Goal: Transaction & Acquisition: Purchase product/service

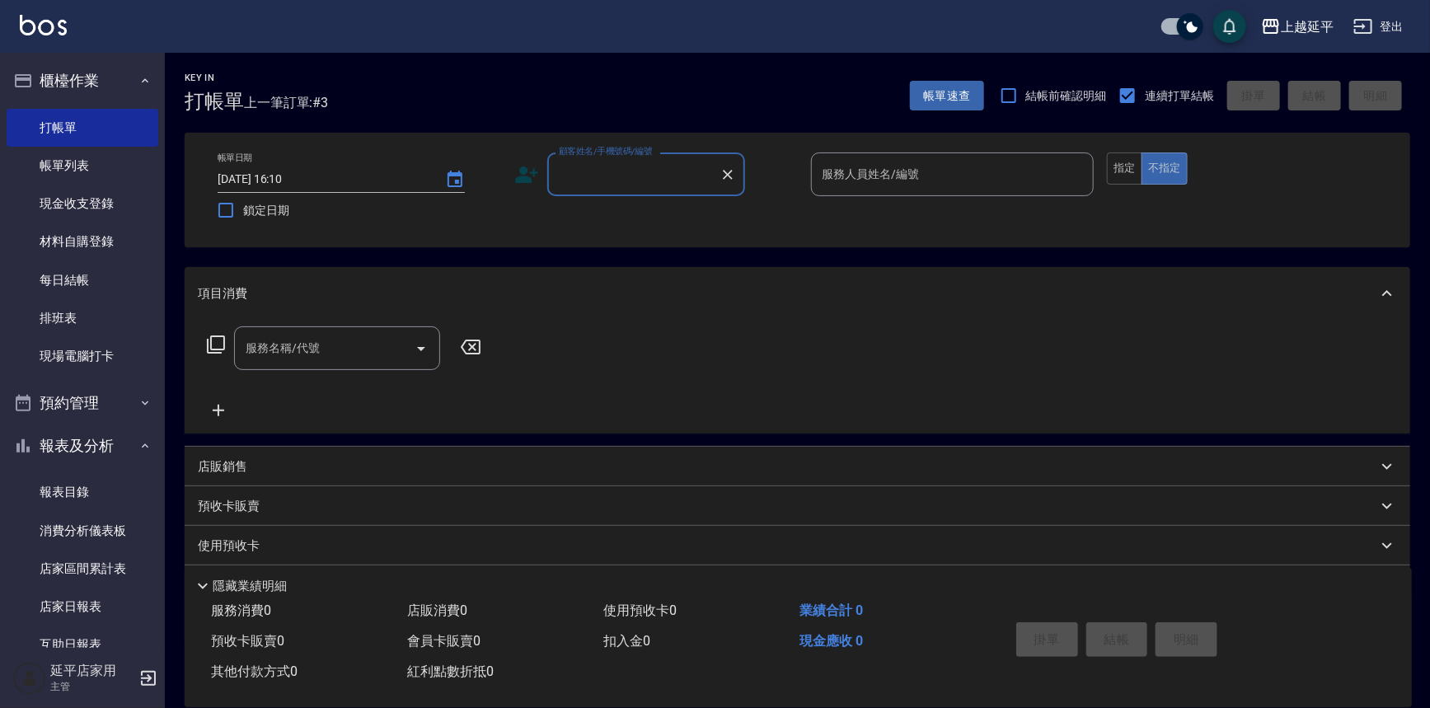
scroll to position [374, 0]
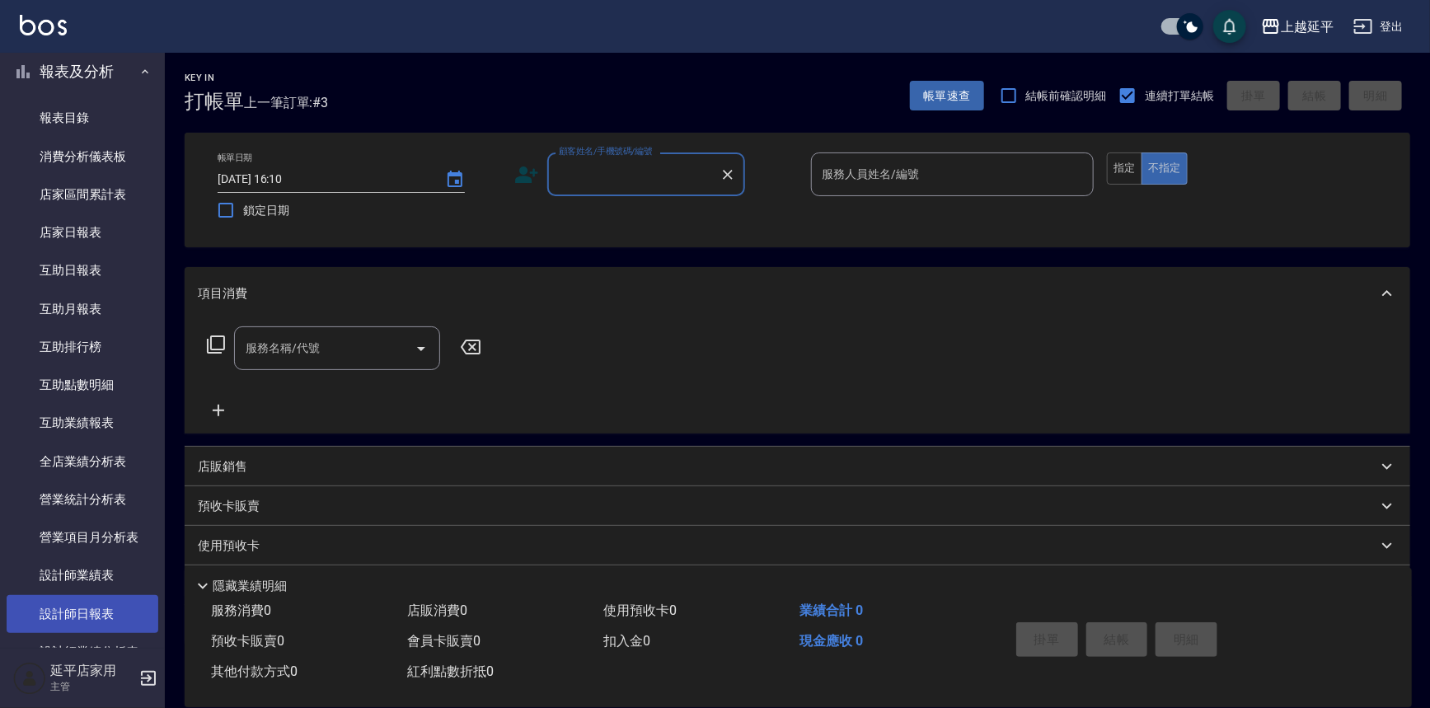
click at [96, 618] on link "設計師日報表" at bounding box center [83, 614] width 152 height 38
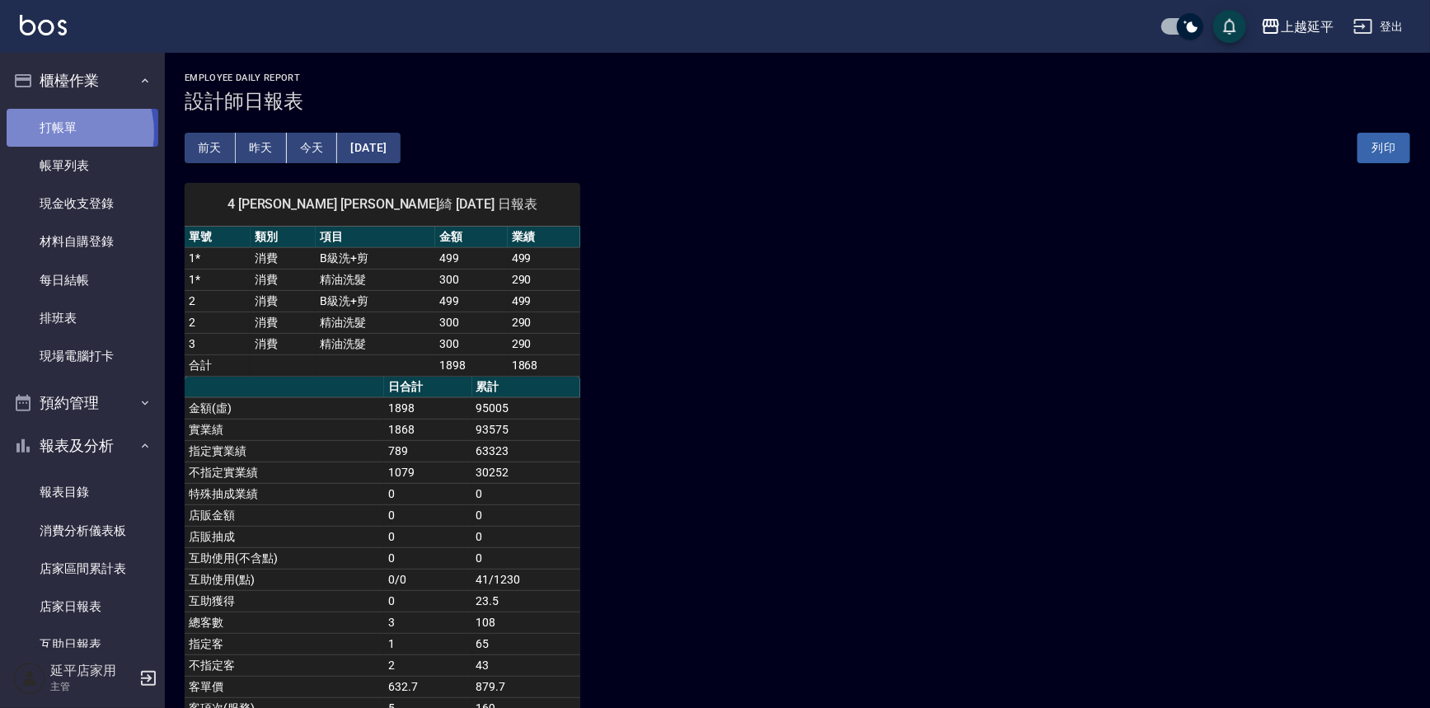
click at [55, 132] on link "打帳單" at bounding box center [83, 128] width 152 height 38
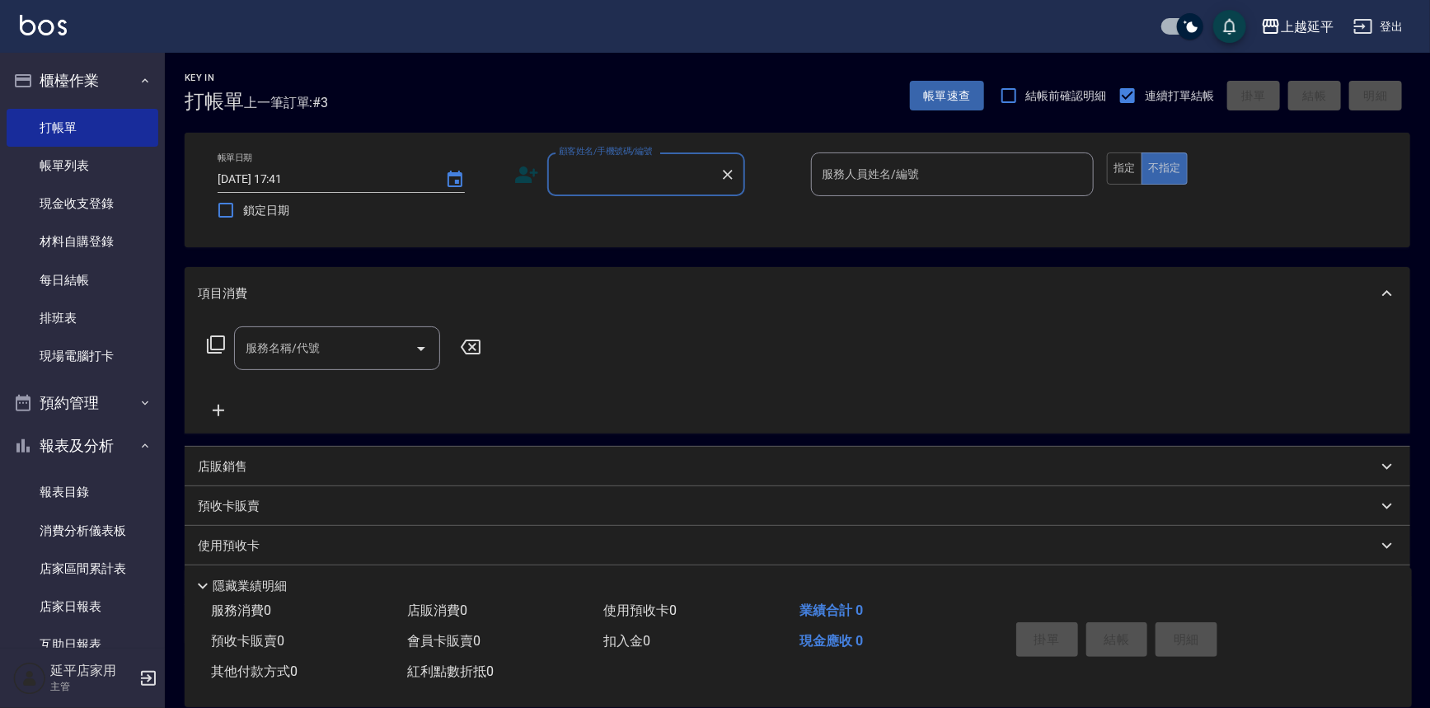
click at [627, 180] on input "顧客姓名/手機號碼/編號" at bounding box center [634, 174] width 158 height 29
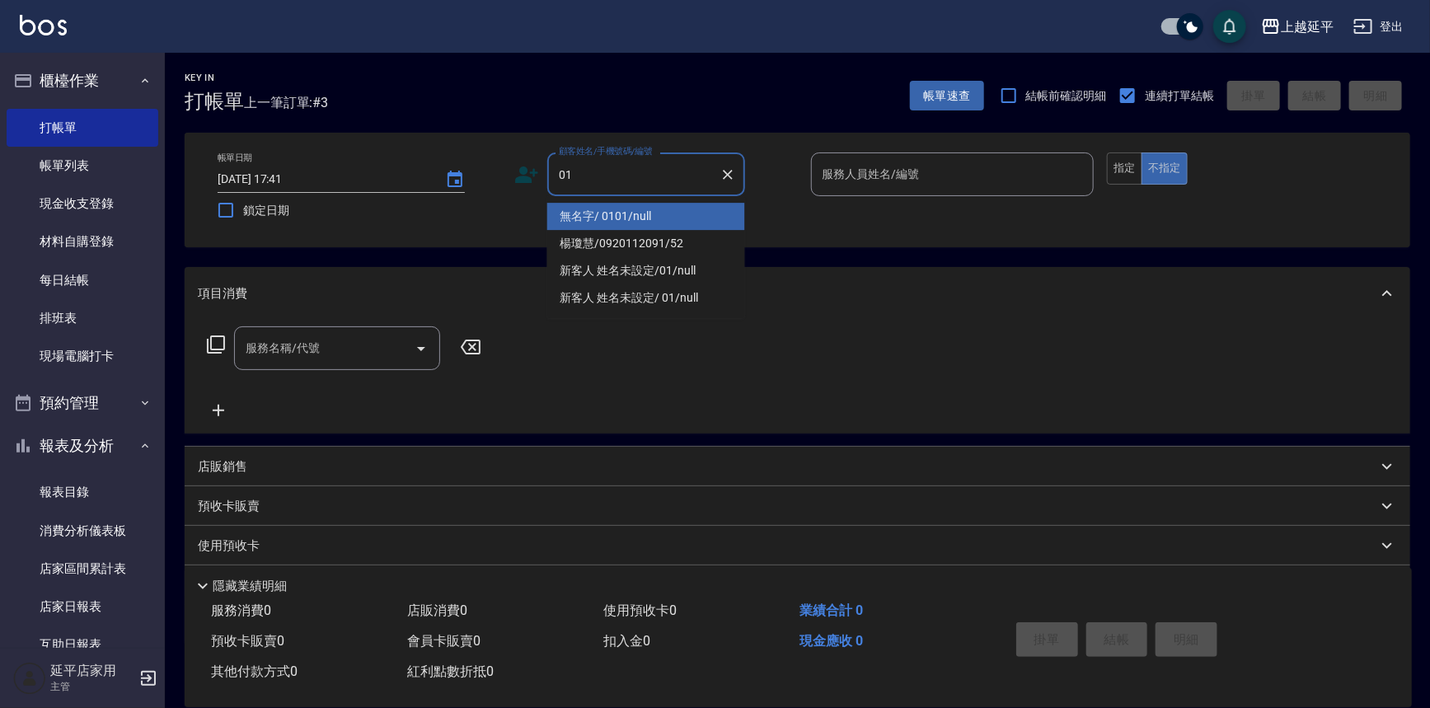
drag, startPoint x: 643, startPoint y: 214, endPoint x: 856, endPoint y: 195, distance: 213.5
click at [646, 213] on li "無名字/ 0101/null" at bounding box center [646, 216] width 198 height 27
type input "無名字/ 0101/null"
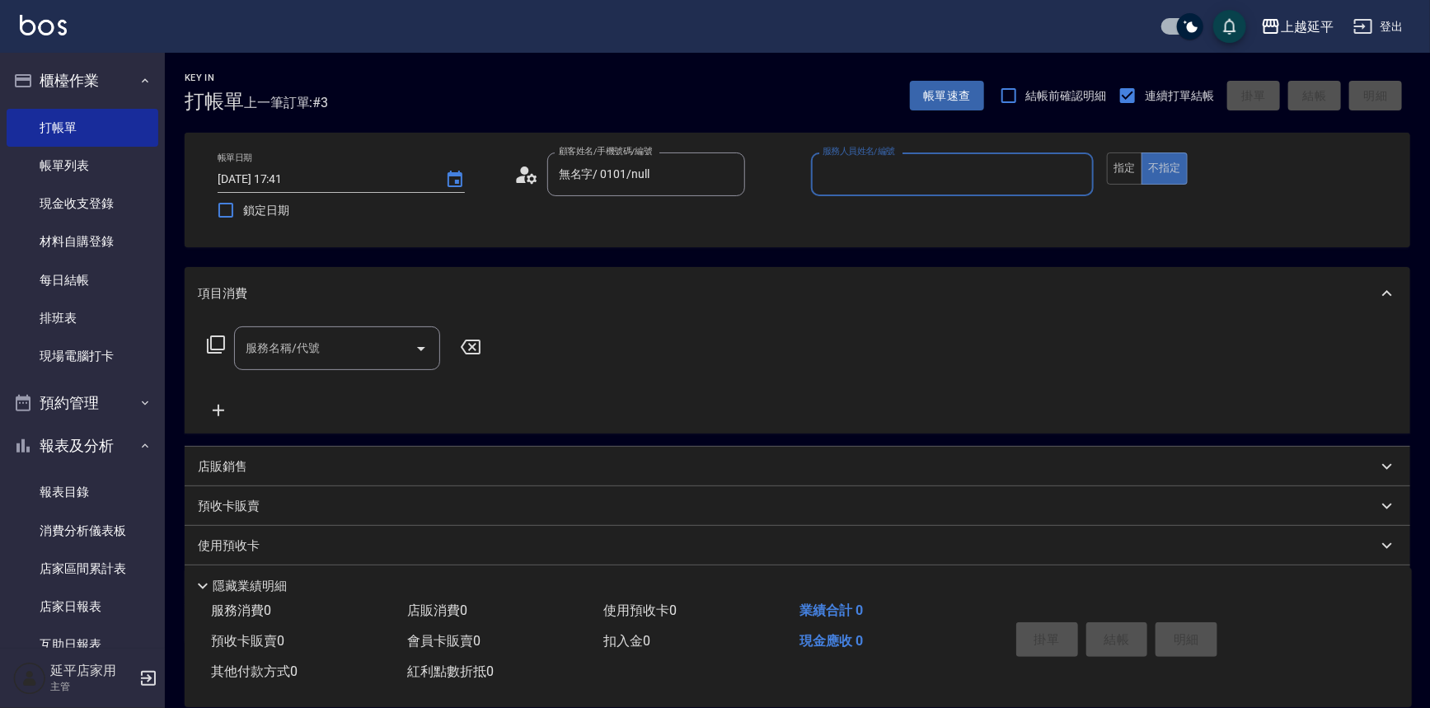
click at [860, 188] on div "服務人員姓名/編號" at bounding box center [953, 175] width 284 height 44
drag, startPoint x: 869, startPoint y: 221, endPoint x: 804, endPoint y: 238, distance: 67.4
click at [871, 219] on div "[PERSON_NAME] -4" at bounding box center [953, 216] width 284 height 27
type input "[PERSON_NAME]-4"
click at [322, 348] on input "服務名稱/代號" at bounding box center [325, 348] width 167 height 29
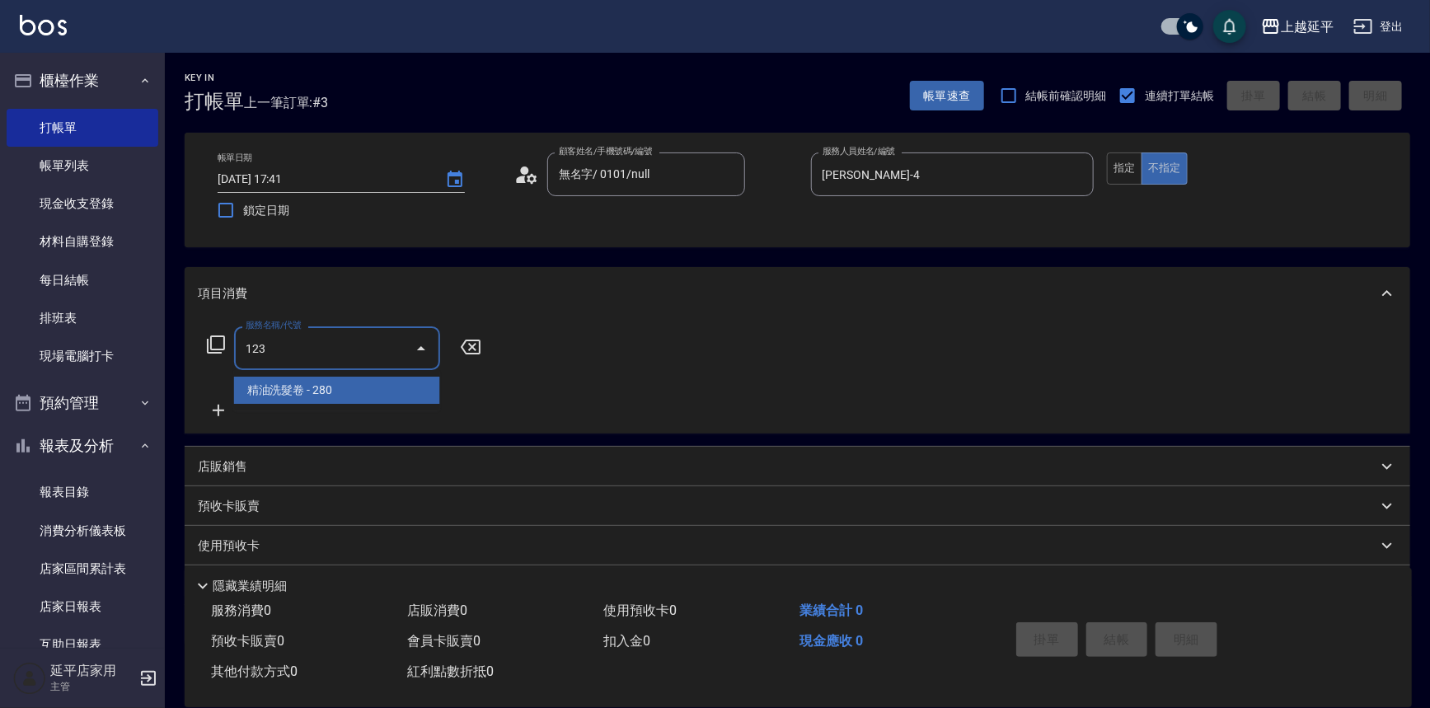
click at [335, 397] on span "精油洗髮卷 - 280" at bounding box center [337, 390] width 206 height 27
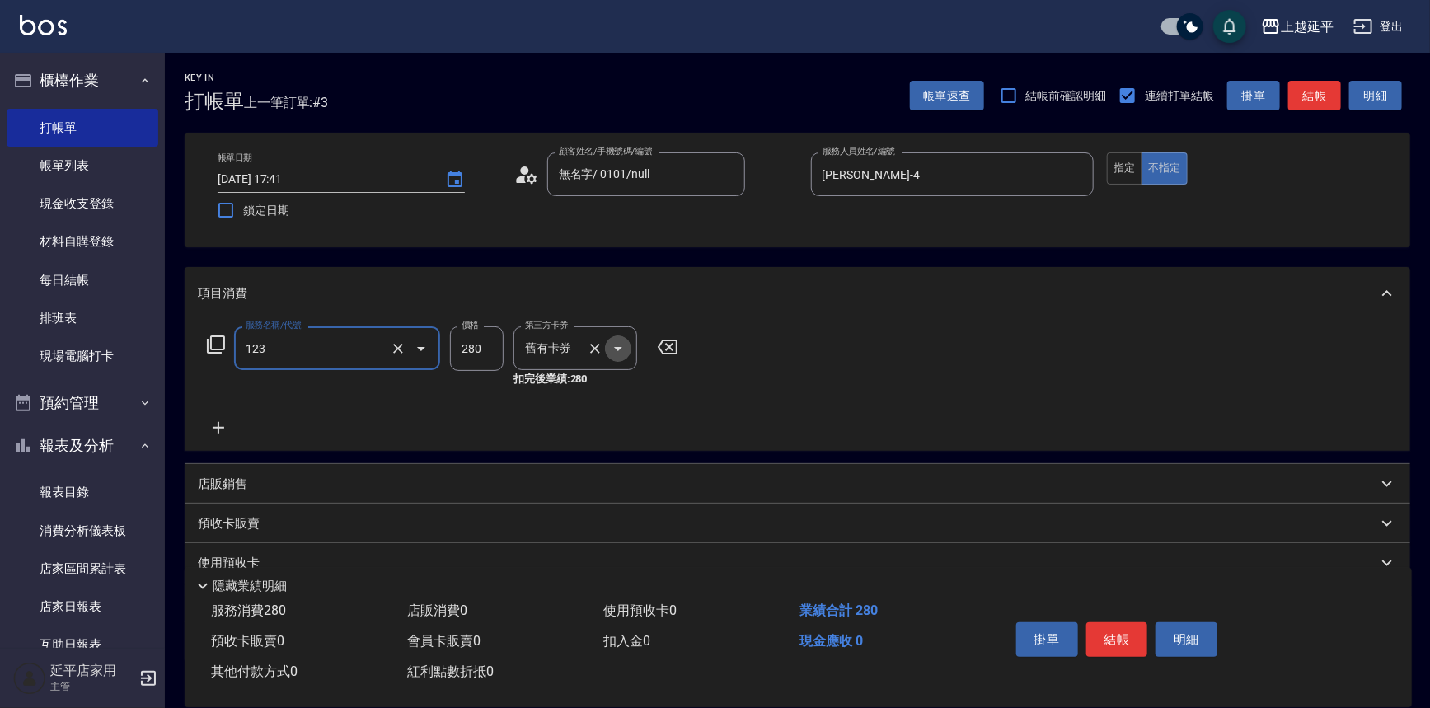
click at [621, 347] on icon "Open" at bounding box center [618, 349] width 8 height 4
type input "精油洗髮卷(123)"
click at [597, 386] on span "舊有卡券" at bounding box center [576, 390] width 124 height 27
click at [594, 340] on input "洗髮互助-1" at bounding box center [563, 348] width 84 height 29
type input "2"
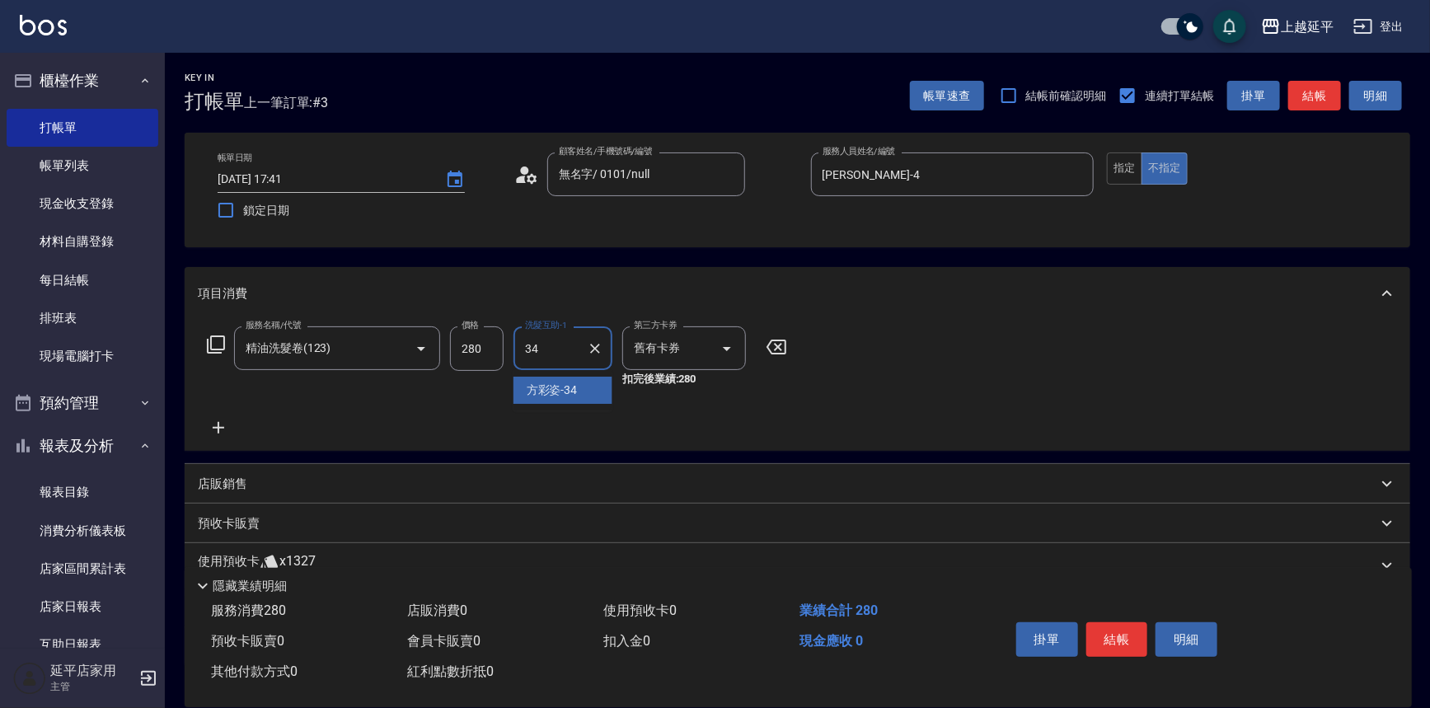
click at [587, 384] on div "[PERSON_NAME]-34" at bounding box center [563, 390] width 99 height 27
type input "方彩姿-34"
click at [1126, 163] on button "指定" at bounding box center [1124, 169] width 35 height 32
click at [1319, 98] on button "結帳" at bounding box center [1314, 96] width 53 height 31
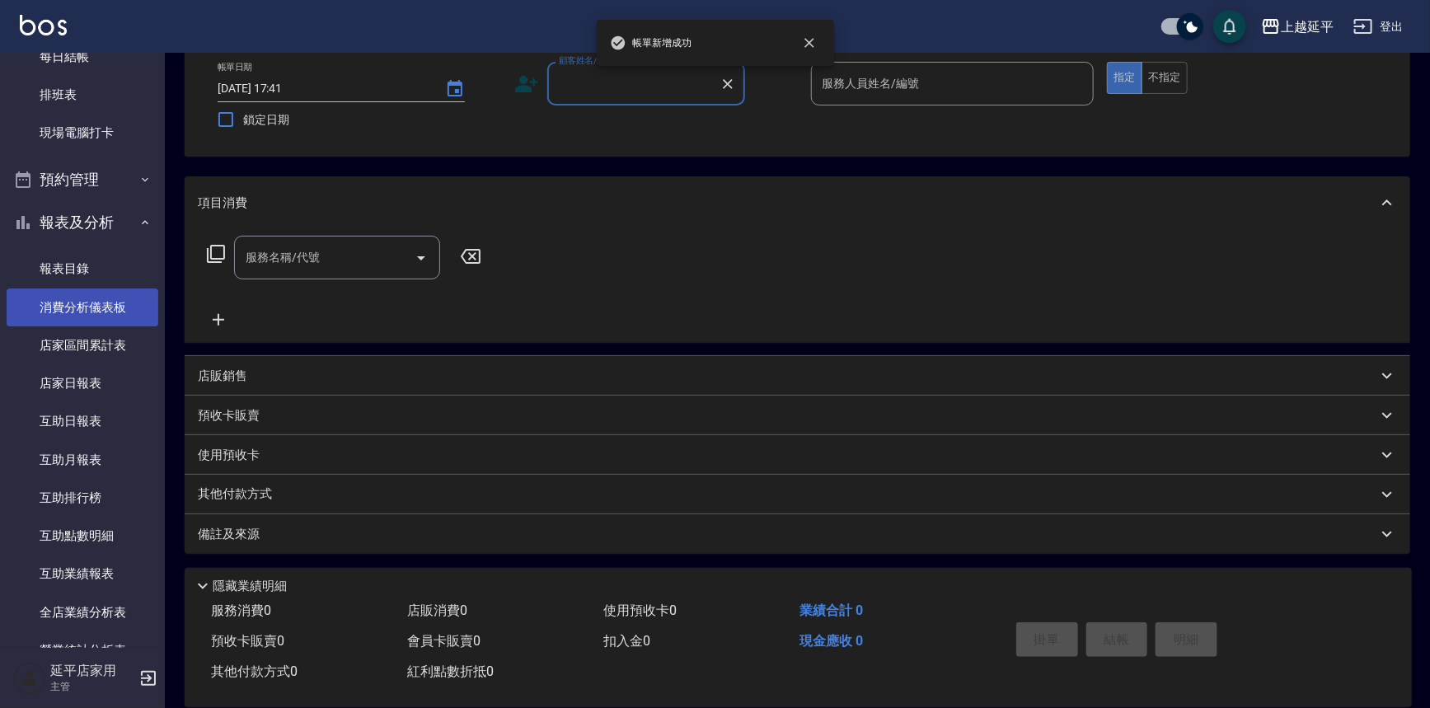
scroll to position [374, 0]
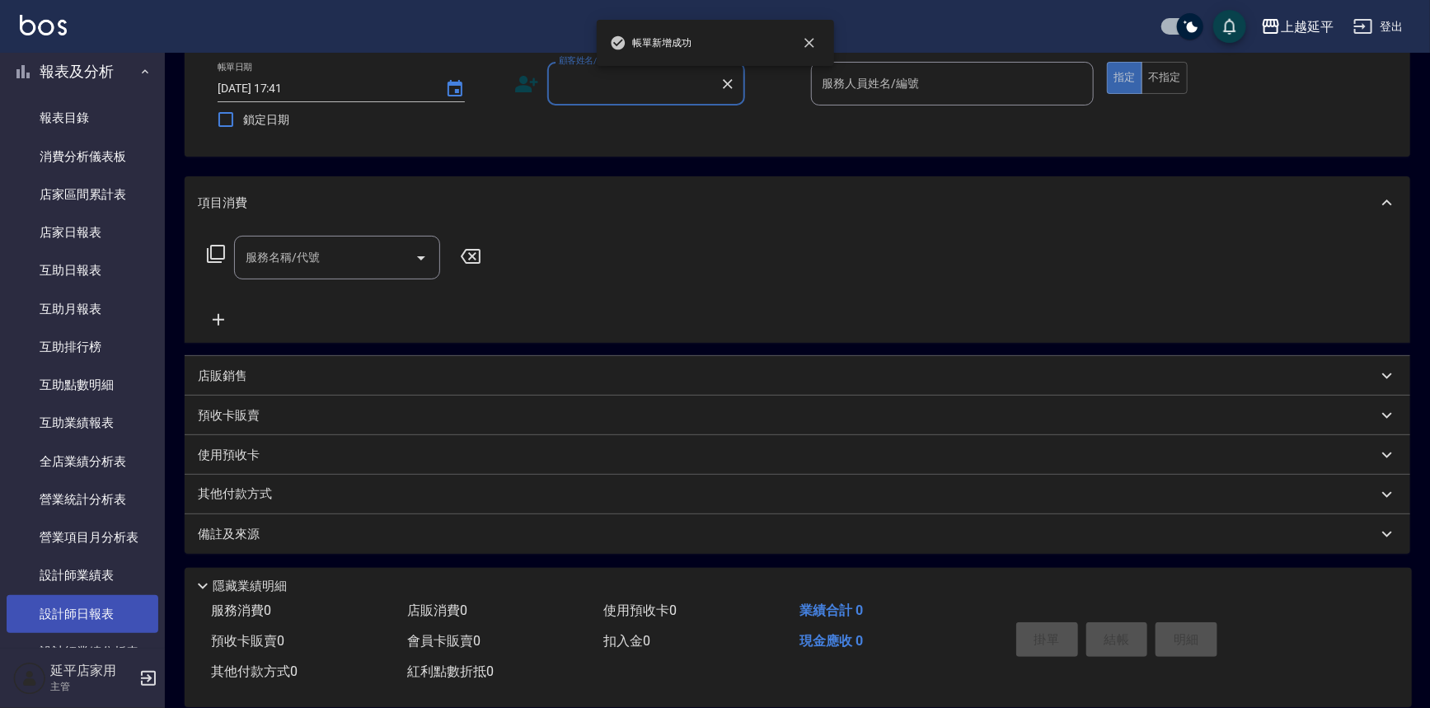
click at [115, 608] on link "設計師日報表" at bounding box center [83, 614] width 152 height 38
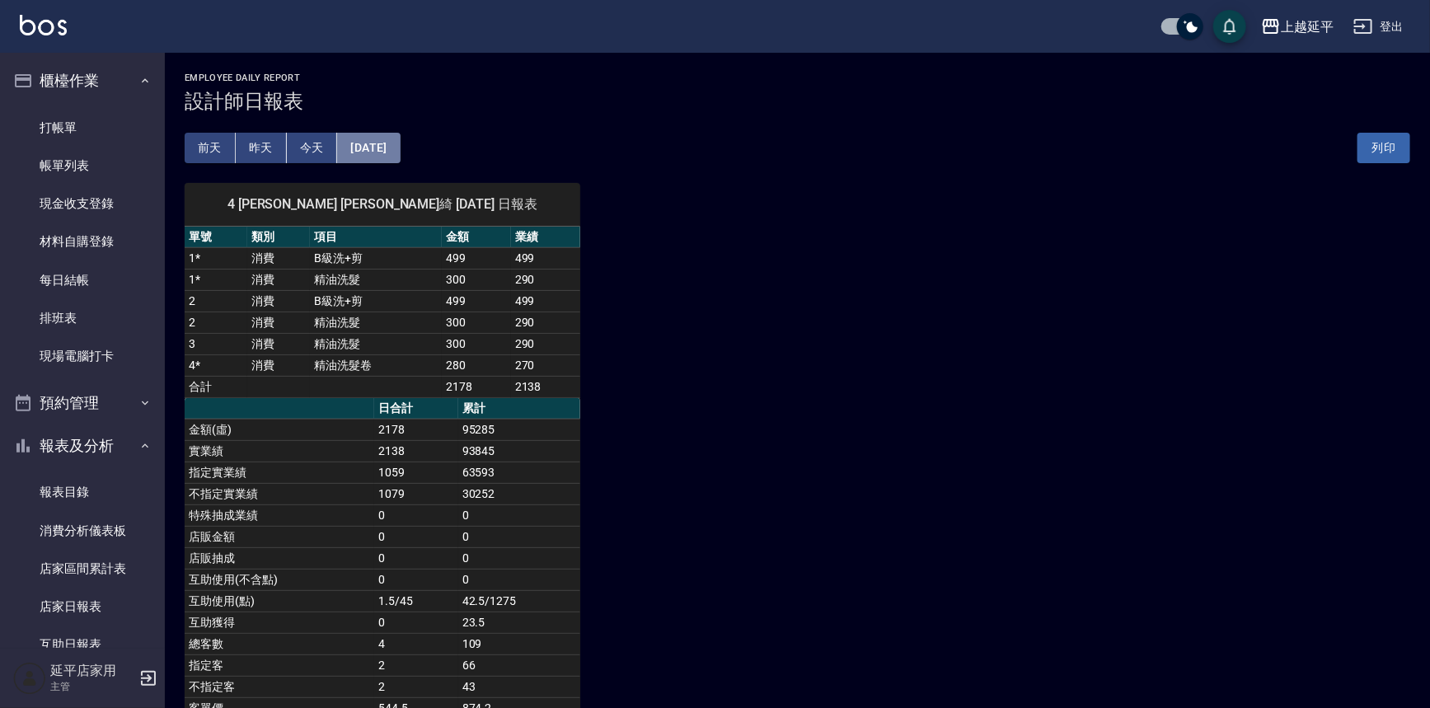
click at [400, 146] on button "[DATE]" at bounding box center [368, 148] width 63 height 31
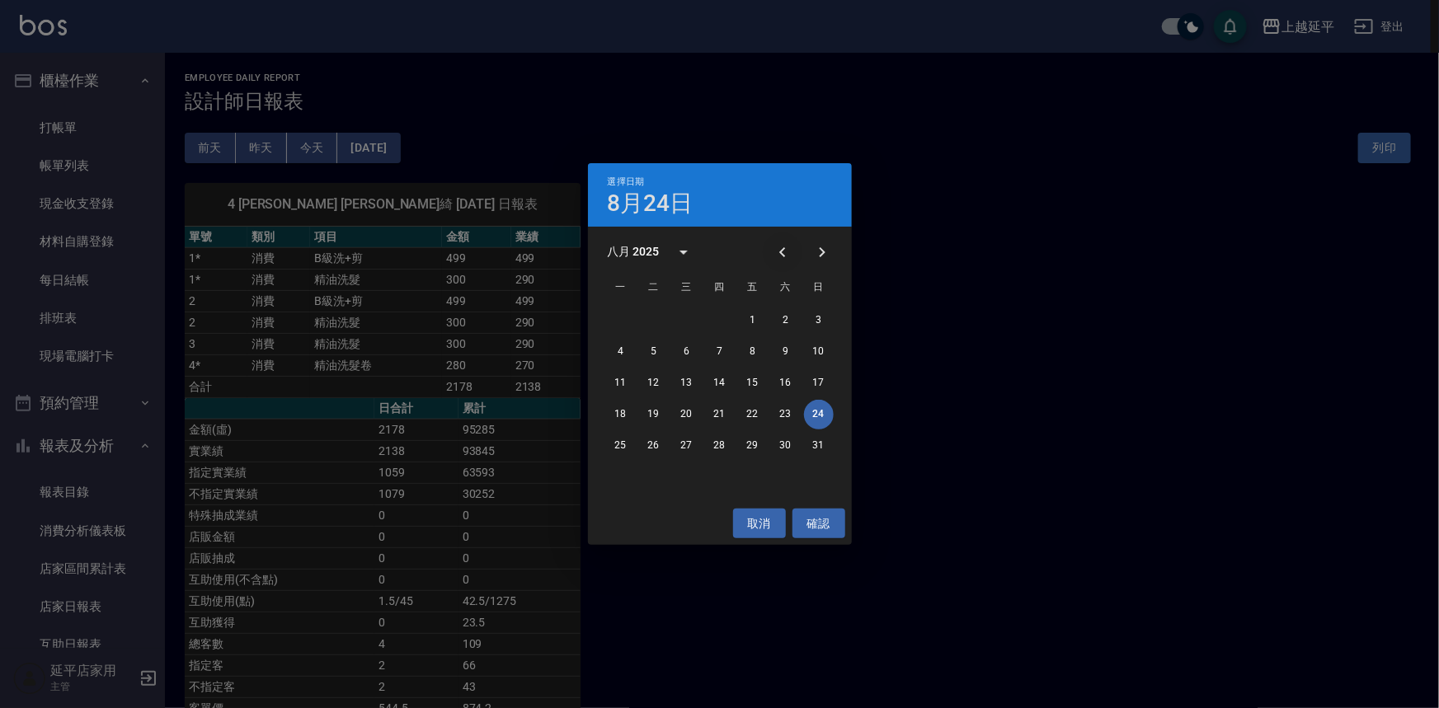
click at [774, 245] on icon "Previous month" at bounding box center [782, 252] width 20 height 20
click at [727, 415] on button "24" at bounding box center [720, 415] width 30 height 30
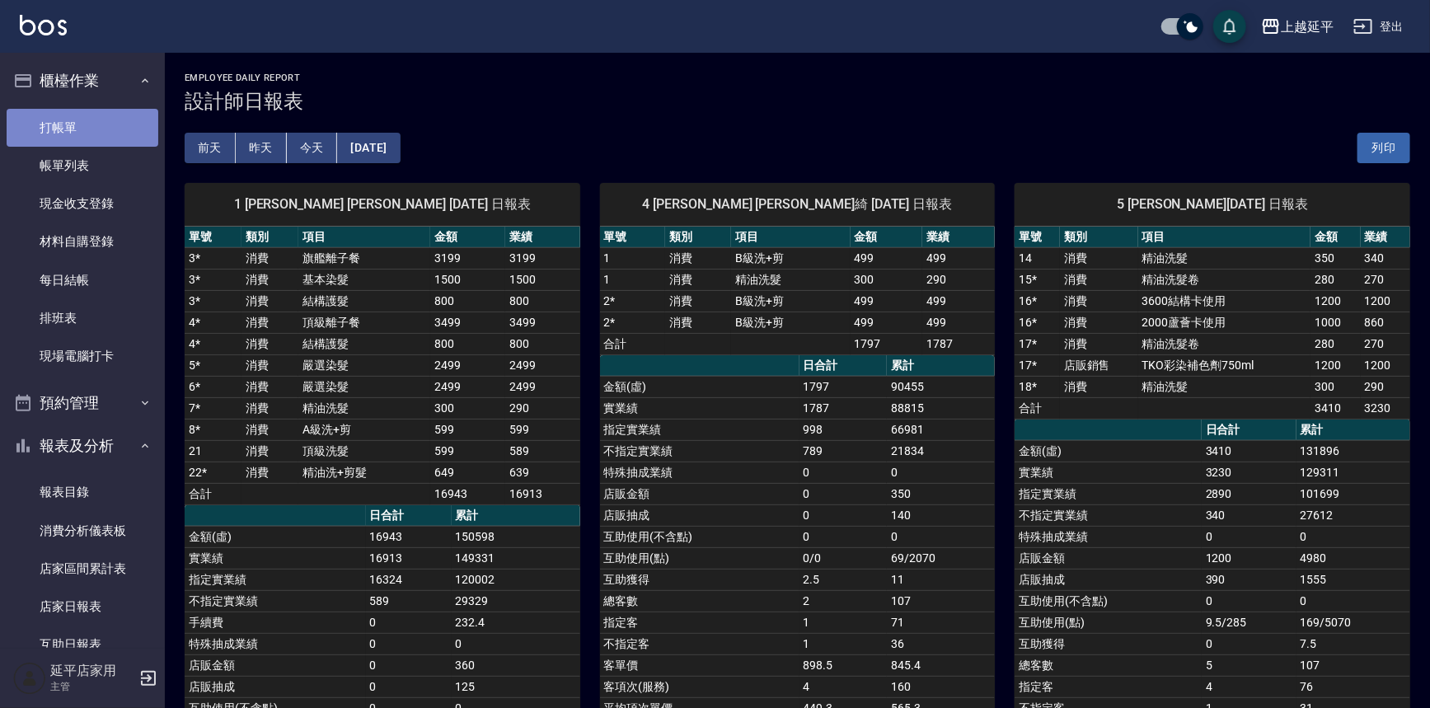
click at [87, 124] on link "打帳單" at bounding box center [83, 128] width 152 height 38
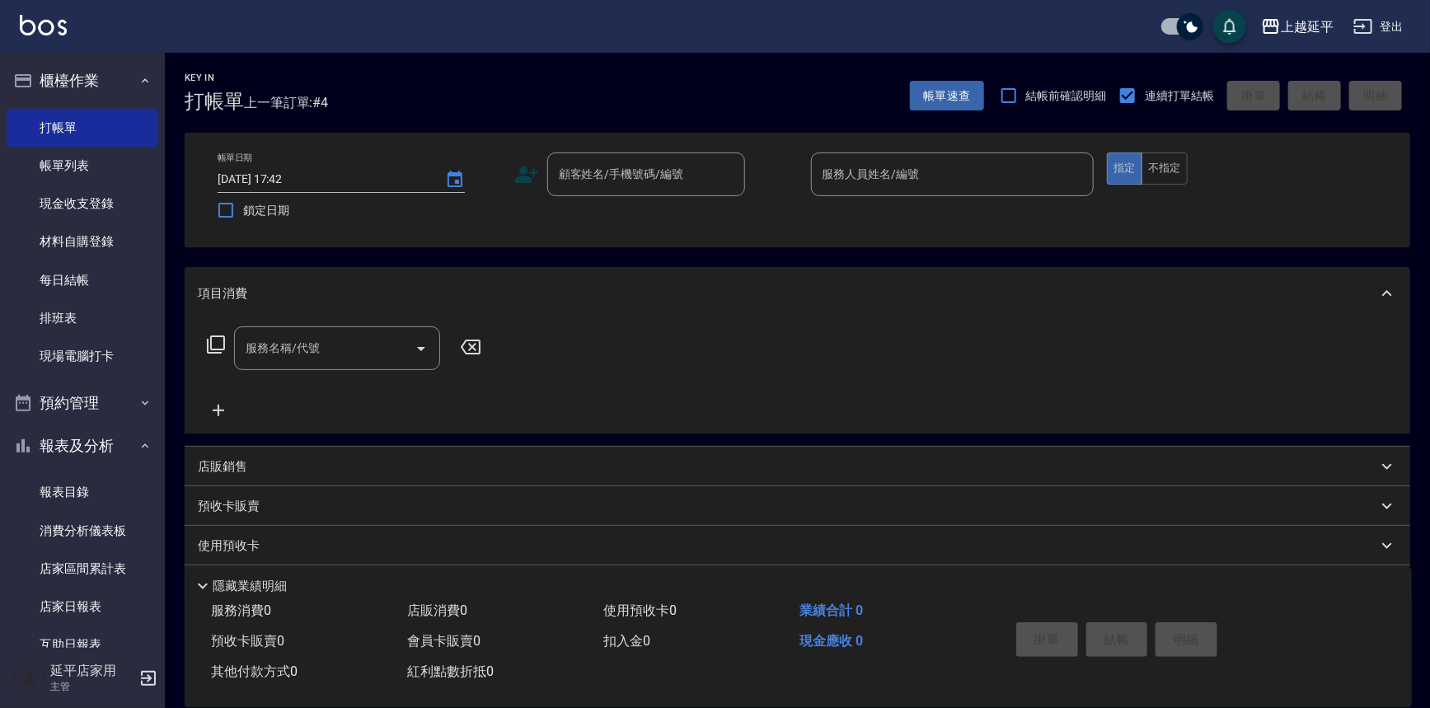
click at [611, 327] on div "服務名稱/代號 服務名稱/代號" at bounding box center [798, 377] width 1226 height 114
click at [585, 328] on div "服務名稱/代號 服務名稱/代號" at bounding box center [798, 377] width 1226 height 114
click at [634, 641] on div "服務消費 0 店販消費 0 使用預收卡 0 業績合計 0 預收卡販賣 0 會員卡販賣 0 扣入金 0 現金應收 0 其他付款方式 0 紅利點數折抵 0" at bounding box center [587, 642] width 805 height 92
click at [669, 627] on div "扣入金 0" at bounding box center [695, 642] width 196 height 31
click at [711, 621] on div "使用預收卡 0" at bounding box center [695, 611] width 196 height 31
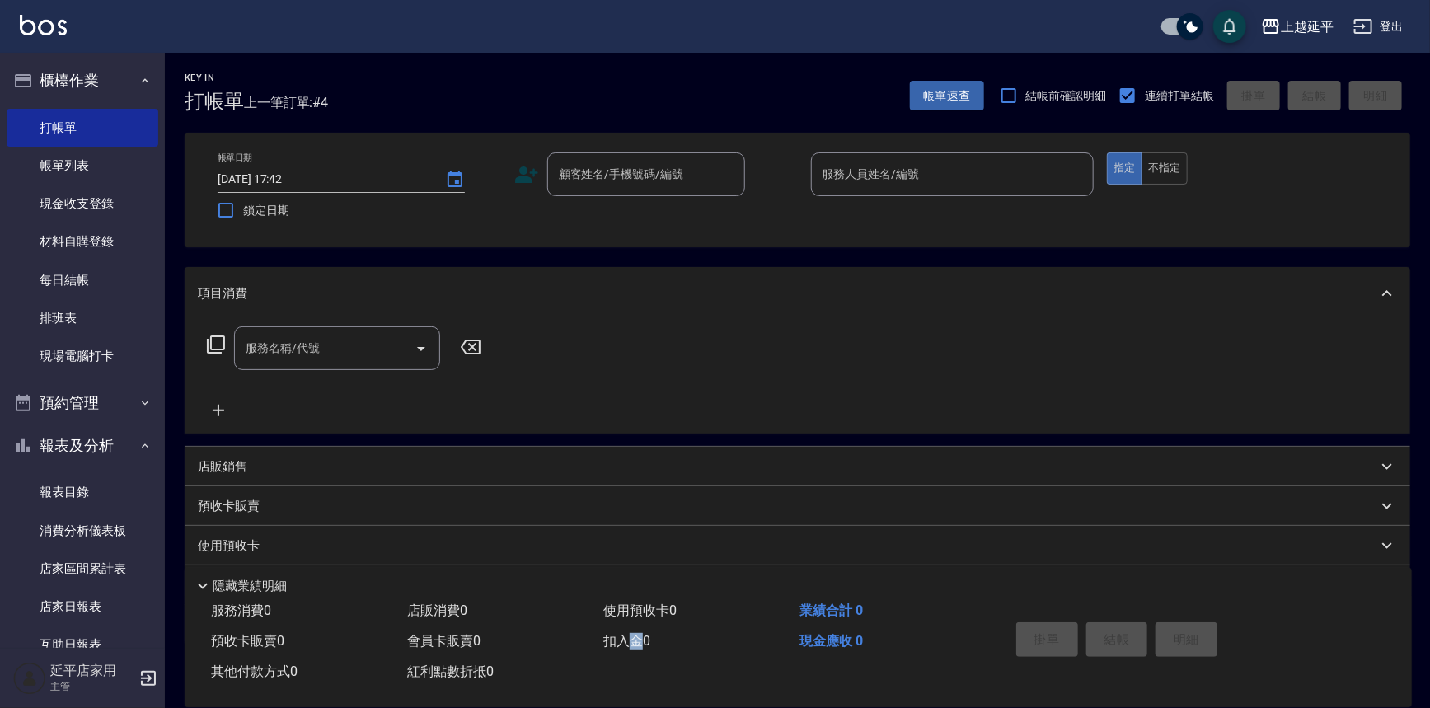
click at [641, 676] on div "服務消費 0 店販消費 0 使用預收卡 0 業績合計 0 預收卡販賣 0 會員卡販賣 0 扣入金 0 現金應收 0 其他付款方式 0 紅利點數折抵 0" at bounding box center [587, 642] width 805 height 92
drag, startPoint x: 608, startPoint y: 678, endPoint x: 577, endPoint y: 689, distance: 32.6
click at [577, 689] on div "服務消費 0 店販消費 0 使用預收卡 0 業績合計 0 預收卡販賣 0 會員卡販賣 0 扣入金 0 現金應收 0 其他付款方式 0 紅利點數折抵 0 掛單 …" at bounding box center [798, 651] width 1227 height 111
click at [667, 179] on input "顧客姓名/手機號碼/編號" at bounding box center [634, 174] width 158 height 29
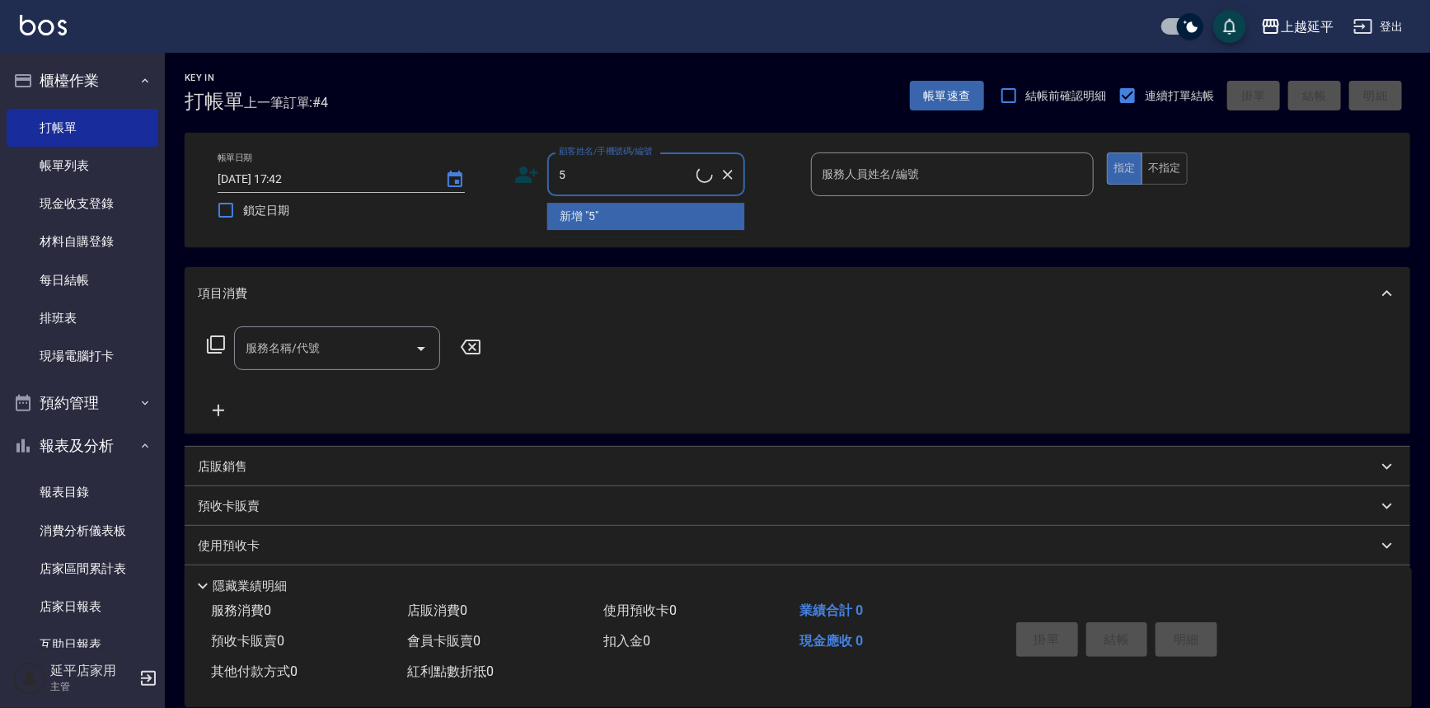
drag, startPoint x: 659, startPoint y: 216, endPoint x: 678, endPoint y: 209, distance: 20.4
click at [659, 215] on li "新增 "5"" at bounding box center [646, 216] width 198 height 27
type input "5"
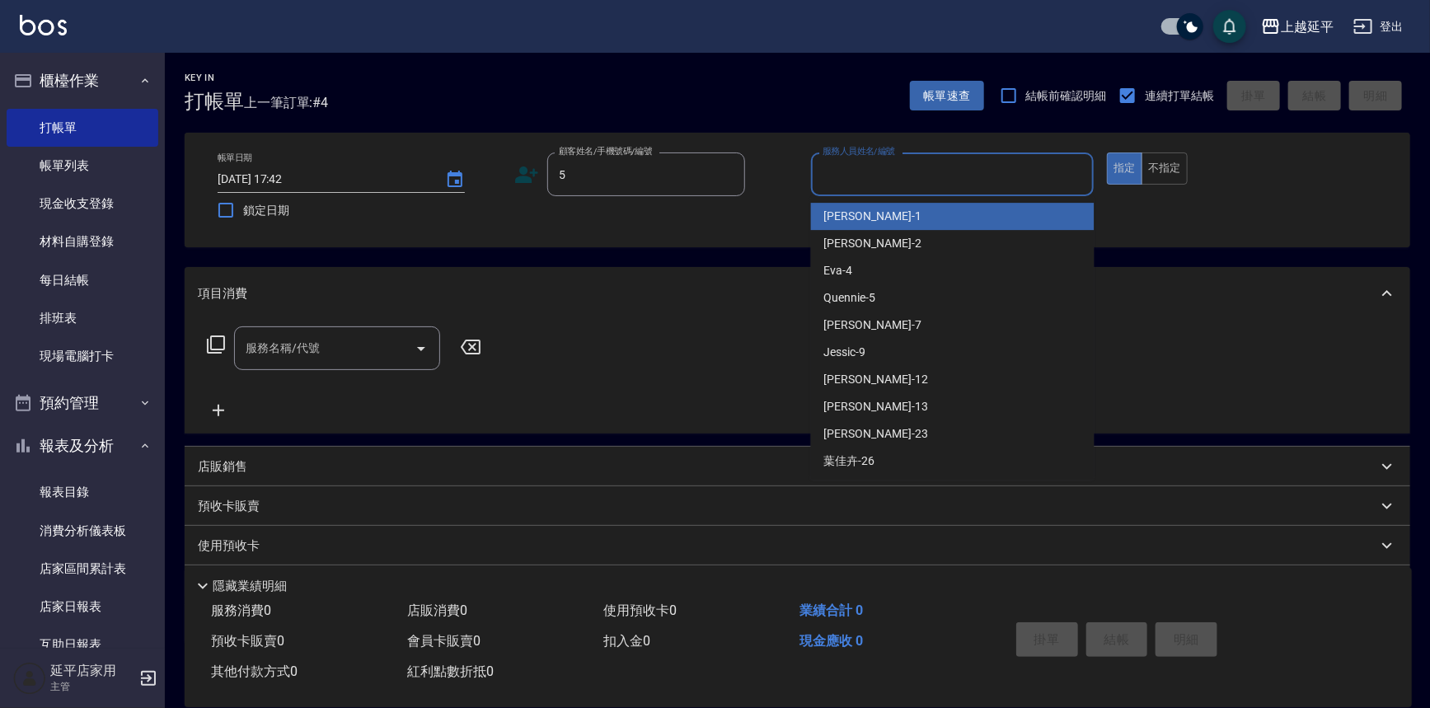
click at [894, 173] on input "服務人員姓名/編號" at bounding box center [953, 174] width 269 height 29
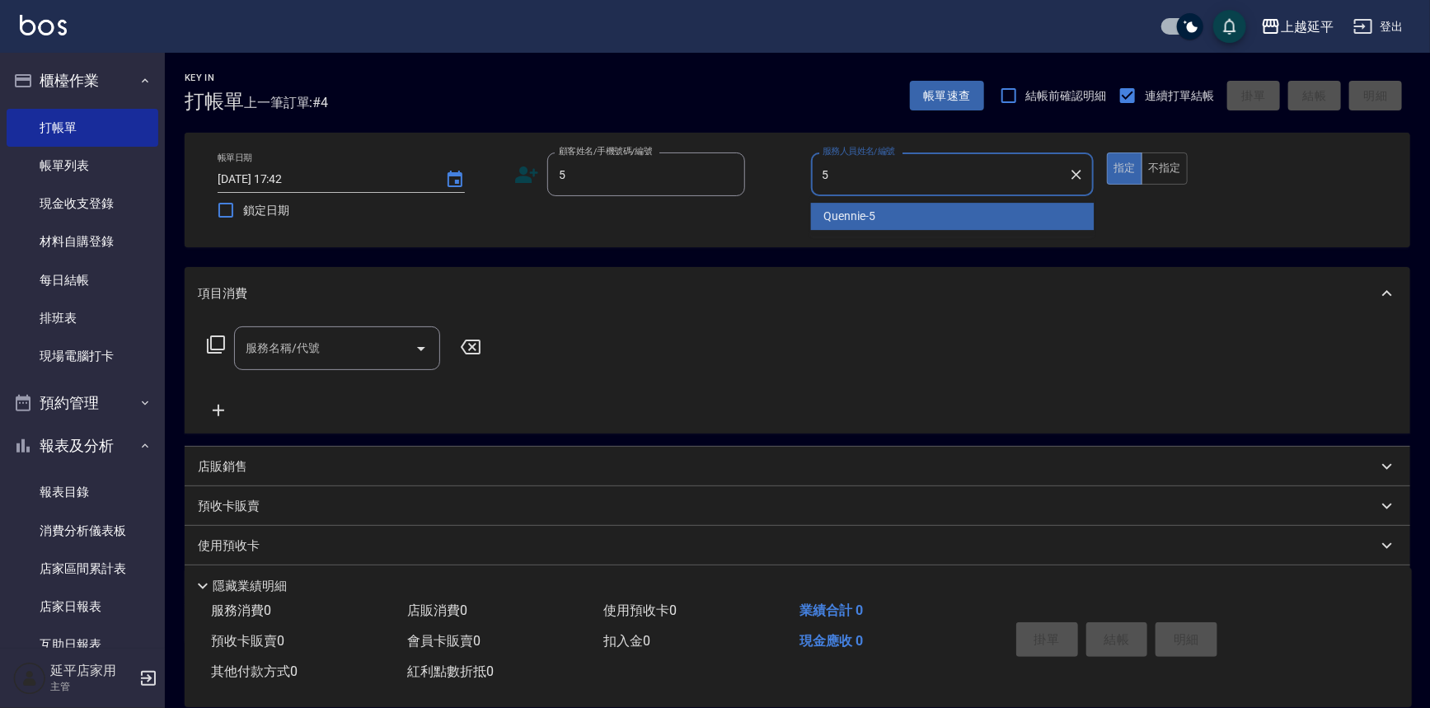
click at [873, 214] on span "Quennie -5" at bounding box center [850, 216] width 52 height 17
type input "Quennie-5"
click at [603, 183] on input "5" at bounding box center [634, 174] width 158 height 29
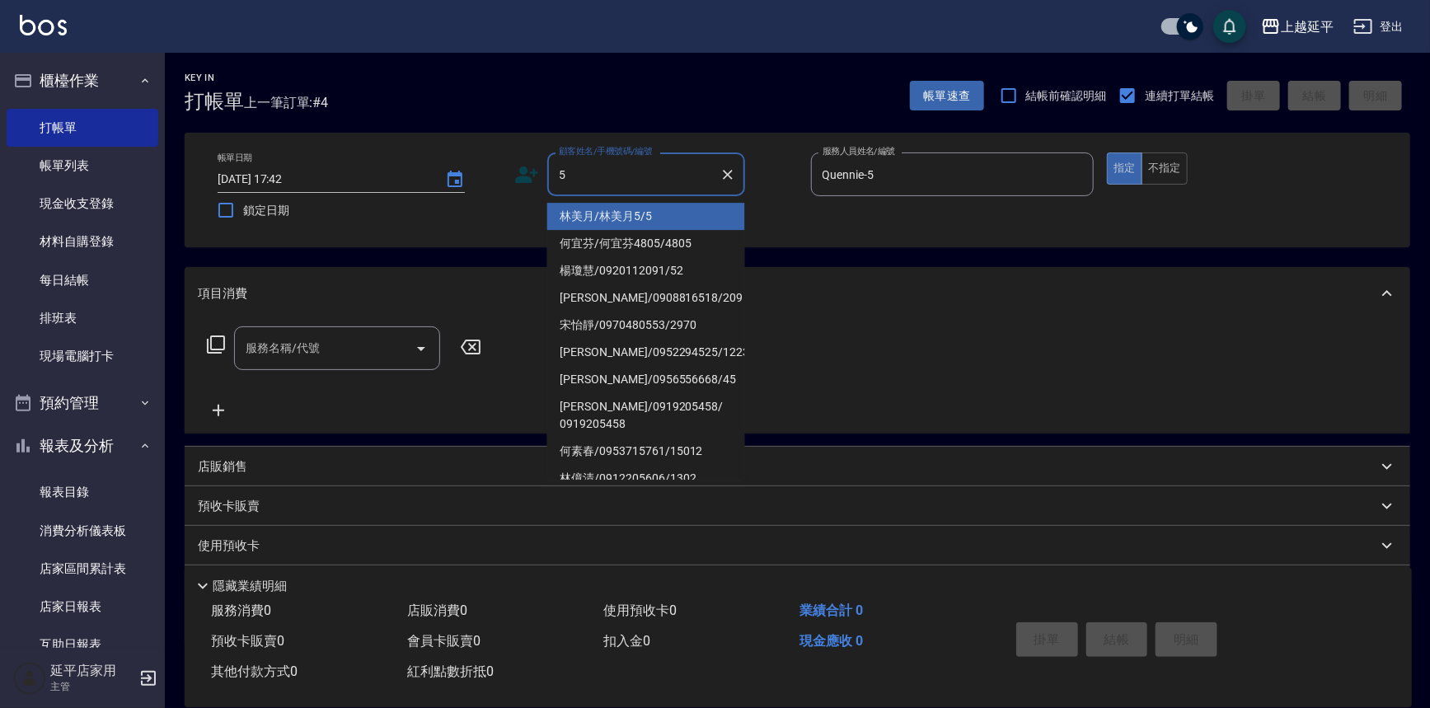
click at [585, 214] on li "林美月/林美月5/5" at bounding box center [646, 216] width 198 height 27
type input "林美月/林美月5/5"
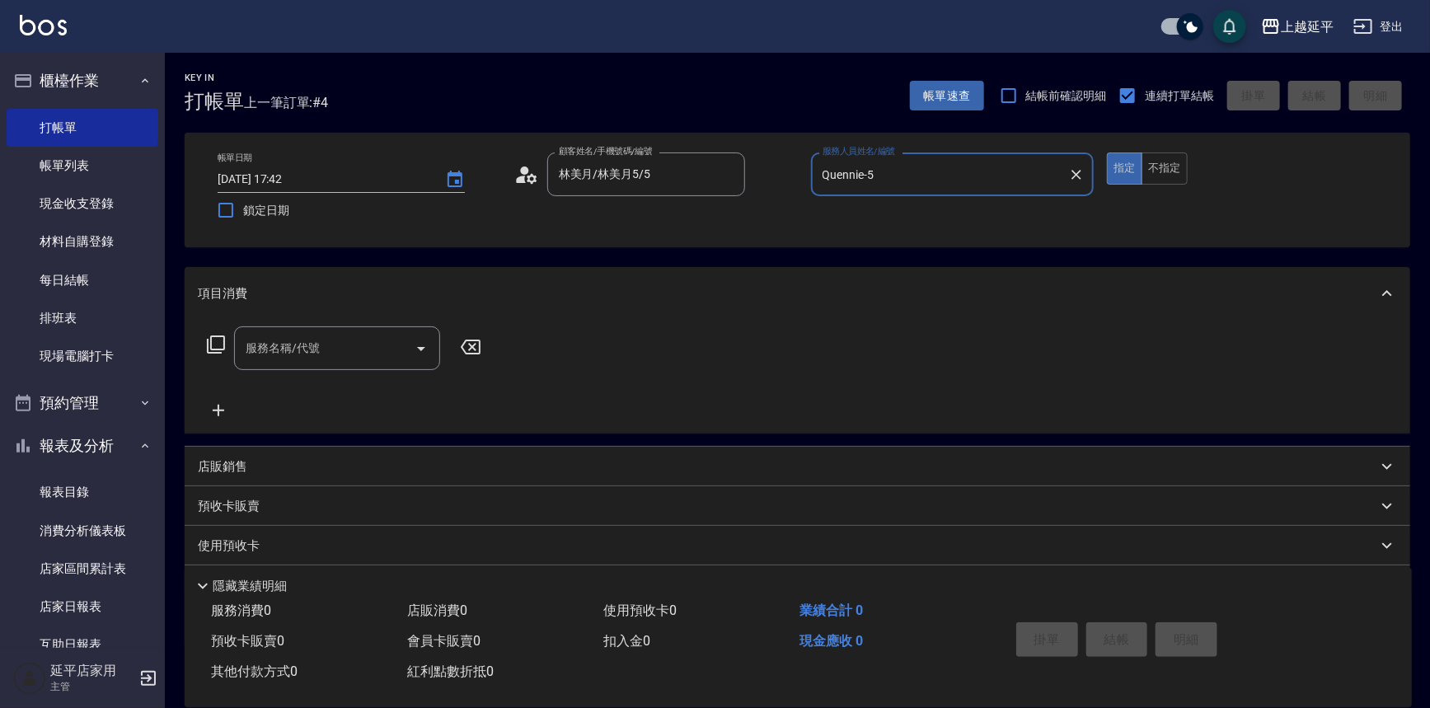
click at [355, 344] on input "服務名稱/代號" at bounding box center [325, 348] width 167 height 29
type input "[PERSON_NAME]-7"
click at [364, 385] on span "B級單剪 - 399" at bounding box center [337, 390] width 206 height 27
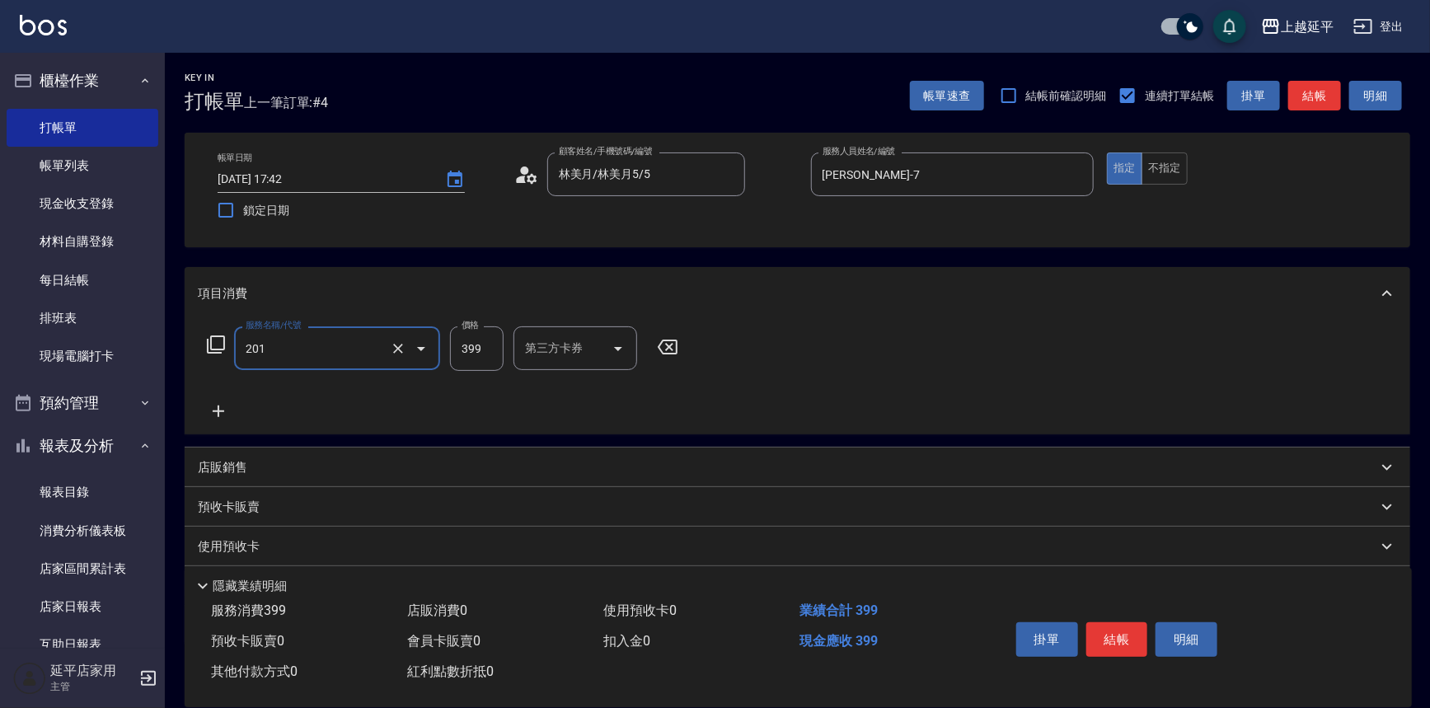
type input "B級單剪(201)"
click at [485, 351] on input "399" at bounding box center [477, 348] width 54 height 45
type input "50"
click at [622, 392] on div "服務名稱/代號 B級單剪(201) 服務名稱/代號 價格 50 價格 第三方卡券 第三方卡券" at bounding box center [443, 373] width 490 height 95
click at [588, 340] on input "第三方卡券" at bounding box center [563, 348] width 84 height 29
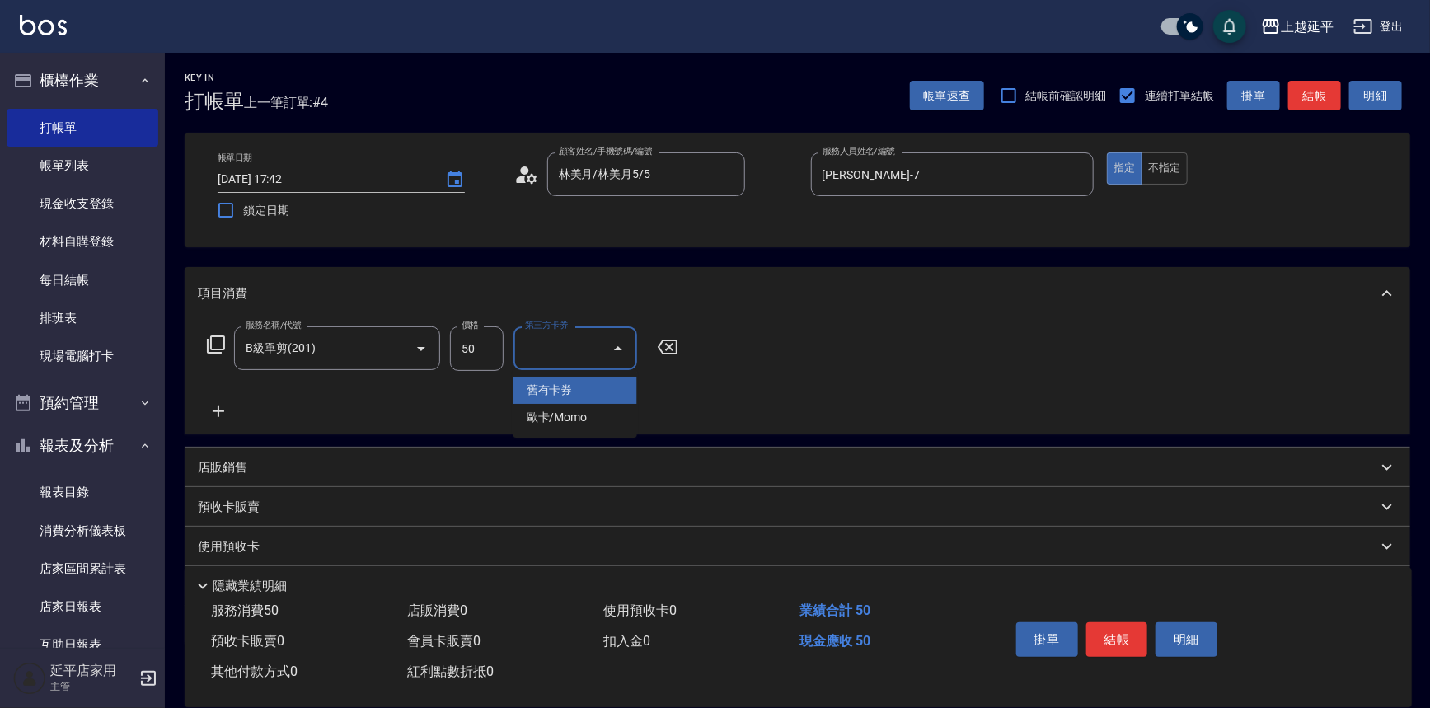
click at [466, 375] on div "服務名稱/代號 B級單剪(201) 服務名稱/代號 價格 50 價格 第三方卡券 第三方卡券" at bounding box center [443, 373] width 490 height 95
click at [486, 351] on input "50" at bounding box center [477, 348] width 54 height 45
click at [1075, 173] on icon "Clear" at bounding box center [1077, 175] width 10 height 10
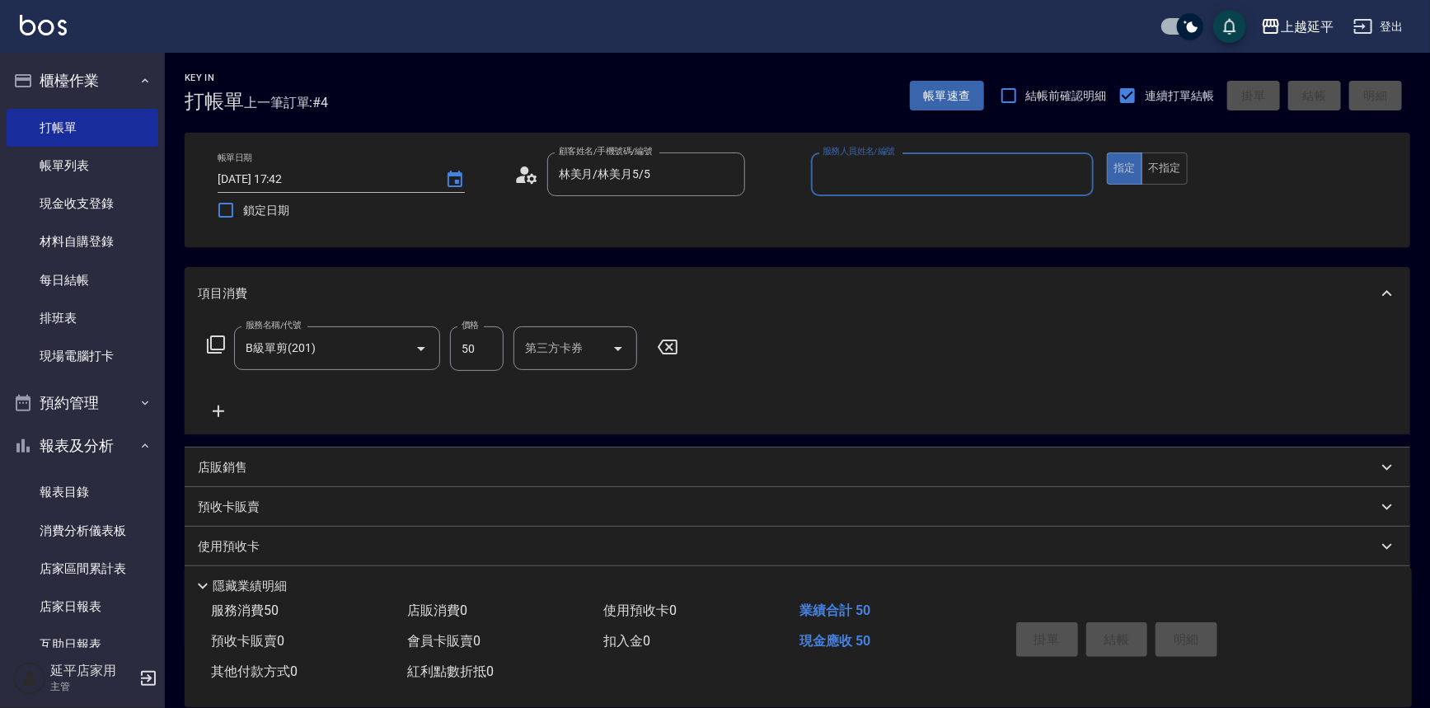
click at [1025, 171] on input "服務人員姓名/編號" at bounding box center [953, 174] width 269 height 29
click at [1006, 221] on div "Quennie -5" at bounding box center [953, 216] width 284 height 27
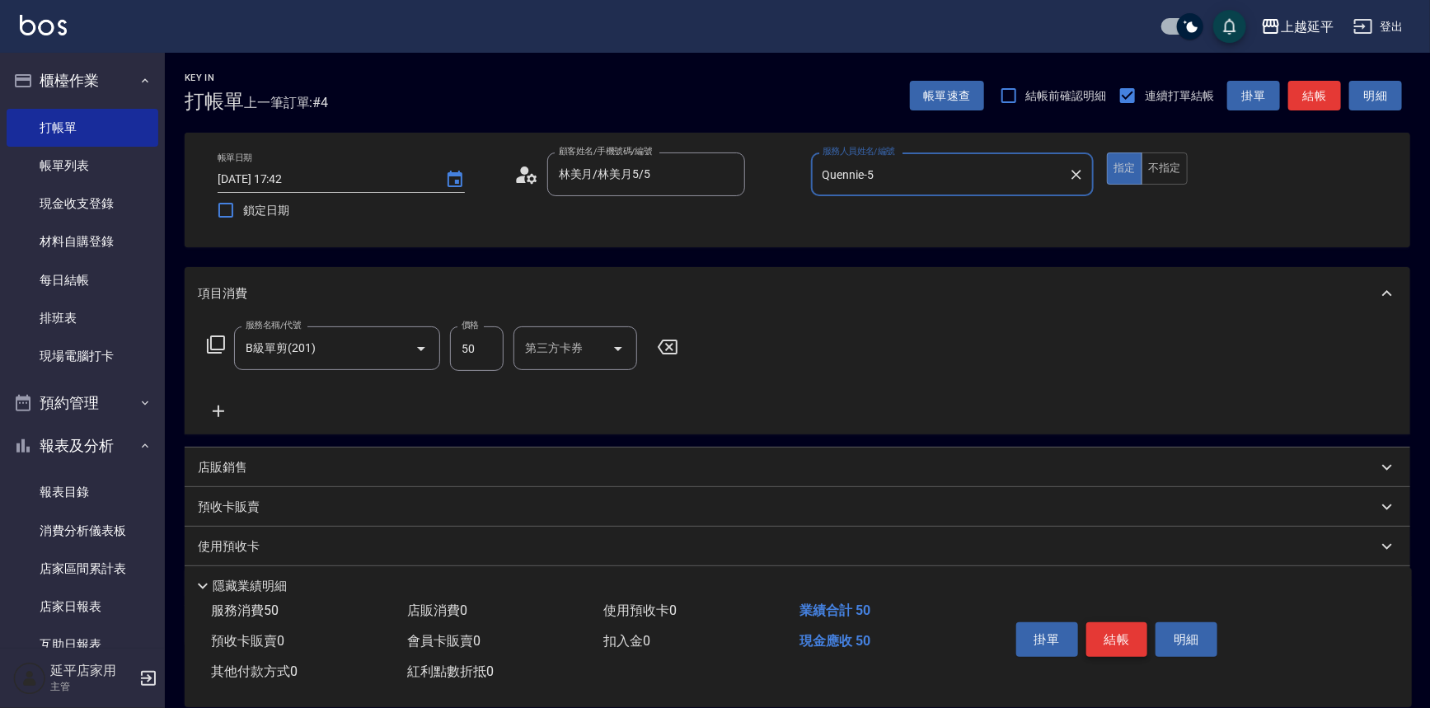
type input "Quennie-5"
click at [1115, 644] on button "結帳" at bounding box center [1118, 639] width 62 height 35
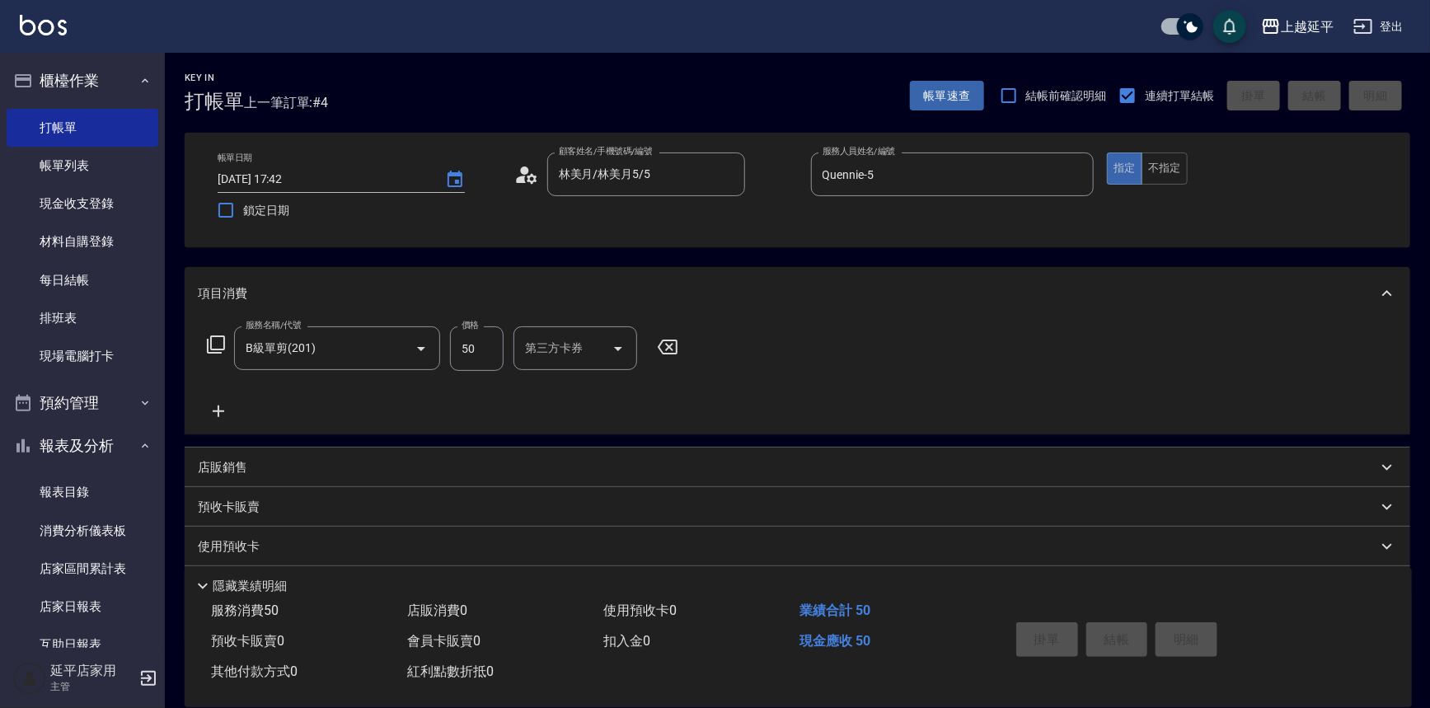
type input "[DATE] 17:51"
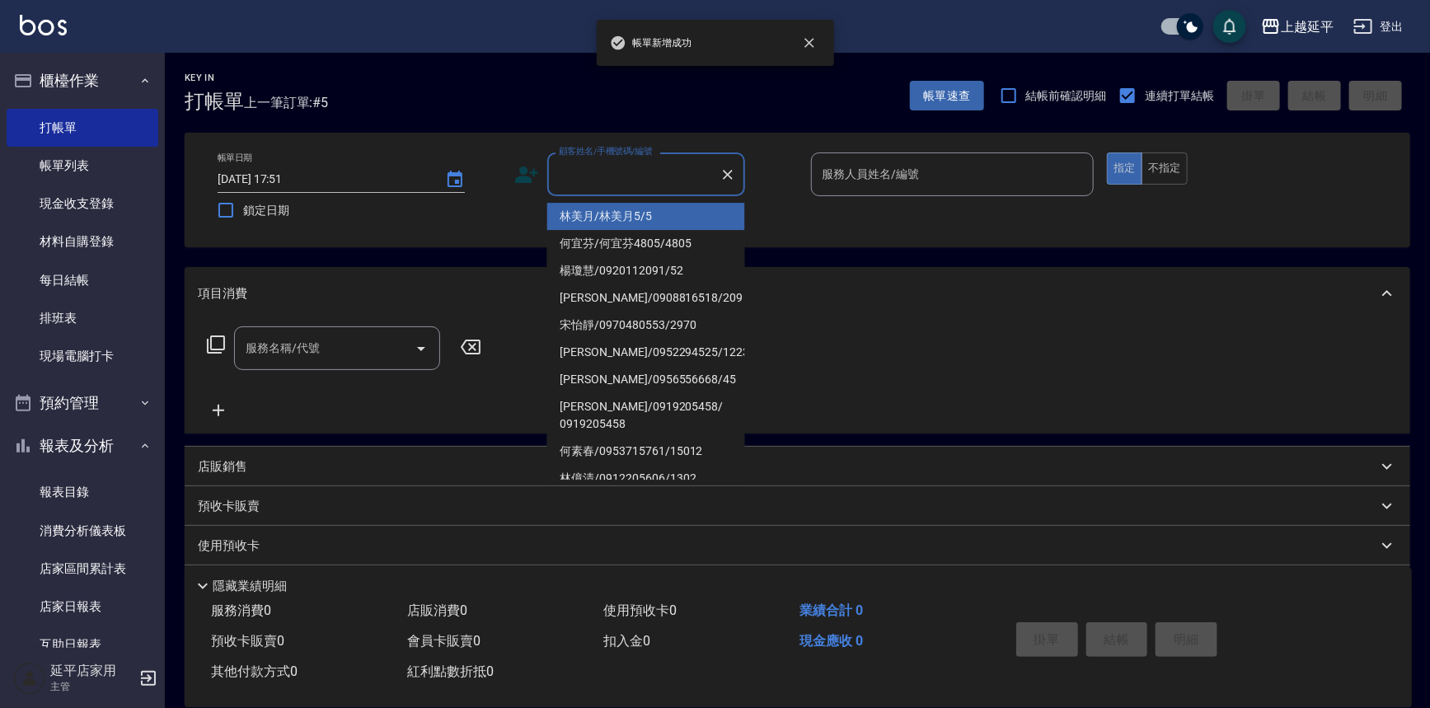
click at [639, 173] on input "顧客姓名/手機號碼/編號" at bounding box center [634, 174] width 158 height 29
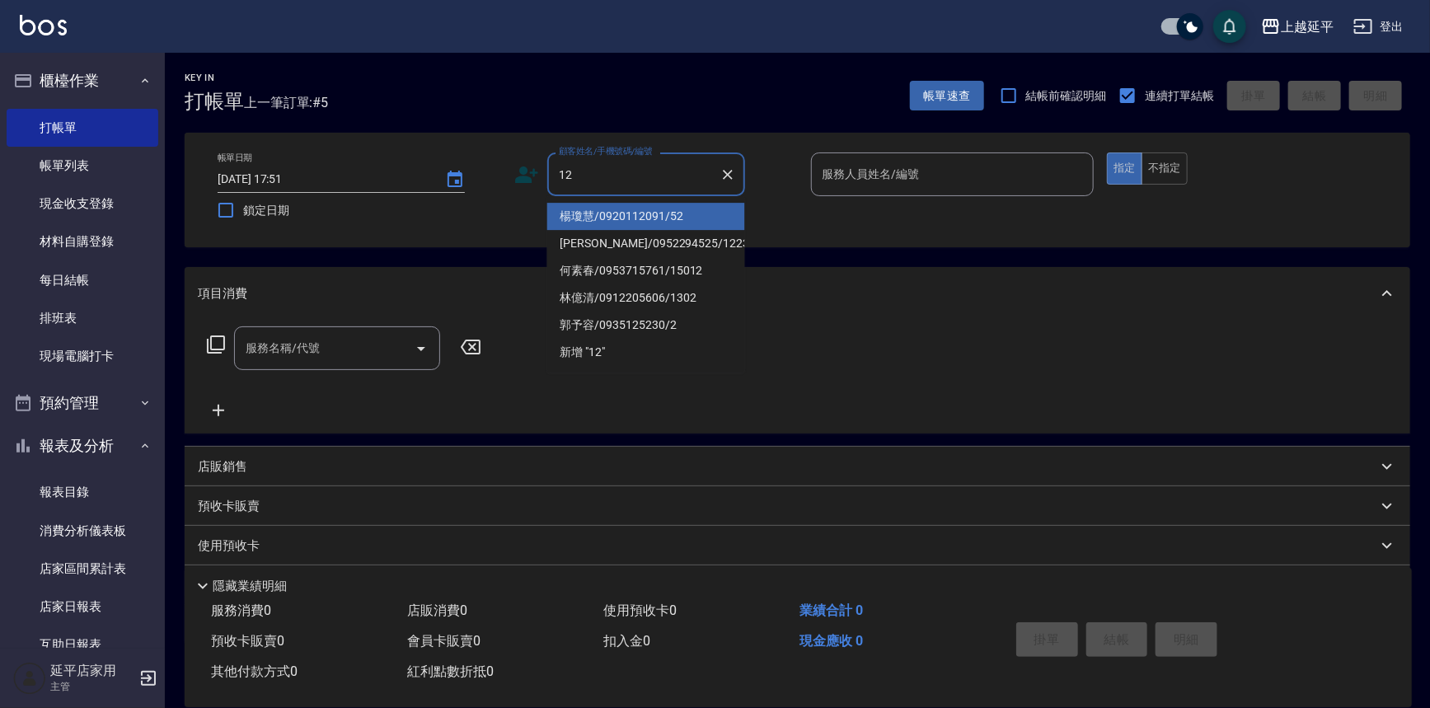
click at [639, 214] on li "楊瓊慧/0920112091/52" at bounding box center [646, 216] width 198 height 27
type input "楊瓊慧/0920112091/52"
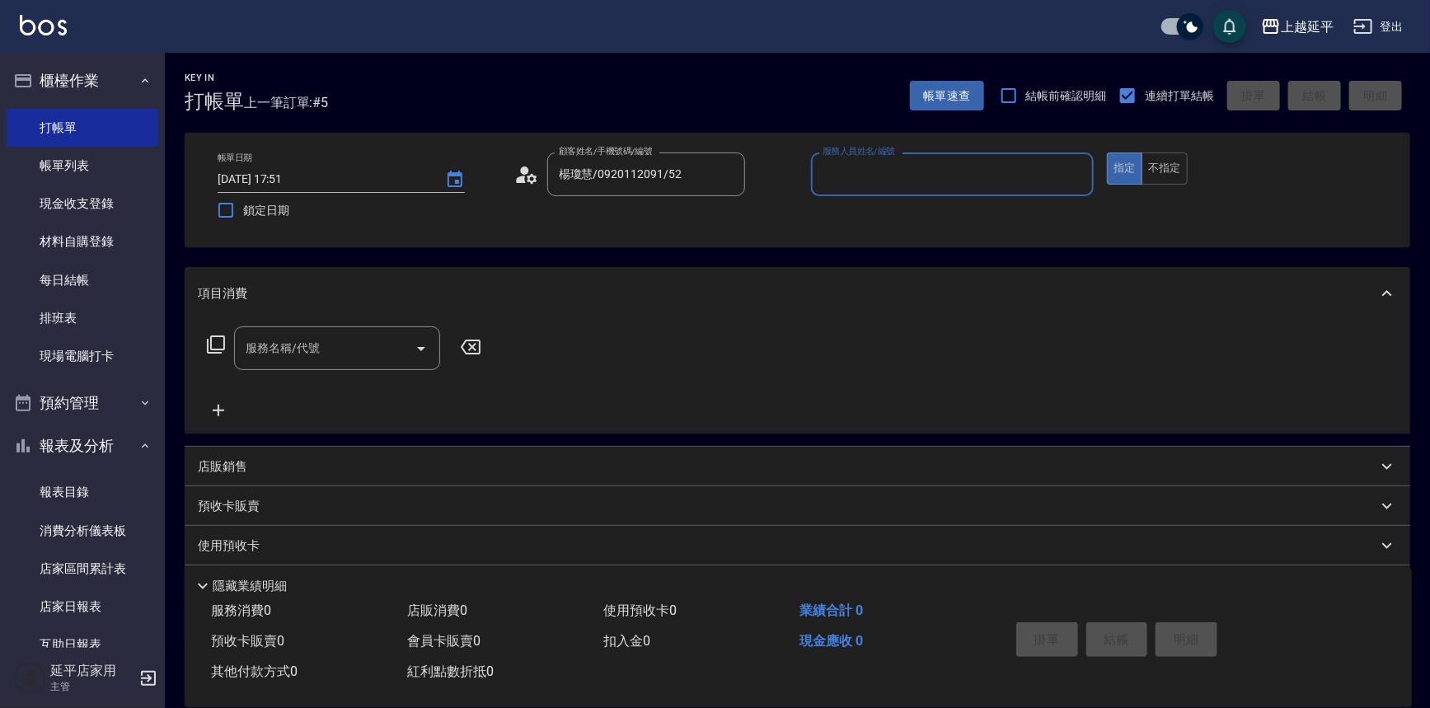
type input "[PERSON_NAME]-12"
click at [1162, 171] on button "不指定" at bounding box center [1165, 169] width 46 height 32
click at [365, 350] on input "服務名稱/代號" at bounding box center [325, 348] width 167 height 29
click at [378, 393] on div "No options" at bounding box center [337, 390] width 206 height 40
click at [365, 346] on input "04" at bounding box center [325, 348] width 167 height 29
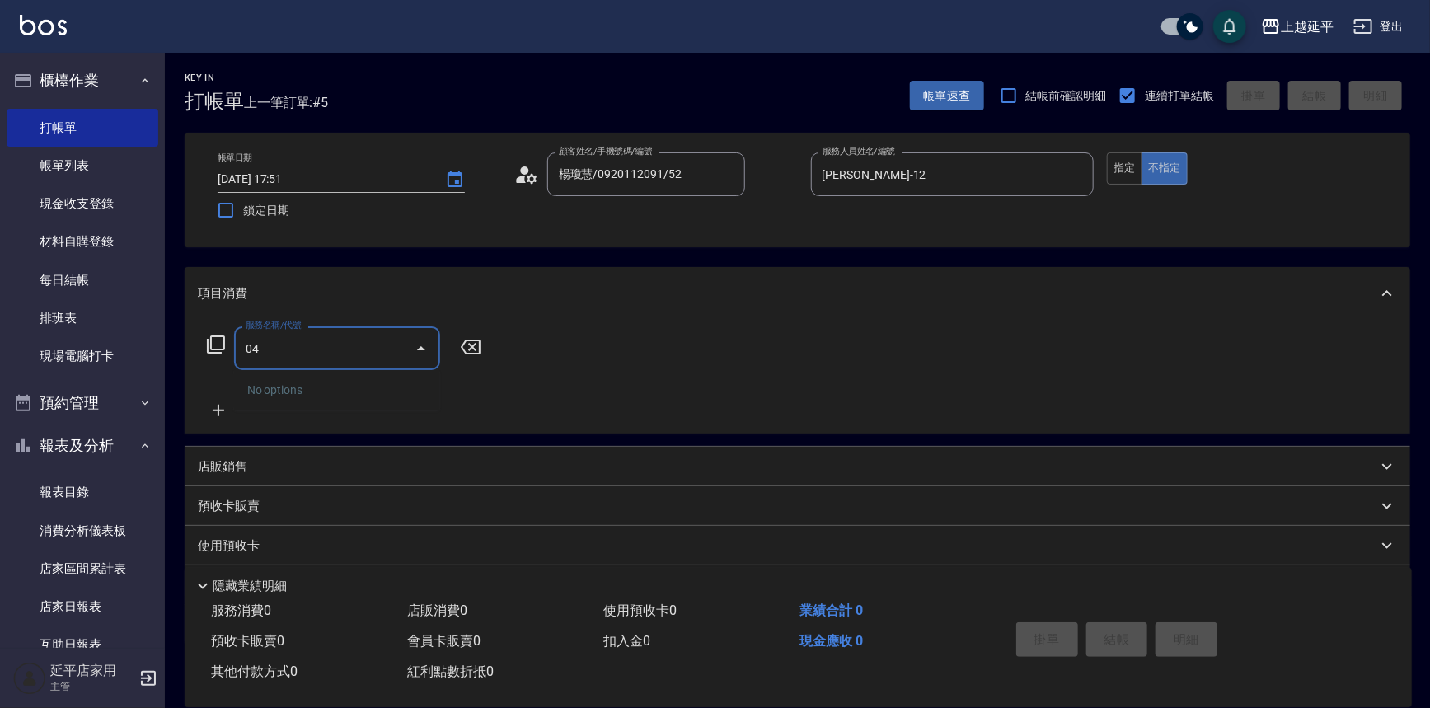
type input "0"
click at [364, 395] on span "A級洗+剪 - 599" at bounding box center [337, 390] width 206 height 27
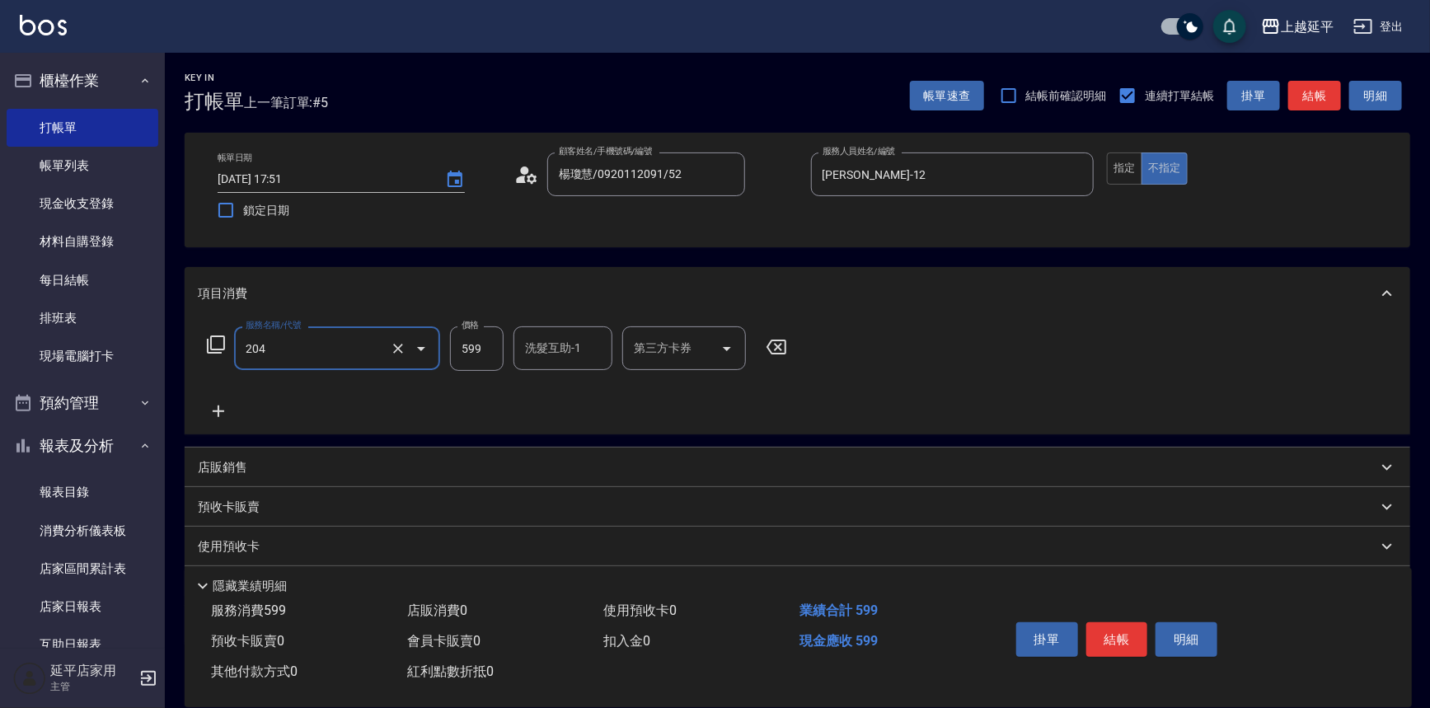
type input "A級洗+剪(204)"
click at [489, 351] on input "599" at bounding box center [477, 348] width 54 height 45
type input "499"
click at [1310, 102] on button "結帳" at bounding box center [1314, 96] width 53 height 31
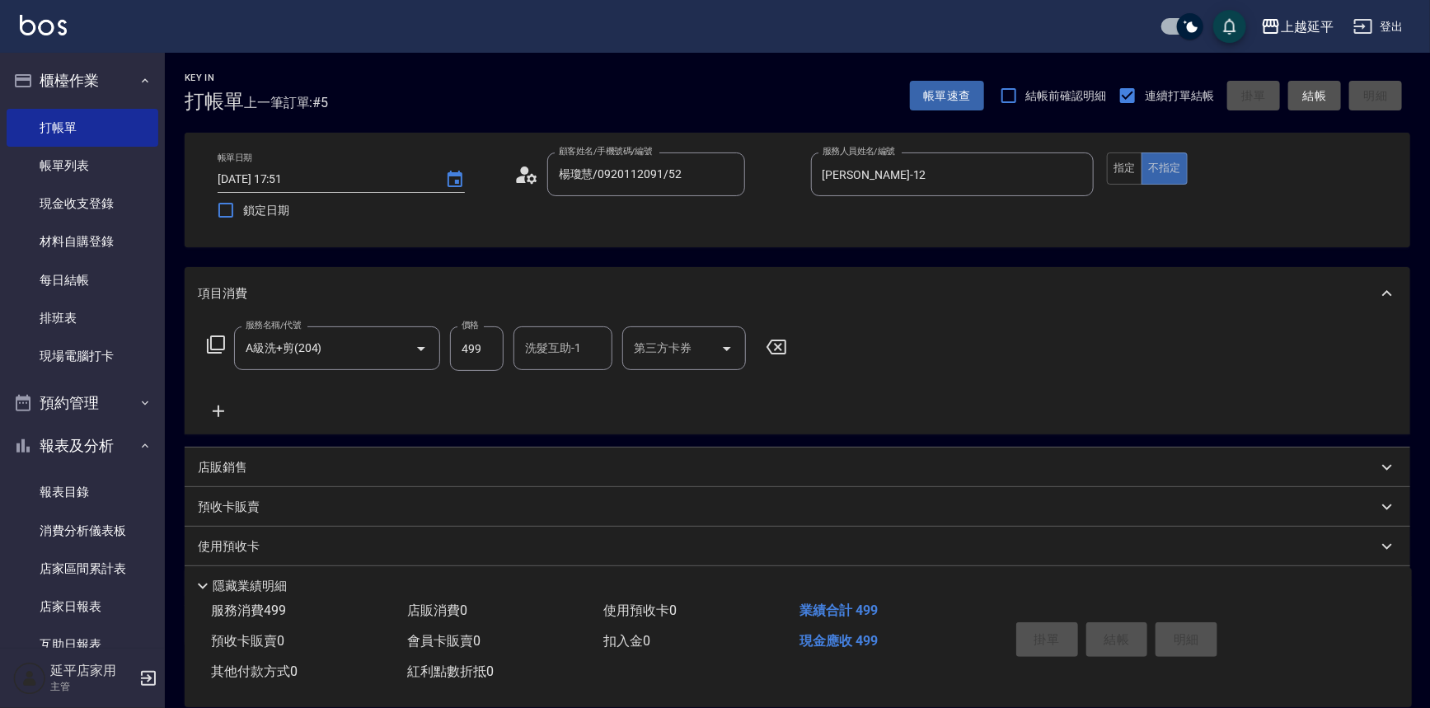
type input "[DATE] 17:52"
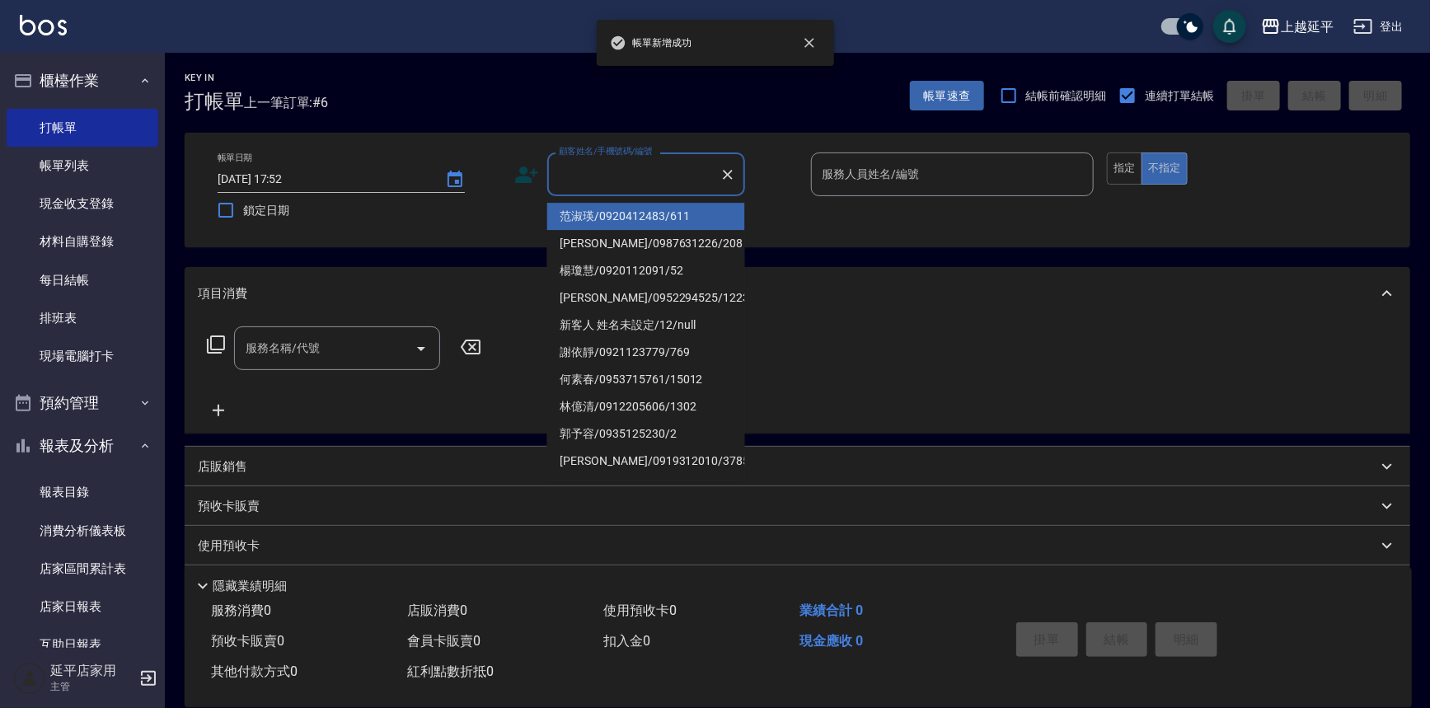
click at [688, 170] on input "顧客姓名/手機號碼/編號" at bounding box center [634, 174] width 158 height 29
click at [643, 213] on li "范淑瑛/0920412483/611" at bounding box center [646, 216] width 198 height 27
type input "范淑瑛/0920412483/611"
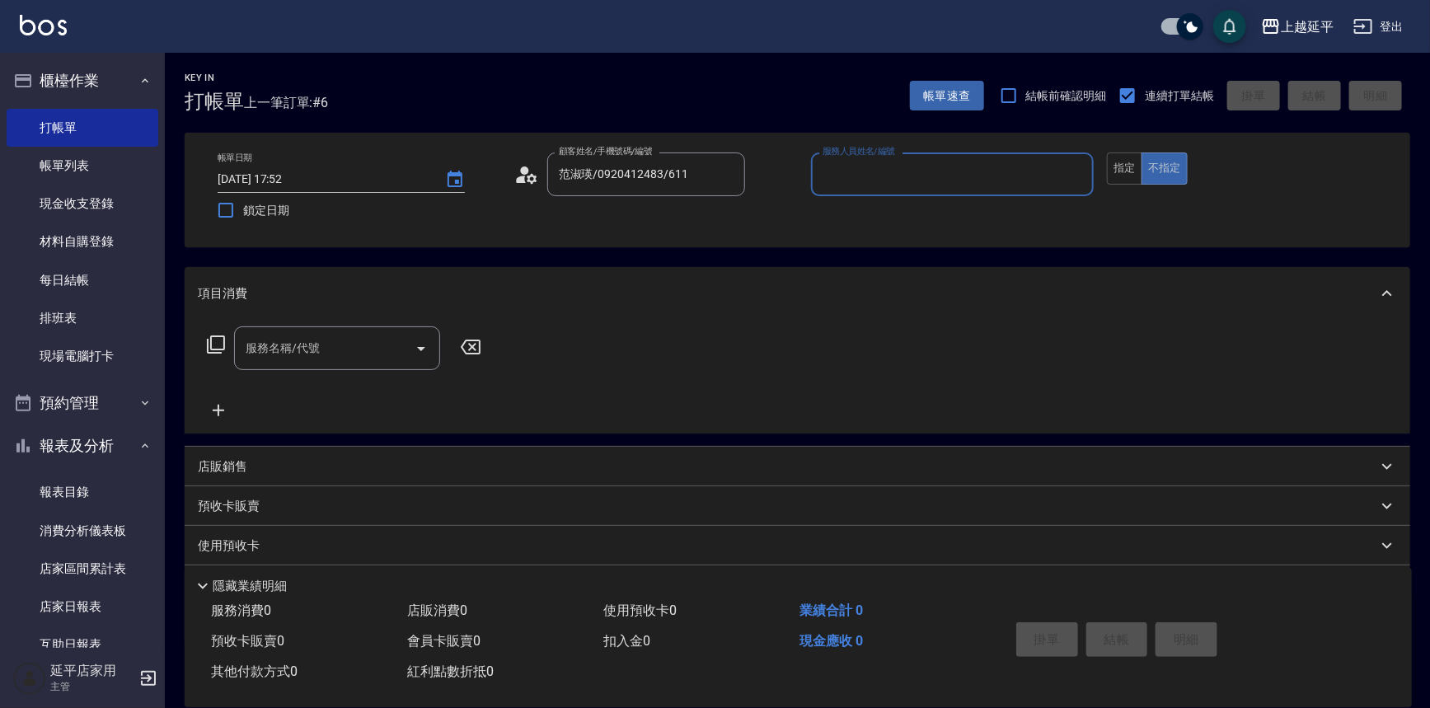
type input "Jessic-9"
click at [1071, 171] on icon "Clear" at bounding box center [1076, 175] width 16 height 16
click at [1014, 175] on input "服務人員姓名/編號" at bounding box center [953, 174] width 269 height 29
click at [940, 216] on div "[PERSON_NAME] -12" at bounding box center [953, 216] width 284 height 27
type input "[PERSON_NAME]-12"
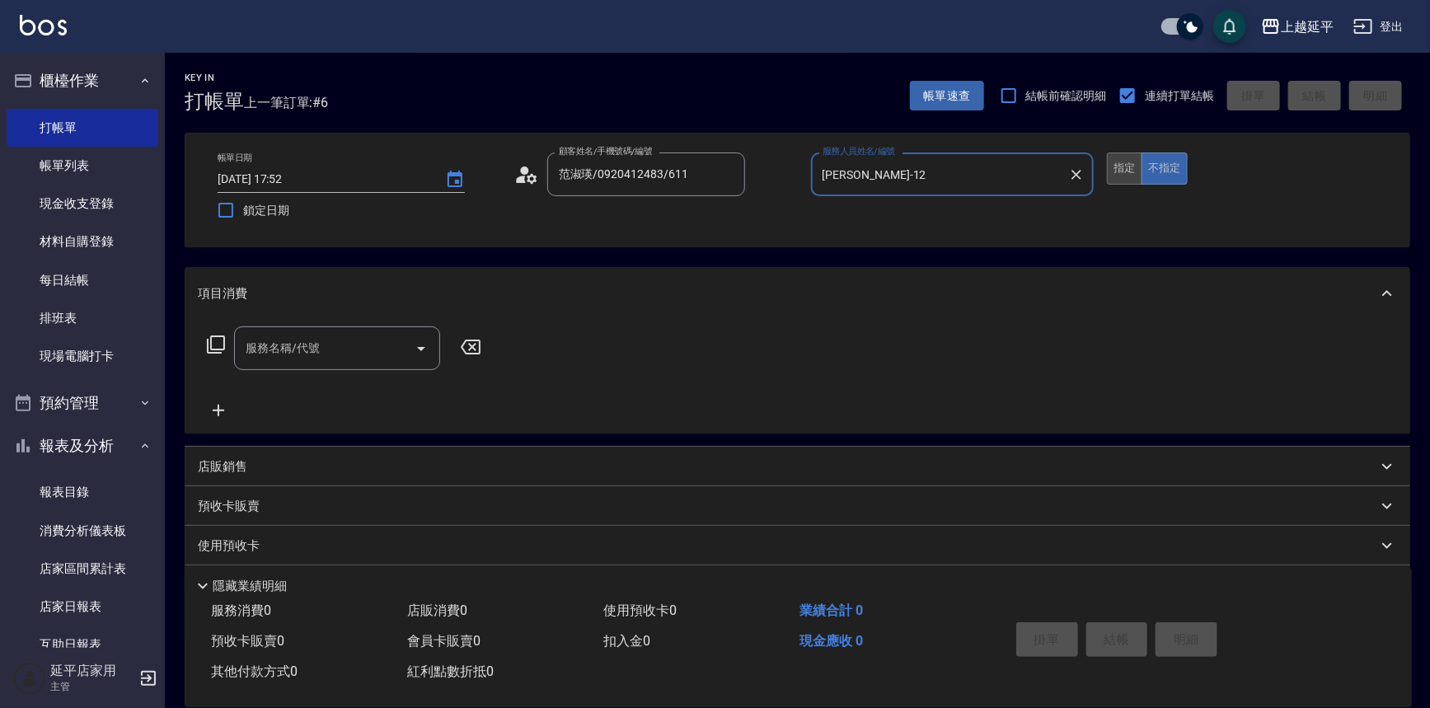
click at [1117, 163] on button "指定" at bounding box center [1124, 169] width 35 height 32
click at [370, 349] on input "服務名稱/代號" at bounding box center [325, 348] width 167 height 29
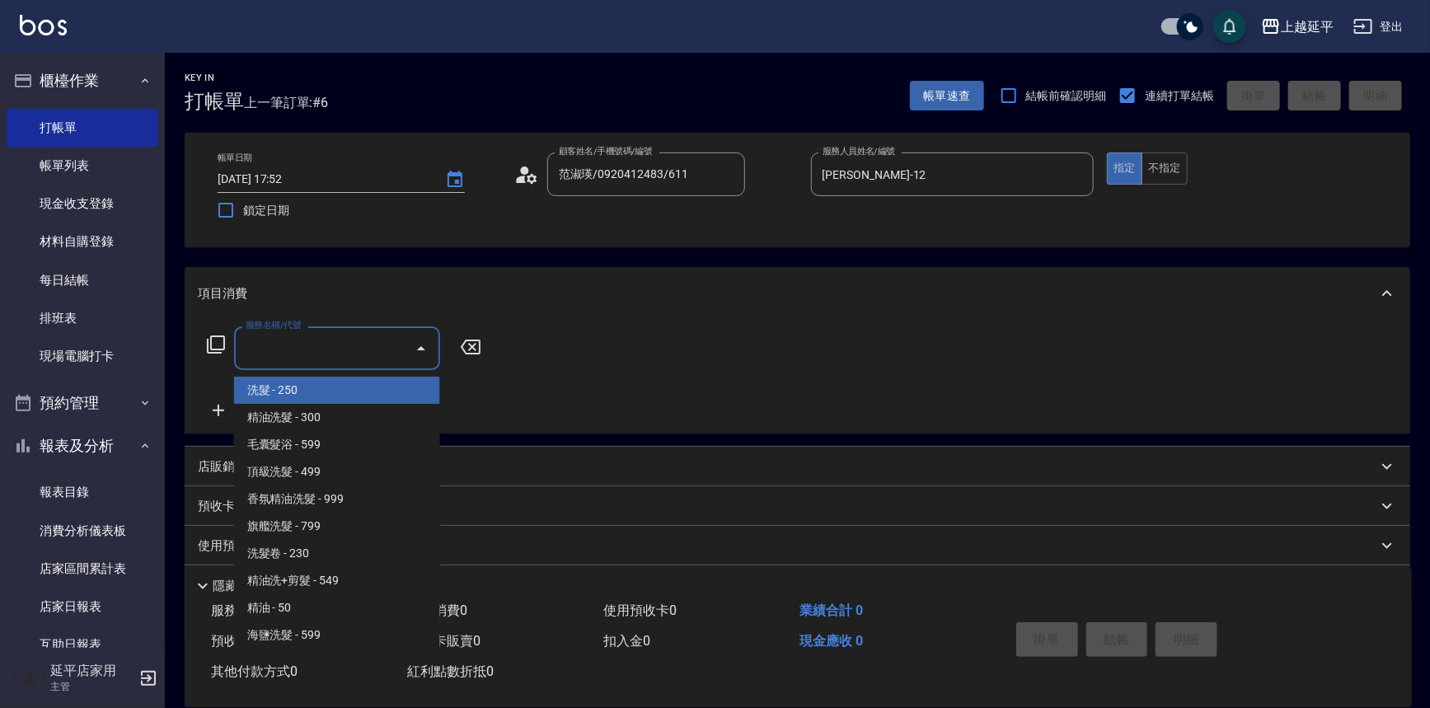
click at [214, 343] on icon at bounding box center [216, 345] width 20 height 20
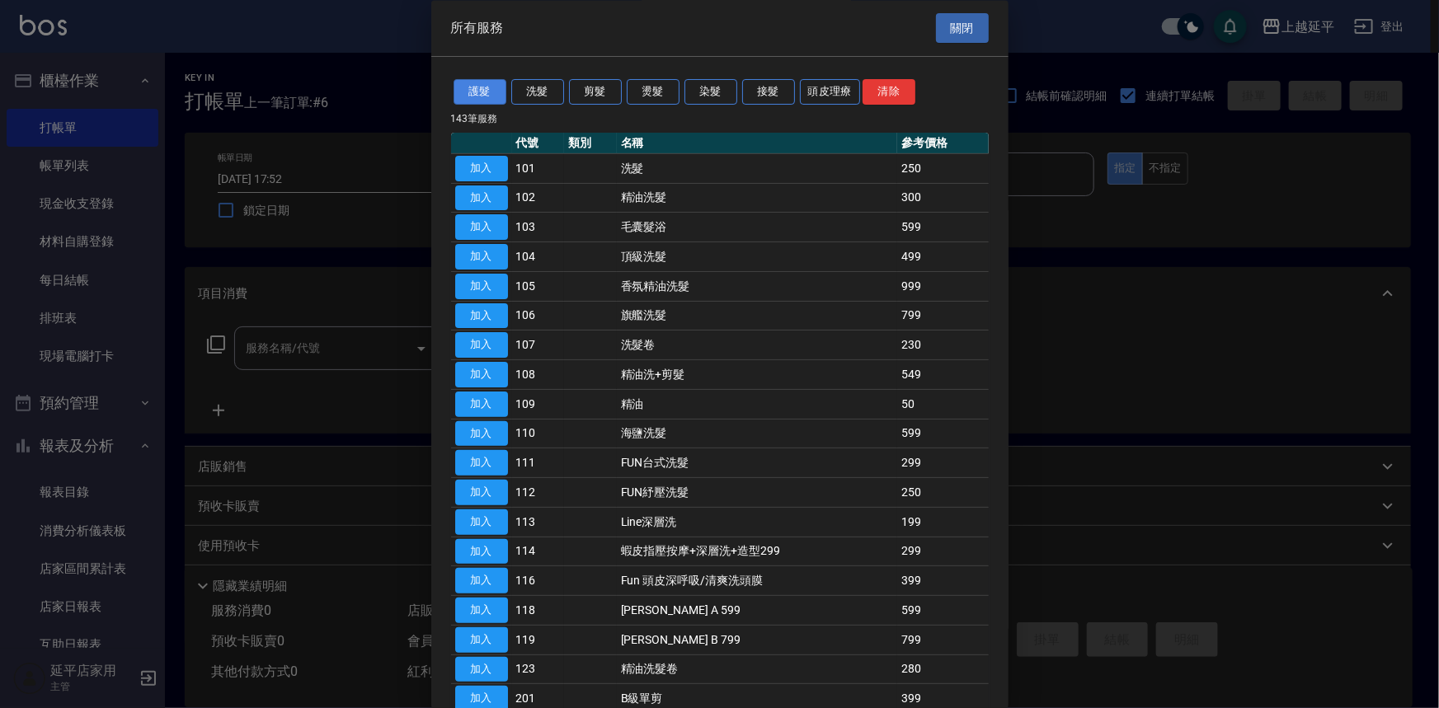
click at [486, 94] on button "護髮" at bounding box center [479, 93] width 53 height 26
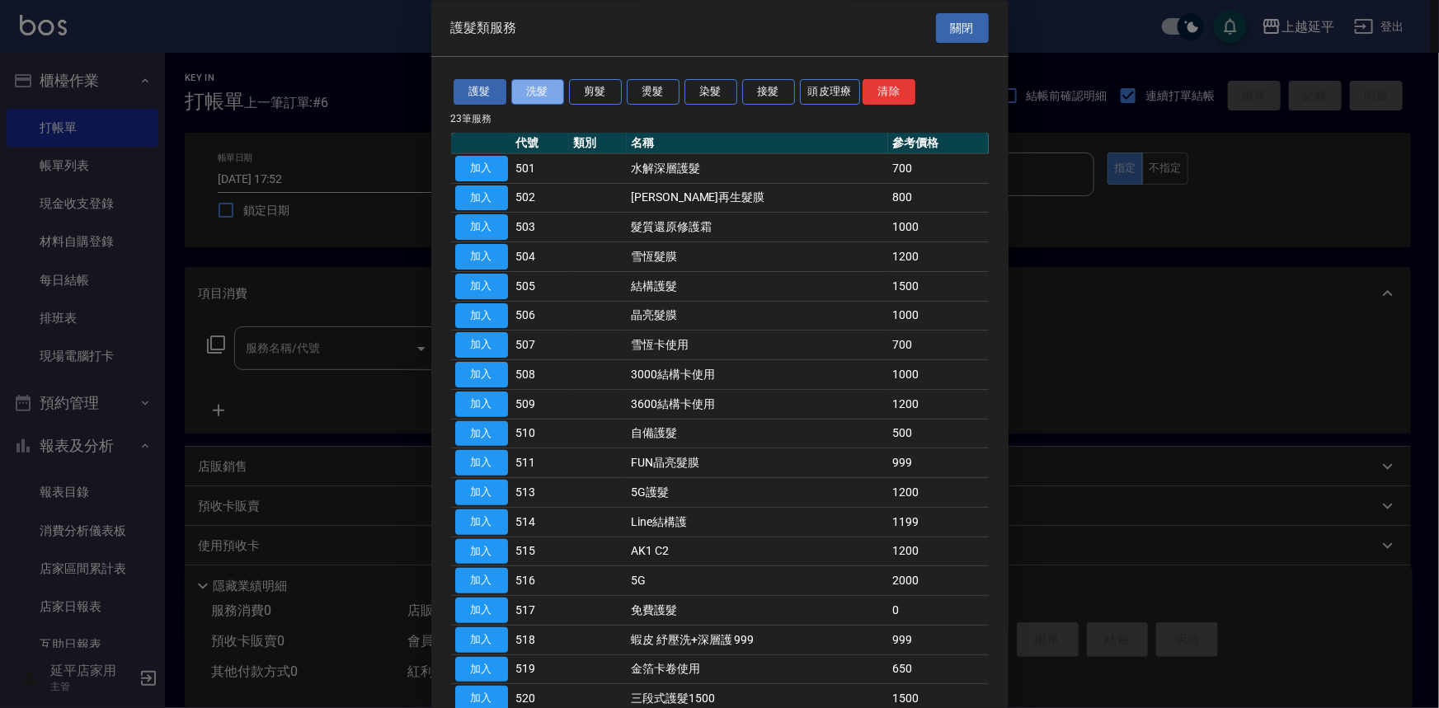
click at [530, 95] on button "洗髮" at bounding box center [537, 93] width 53 height 26
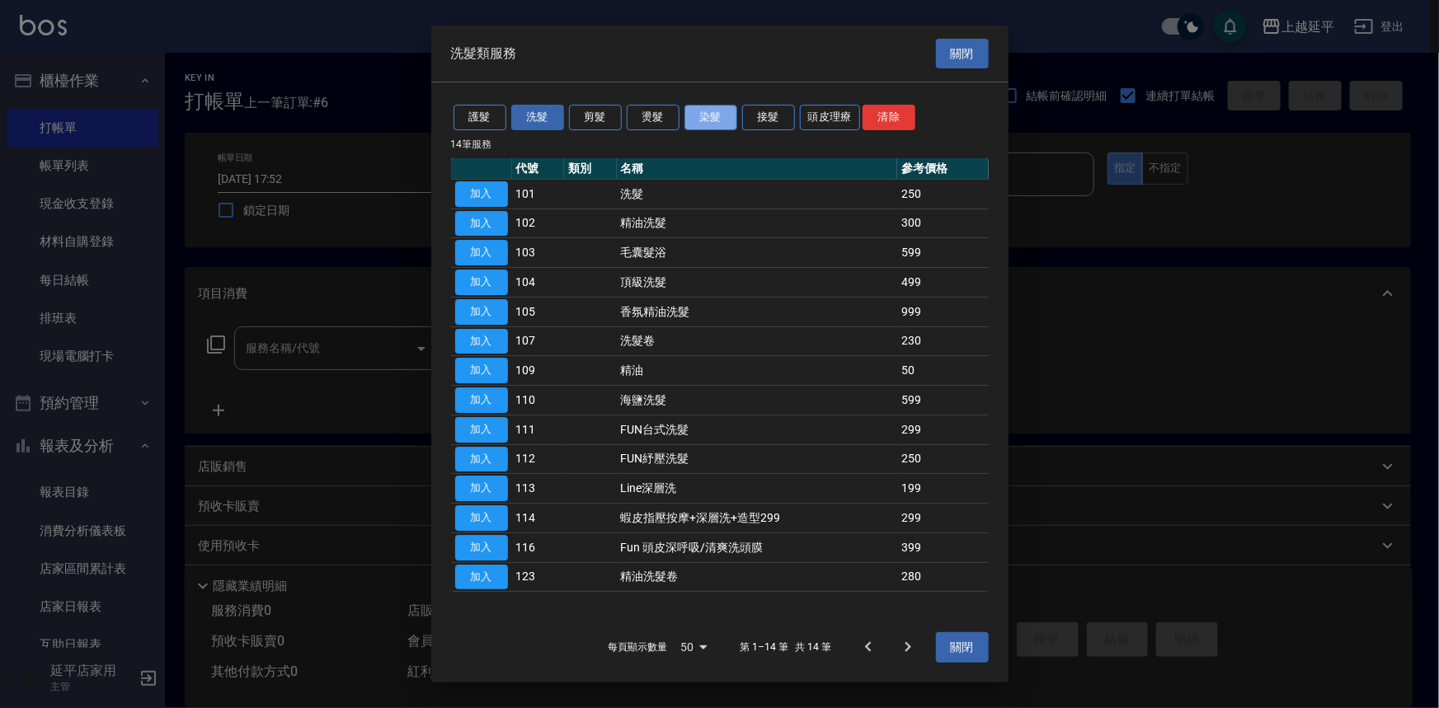
click at [711, 122] on button "染髮" at bounding box center [710, 118] width 53 height 26
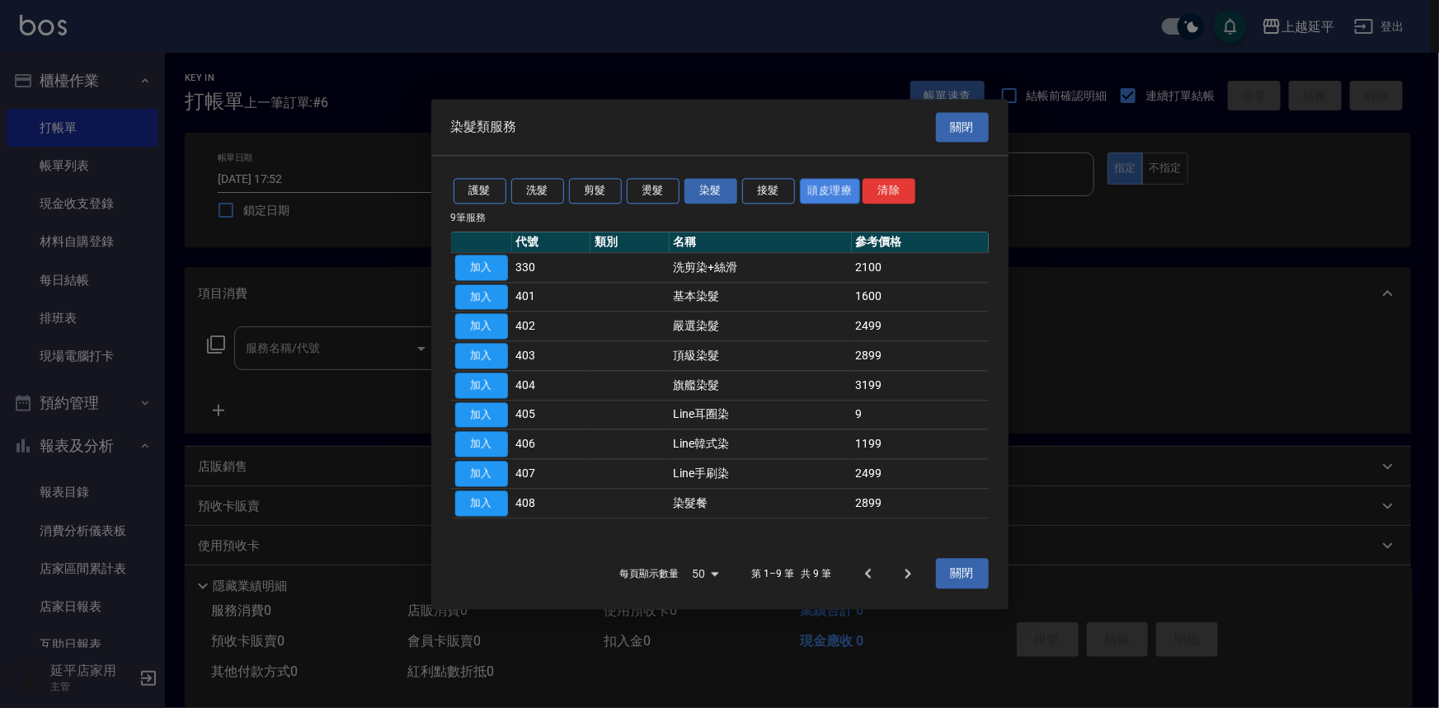
click at [823, 189] on button "頭皮理療" at bounding box center [830, 191] width 61 height 26
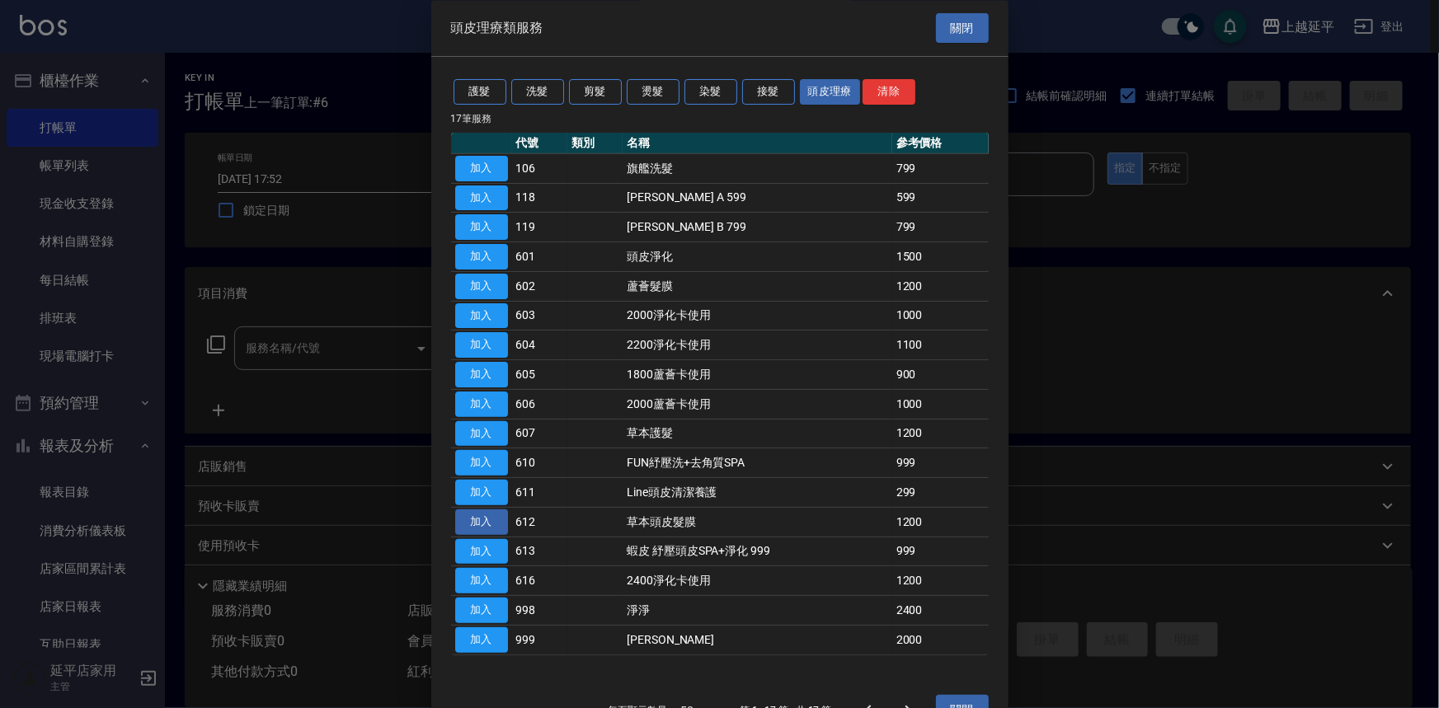
click at [486, 518] on button "加入" at bounding box center [481, 522] width 53 height 26
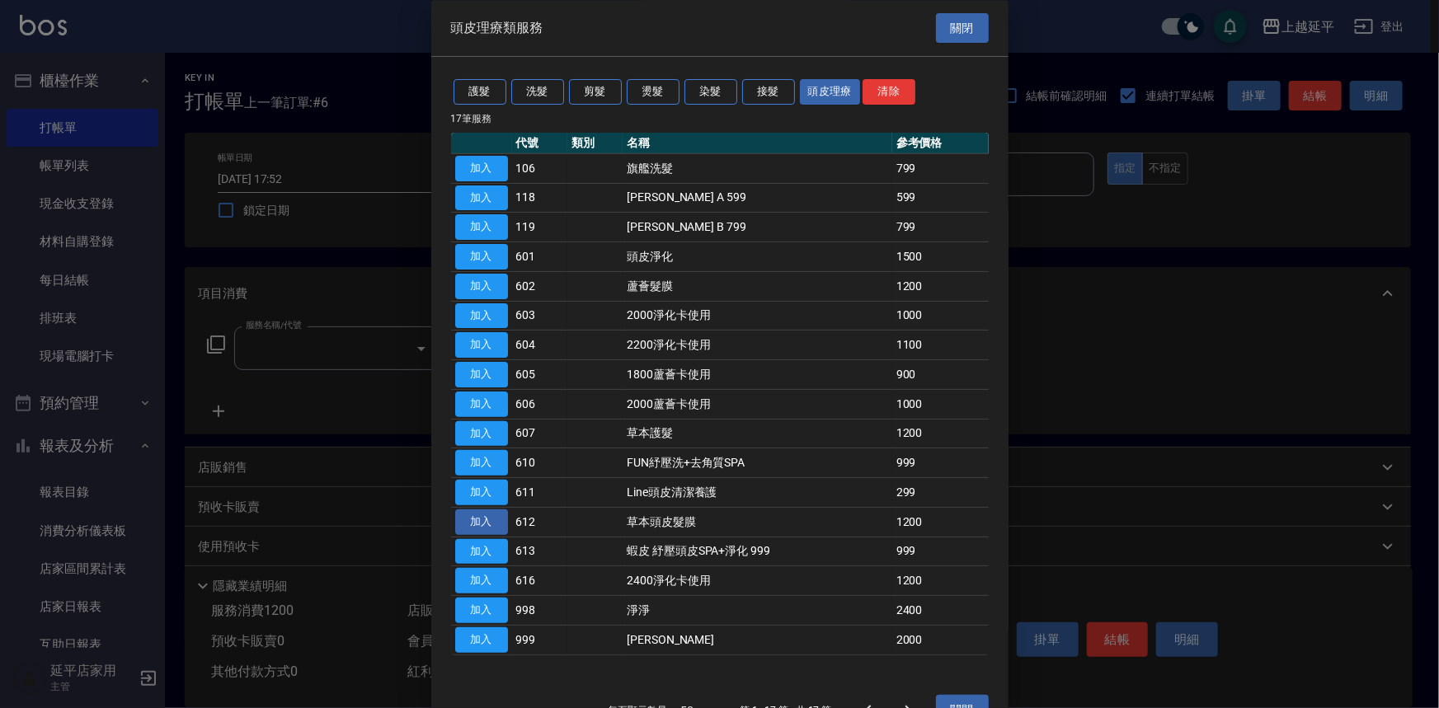
type input "草本頭皮髮膜(612)"
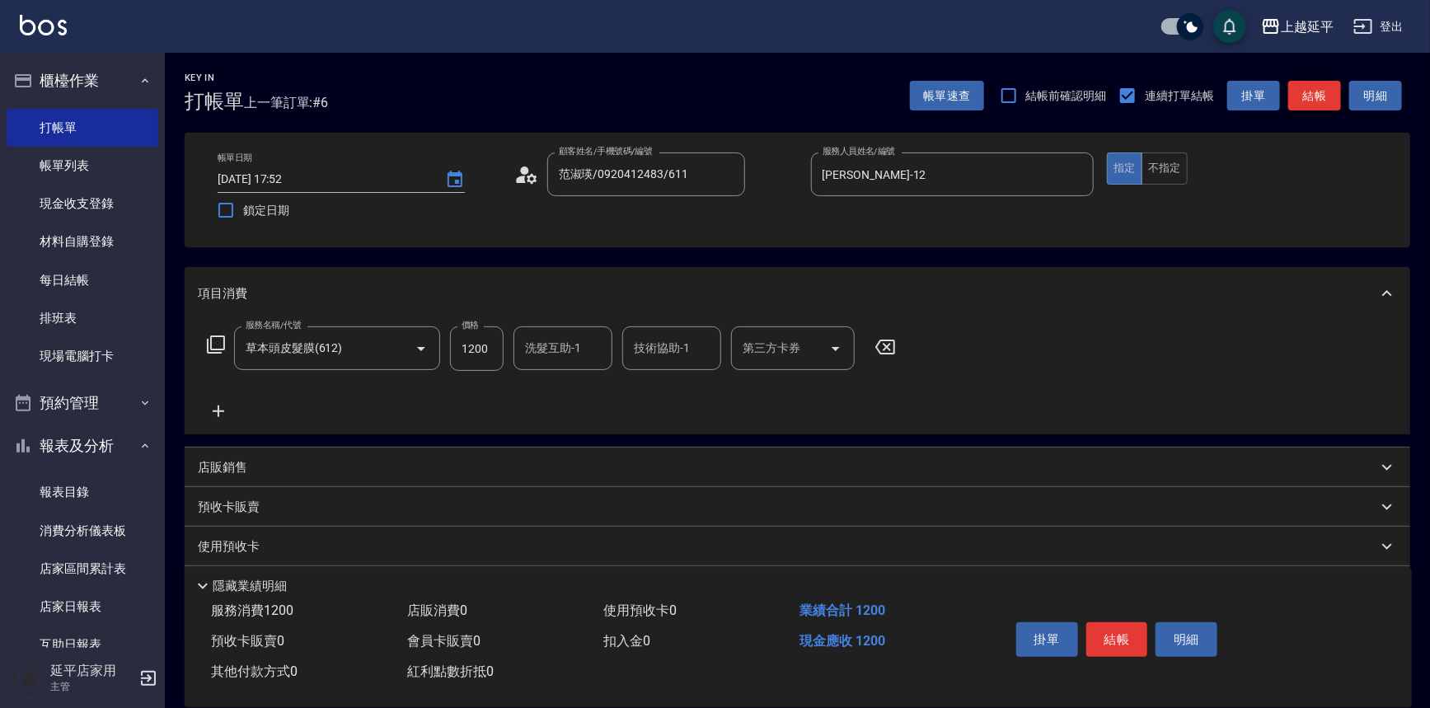
click at [1312, 96] on button "結帳" at bounding box center [1314, 96] width 53 height 31
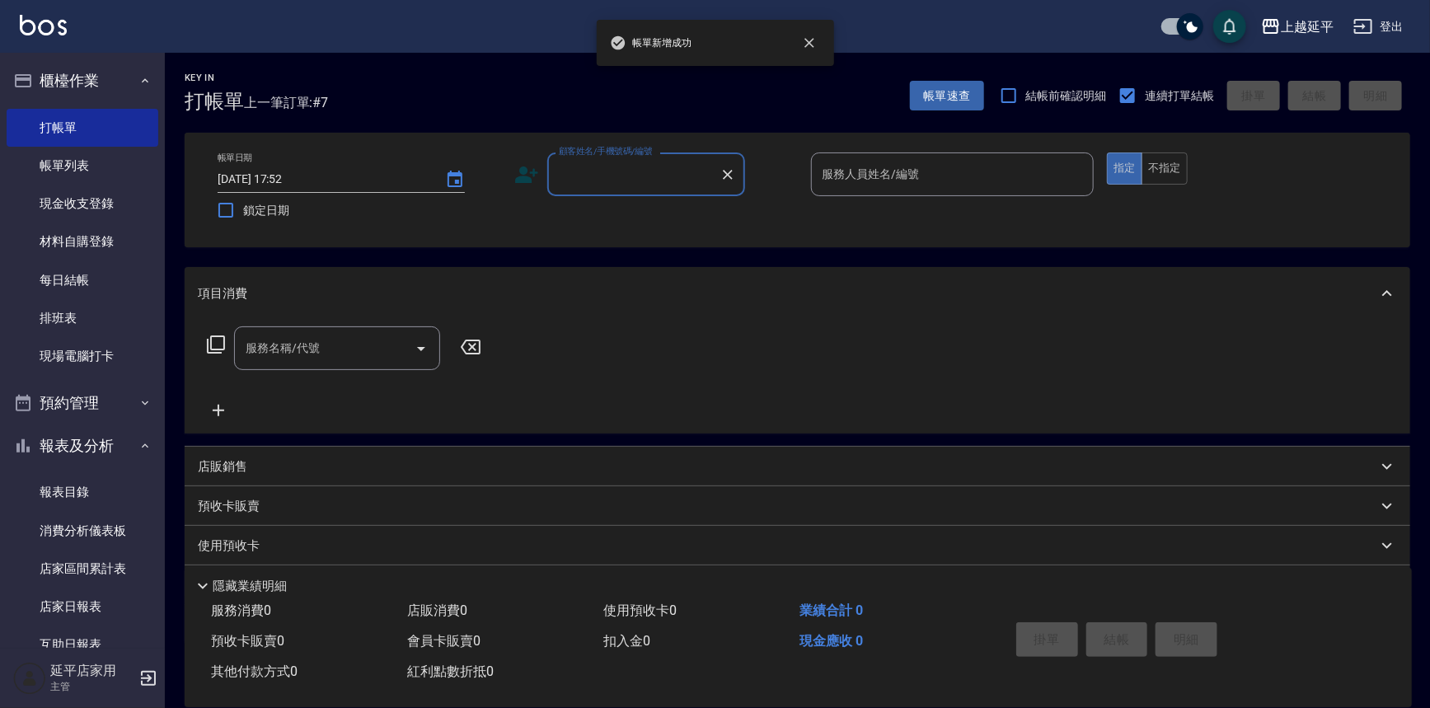
drag, startPoint x: 635, startPoint y: 168, endPoint x: 636, endPoint y: 187, distance: 19.0
click at [635, 169] on input "顧客姓名/手機號碼/編號" at bounding box center [634, 174] width 158 height 29
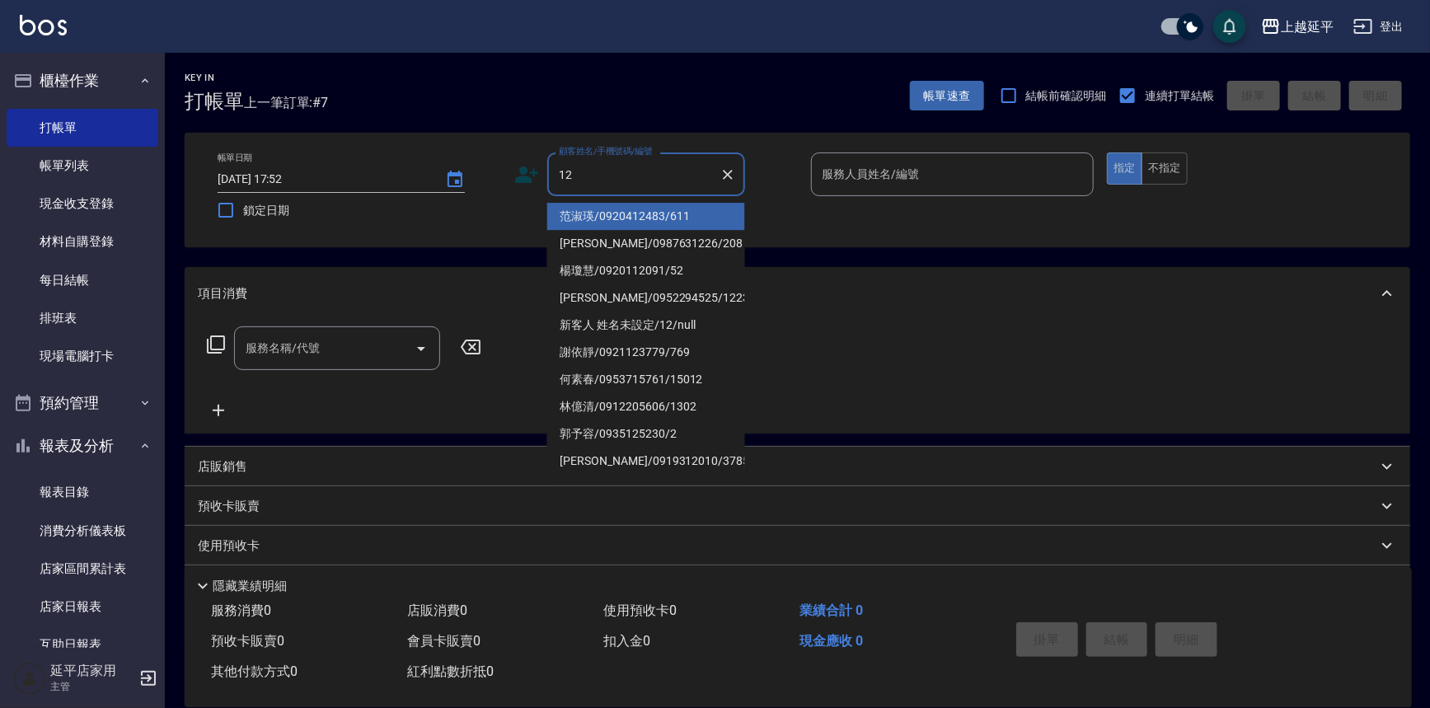
click at [643, 220] on li "范淑瑛/0920412483/611" at bounding box center [646, 216] width 198 height 27
type input "范淑瑛/0920412483/611"
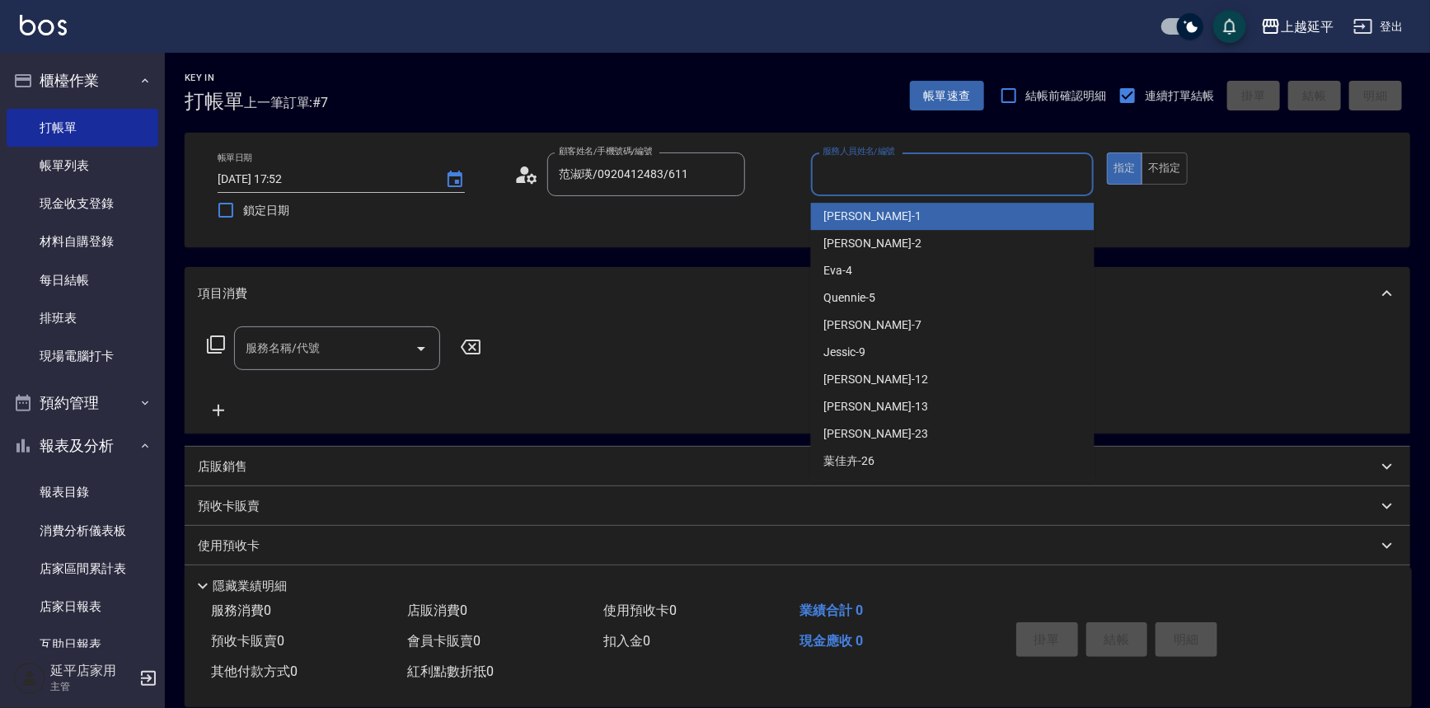
click at [933, 169] on input "服務人員姓名/編號" at bounding box center [953, 174] width 269 height 29
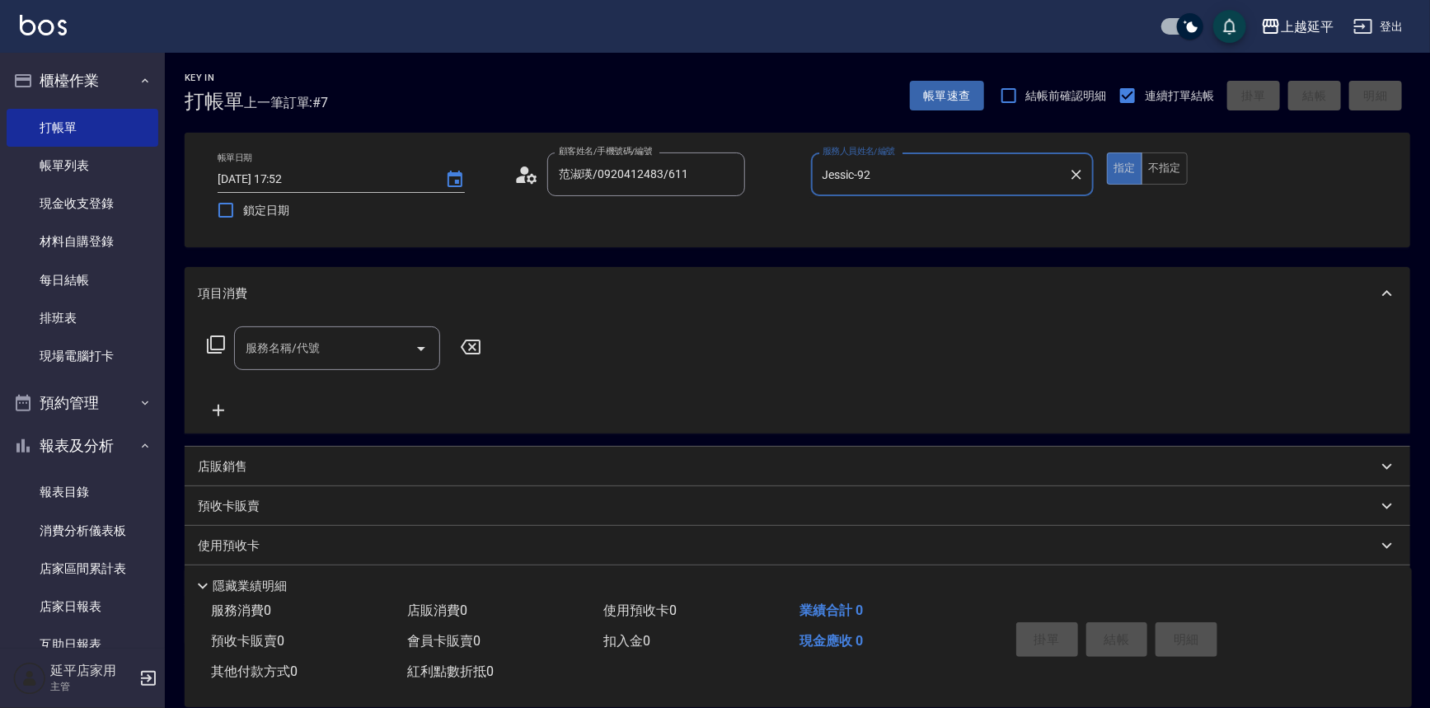
type input "Jessic-9"
click at [923, 211] on p at bounding box center [953, 204] width 284 height 17
drag, startPoint x: 1077, startPoint y: 176, endPoint x: 1004, endPoint y: 174, distance: 73.4
click at [1074, 175] on icon "Clear" at bounding box center [1076, 175] width 16 height 16
click at [1003, 173] on input "服務人員姓名/編號" at bounding box center [953, 174] width 269 height 29
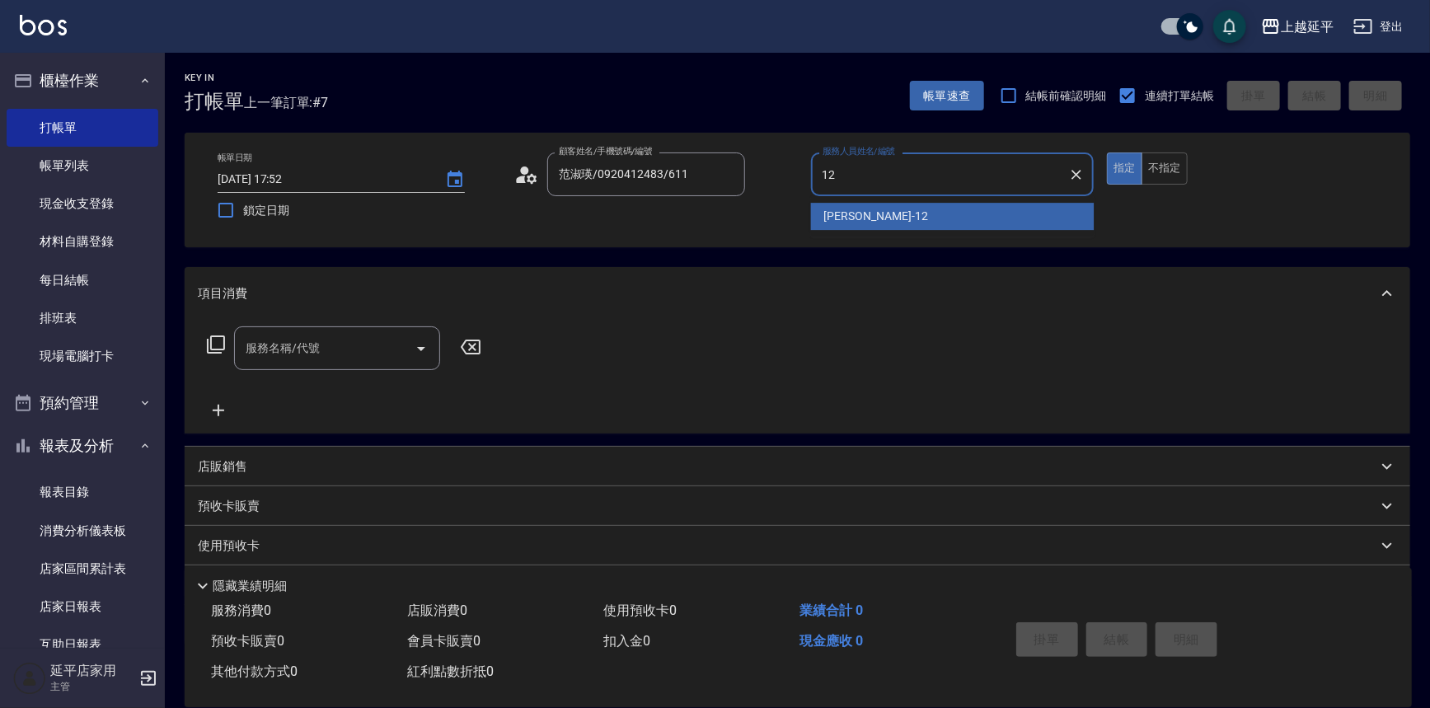
click at [909, 219] on div "[PERSON_NAME] -12" at bounding box center [953, 216] width 284 height 27
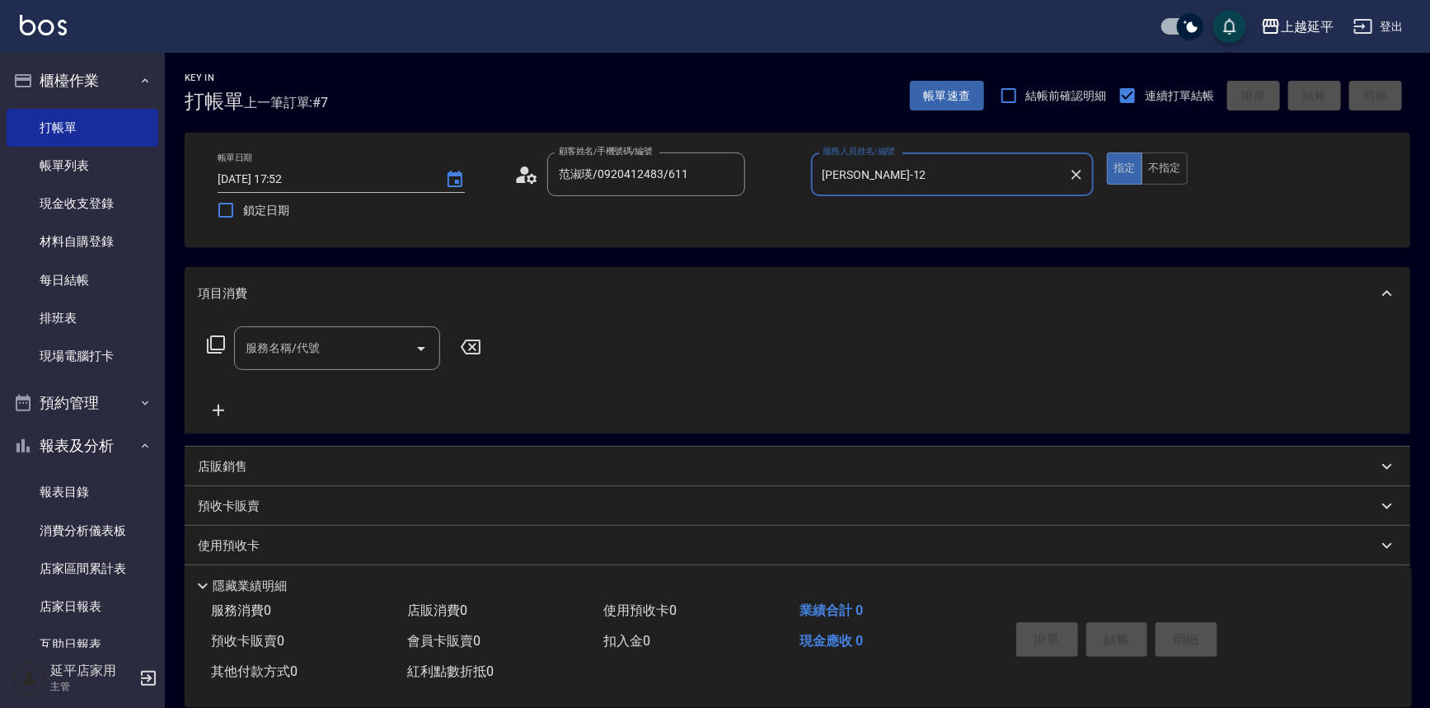
type input "[PERSON_NAME]-12"
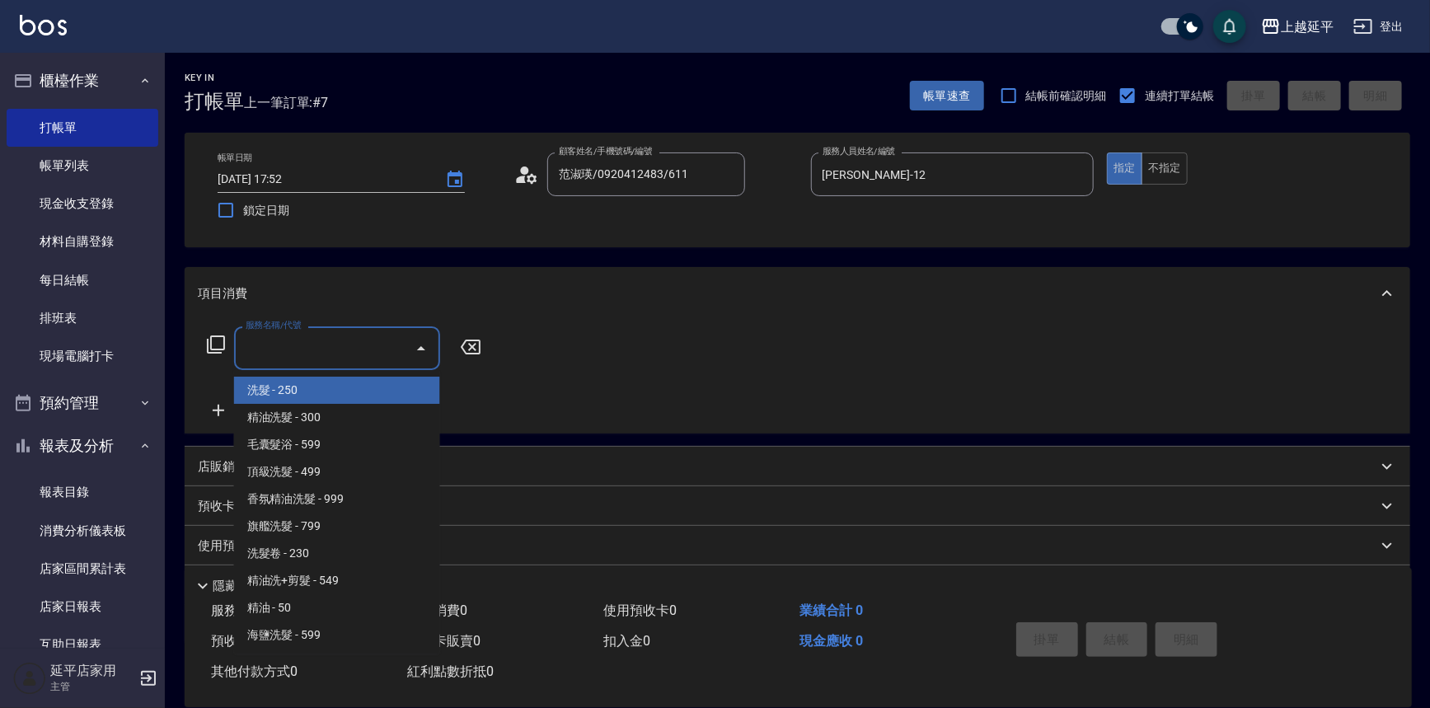
click at [368, 346] on input "服務名稱/代號" at bounding box center [325, 348] width 167 height 29
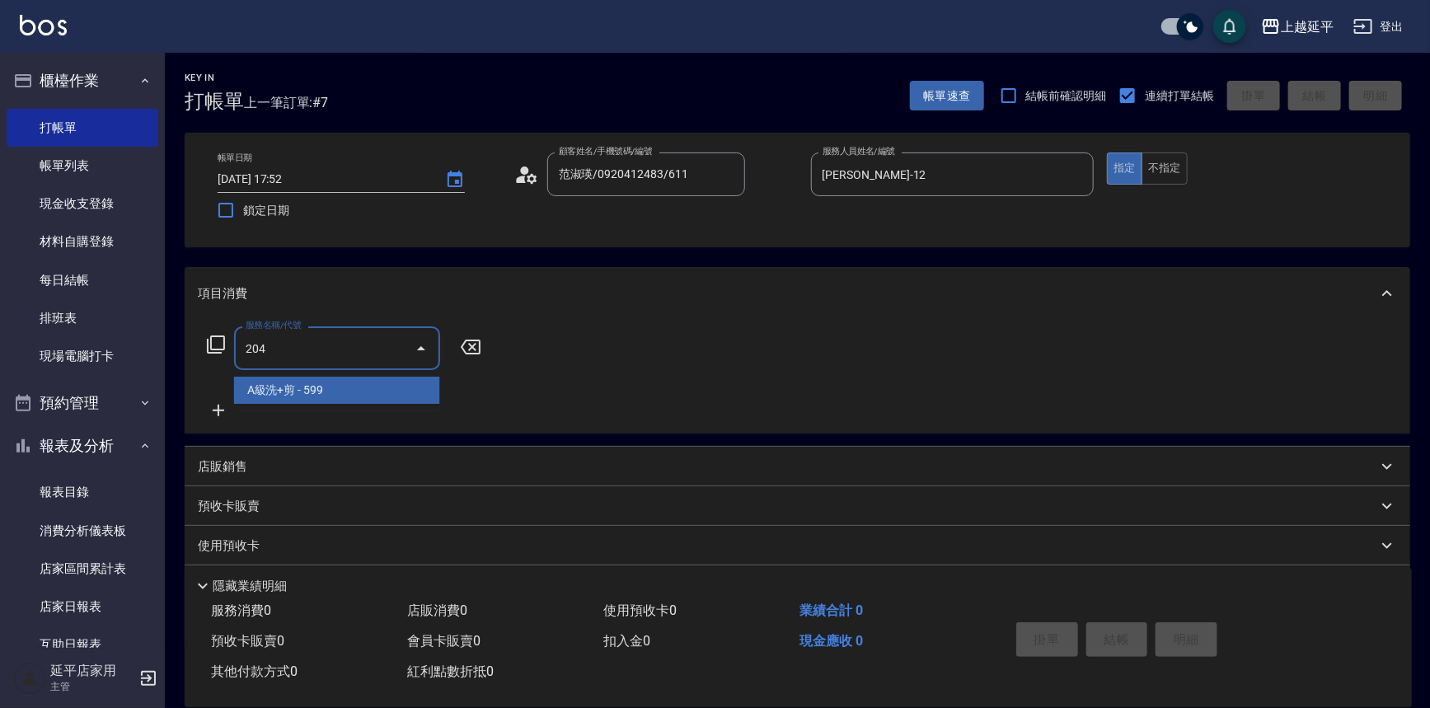
click at [367, 395] on span "A級洗+剪 - 599" at bounding box center [337, 390] width 206 height 27
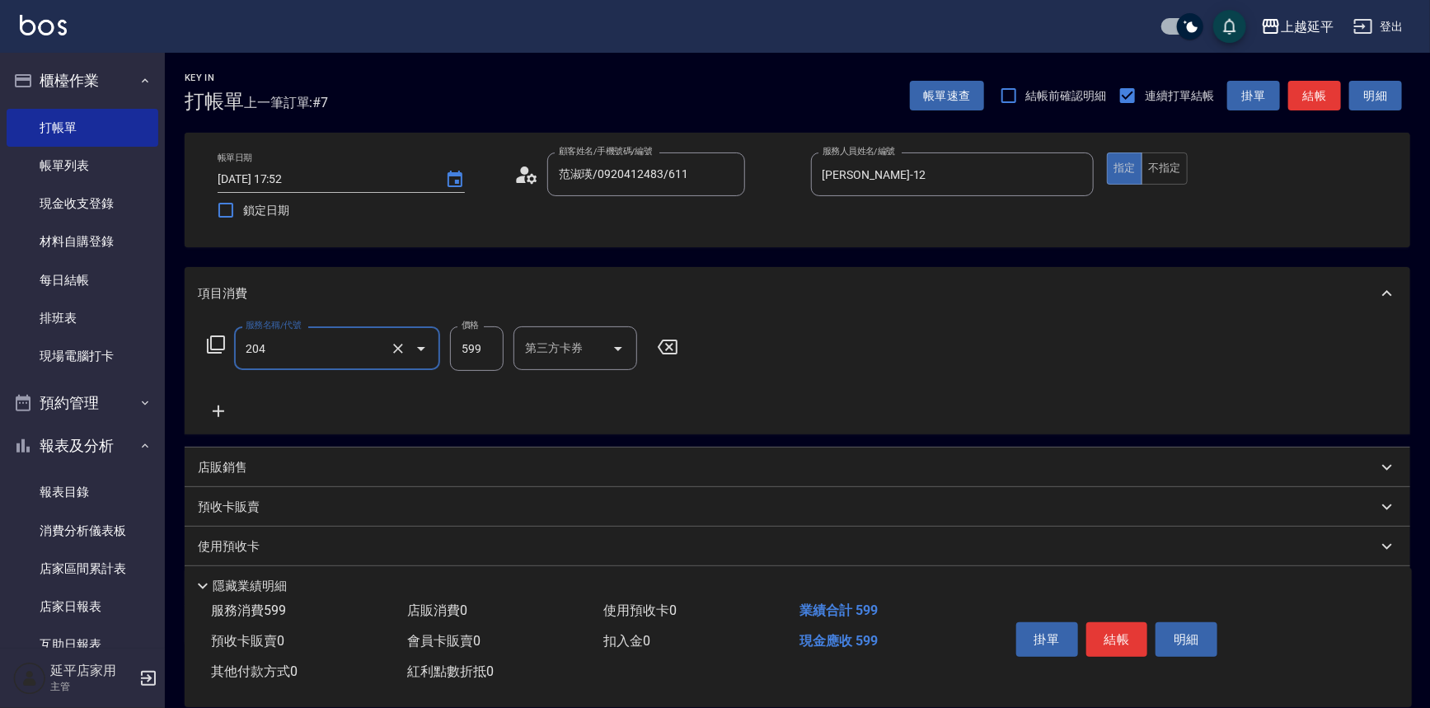
click at [488, 351] on input "599" at bounding box center [477, 348] width 54 height 45
type input "A級洗+剪(204)"
type input "499"
click at [1316, 99] on button "結帳" at bounding box center [1314, 96] width 53 height 31
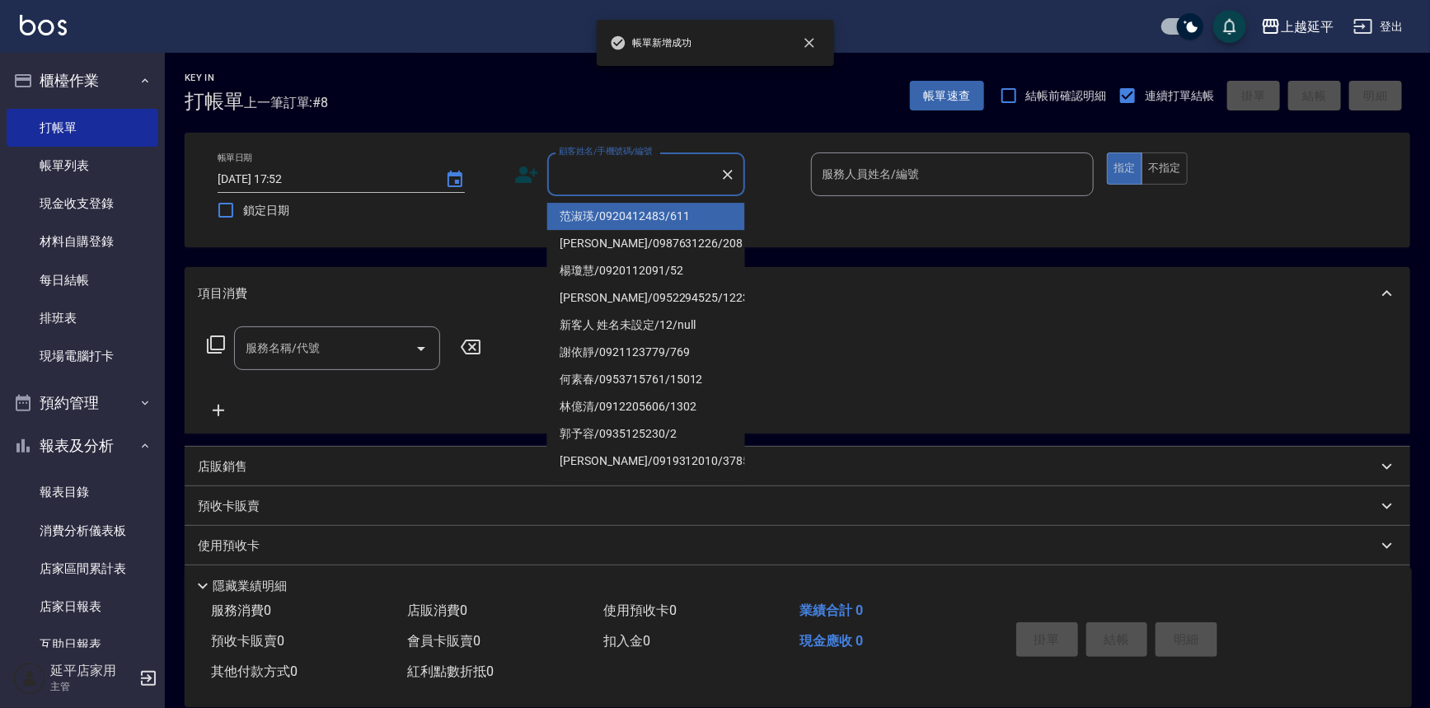
click at [643, 168] on input "顧客姓名/手機號碼/編號" at bounding box center [634, 174] width 158 height 29
click at [636, 210] on li "范淑瑛/0920412483/611" at bounding box center [646, 216] width 198 height 27
type input "范淑瑛/0920412483/611"
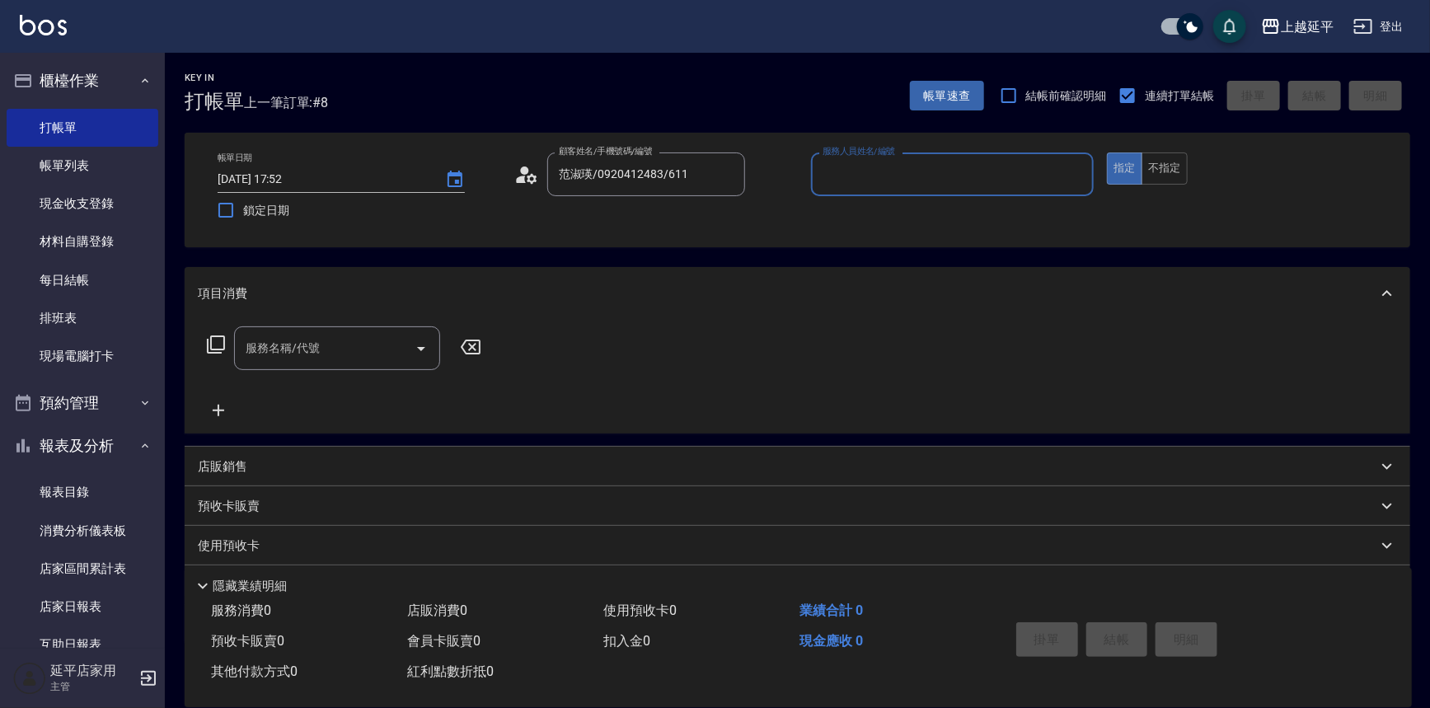
type input "Jessic-9"
click at [926, 175] on input "Jessic-9" at bounding box center [941, 174] width 244 height 29
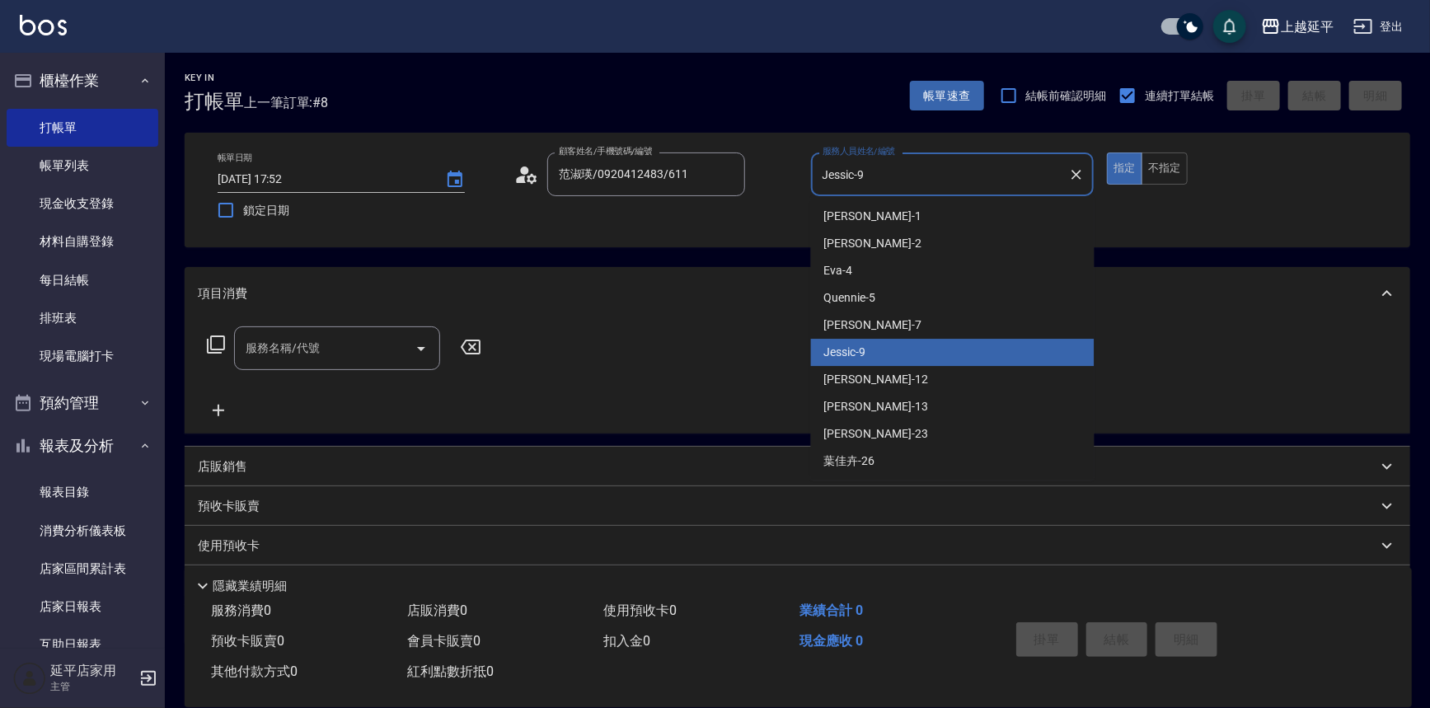
drag, startPoint x: 1072, startPoint y: 171, endPoint x: 1042, endPoint y: 171, distance: 29.7
click at [1072, 171] on icon "Clear" at bounding box center [1076, 175] width 16 height 16
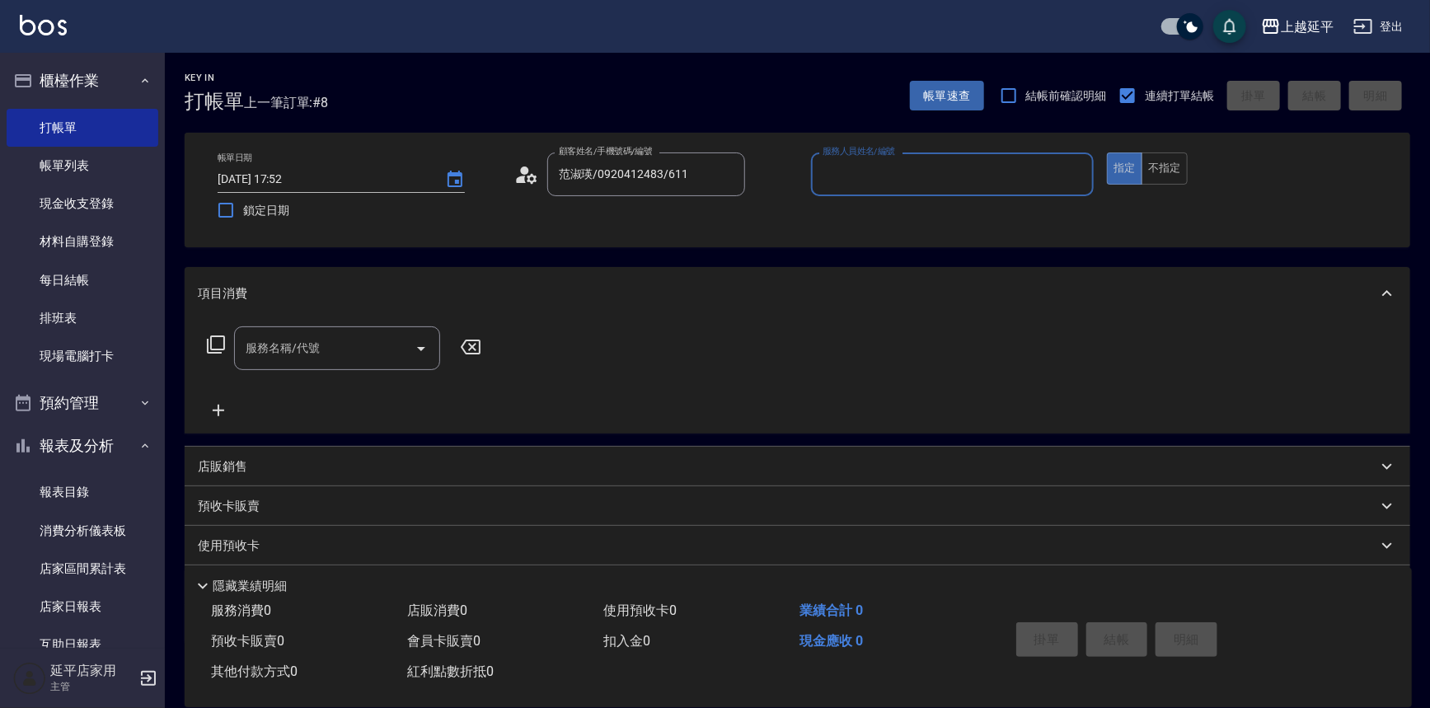
click at [1007, 171] on input "服務人員姓名/編號" at bounding box center [953, 174] width 269 height 29
click at [921, 214] on div "[PERSON_NAME] -12" at bounding box center [953, 216] width 284 height 27
type input "[PERSON_NAME]-12"
click at [362, 350] on input "服務名稱/代號" at bounding box center [325, 348] width 167 height 29
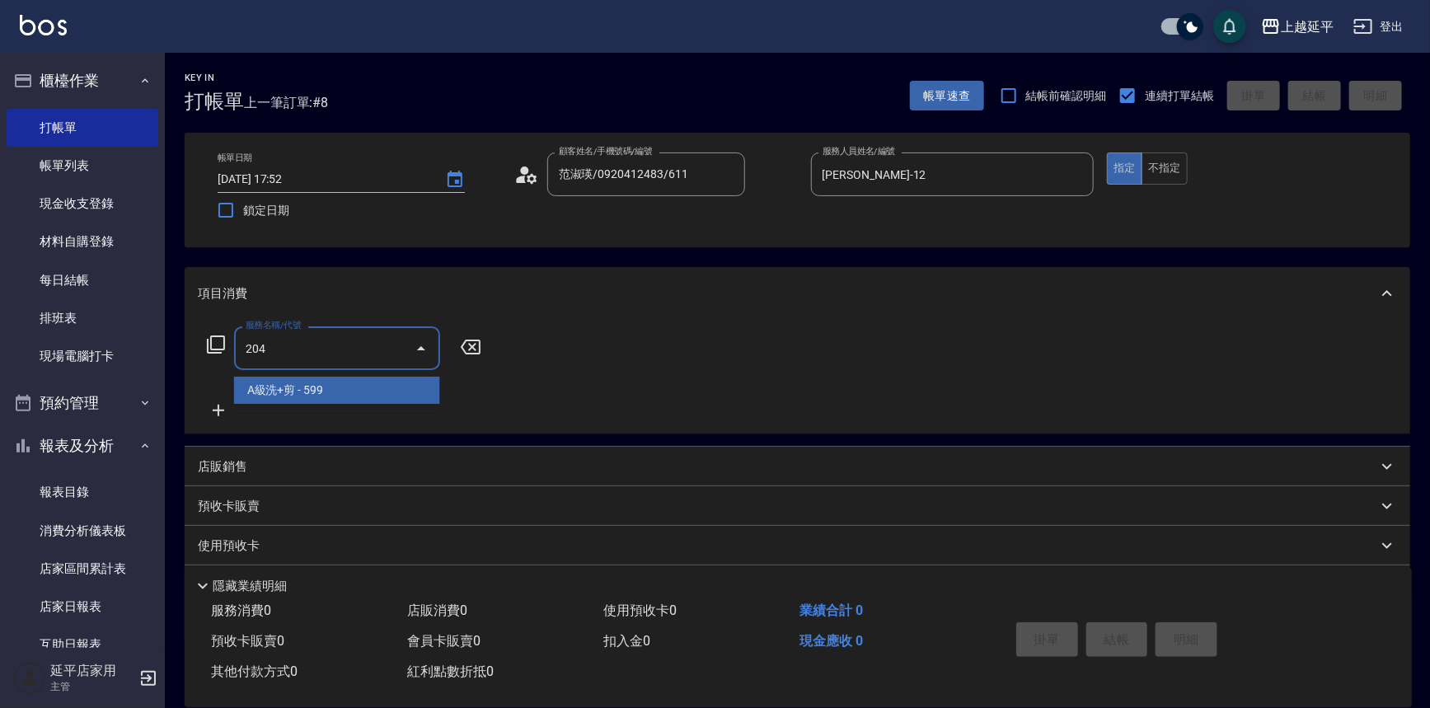
click at [368, 388] on span "A級洗+剪 - 599" at bounding box center [337, 390] width 206 height 27
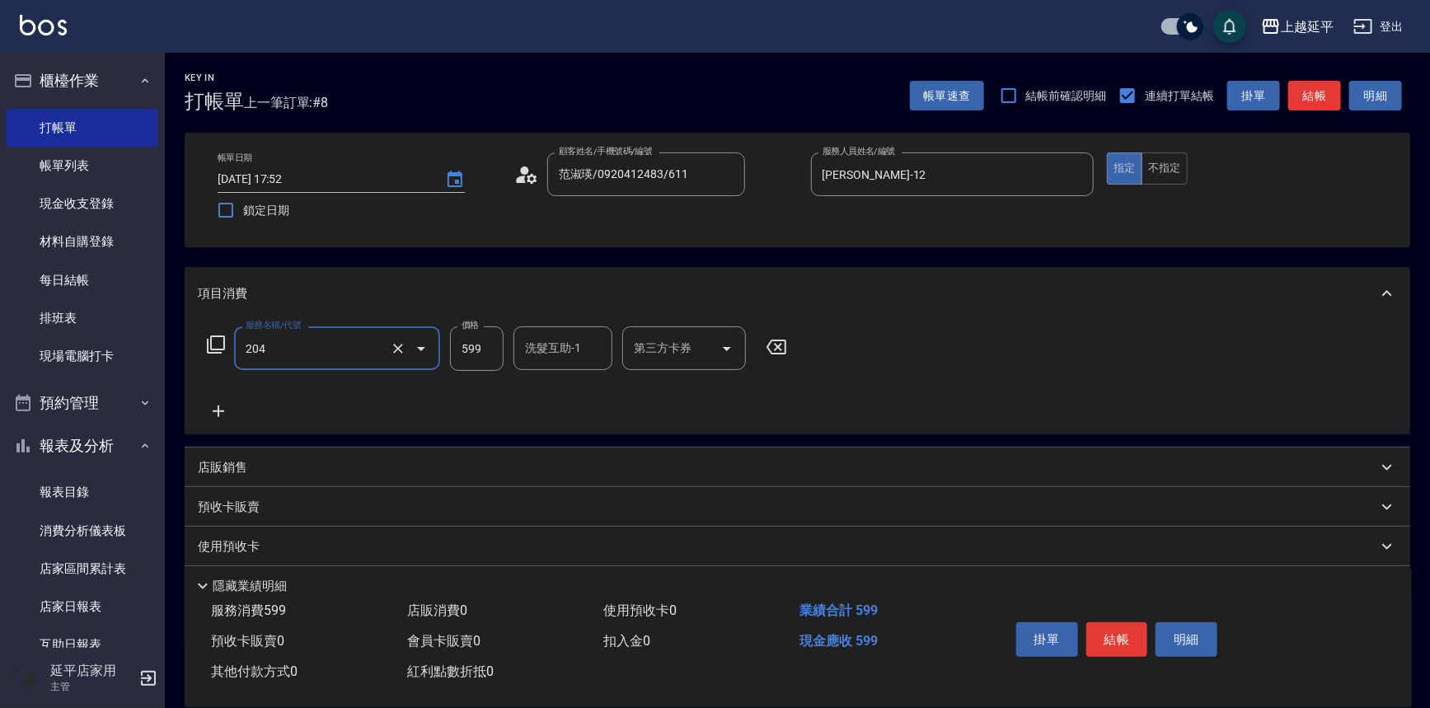
type input "A級洗+剪(204)"
click at [1314, 102] on button "結帳" at bounding box center [1314, 96] width 53 height 31
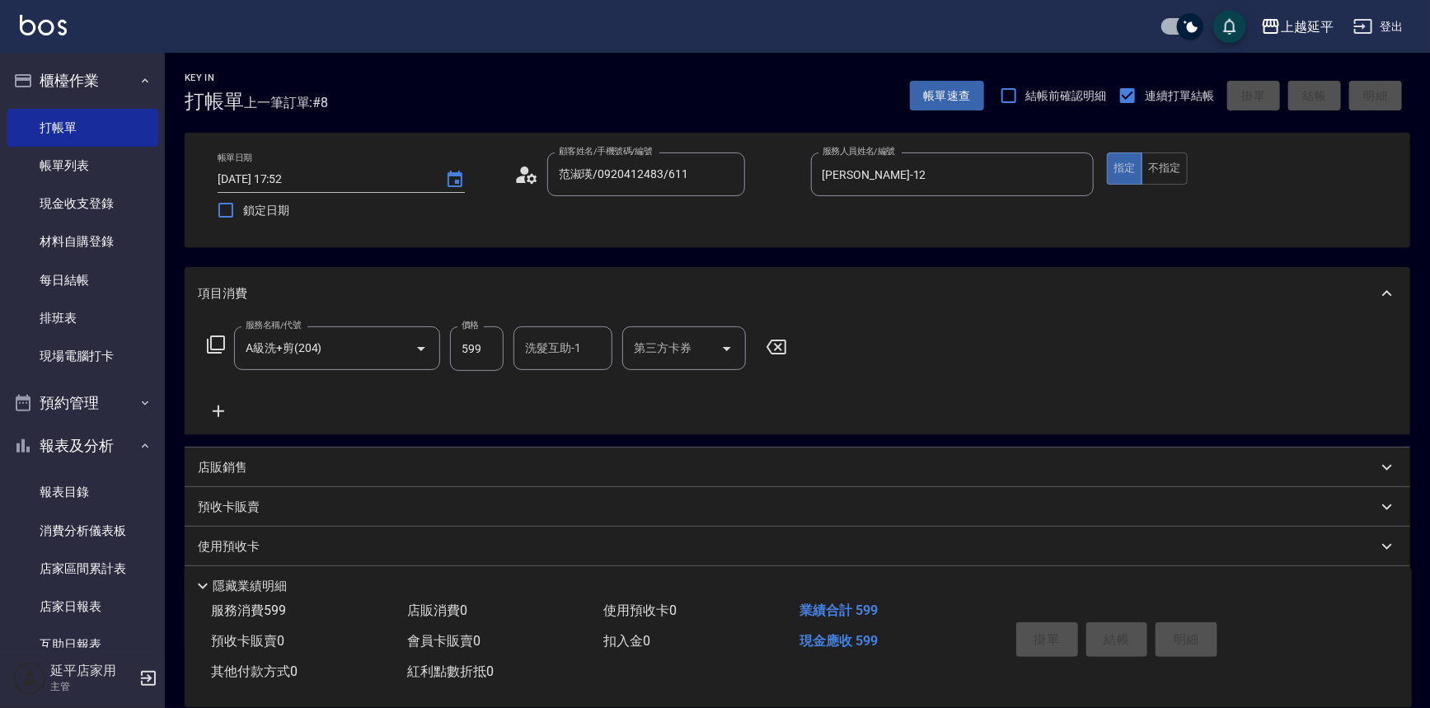
type input "[DATE] 17:53"
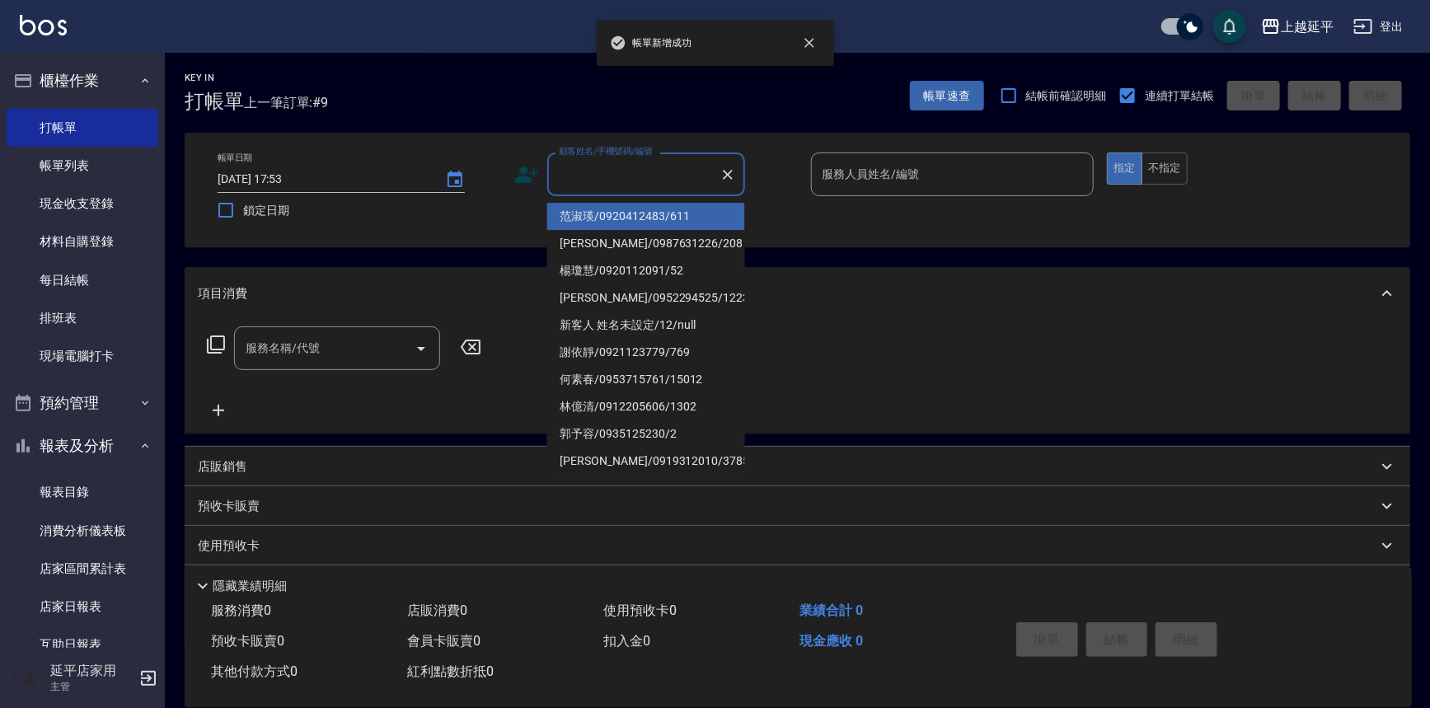
click at [636, 184] on input "顧客姓名/手機號碼/編號" at bounding box center [634, 174] width 158 height 29
click at [634, 217] on li "范淑瑛/0920412483/611" at bounding box center [646, 216] width 198 height 27
type input "范淑瑛/0920412483/611"
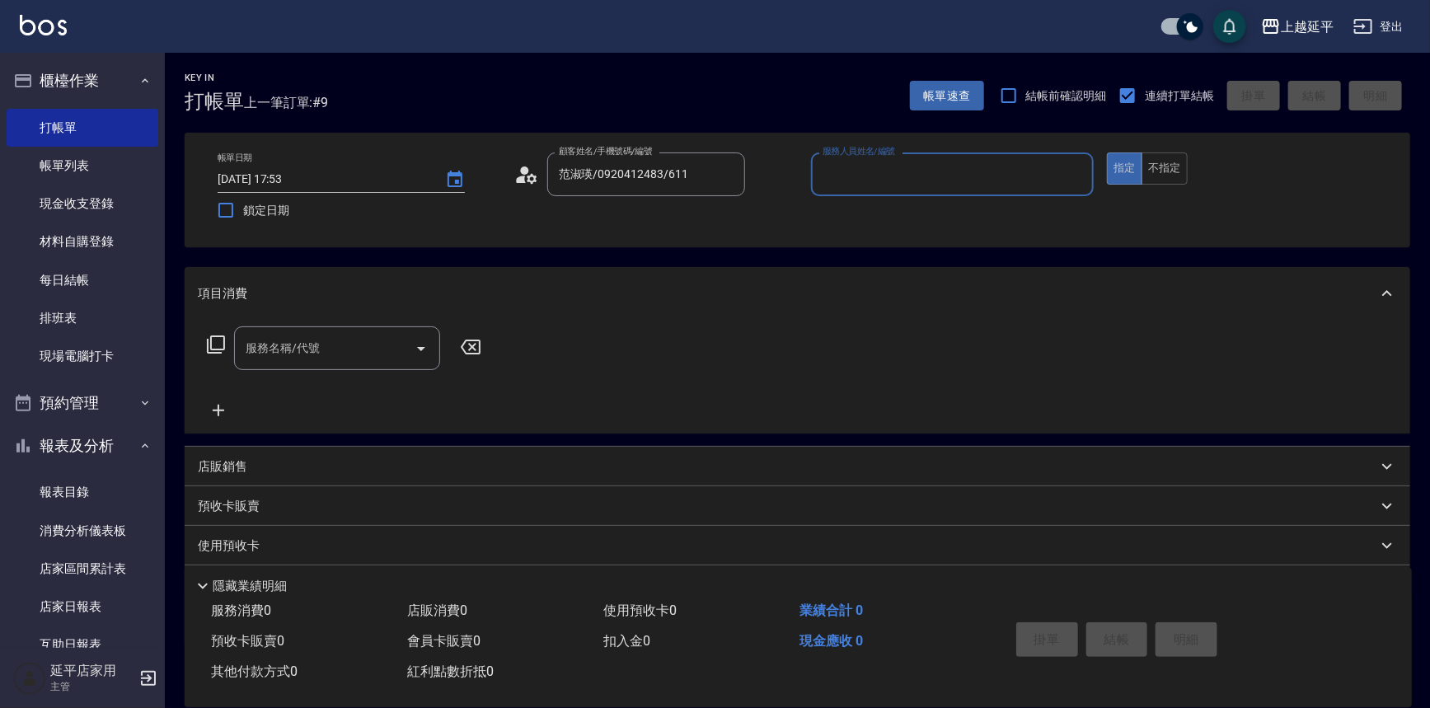
type input "Jessic-9"
click at [1072, 171] on icon "Clear" at bounding box center [1077, 175] width 10 height 10
click at [985, 173] on input "服務人員姓名/編號" at bounding box center [953, 174] width 269 height 29
click at [853, 218] on span "[PERSON_NAME] -12" at bounding box center [876, 216] width 104 height 17
type input "[PERSON_NAME]-12"
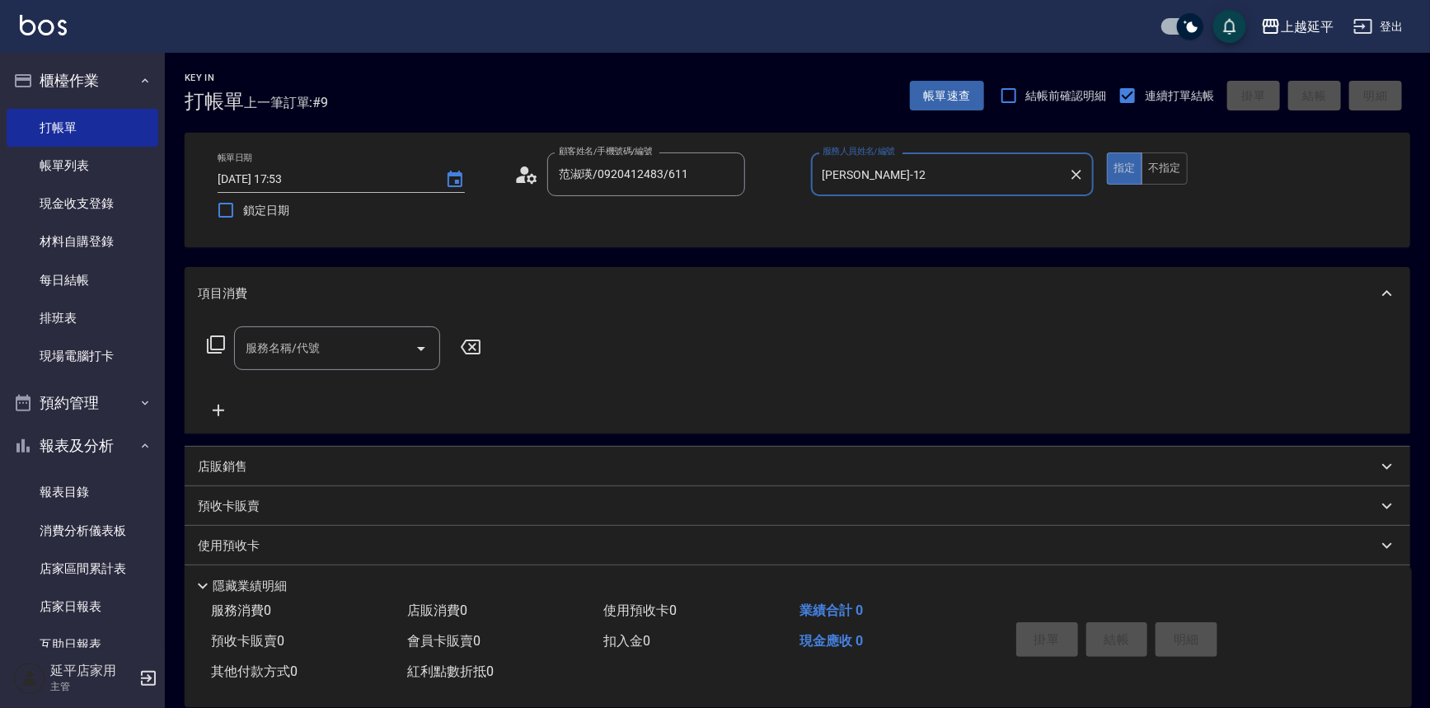
click at [369, 351] on input "服務名稱/代號" at bounding box center [325, 348] width 167 height 29
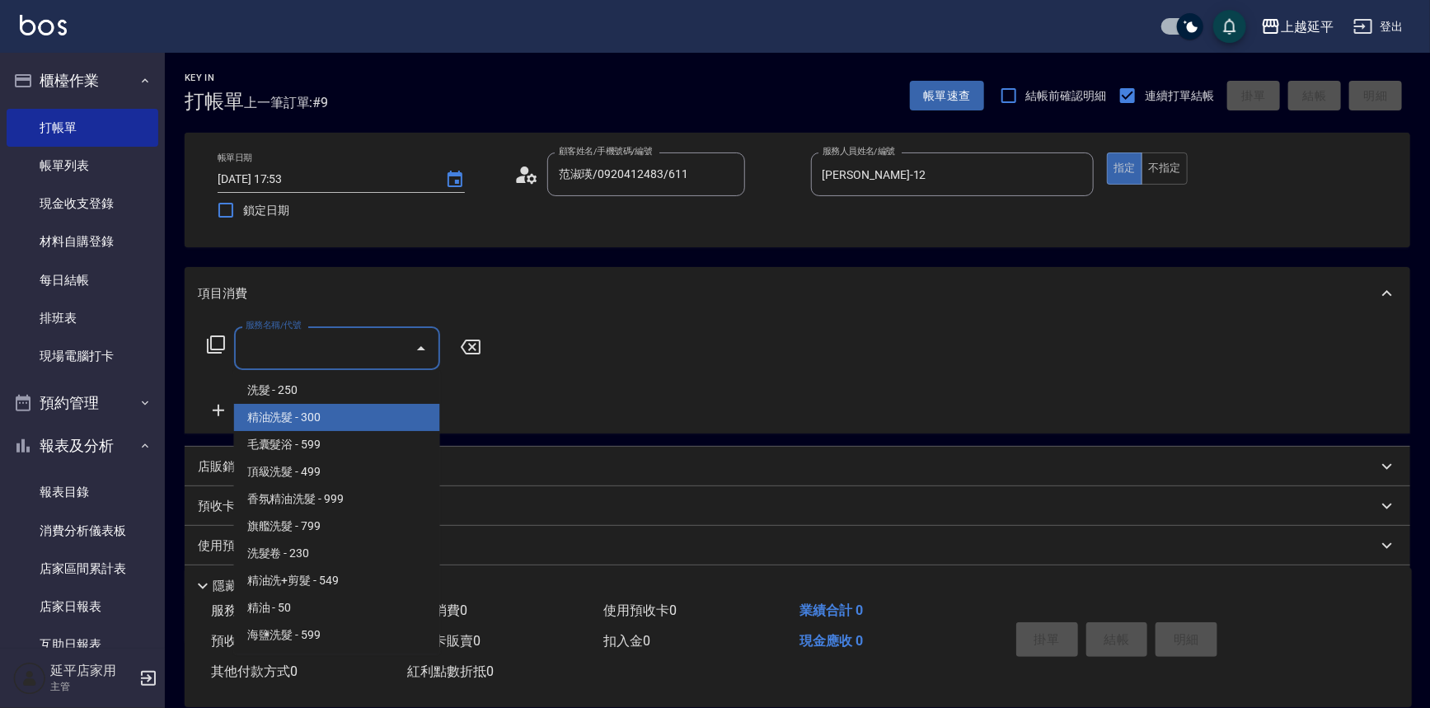
click at [373, 411] on span "精油洗髮 - 300" at bounding box center [337, 417] width 206 height 27
type input "精油洗髮(102)"
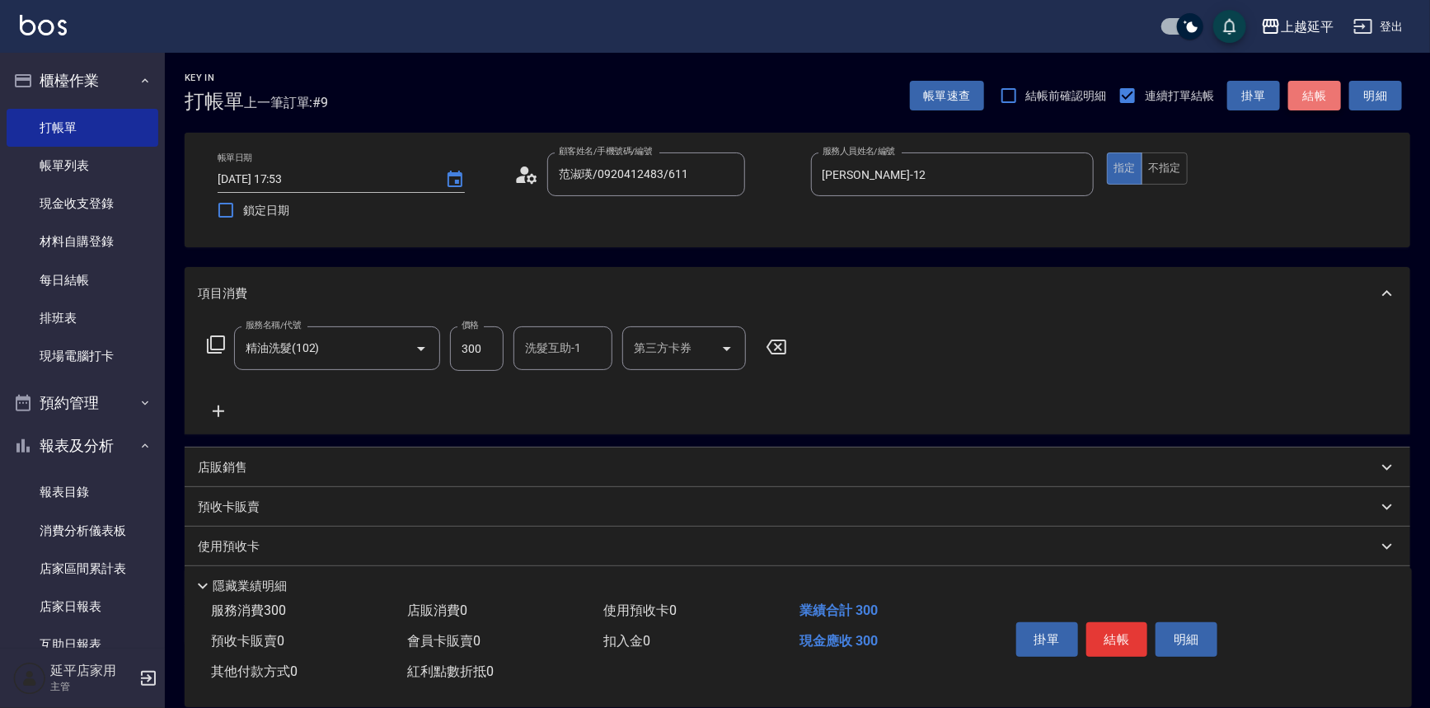
click at [1313, 106] on button "結帳" at bounding box center [1314, 96] width 53 height 31
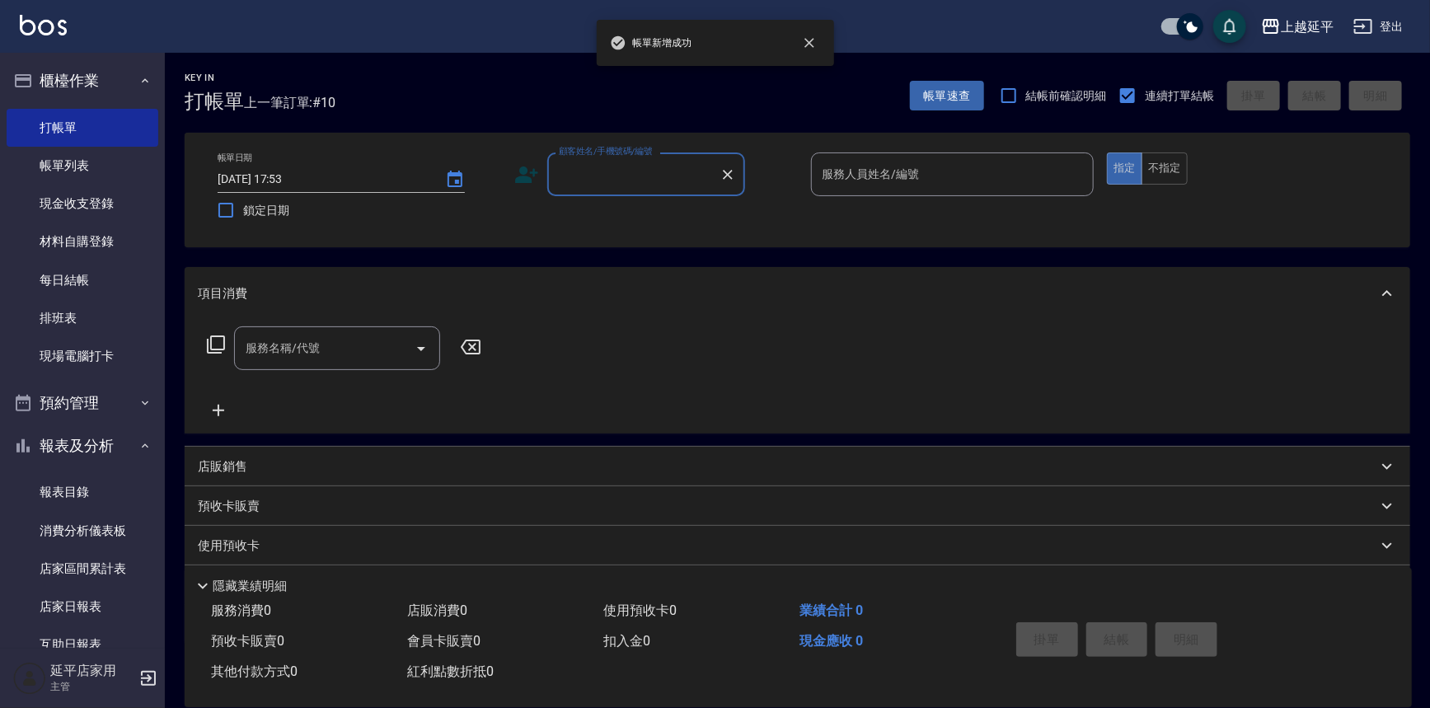
click at [664, 180] on input "顧客姓名/手機號碼/編號" at bounding box center [634, 174] width 158 height 29
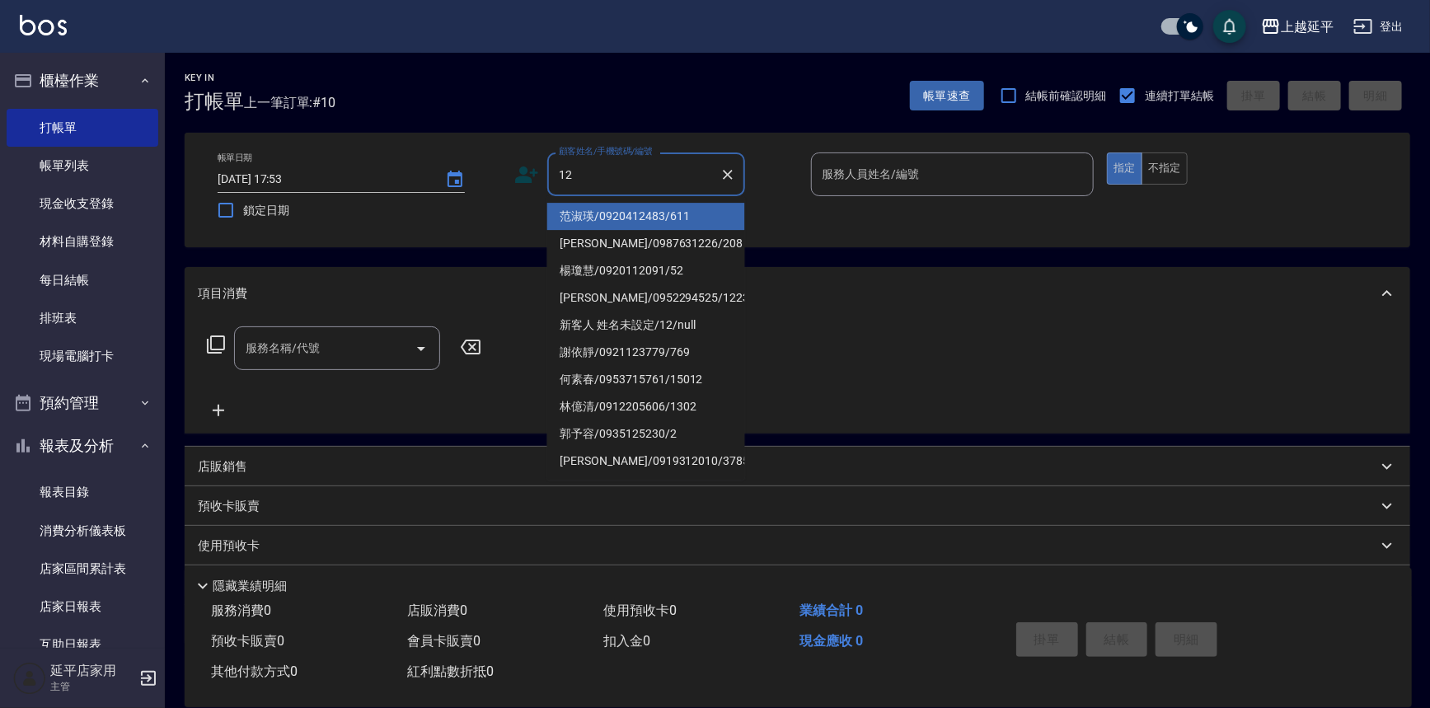
click at [651, 210] on li "范淑瑛/0920412483/611" at bounding box center [646, 216] width 198 height 27
type input "范淑瑛/0920412483/611"
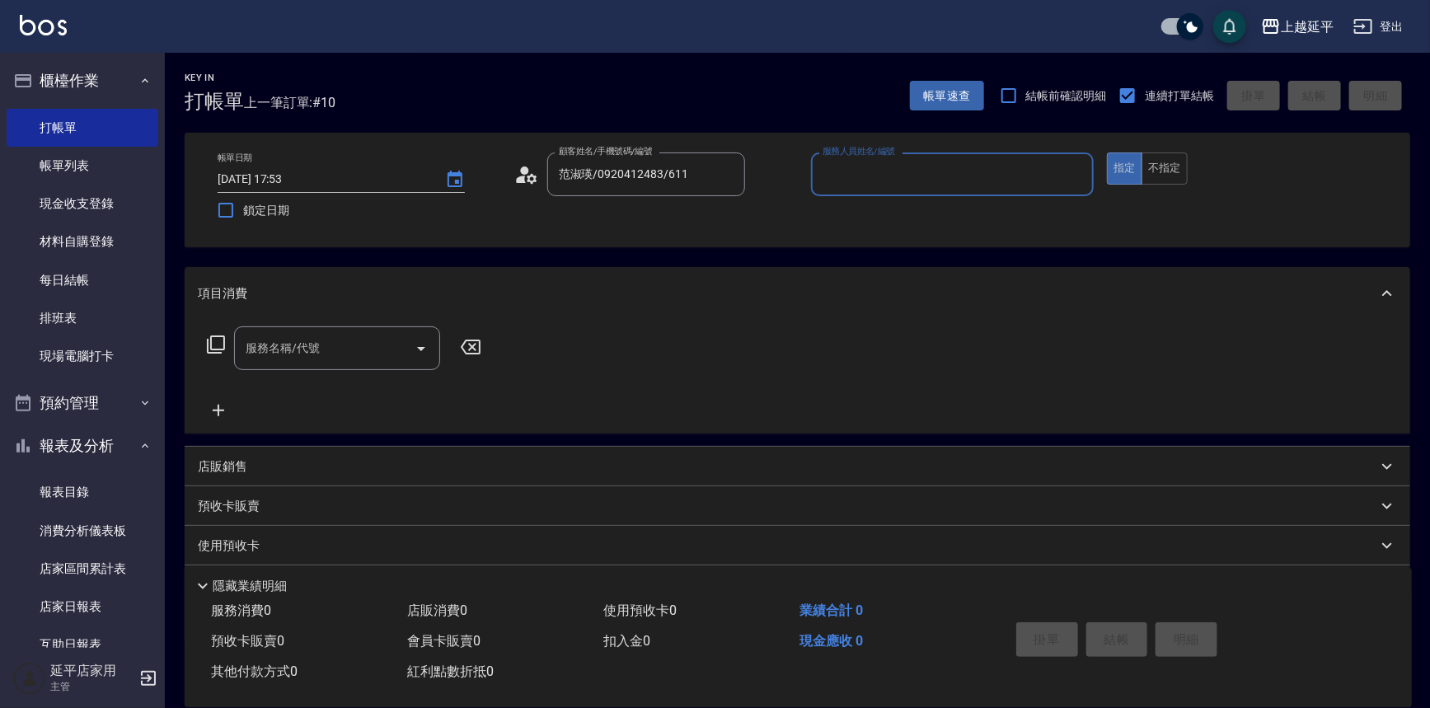
type input "Jessic-9"
click at [1073, 169] on icon "Clear" at bounding box center [1076, 175] width 16 height 16
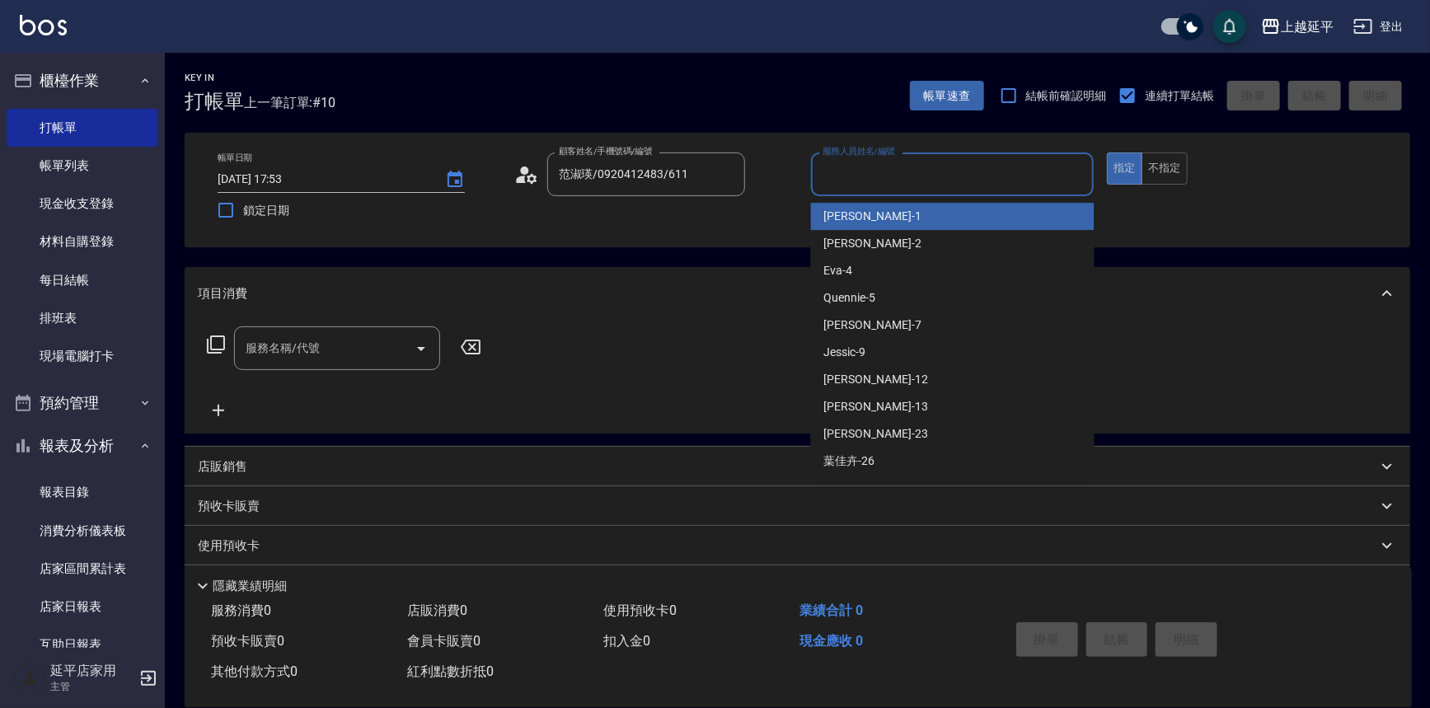
click at [1005, 176] on input "服務人員姓名/編號" at bounding box center [953, 174] width 269 height 29
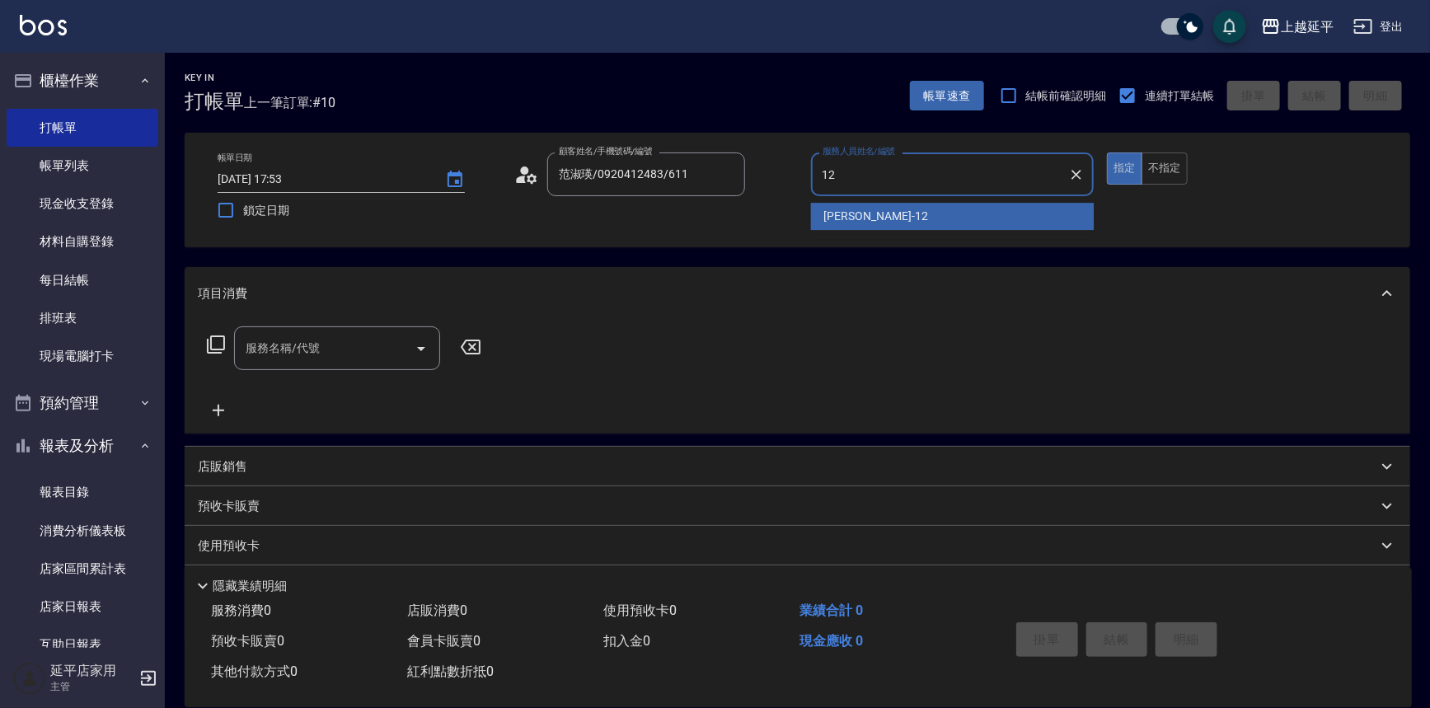
click at [904, 218] on div "[PERSON_NAME] -12" at bounding box center [953, 216] width 284 height 27
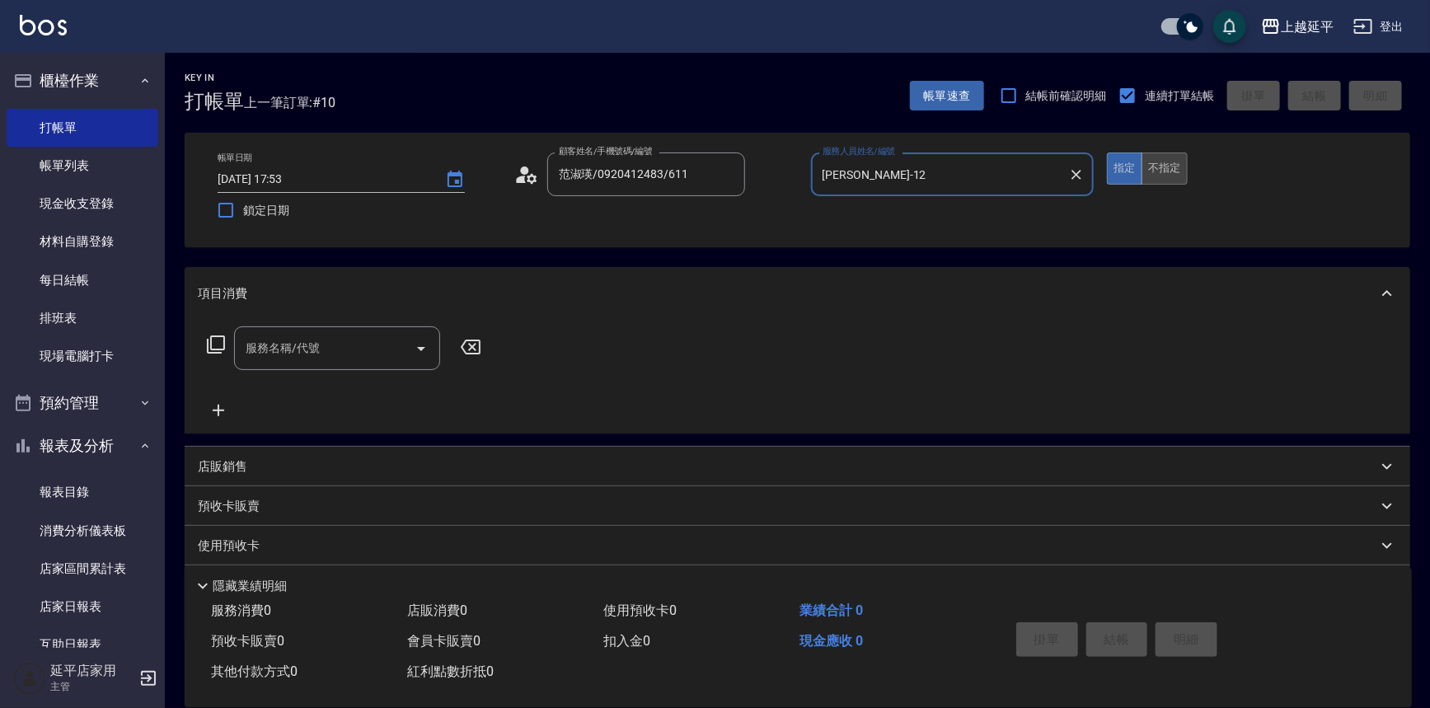
type input "[PERSON_NAME]-12"
click at [1161, 176] on button "不指定" at bounding box center [1165, 169] width 46 height 32
click at [375, 342] on input "服務名稱/代號" at bounding box center [325, 348] width 167 height 29
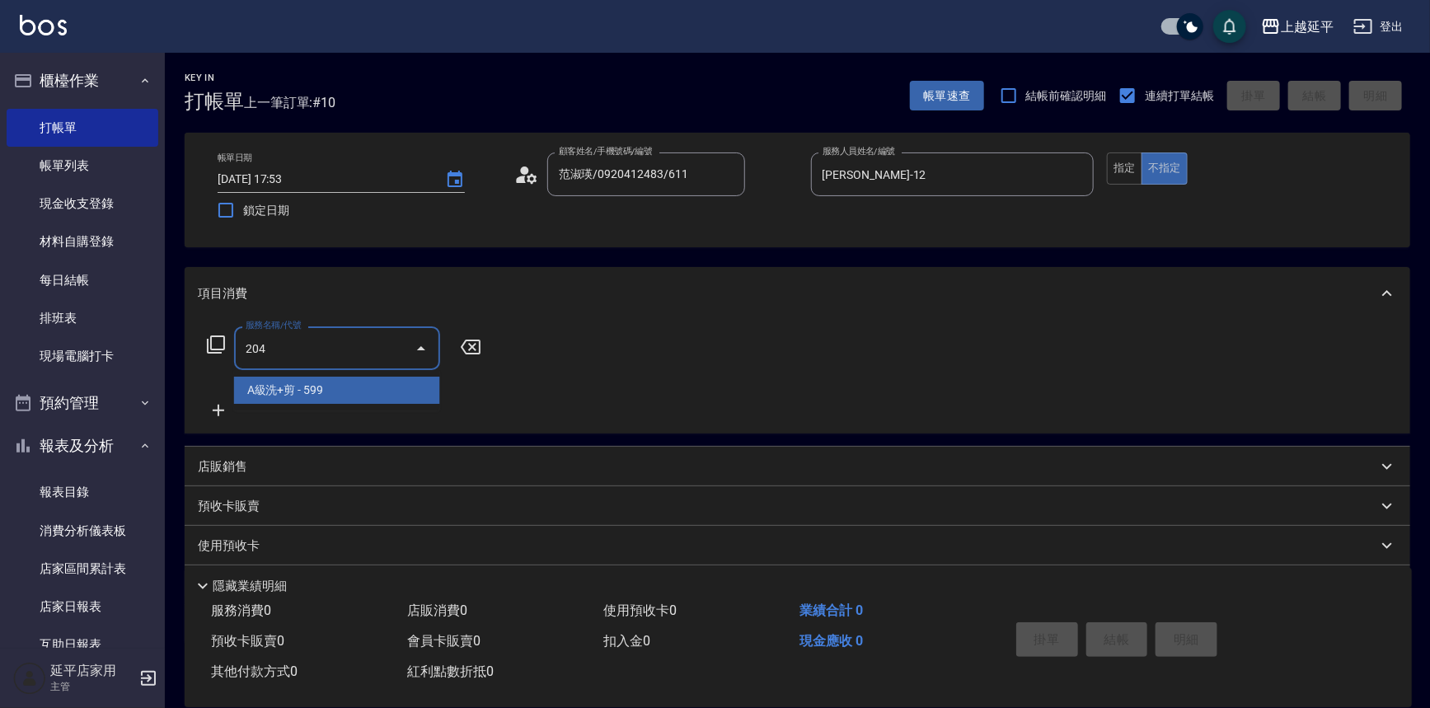
click at [379, 378] on span "A級洗+剪 - 599" at bounding box center [337, 390] width 206 height 27
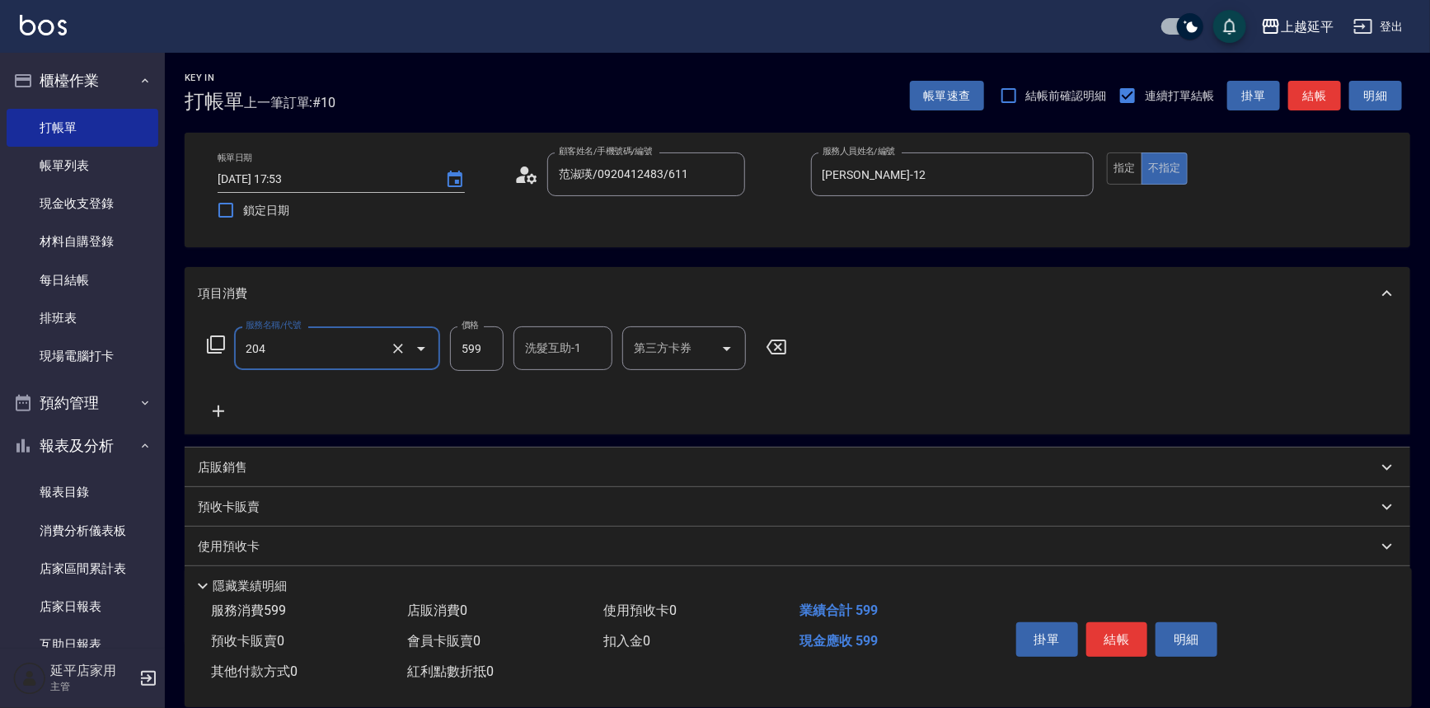
type input "A級洗+剪(204)"
click at [494, 346] on input "599" at bounding box center [477, 348] width 54 height 45
type input "499"
click at [1306, 99] on button "結帳" at bounding box center [1314, 96] width 53 height 31
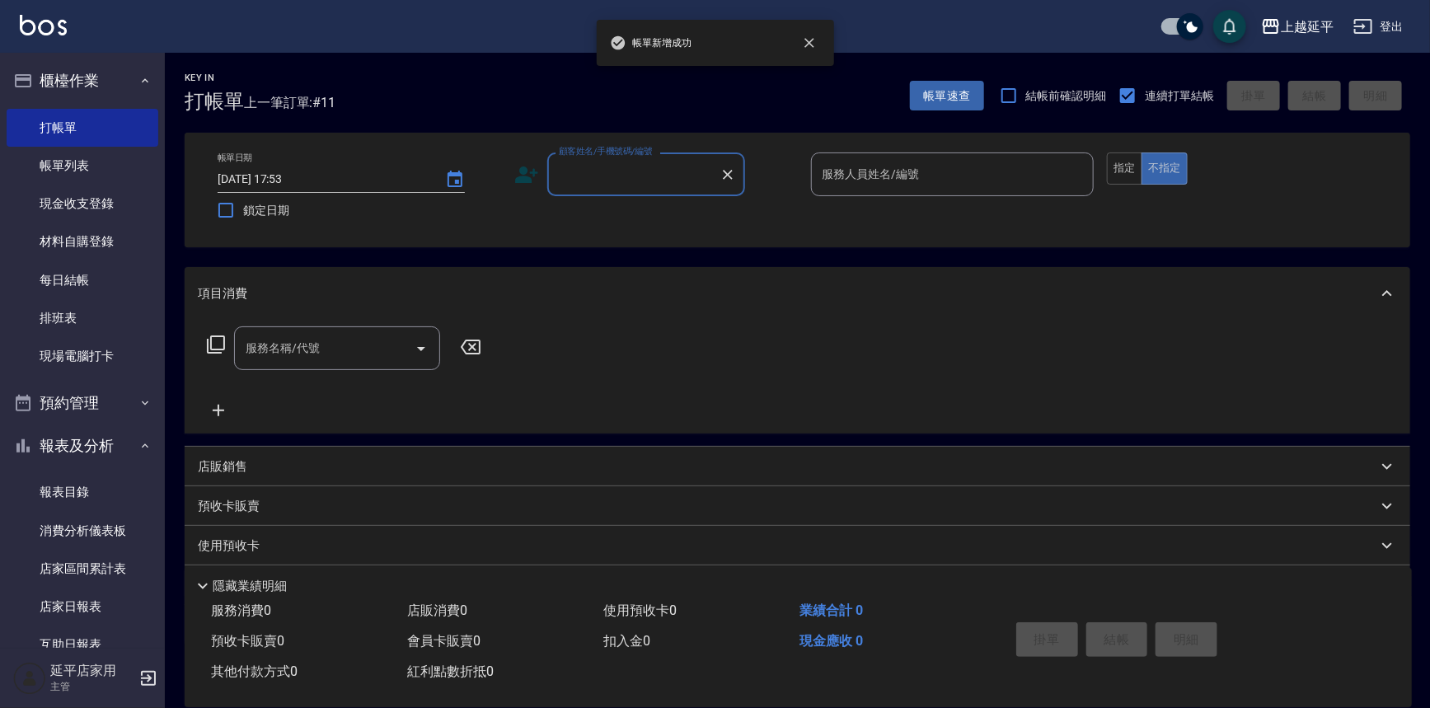
click at [625, 166] on input "顧客姓名/手機號碼/編號" at bounding box center [634, 174] width 158 height 29
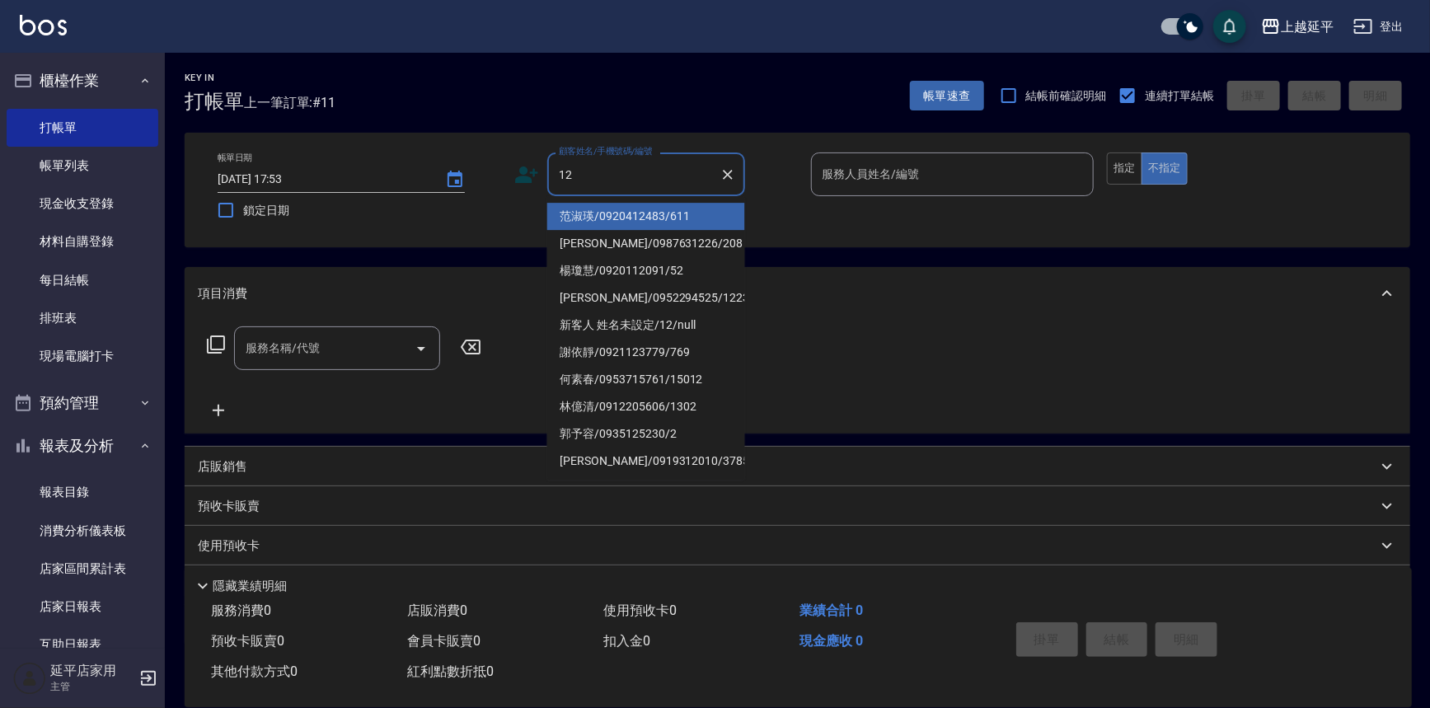
click at [615, 218] on li "范淑瑛/0920412483/611" at bounding box center [646, 216] width 198 height 27
type input "范淑瑛/0920412483/611"
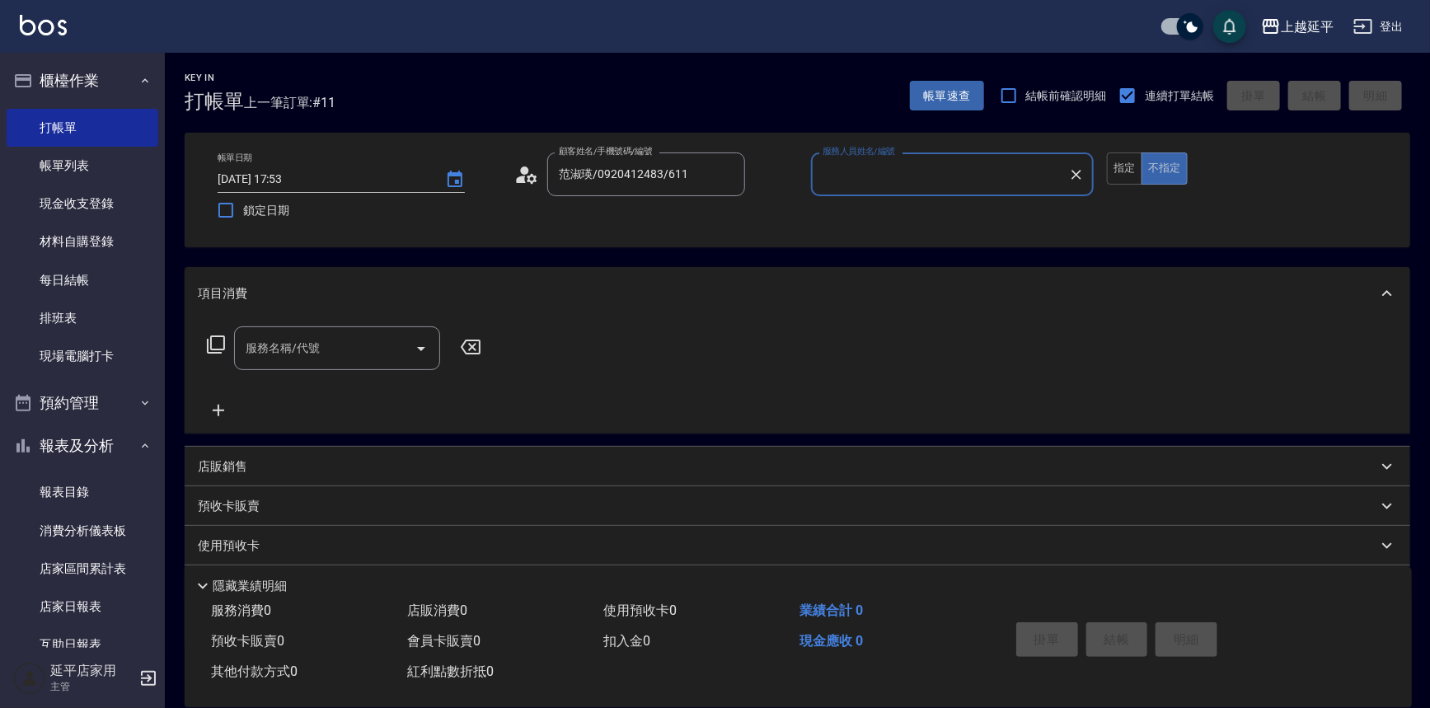
type input "Jessic-9"
drag, startPoint x: 1071, startPoint y: 173, endPoint x: 1015, endPoint y: 174, distance: 56.1
click at [1070, 173] on icon "Clear" at bounding box center [1076, 175] width 16 height 16
click at [1009, 175] on input "服務人員姓名/編號" at bounding box center [953, 174] width 269 height 29
click at [892, 219] on div "[PERSON_NAME] -12" at bounding box center [953, 216] width 284 height 27
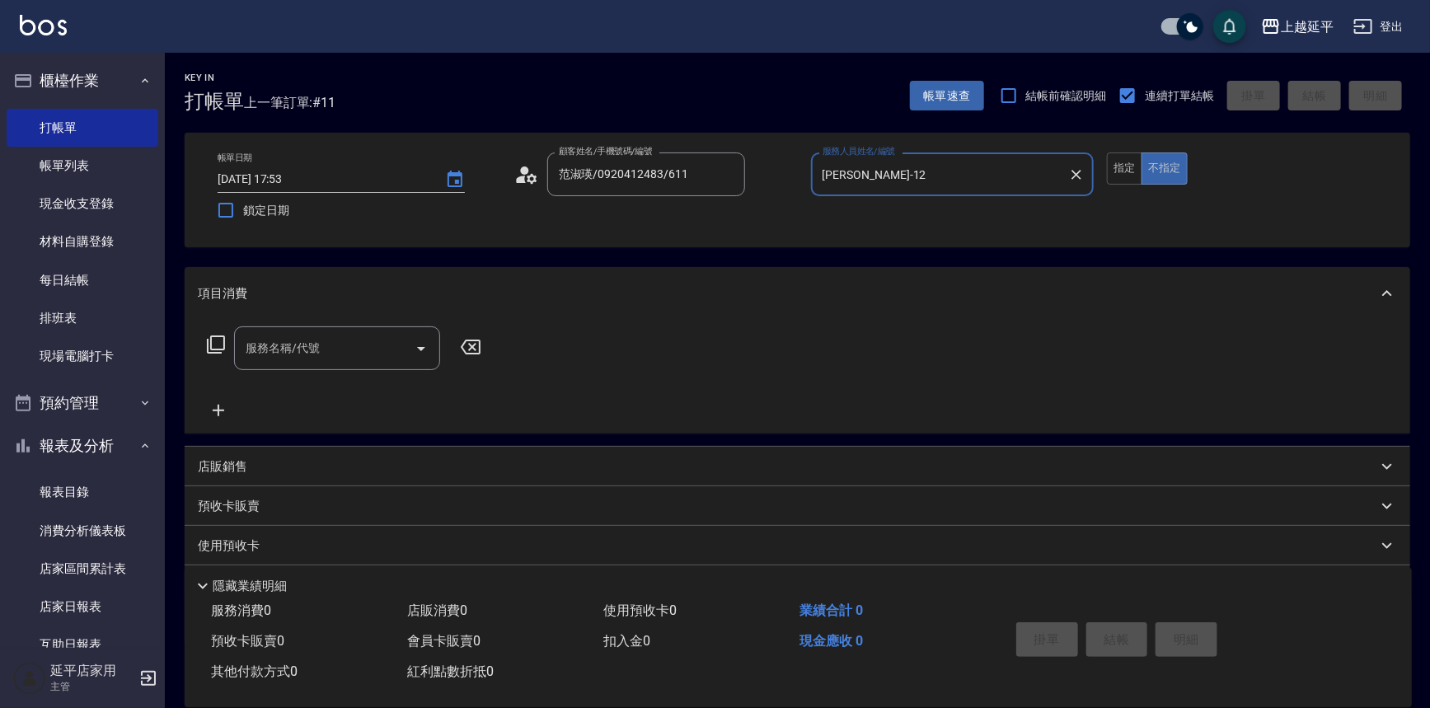
type input "[PERSON_NAME]-12"
click at [358, 347] on input "服務名稱/代號" at bounding box center [325, 348] width 167 height 29
click at [370, 384] on span "精油洗髮卷 - 280" at bounding box center [337, 390] width 206 height 27
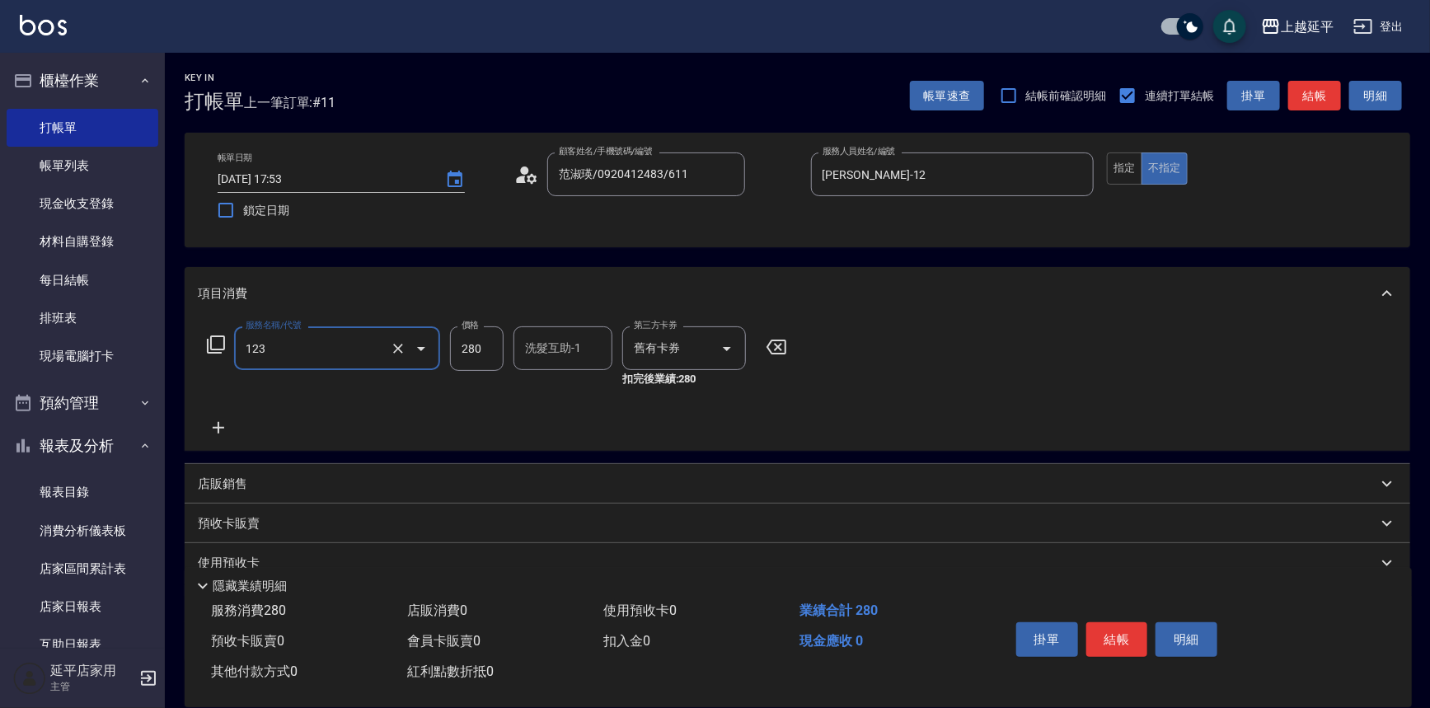
type input "精油洗髮卷(123)"
click at [531, 348] on div "洗髮互助-1 洗髮互助-1" at bounding box center [563, 348] width 99 height 44
click at [548, 387] on span "[PERSON_NAME]-34" at bounding box center [552, 390] width 51 height 17
type input "方彩姿-34"
click at [1121, 166] on button "指定" at bounding box center [1124, 169] width 35 height 32
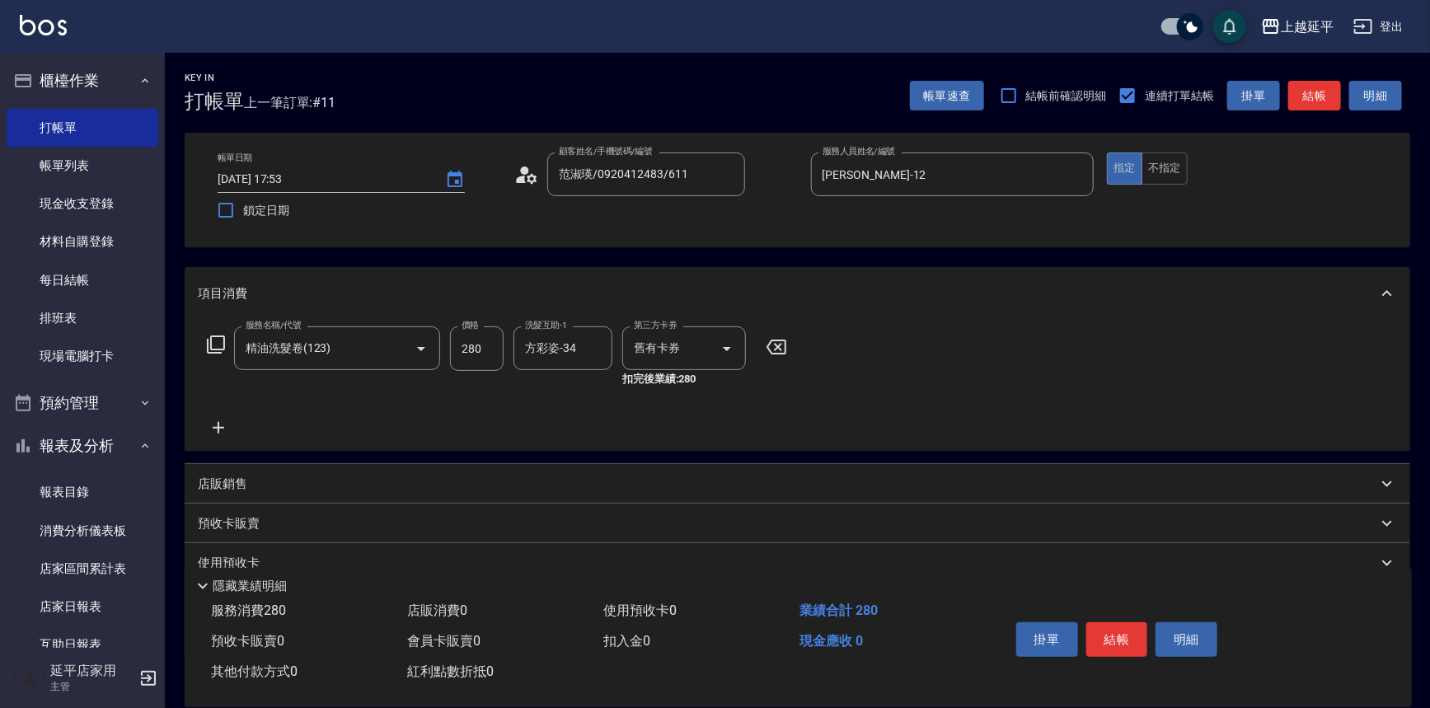
drag, startPoint x: 1302, startPoint y: 101, endPoint x: 1270, endPoint y: 107, distance: 33.5
click at [1302, 101] on button "結帳" at bounding box center [1314, 96] width 53 height 31
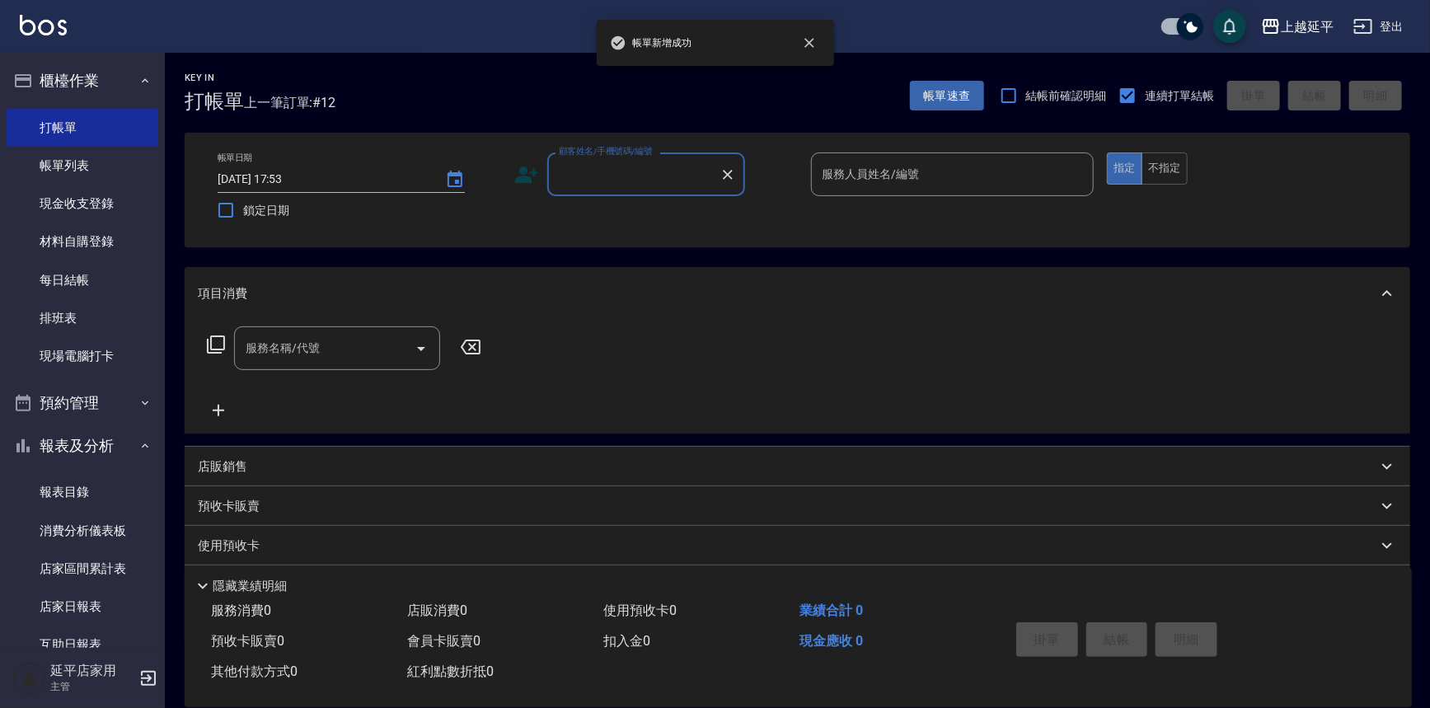
click at [656, 172] on input "顧客姓名/手機號碼/編號" at bounding box center [634, 174] width 158 height 29
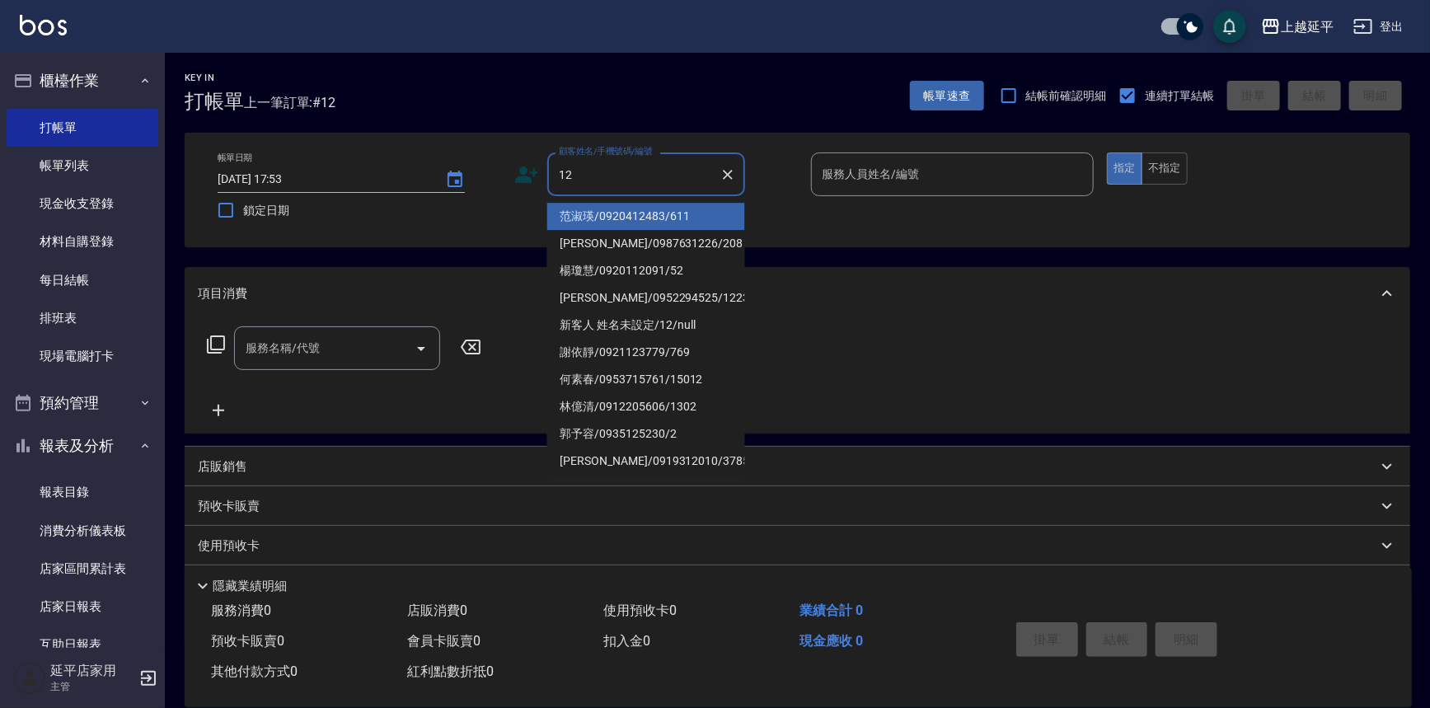
click at [655, 210] on li "范淑瑛/0920412483/611" at bounding box center [646, 216] width 198 height 27
type input "范淑瑛/0920412483/611"
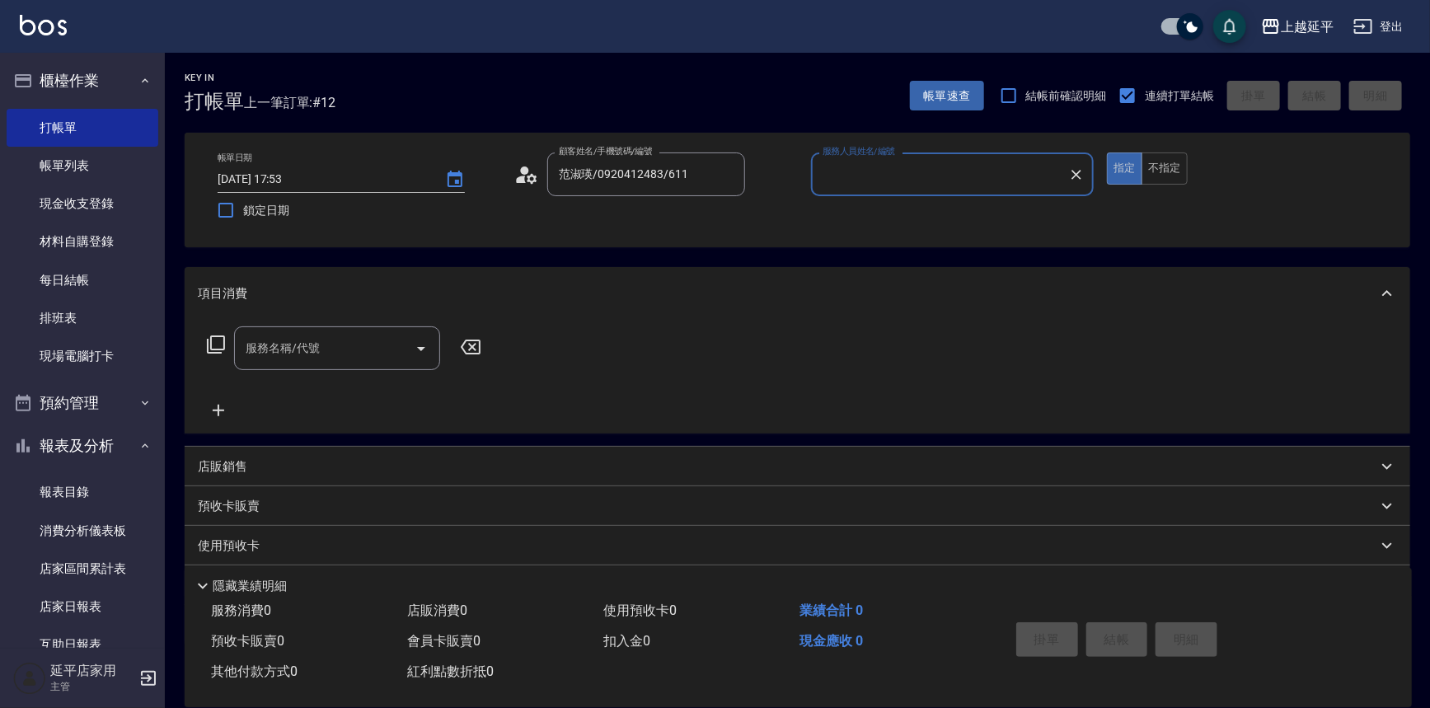
type input "Jessic-9"
drag, startPoint x: 1073, startPoint y: 172, endPoint x: 997, endPoint y: 177, distance: 76.8
click at [1068, 173] on button "Clear" at bounding box center [1076, 174] width 23 height 23
click at [956, 181] on input "服務人員姓名/編號" at bounding box center [953, 174] width 269 height 29
click at [874, 220] on div "[PERSON_NAME] -12" at bounding box center [953, 216] width 284 height 27
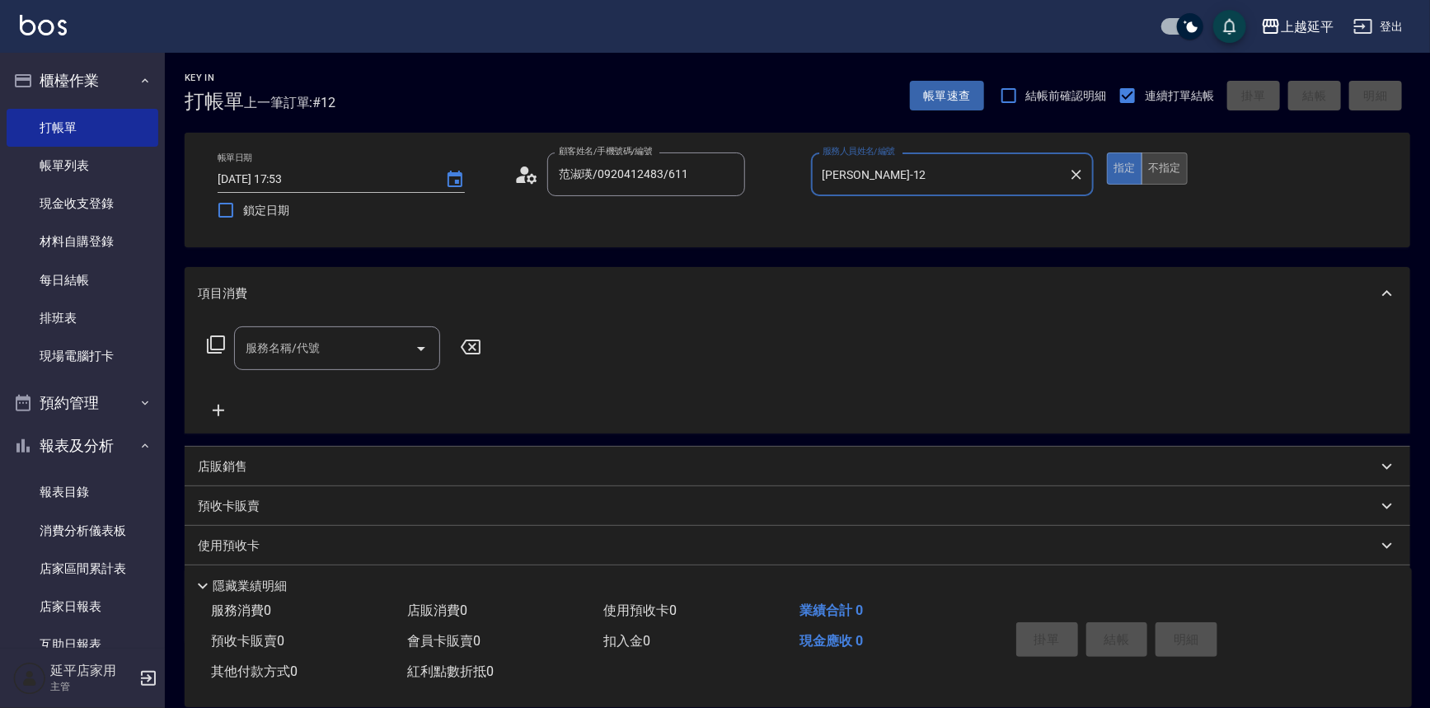
type input "[PERSON_NAME]-12"
drag, startPoint x: 1155, startPoint y: 173, endPoint x: 1084, endPoint y: 190, distance: 73.0
click at [1148, 174] on button "不指定" at bounding box center [1165, 169] width 46 height 32
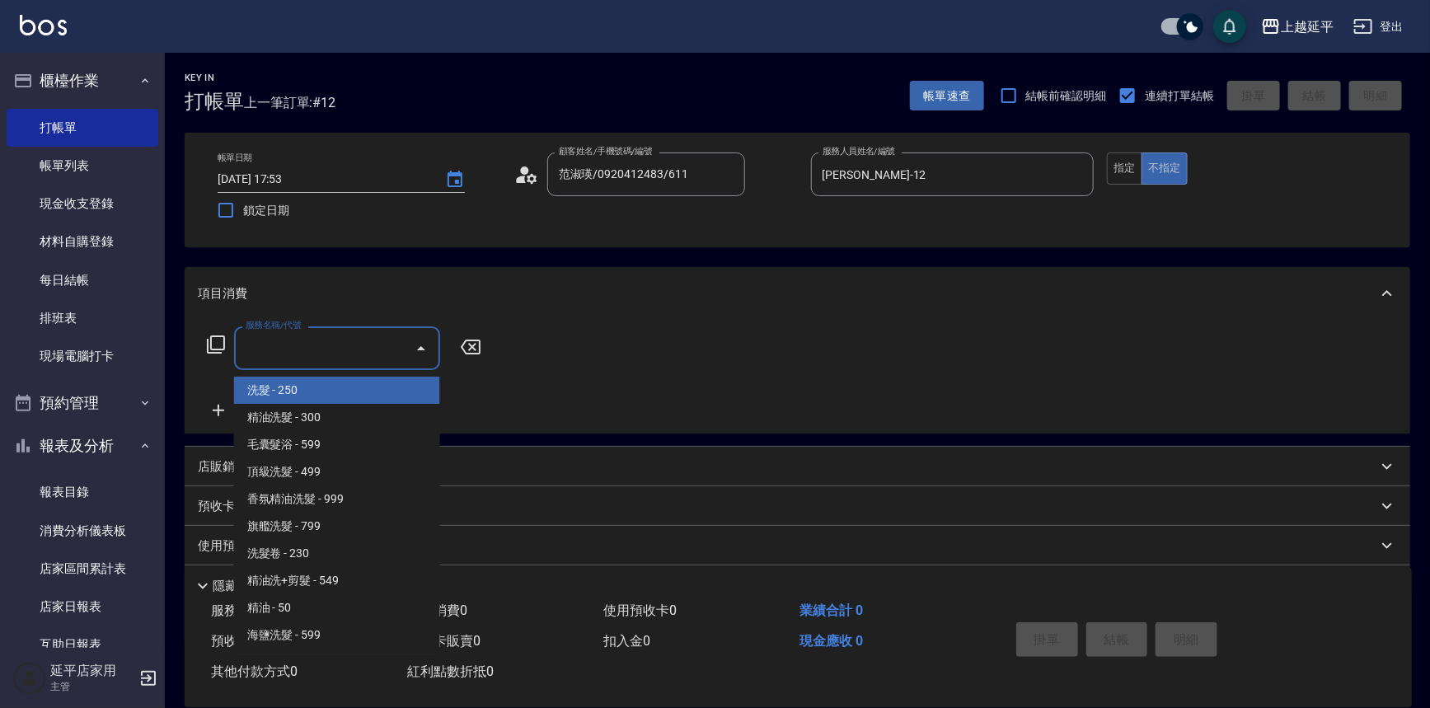
click at [391, 344] on input "服務名稱/代號" at bounding box center [325, 348] width 167 height 29
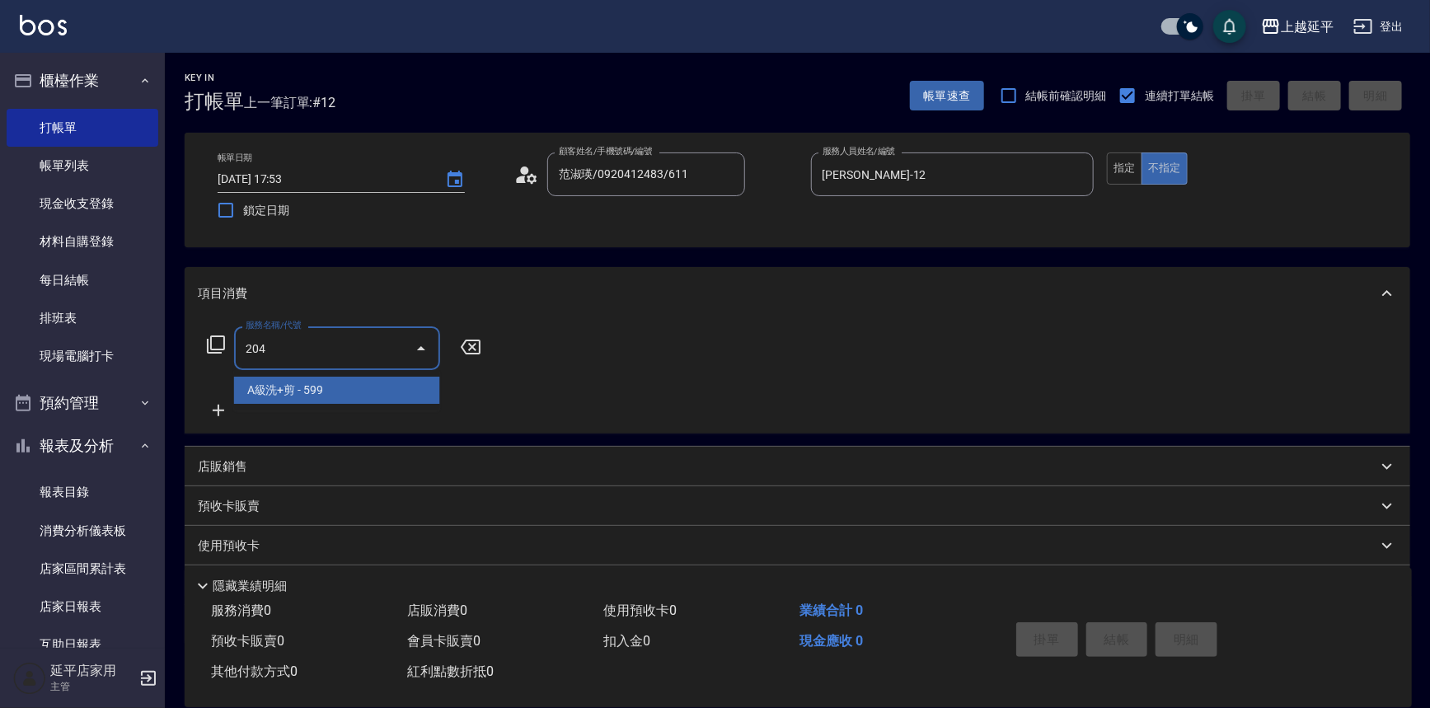
click at [362, 387] on span "A級洗+剪 - 599" at bounding box center [337, 390] width 206 height 27
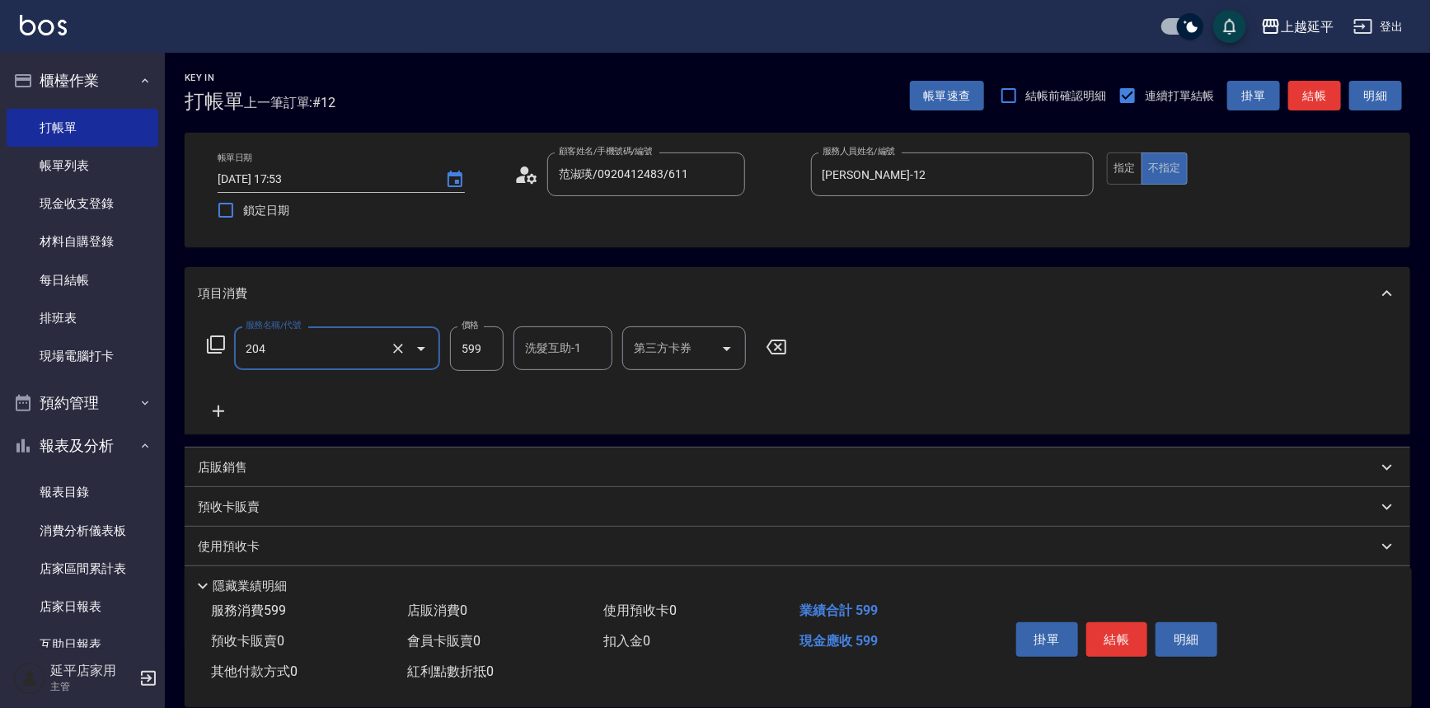
type input "A級洗+剪(204)"
click at [490, 344] on input "599" at bounding box center [477, 348] width 54 height 45
type input "499"
click at [1108, 632] on button "結帳" at bounding box center [1118, 639] width 62 height 35
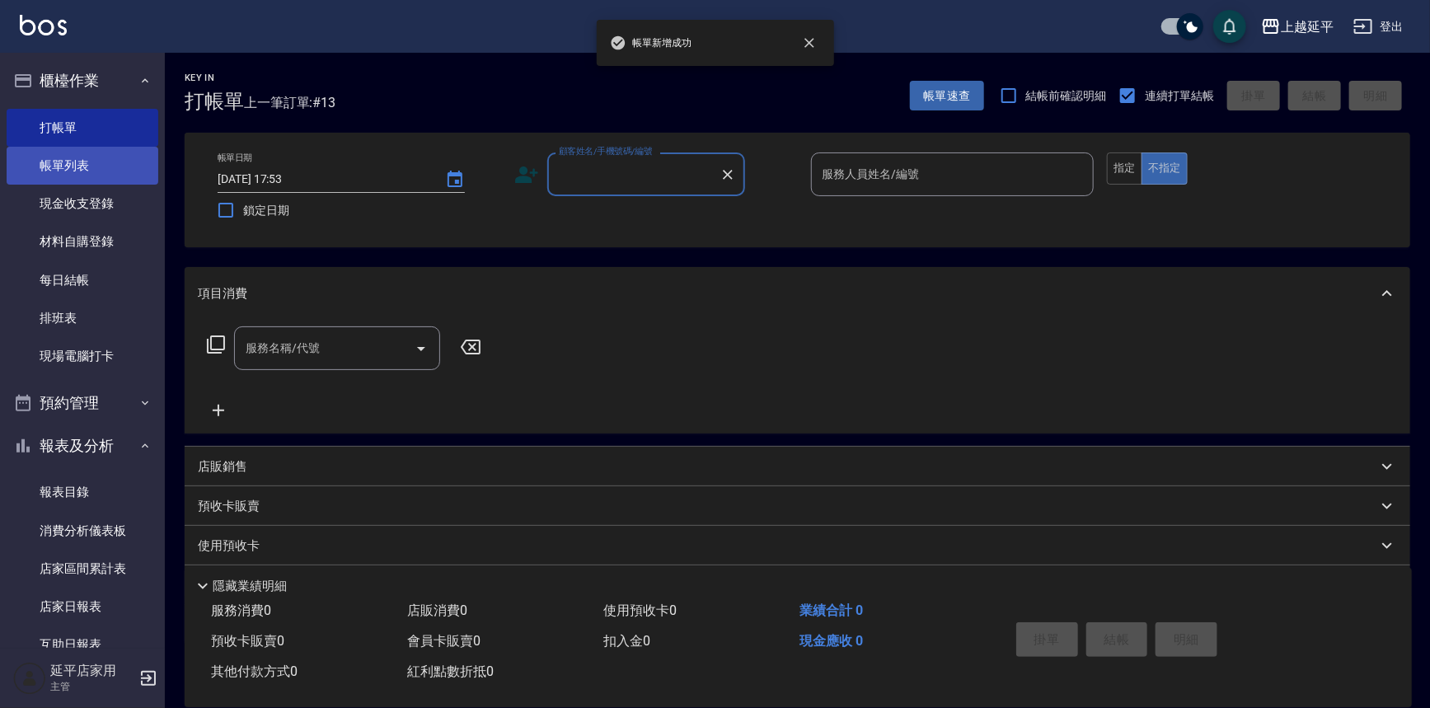
drag, startPoint x: 68, startPoint y: 161, endPoint x: 86, endPoint y: 158, distance: 18.3
click at [68, 161] on link "帳單列表" at bounding box center [83, 166] width 152 height 38
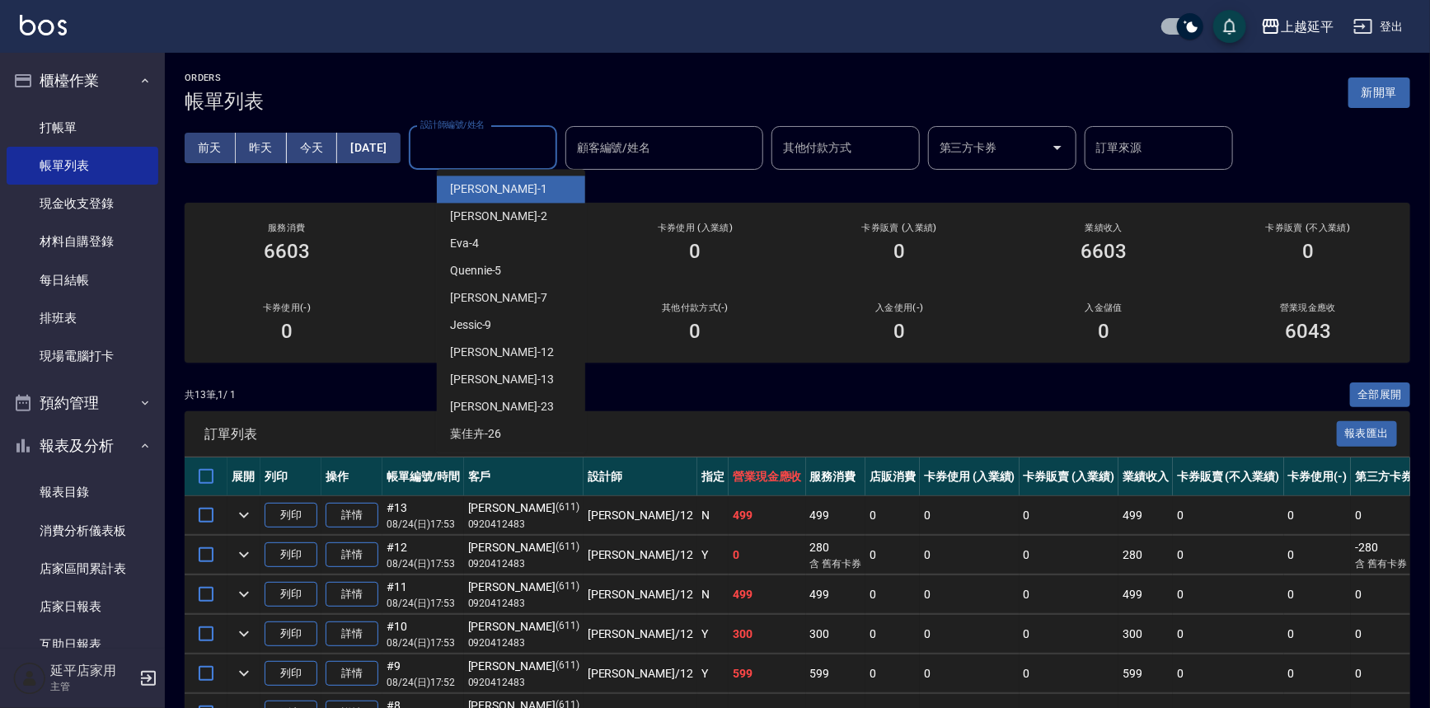
click at [488, 148] on input "設計師編號/姓名" at bounding box center [483, 148] width 134 height 29
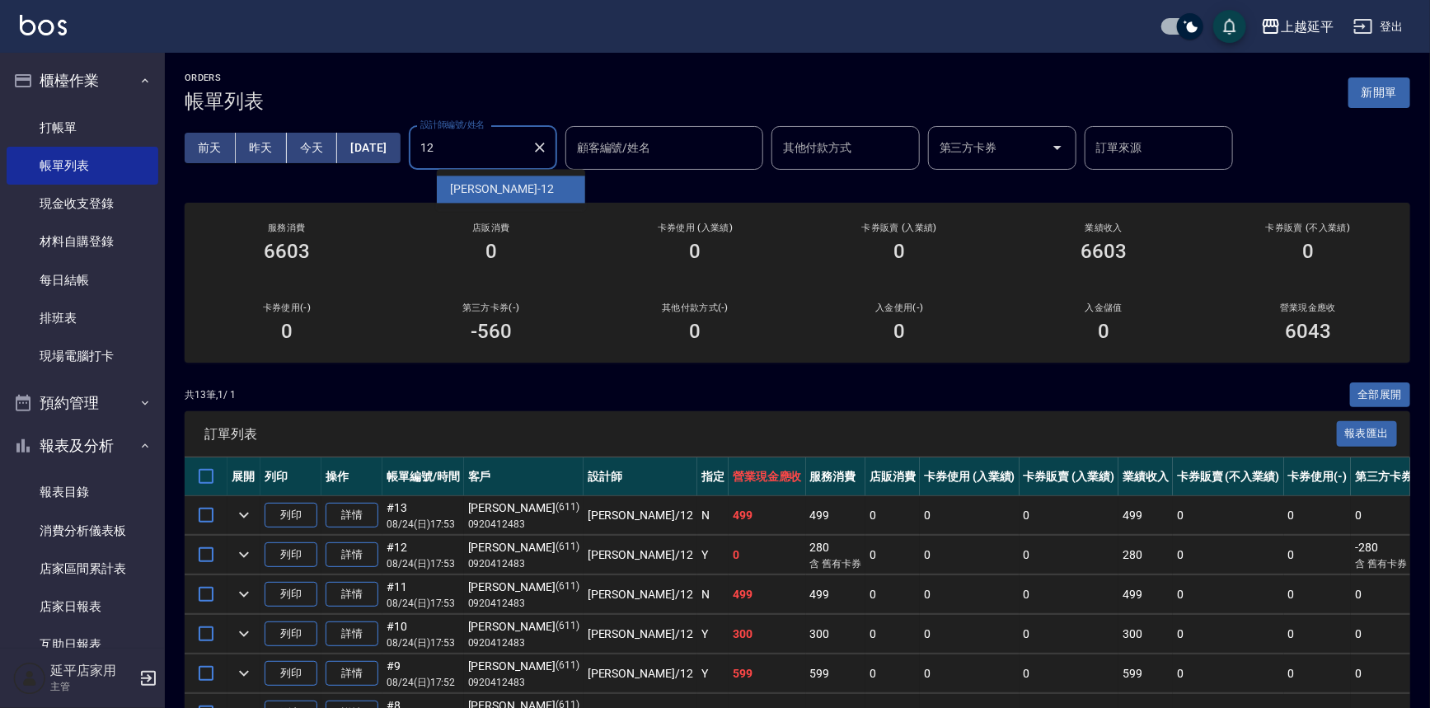
click at [481, 181] on span "[PERSON_NAME] -12" at bounding box center [502, 189] width 104 height 17
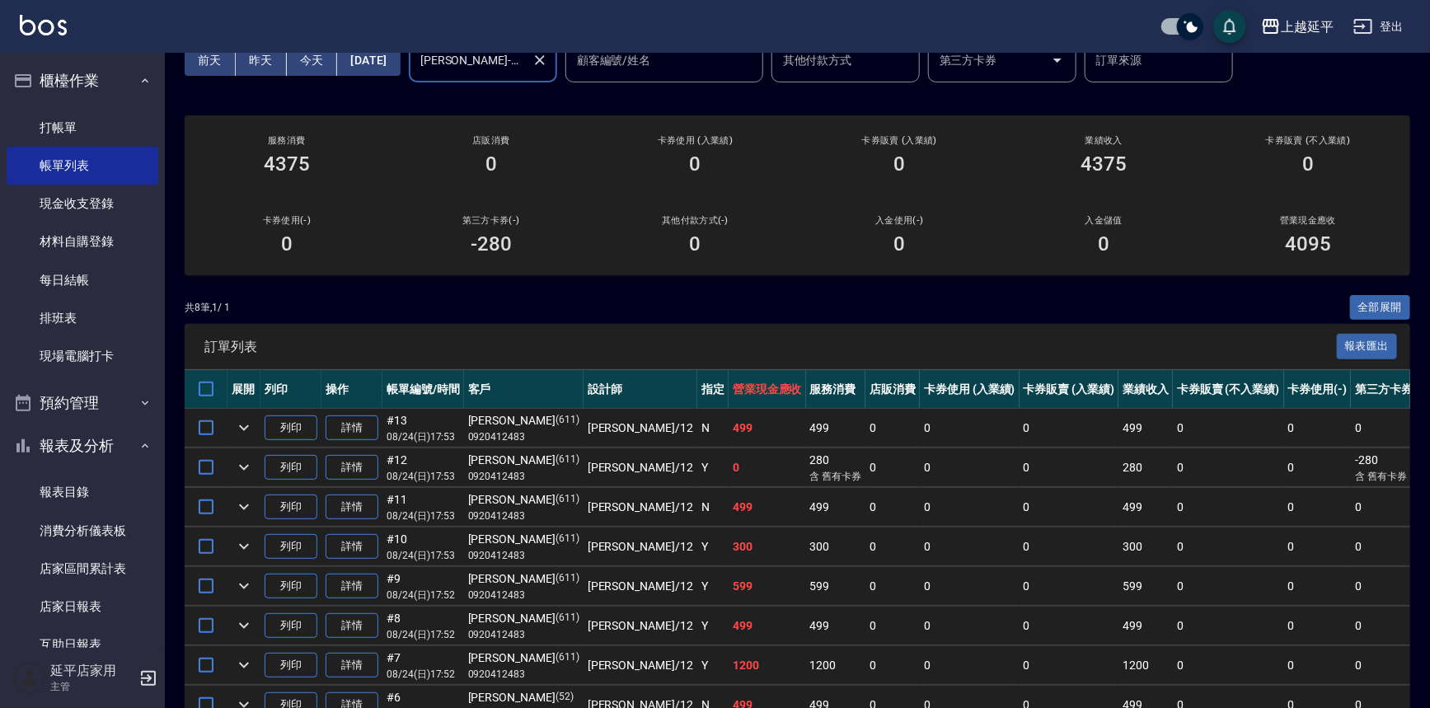
scroll to position [178, 0]
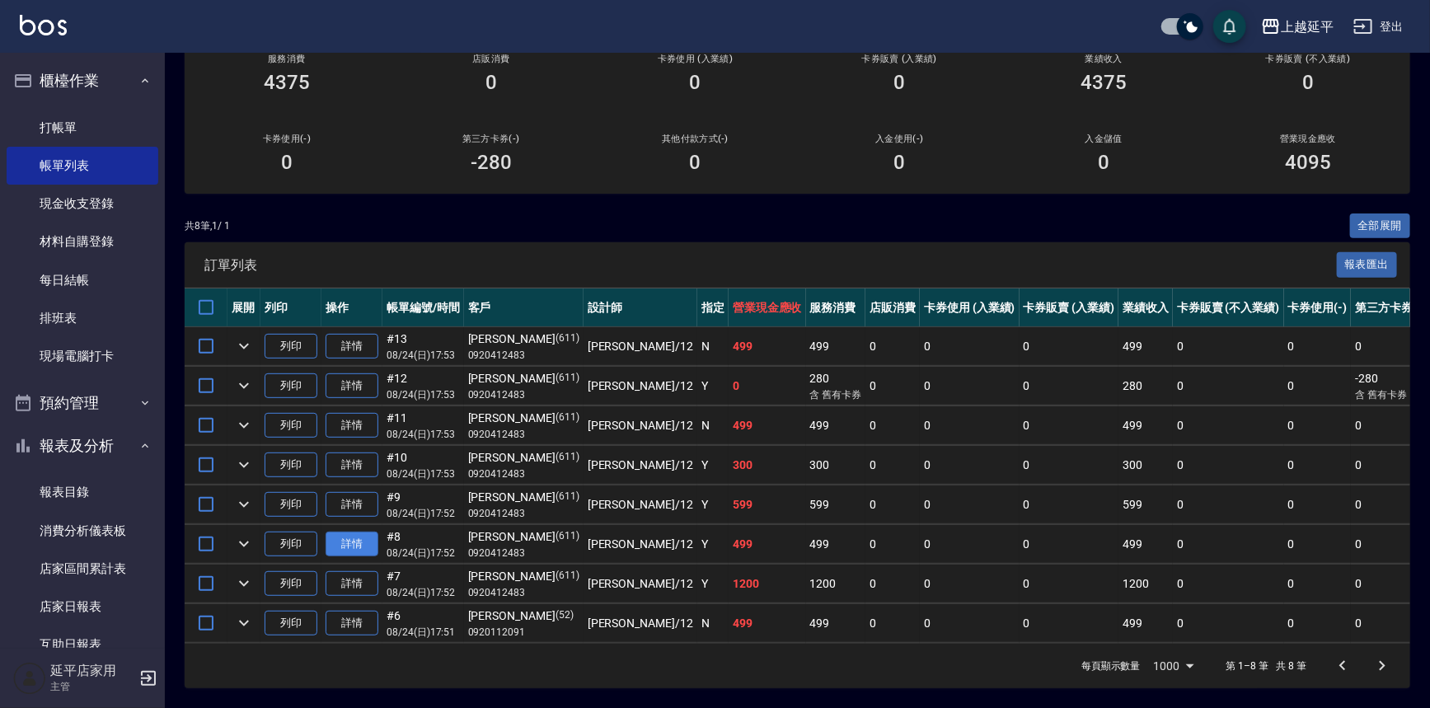
type input "[PERSON_NAME]-12"
click at [361, 532] on link "詳情" at bounding box center [352, 545] width 53 height 26
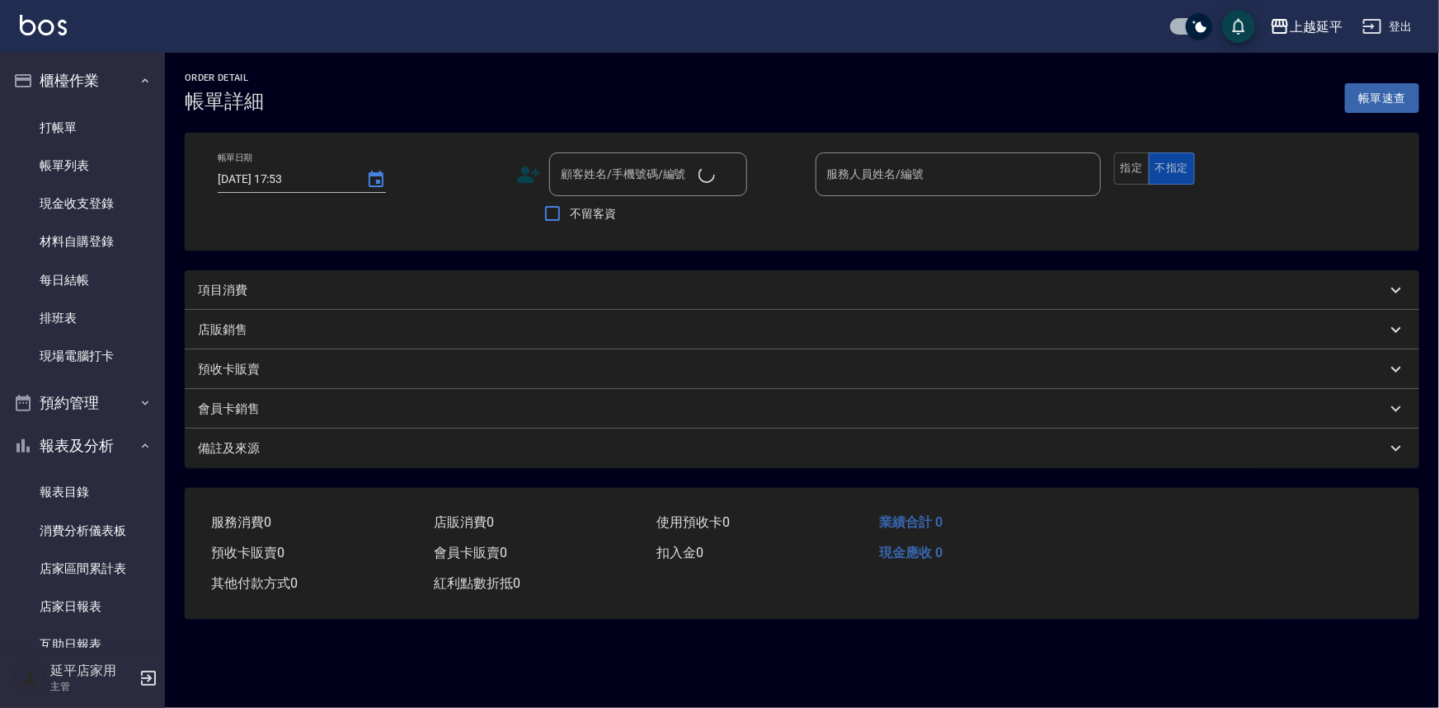
type input "[DATE] 17:52"
type input "[PERSON_NAME]-12"
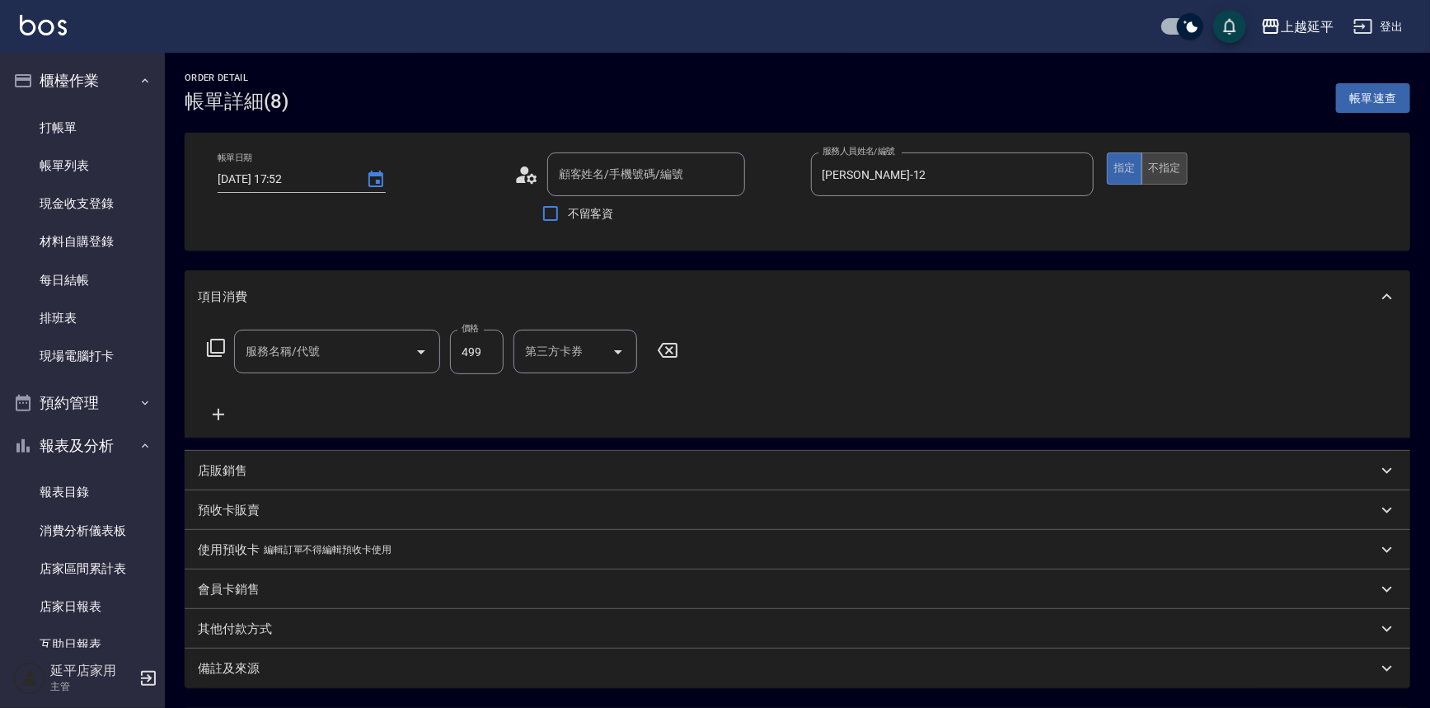
click at [1170, 174] on button "不指定" at bounding box center [1165, 169] width 46 height 32
type input "范淑瑛/0920412483/611"
type input "A級洗+剪(204)"
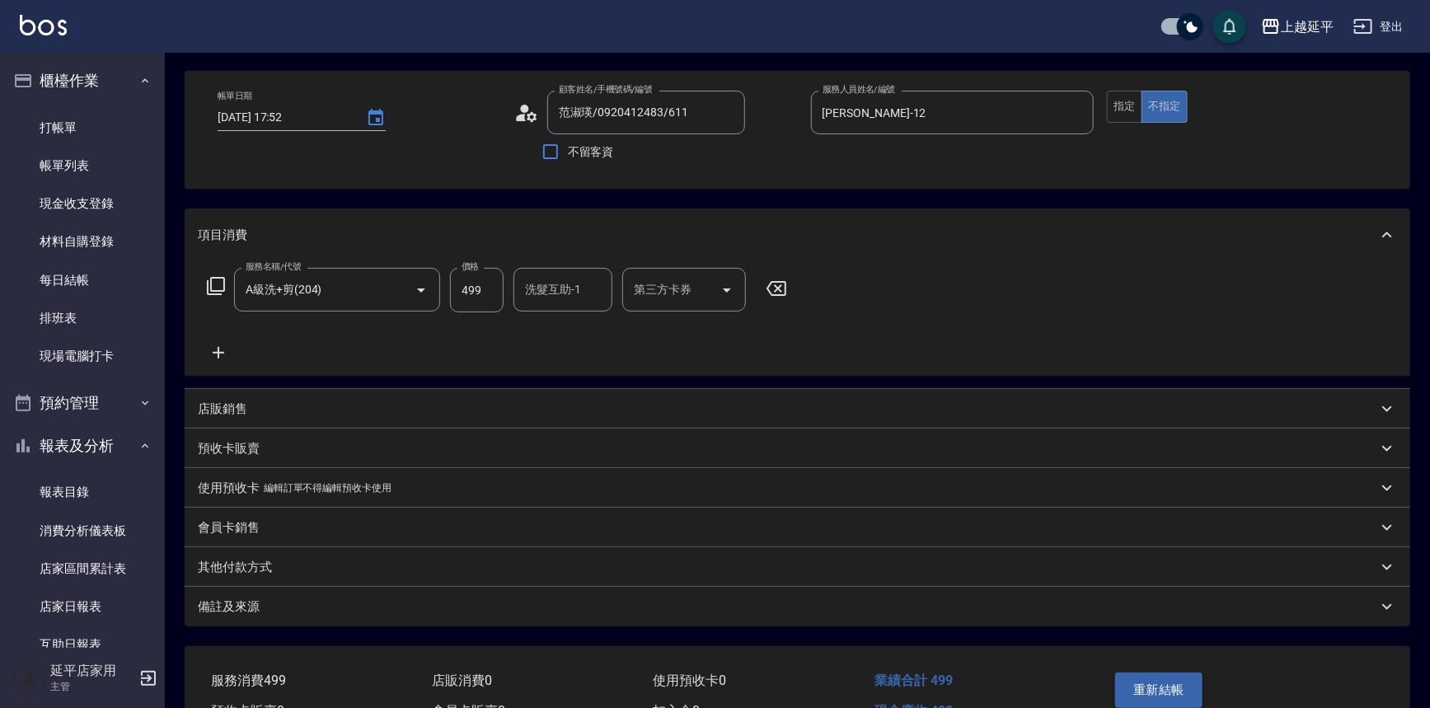
scroll to position [155, 0]
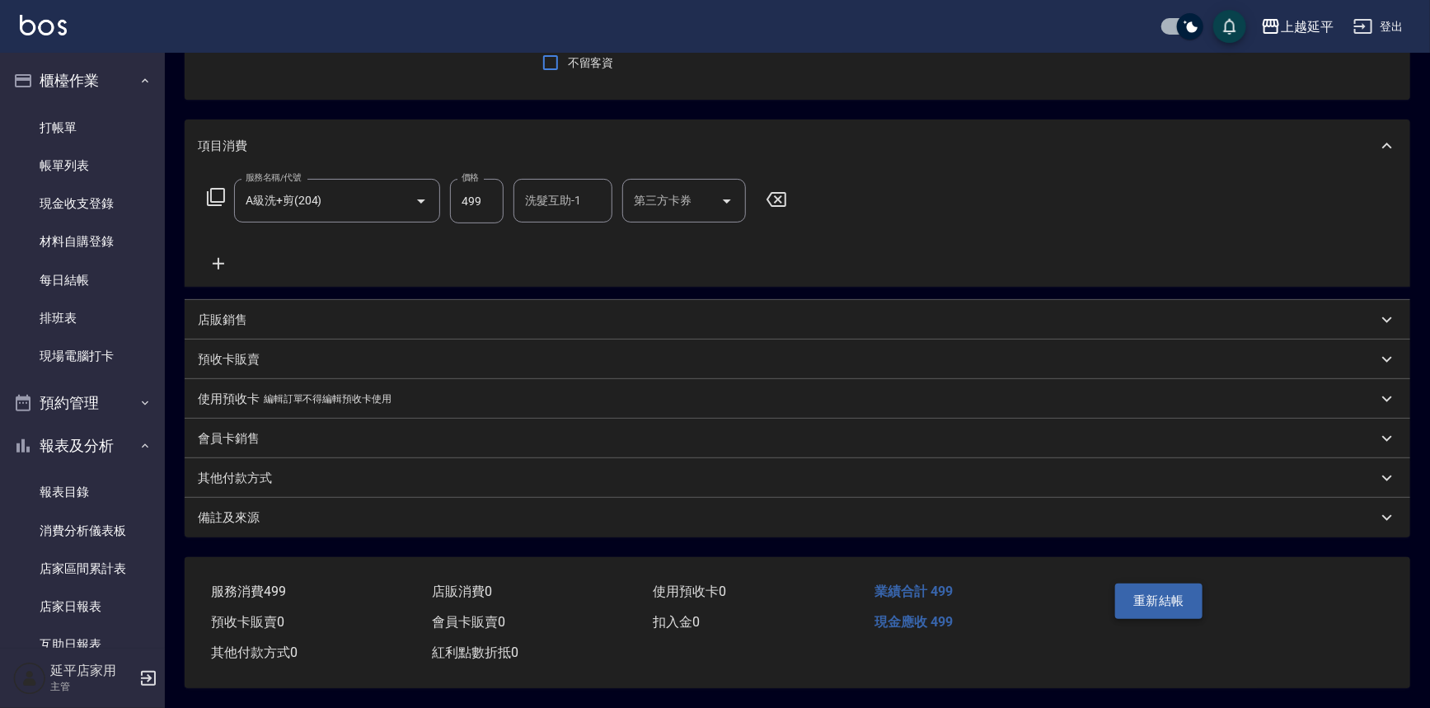
click at [1166, 594] on button "重新結帳" at bounding box center [1158, 601] width 87 height 35
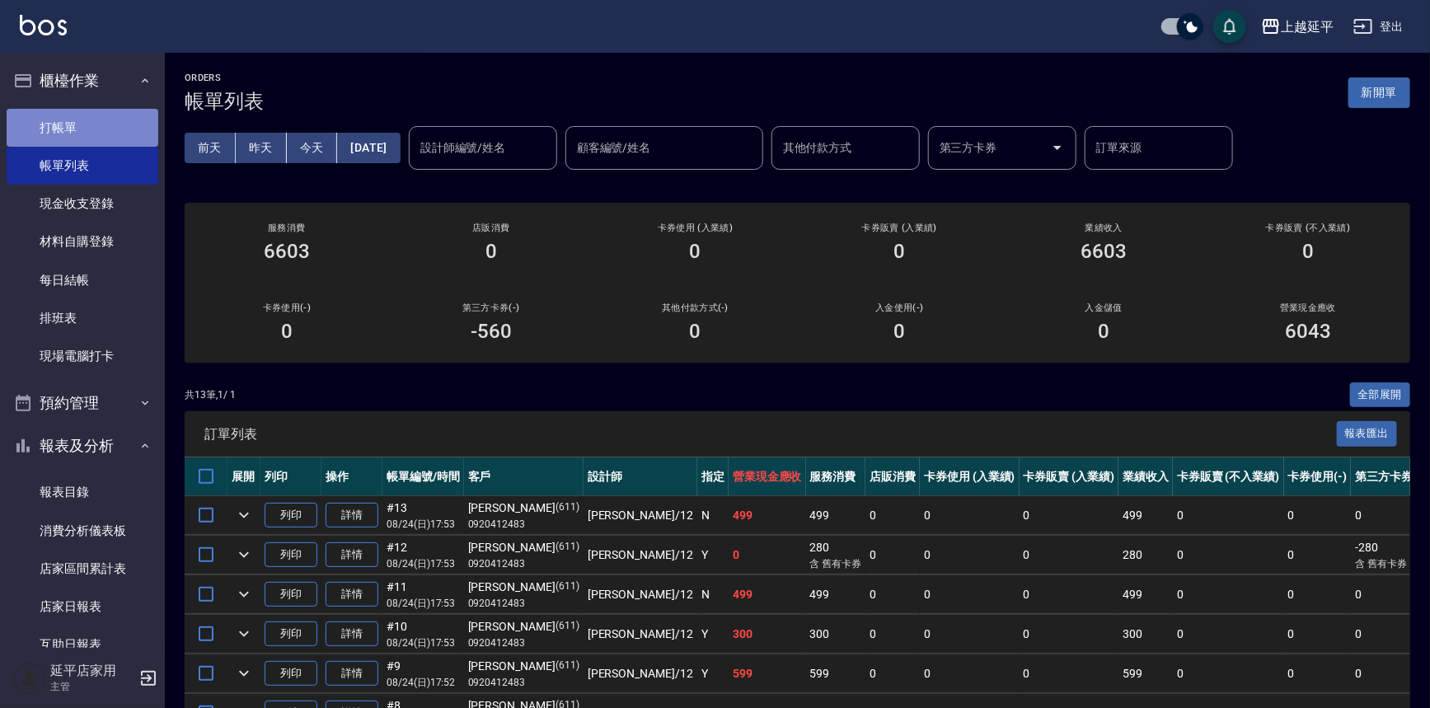
click at [115, 132] on link "打帳單" at bounding box center [83, 128] width 152 height 38
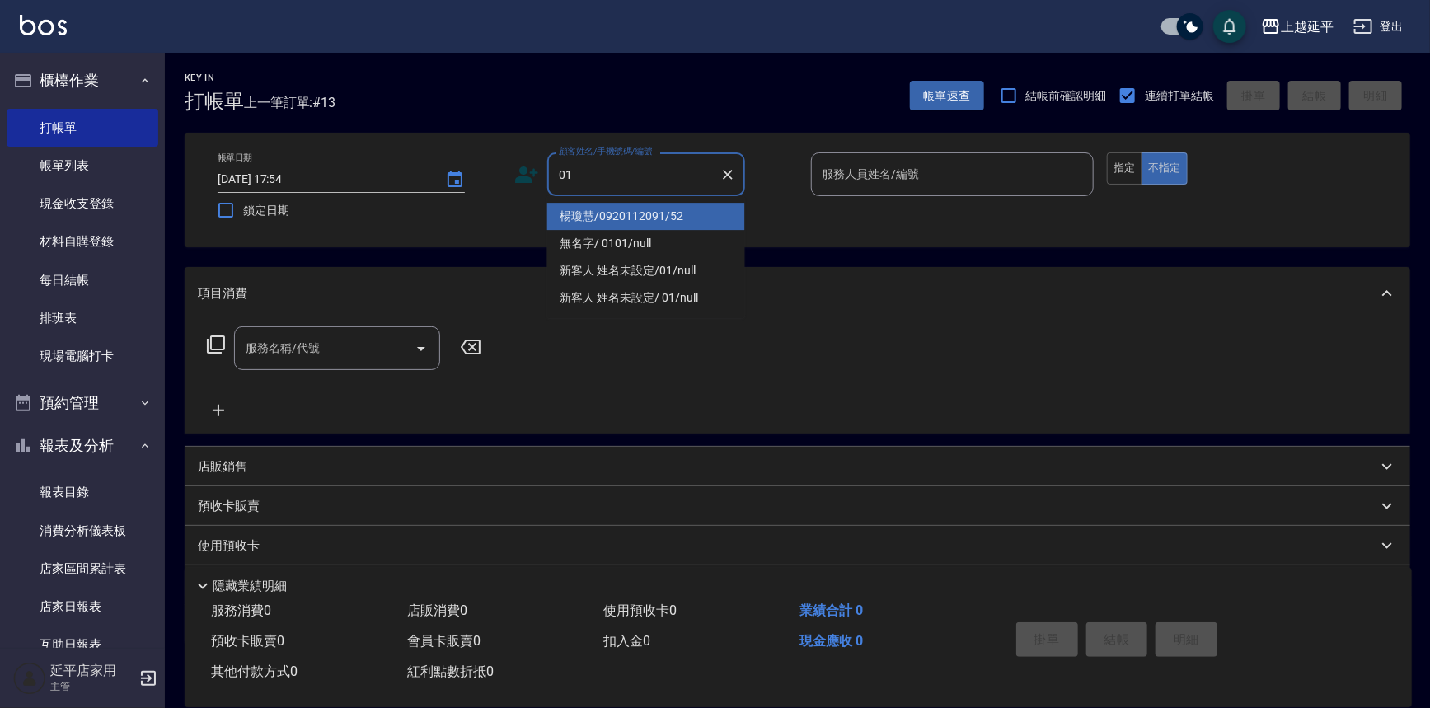
click at [635, 214] on li "楊瓊慧/0920112091/52" at bounding box center [646, 216] width 198 height 27
type input "楊瓊慧/0920112091/52"
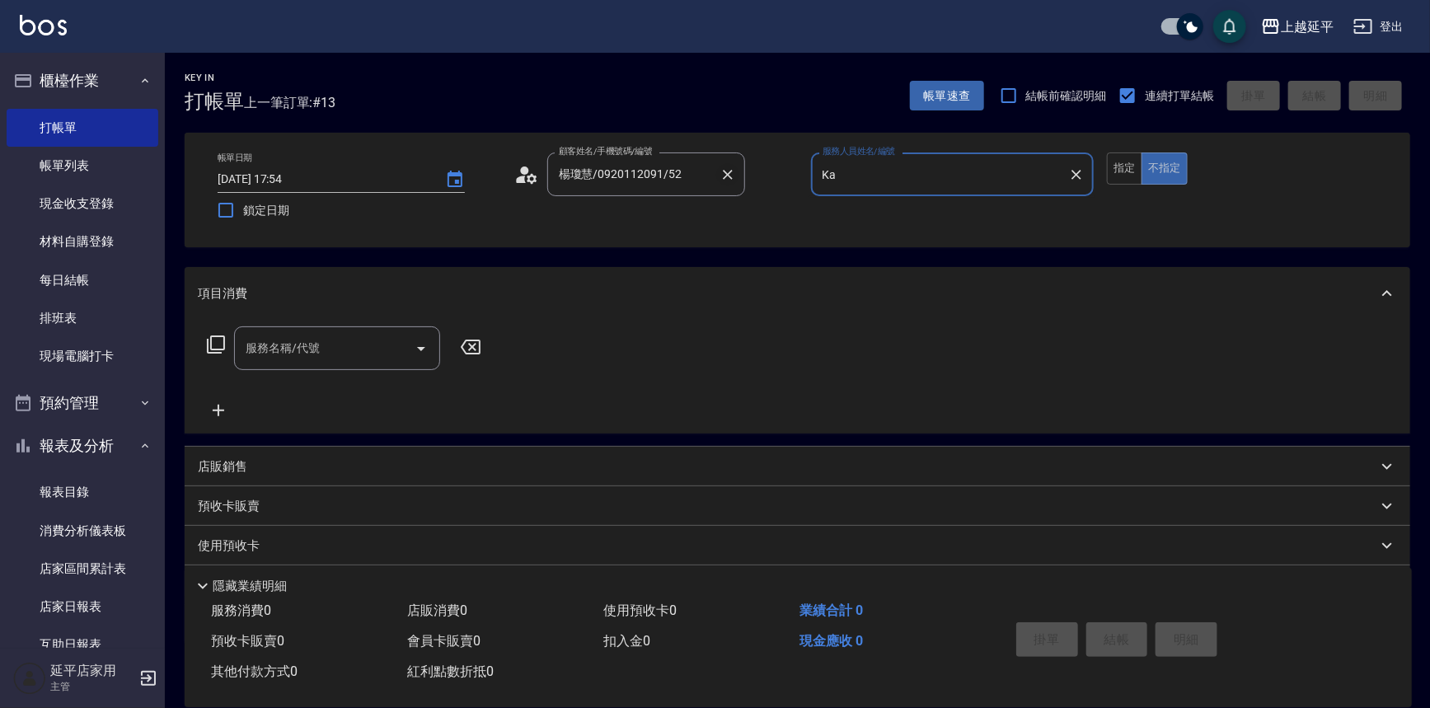
type input "K"
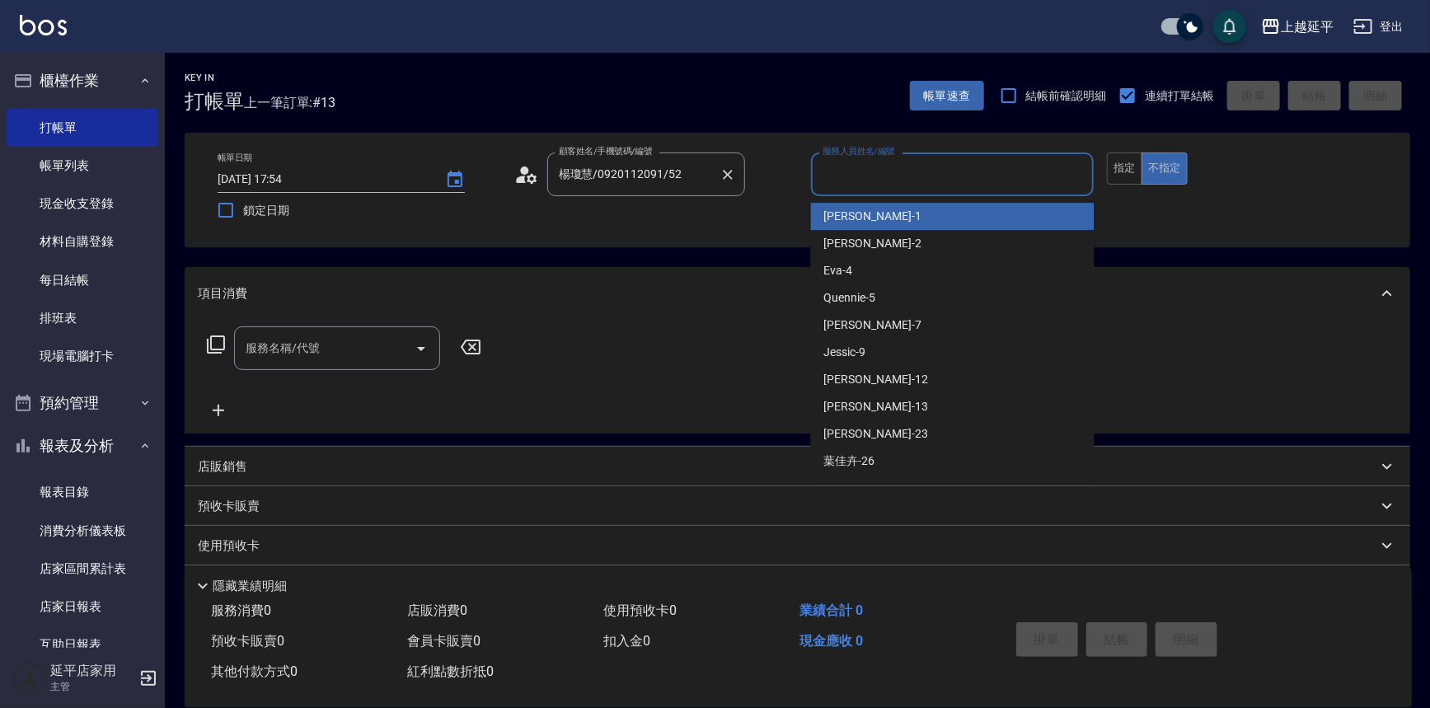
click at [720, 167] on icon "Clear" at bounding box center [728, 175] width 16 height 16
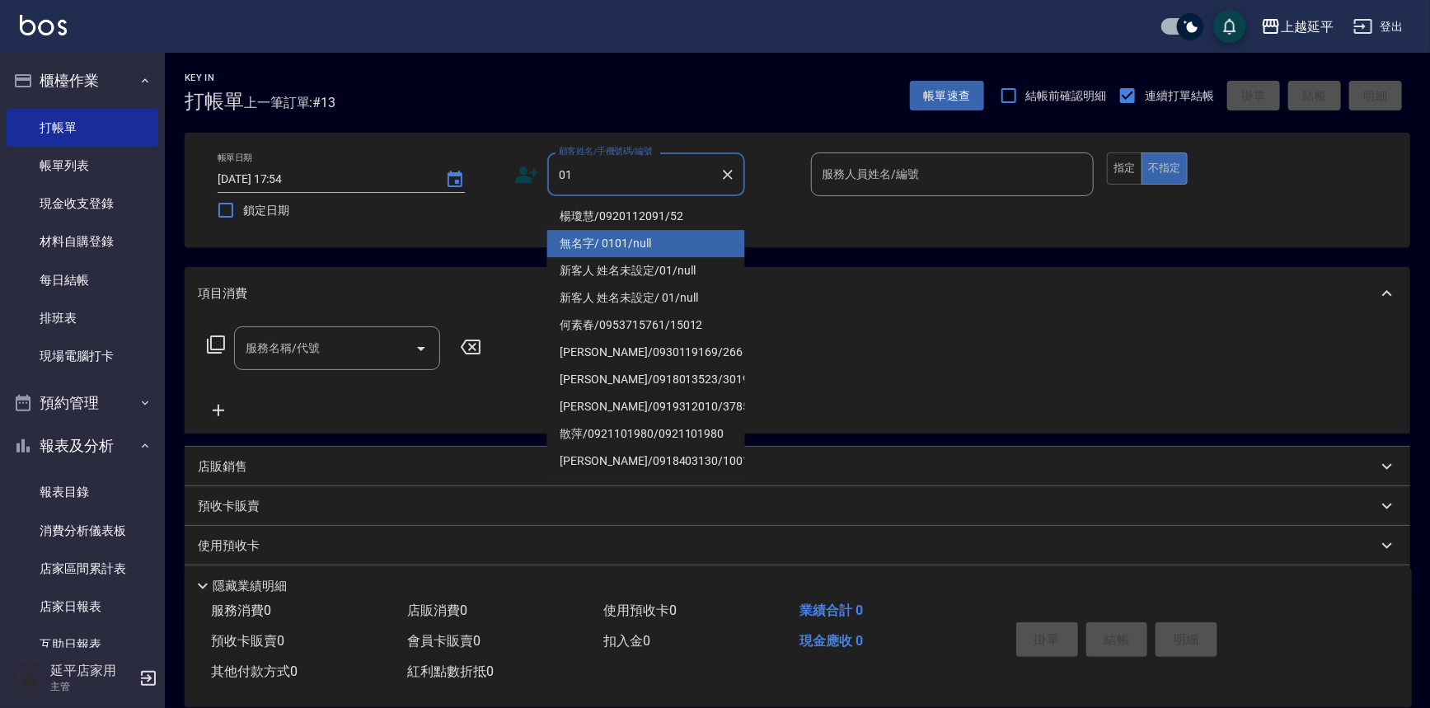
click at [660, 244] on li "無名字/ 0101/null" at bounding box center [646, 243] width 198 height 27
type input "無名字/ 0101/null"
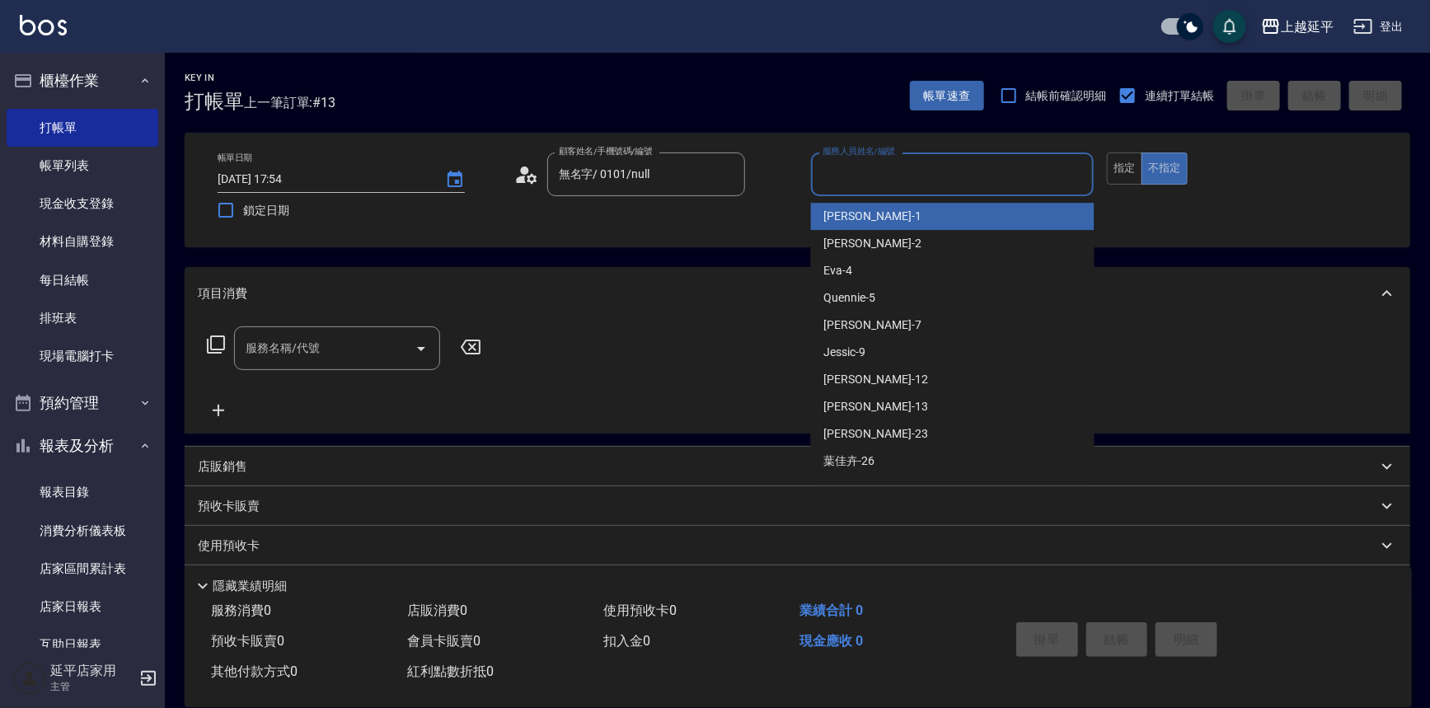
click at [870, 181] on input "服務人員姓名/編號" at bounding box center [953, 174] width 269 height 29
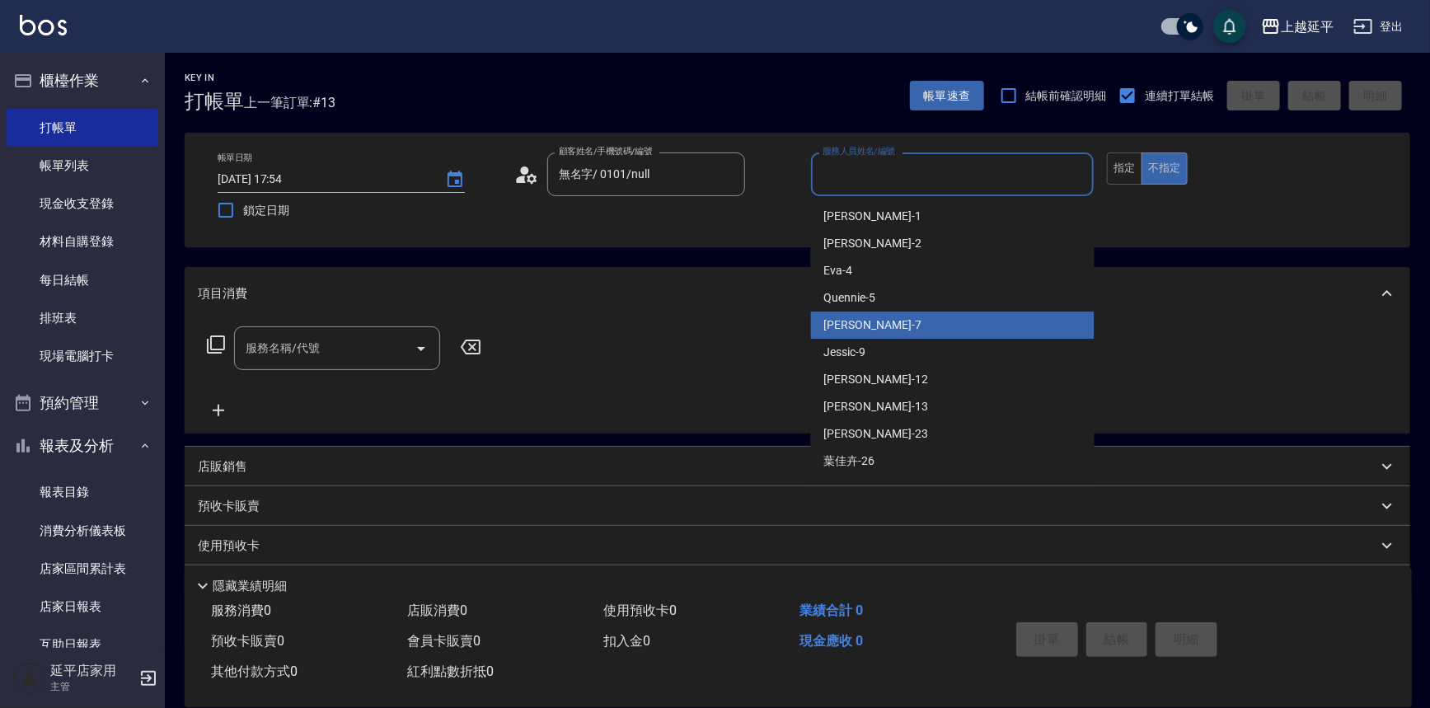
click at [881, 318] on div "[PERSON_NAME] -7" at bounding box center [953, 325] width 284 height 27
type input "[PERSON_NAME]-7"
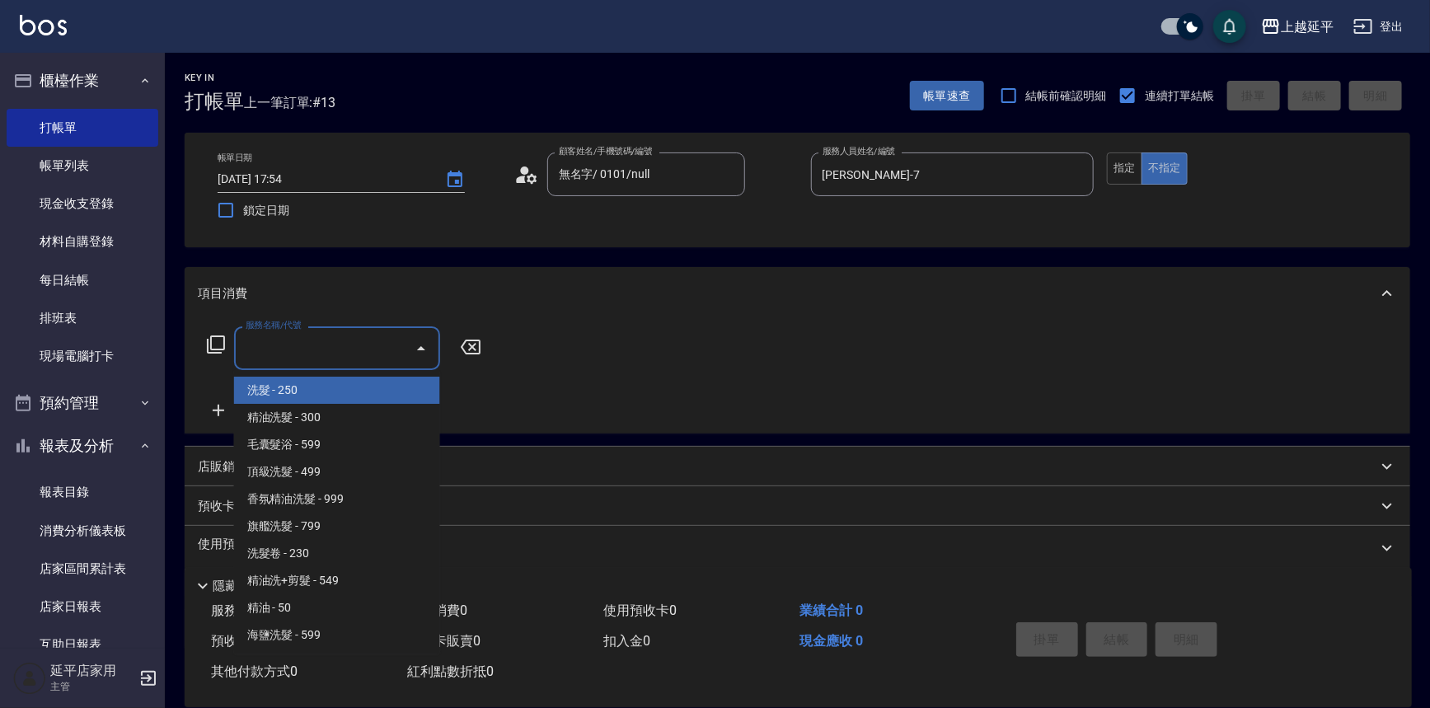
click at [384, 354] on input "服務名稱/代號" at bounding box center [325, 348] width 167 height 29
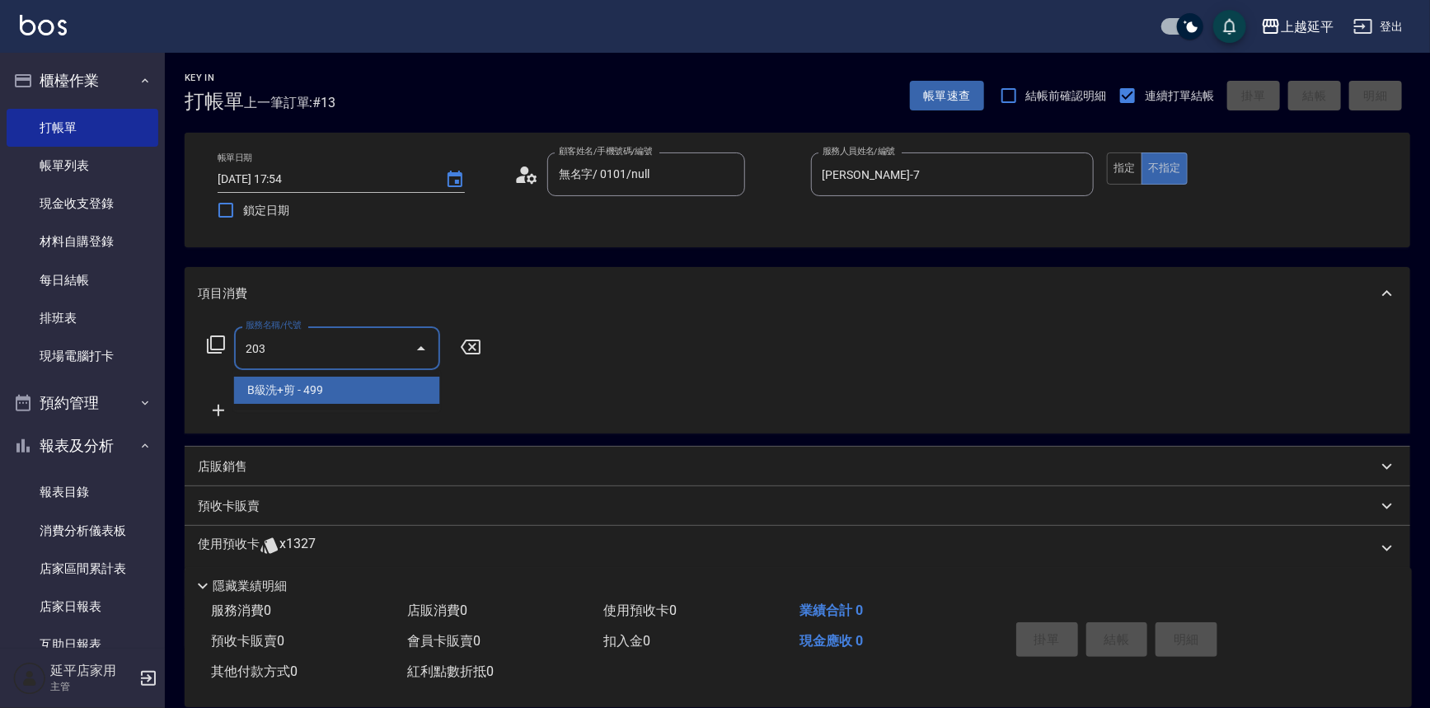
click at [399, 385] on span "B級洗+剪 - 499" at bounding box center [337, 390] width 206 height 27
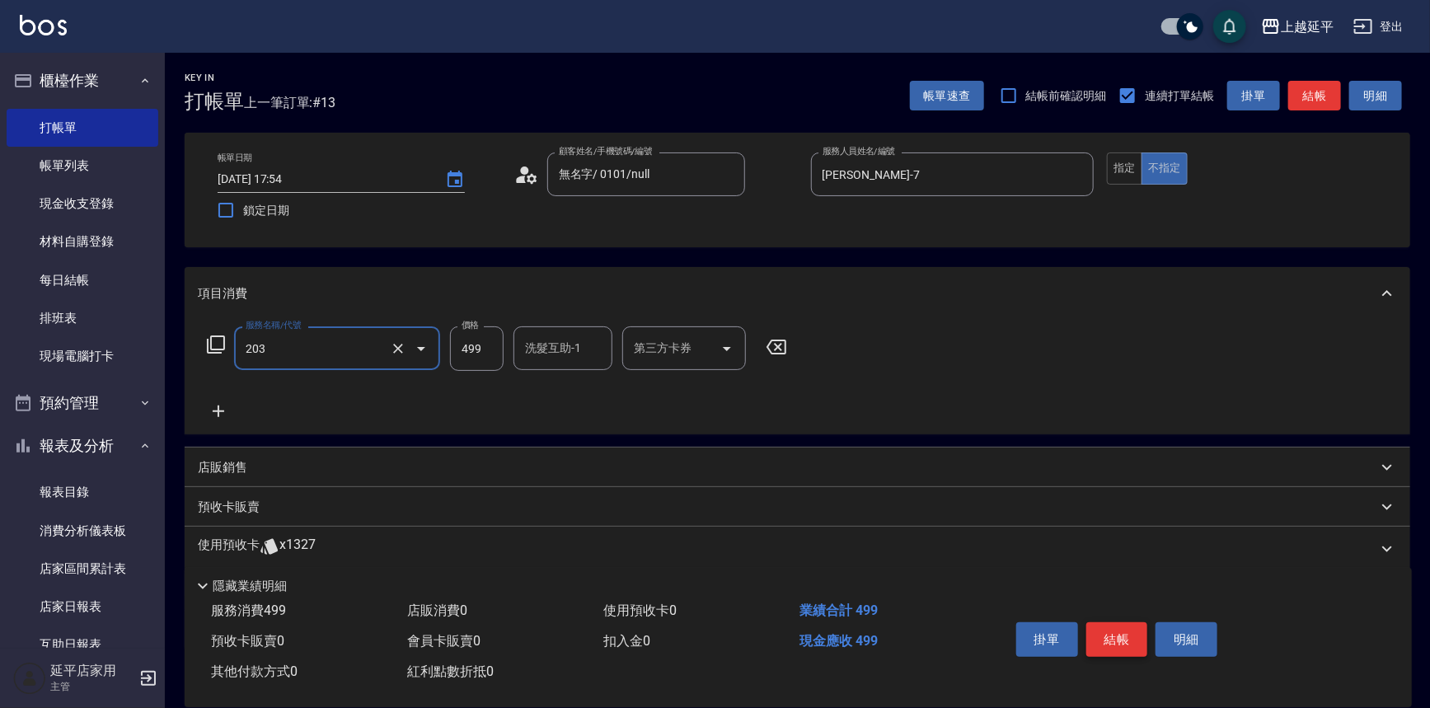
type input "B級洗+剪(203)"
click at [1104, 635] on button "結帳" at bounding box center [1118, 639] width 62 height 35
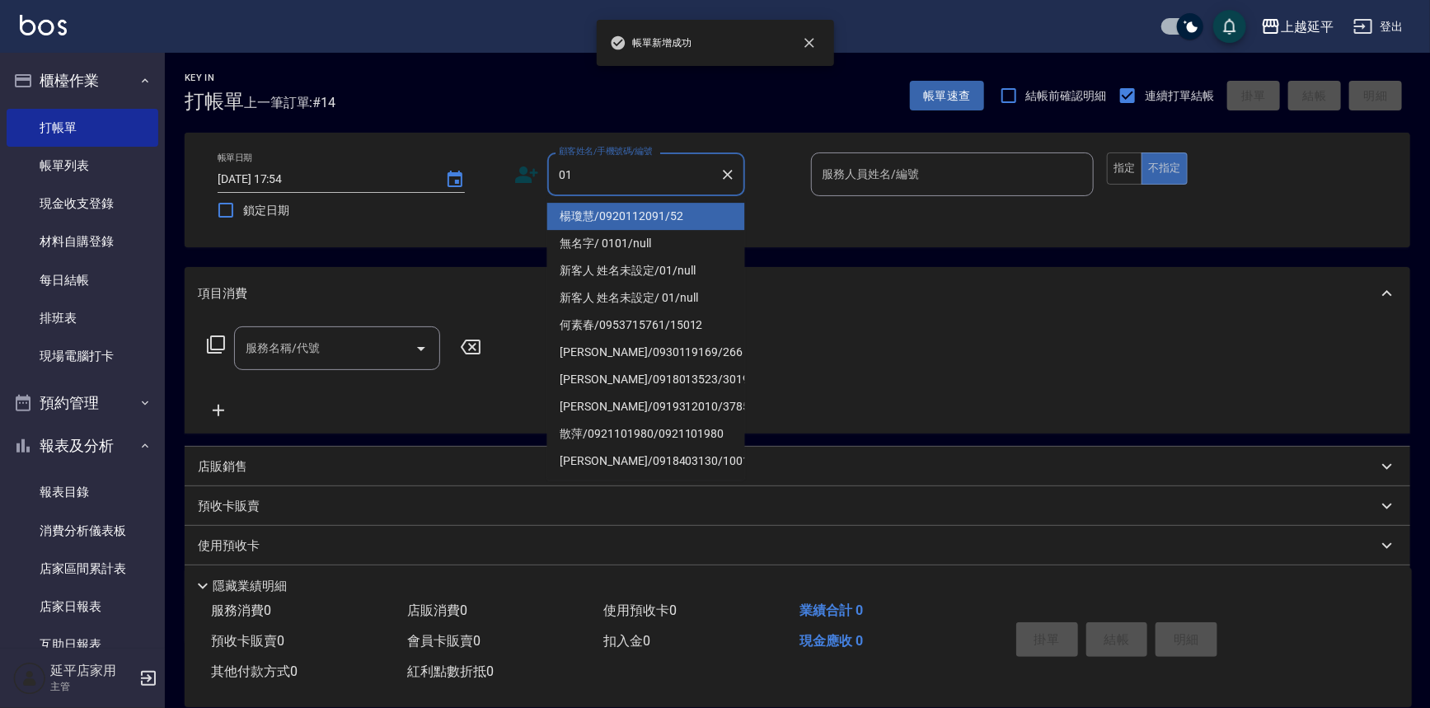
click at [627, 210] on li "楊瓊慧/0920112091/52" at bounding box center [646, 216] width 198 height 27
type input "楊瓊慧/0920112091/52"
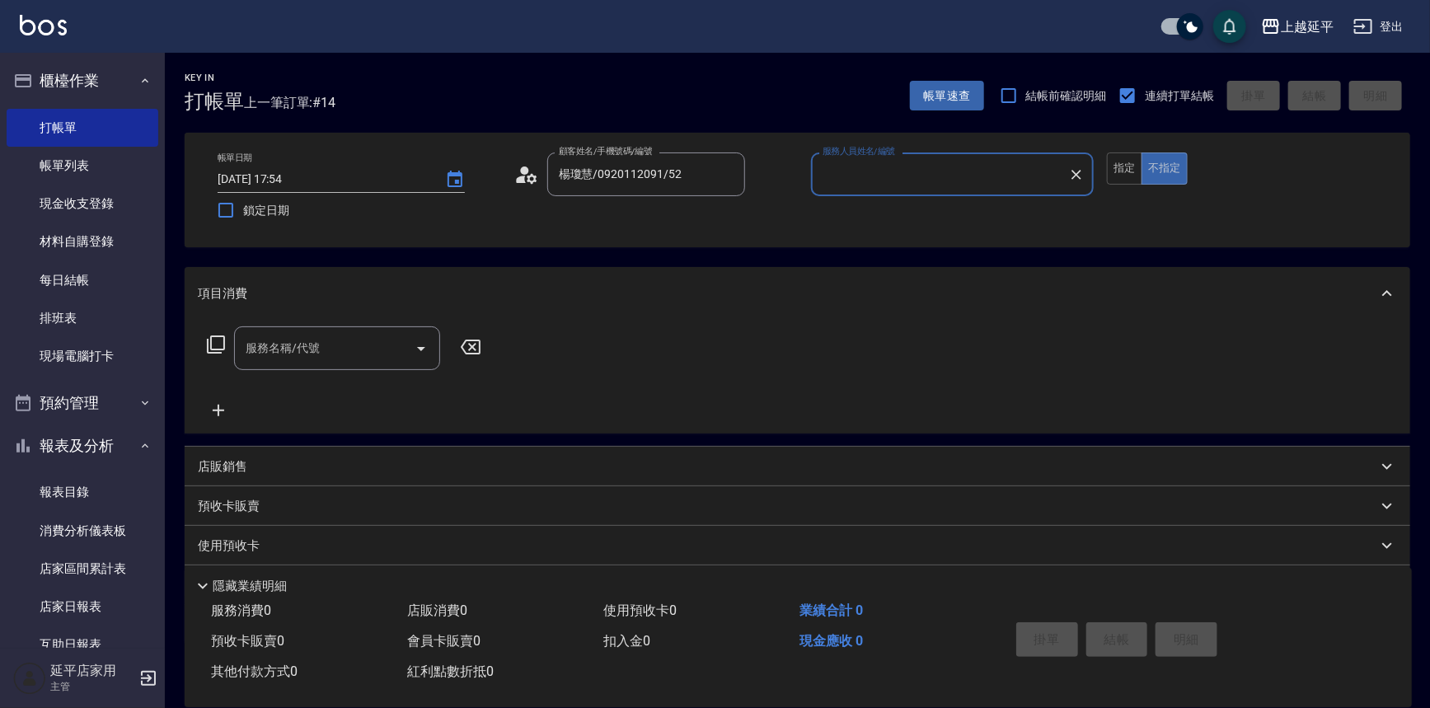
type input "[PERSON_NAME]-12"
click at [729, 176] on icon "Clear" at bounding box center [728, 175] width 10 height 10
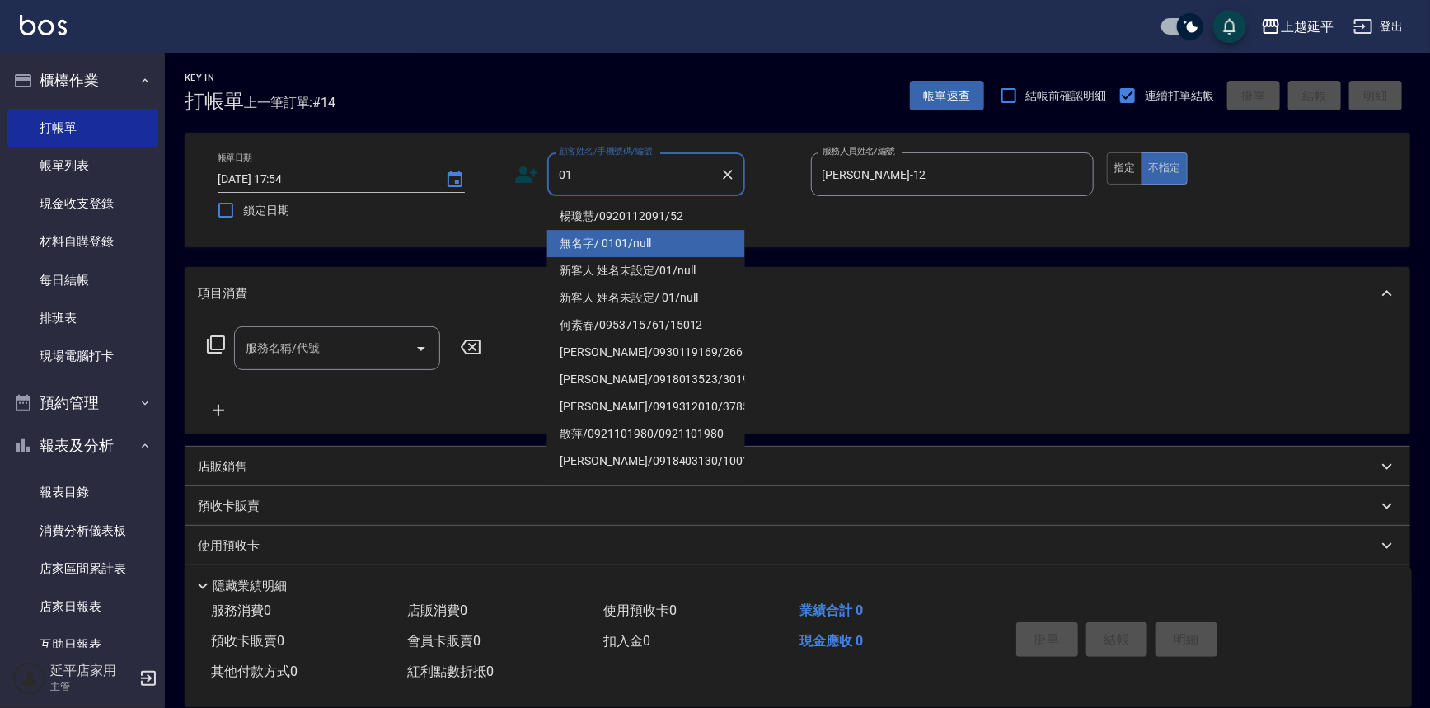
click at [683, 232] on li "無名字/ 0101/null" at bounding box center [646, 243] width 198 height 27
type input "無名字/ 0101/null"
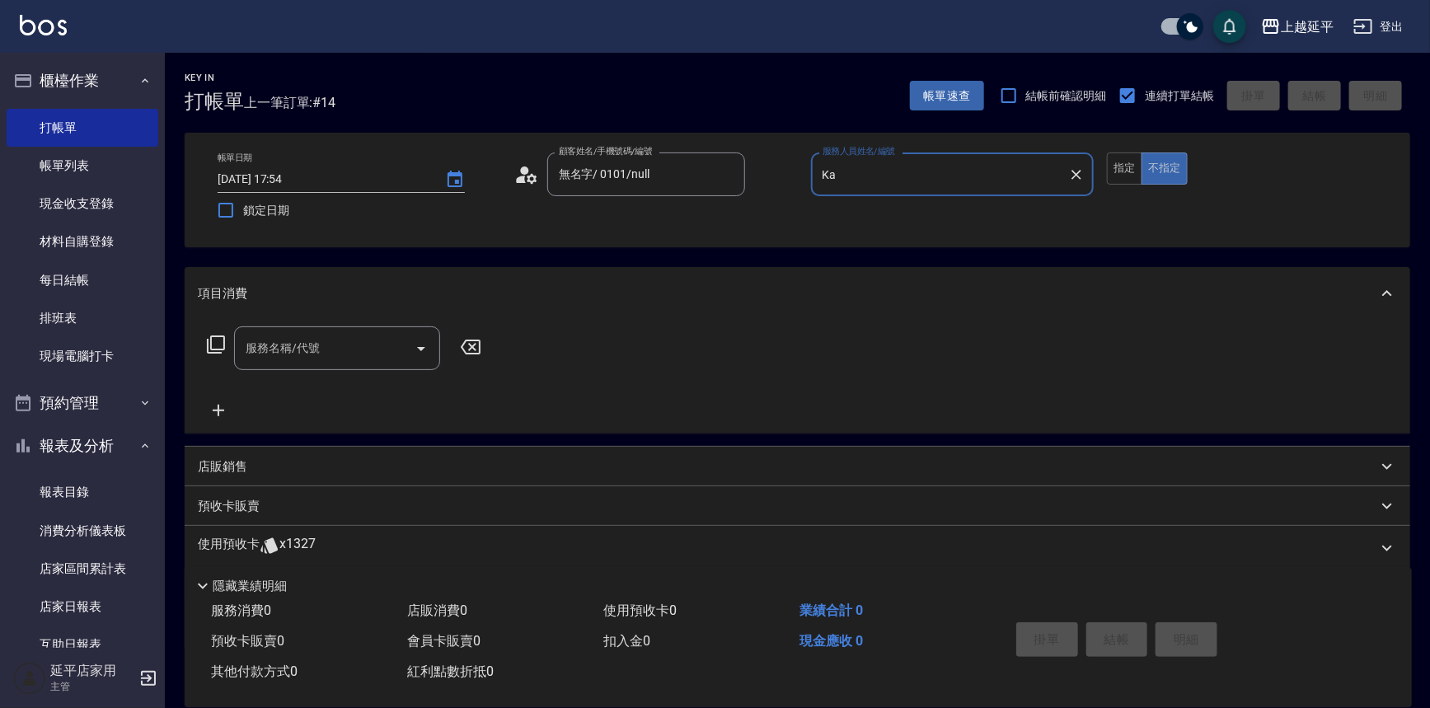
type input "K"
click at [885, 219] on div "[PERSON_NAME] -7" at bounding box center [953, 216] width 284 height 27
type input "[PERSON_NAME]-7"
click at [1121, 173] on button "指定" at bounding box center [1124, 169] width 35 height 32
click at [359, 364] on div "服務名稱/代號" at bounding box center [337, 348] width 206 height 44
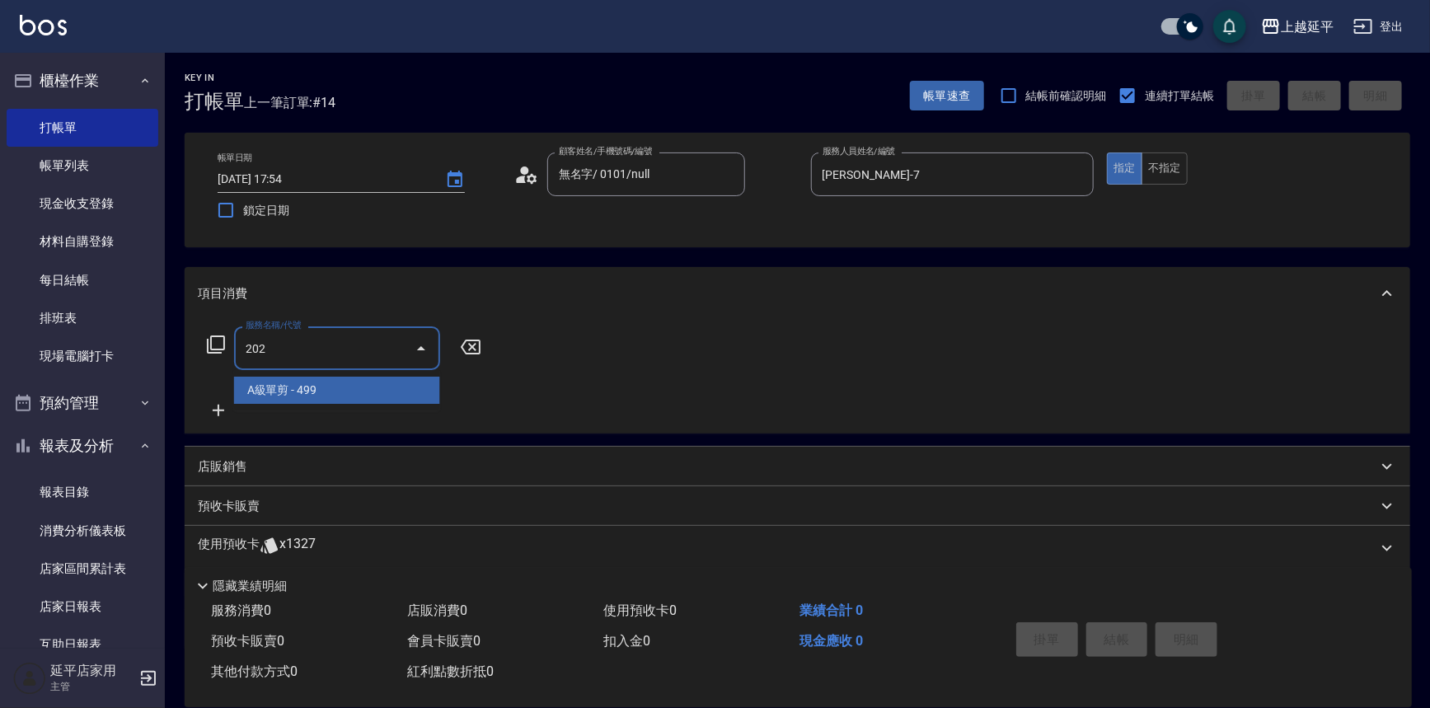
click at [362, 395] on span "A級單剪 - 499" at bounding box center [337, 390] width 206 height 27
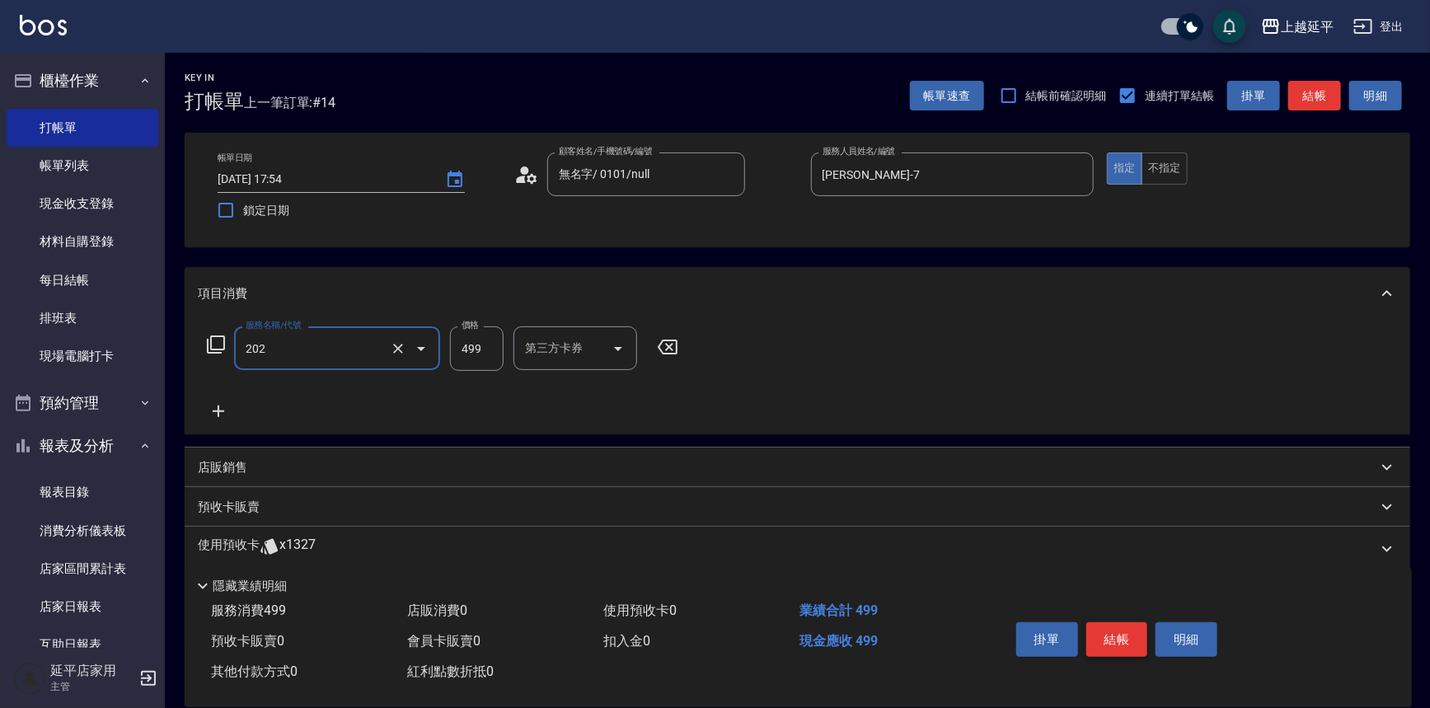
type input "A級單剪(202)"
click at [1109, 627] on button "結帳" at bounding box center [1118, 639] width 62 height 35
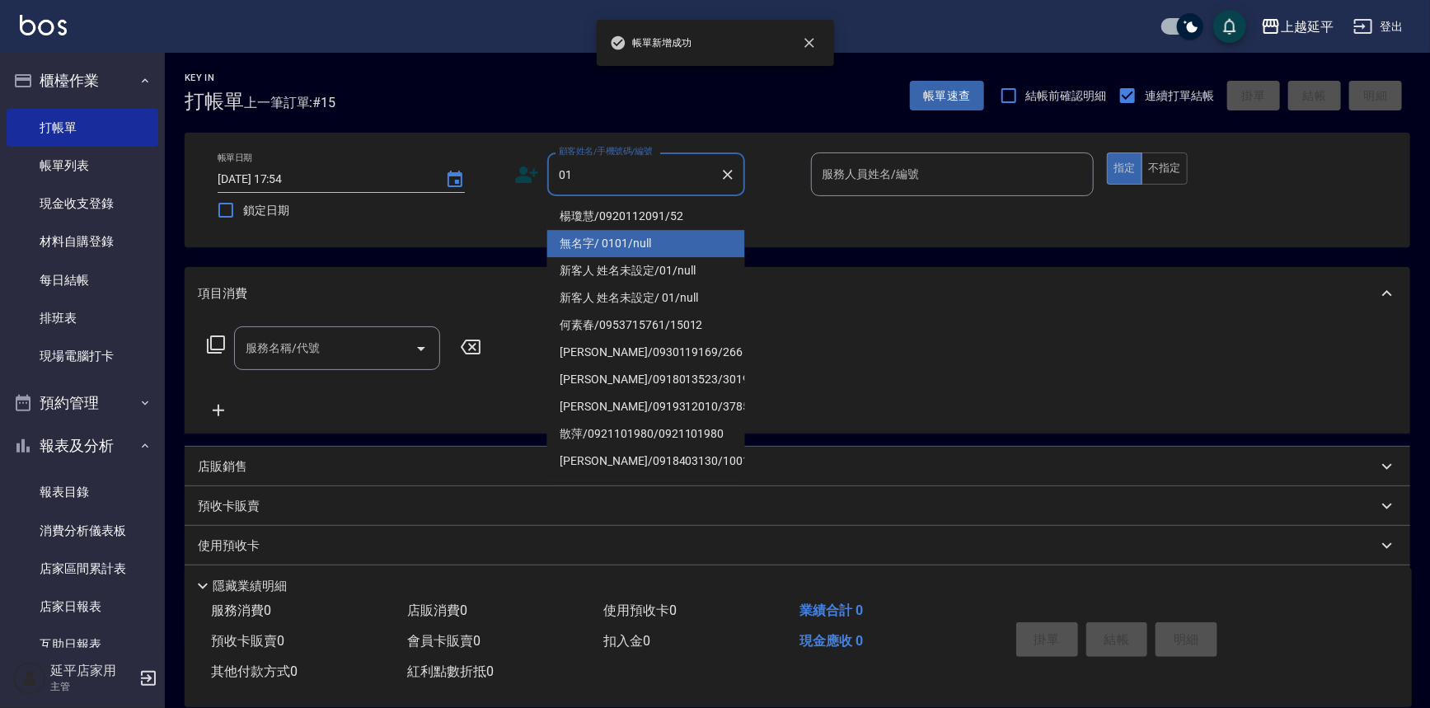
click at [677, 246] on li "無名字/ 0101/null" at bounding box center [646, 243] width 198 height 27
type input "無名字/ 0101/null"
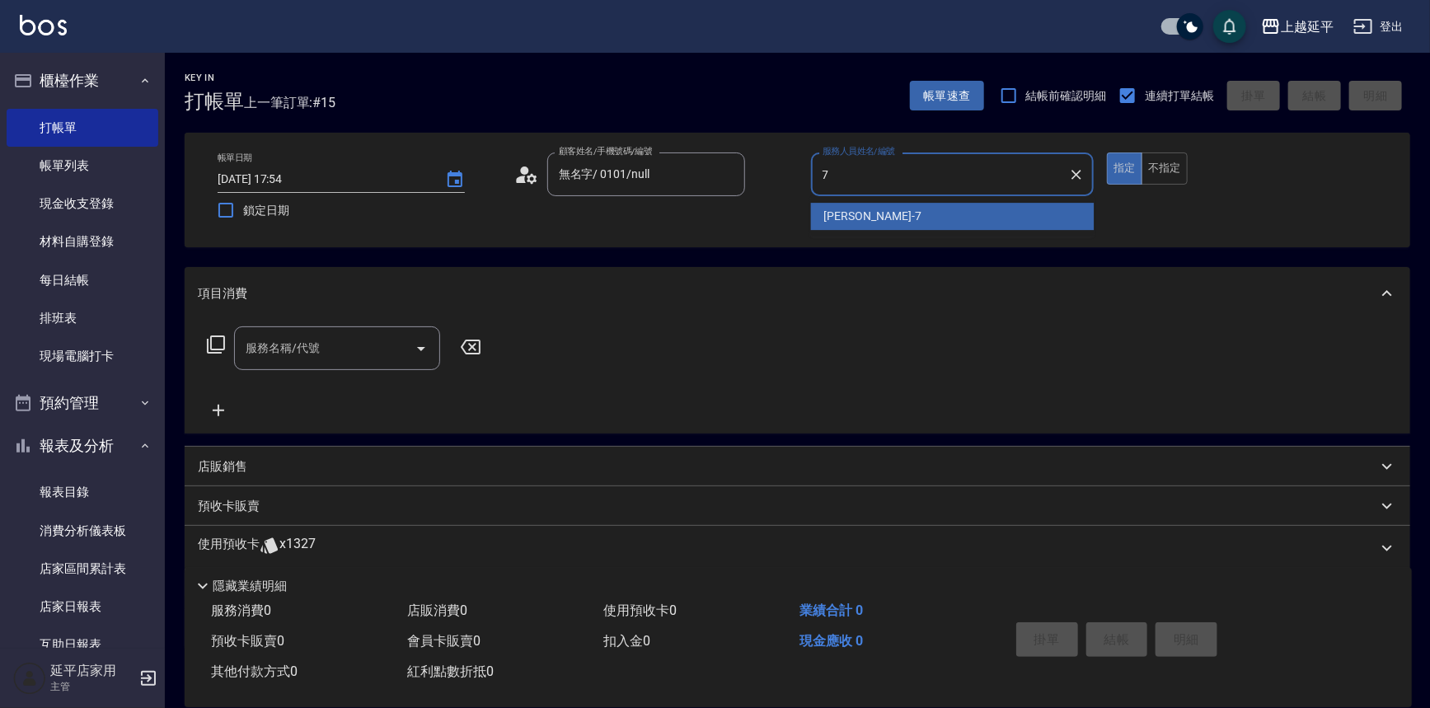
click at [913, 211] on div "[PERSON_NAME] -7" at bounding box center [953, 216] width 284 height 27
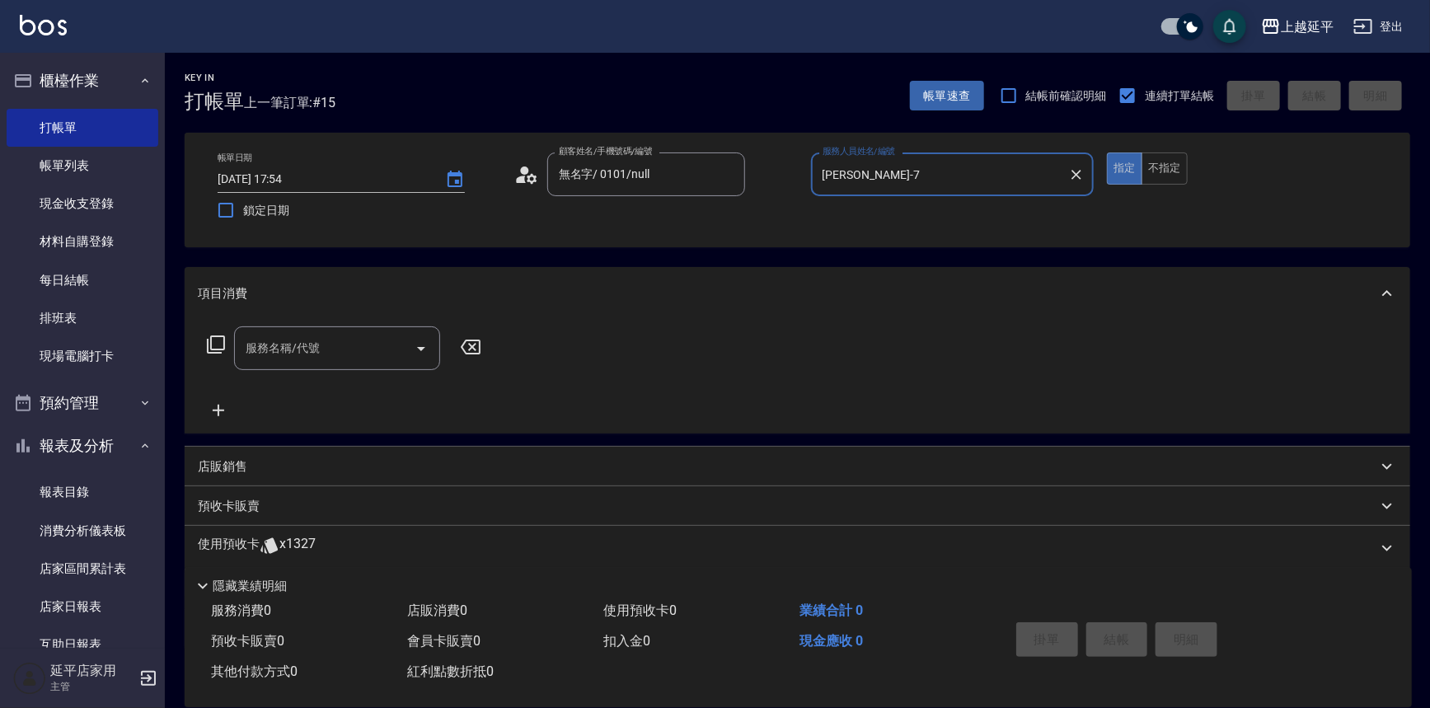
type input "[PERSON_NAME]-7"
click at [378, 352] on input "服務名稱/代號" at bounding box center [325, 348] width 167 height 29
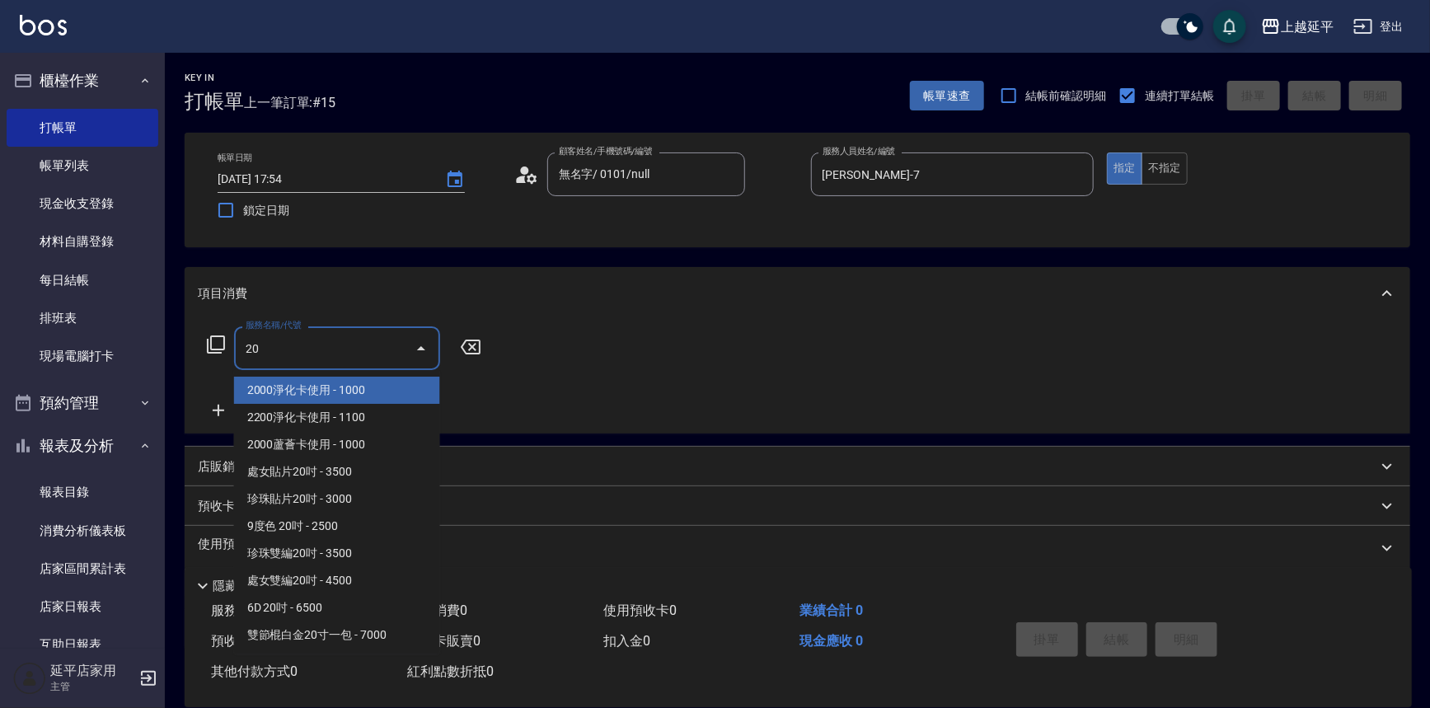
type input "203"
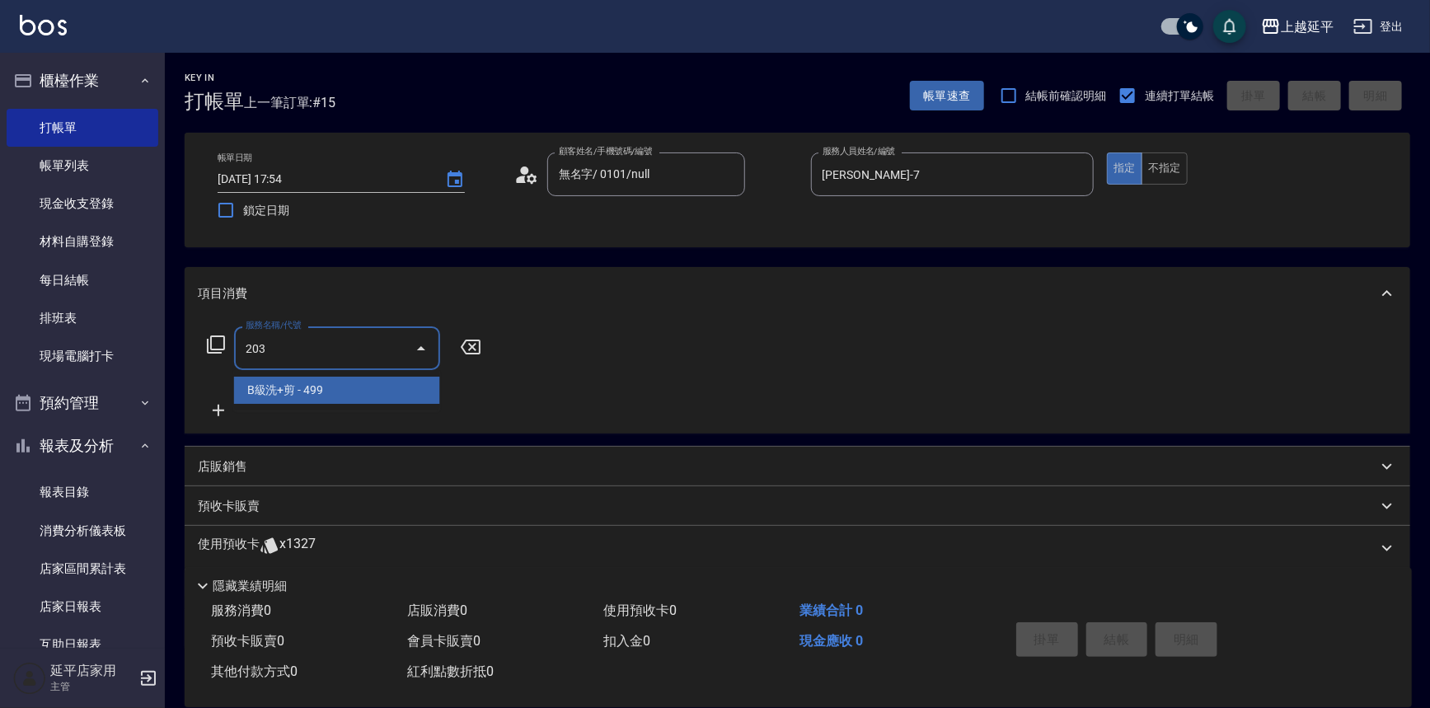
click at [392, 384] on span "B級洗+剪 - 499" at bounding box center [337, 390] width 206 height 27
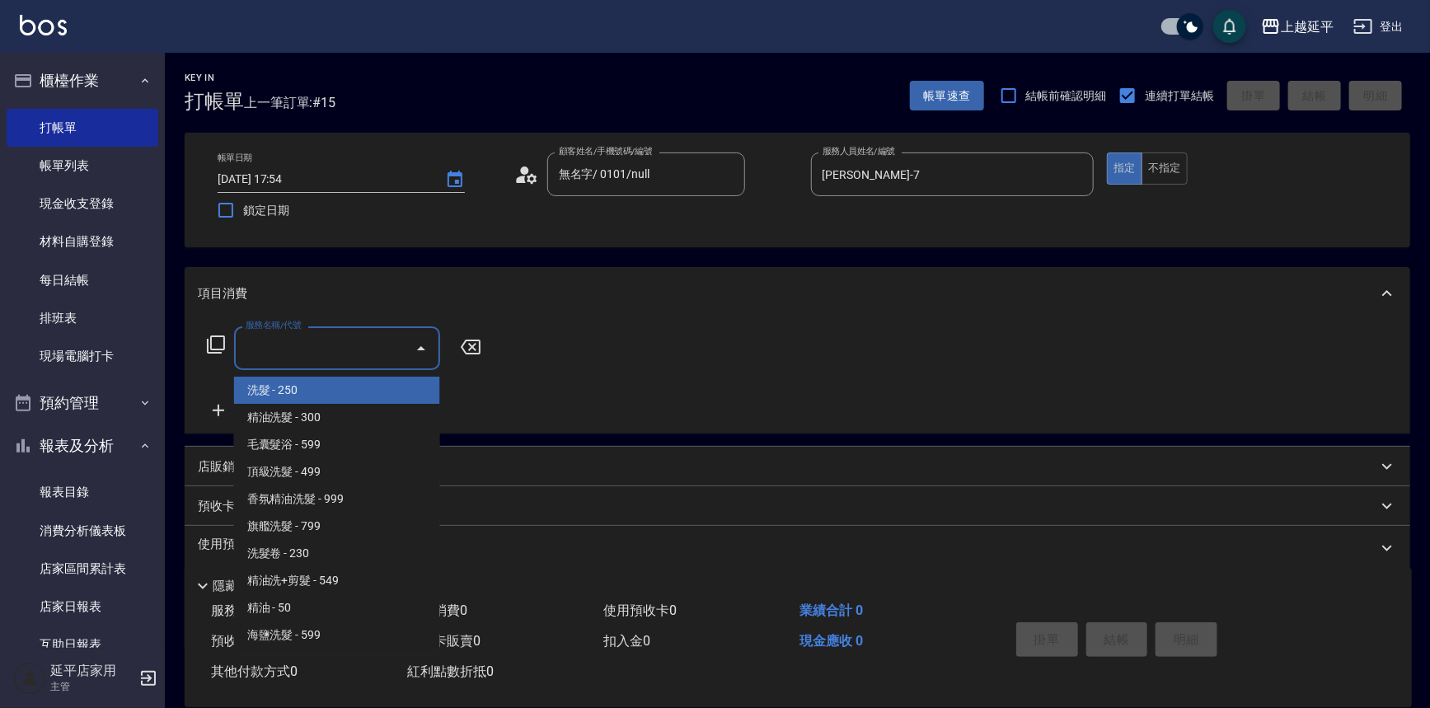
type input "4"
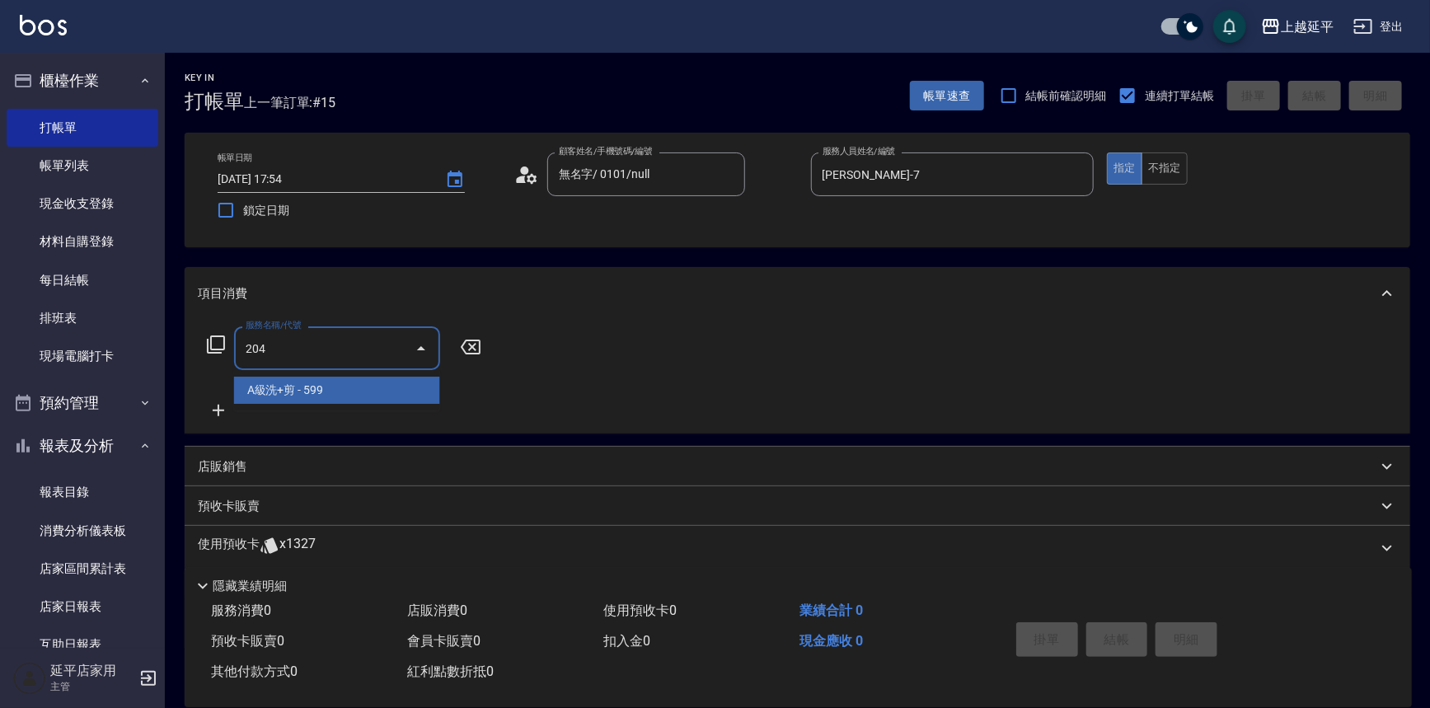
click at [367, 387] on span "A級洗+剪 - 599" at bounding box center [337, 390] width 206 height 27
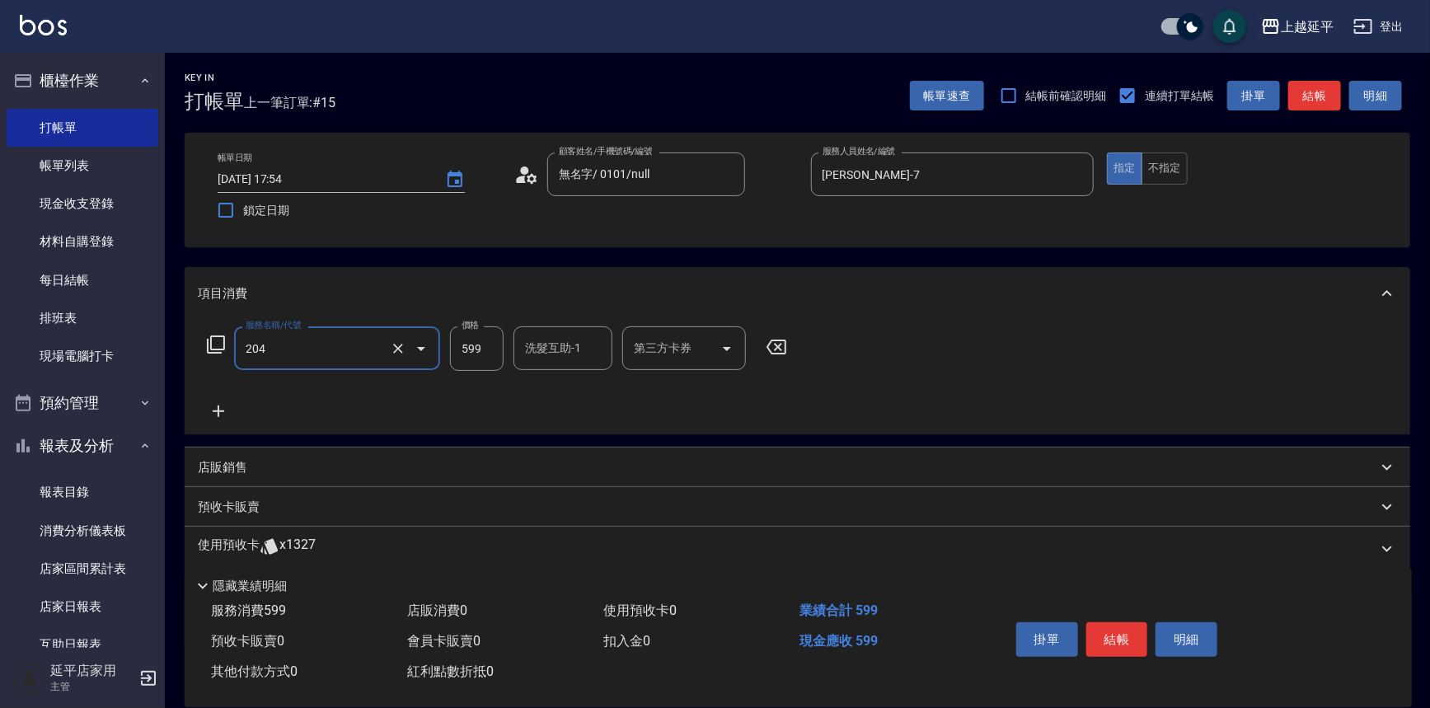
type input "A級洗+剪(204)"
click at [575, 357] on input "洗髮互助-1" at bounding box center [563, 348] width 84 height 29
click at [566, 387] on div "丞宗 -29" at bounding box center [563, 390] width 99 height 27
type input "丞宗-29"
click at [1128, 636] on button "結帳" at bounding box center [1118, 639] width 62 height 35
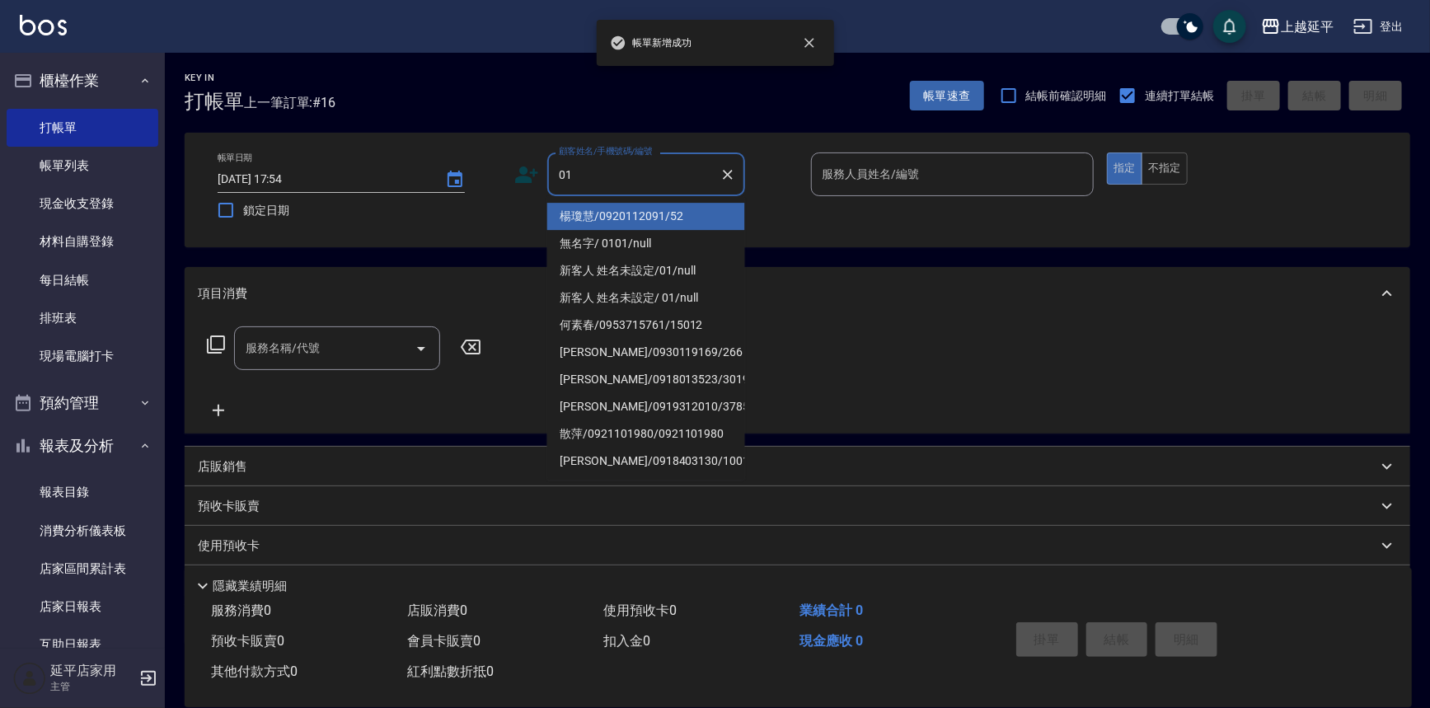
click at [605, 211] on li "楊瓊慧/0920112091/52" at bounding box center [646, 216] width 198 height 27
type input "楊瓊慧/0920112091/52"
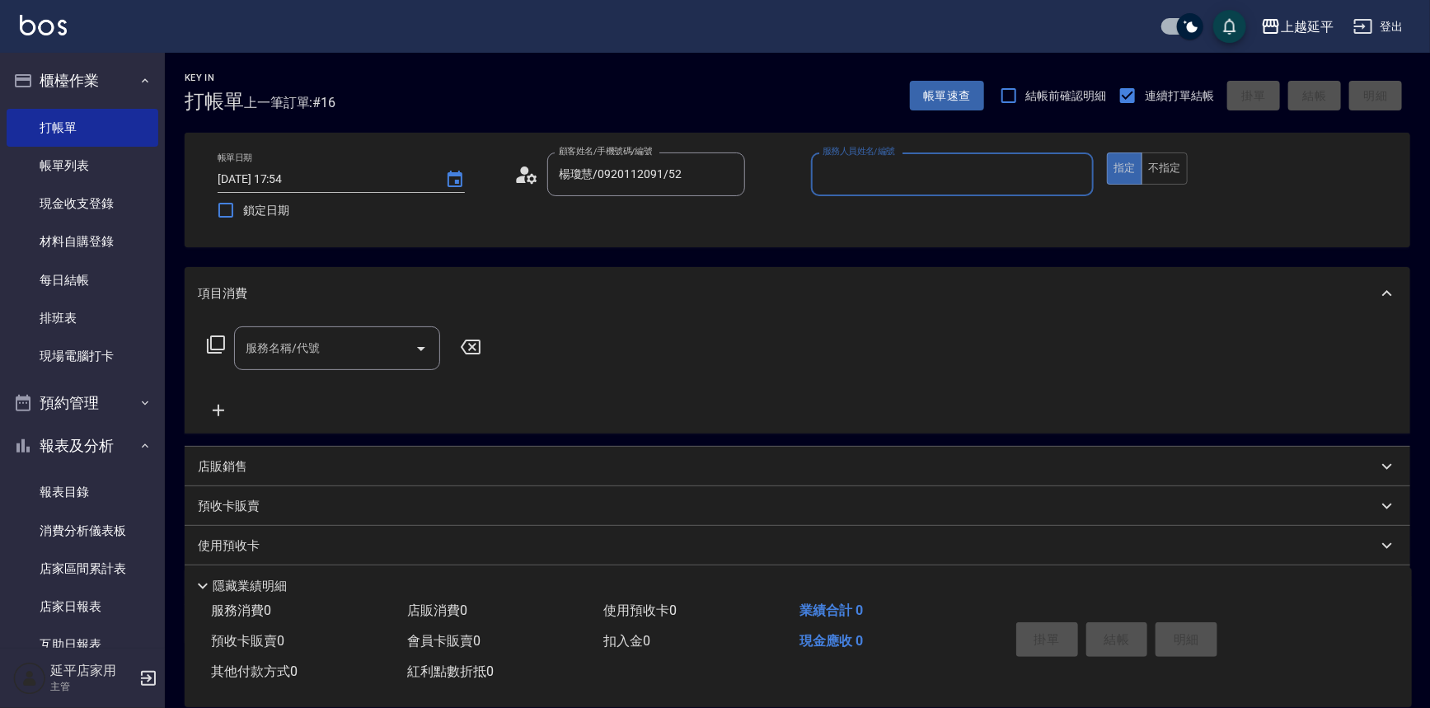
type input "[PERSON_NAME]-12"
click at [719, 174] on button "Clear" at bounding box center [727, 174] width 23 height 23
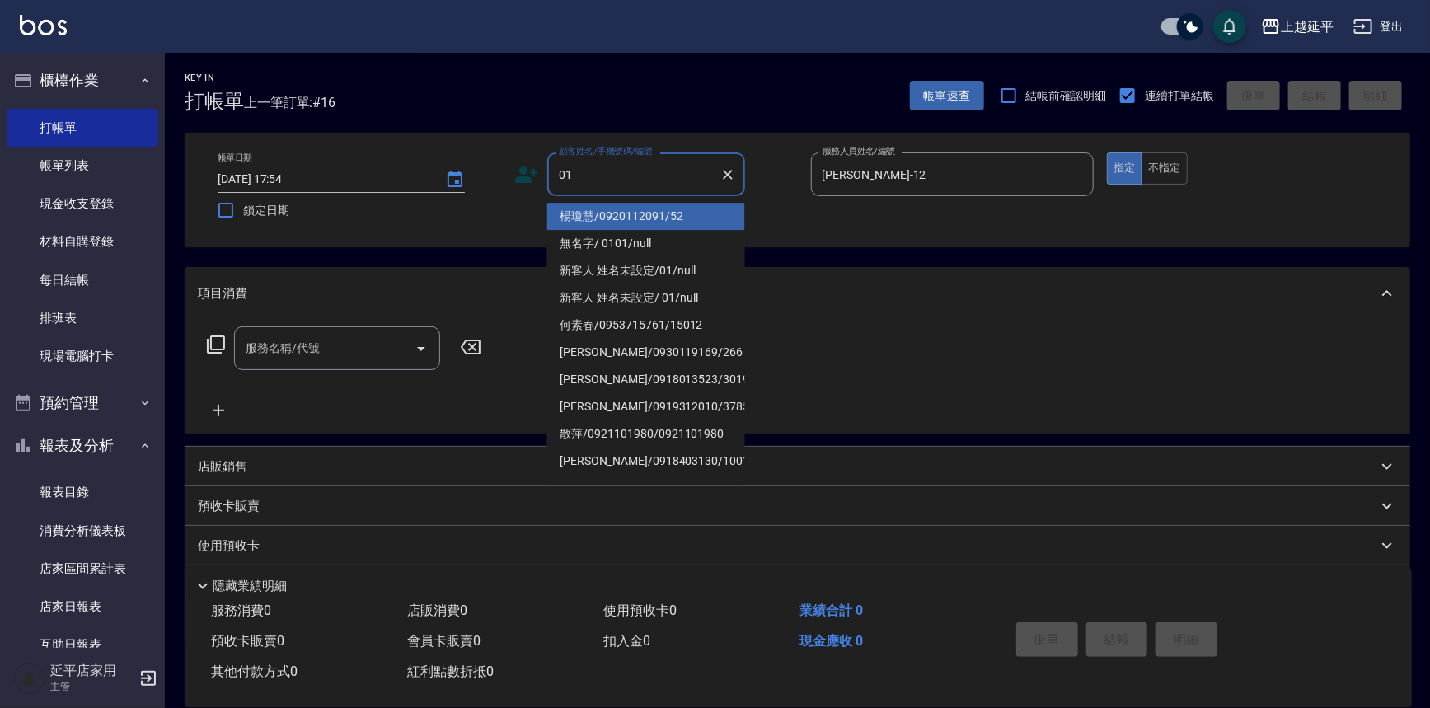
click at [601, 229] on li "楊瓊慧/0920112091/52" at bounding box center [646, 216] width 198 height 27
type input "楊瓊慧/0920112091/52"
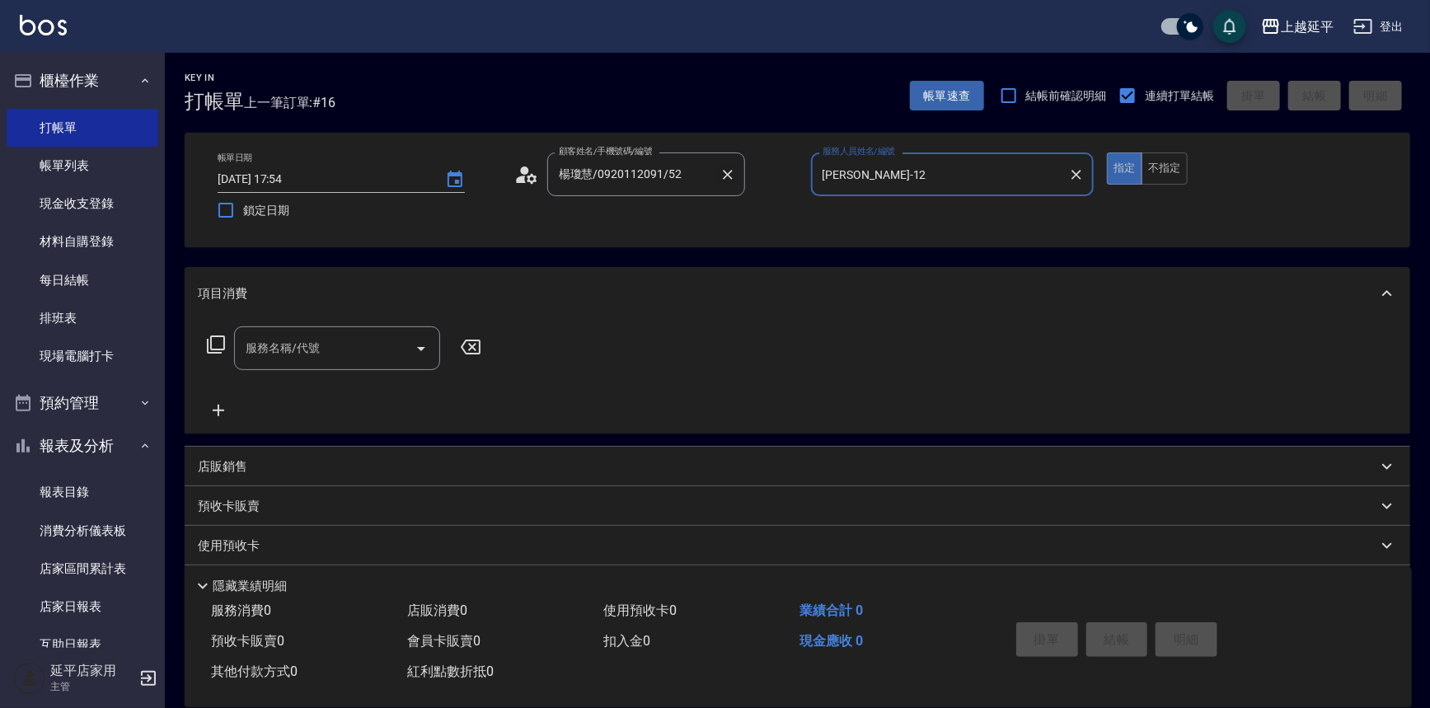
click at [727, 172] on icon "Clear" at bounding box center [728, 175] width 16 height 16
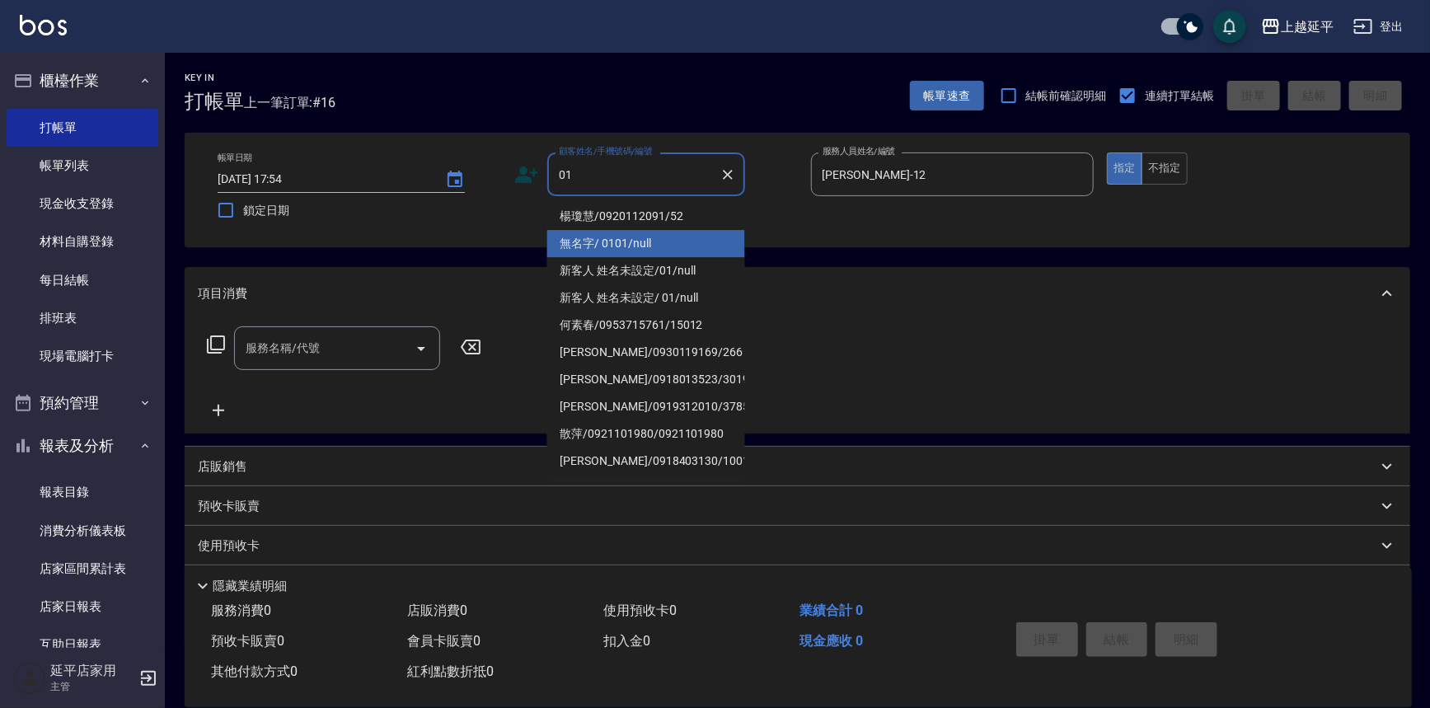
click at [619, 243] on li "無名字/ 0101/null" at bounding box center [646, 243] width 198 height 27
type input "無名字/ 0101/null"
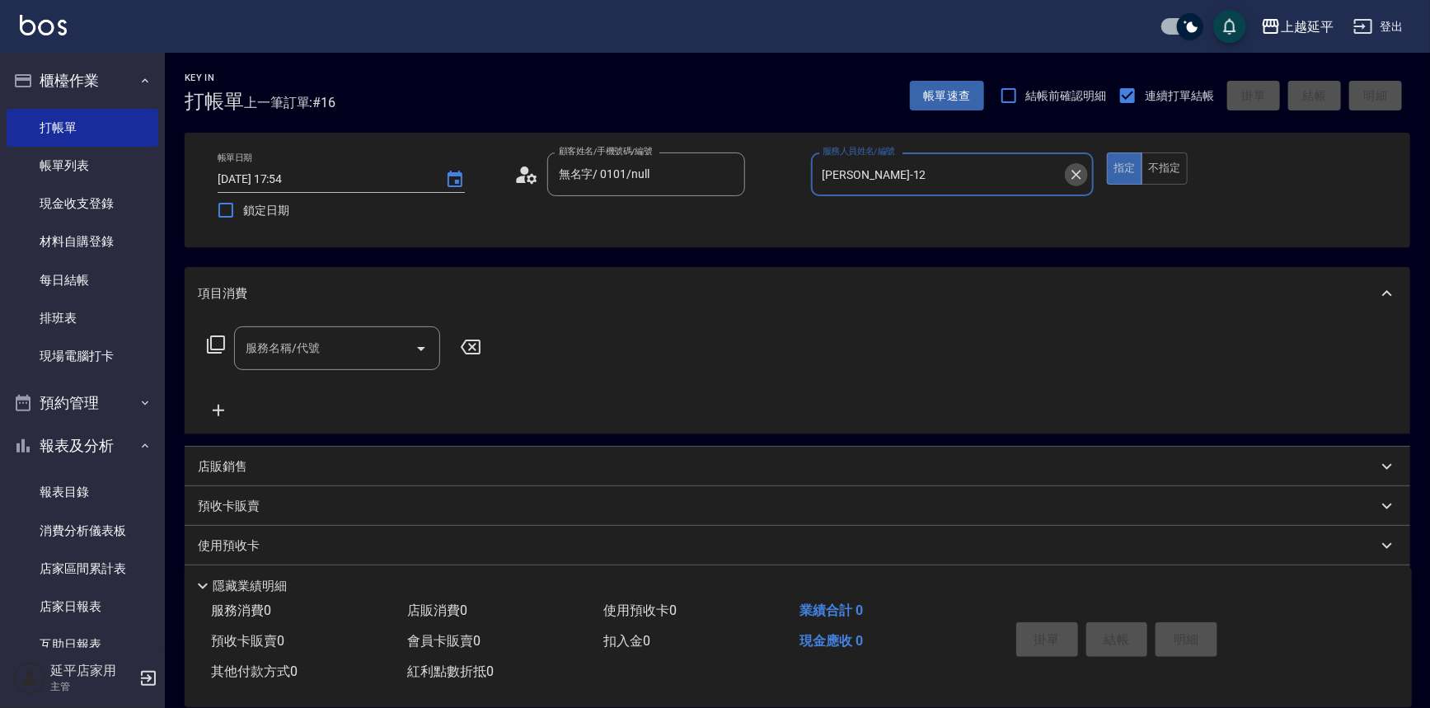
click at [1078, 173] on icon "Clear" at bounding box center [1076, 175] width 16 height 16
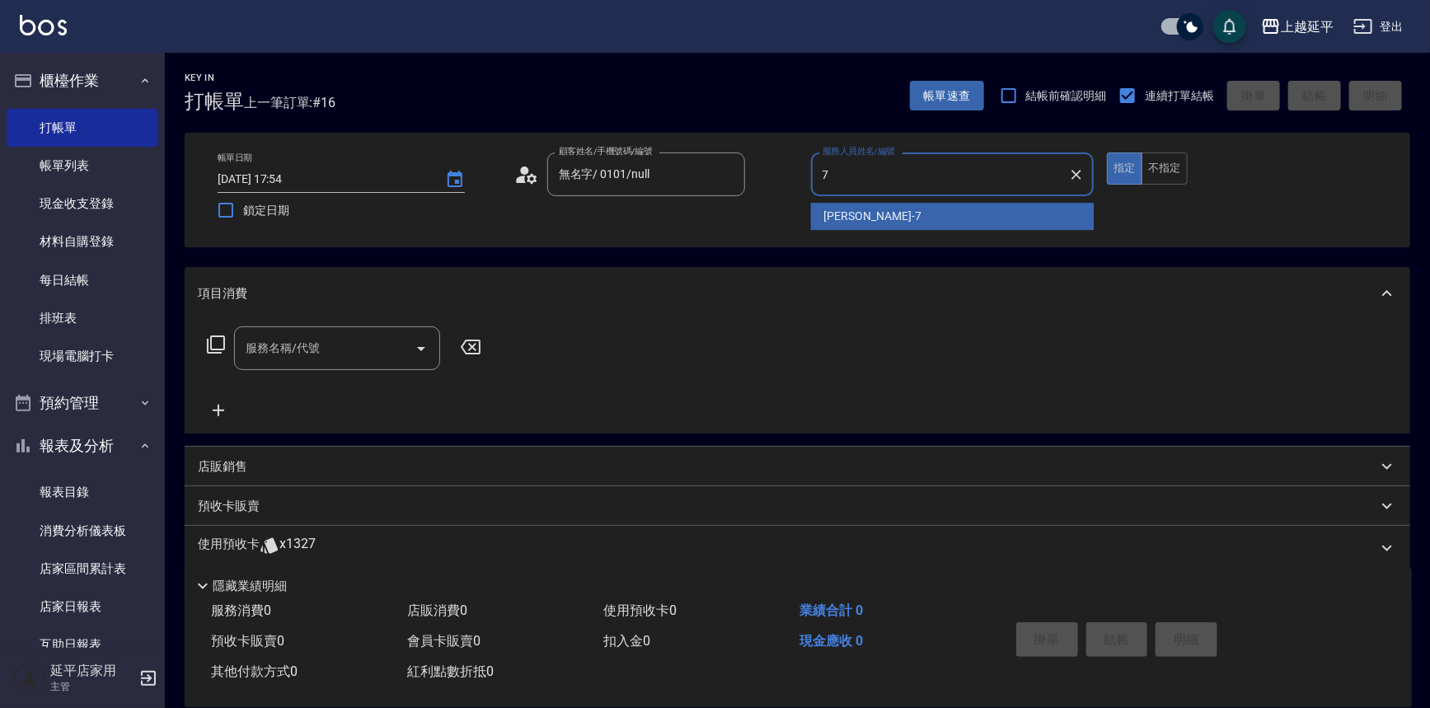
click at [886, 214] on div "[PERSON_NAME] -7" at bounding box center [953, 216] width 284 height 27
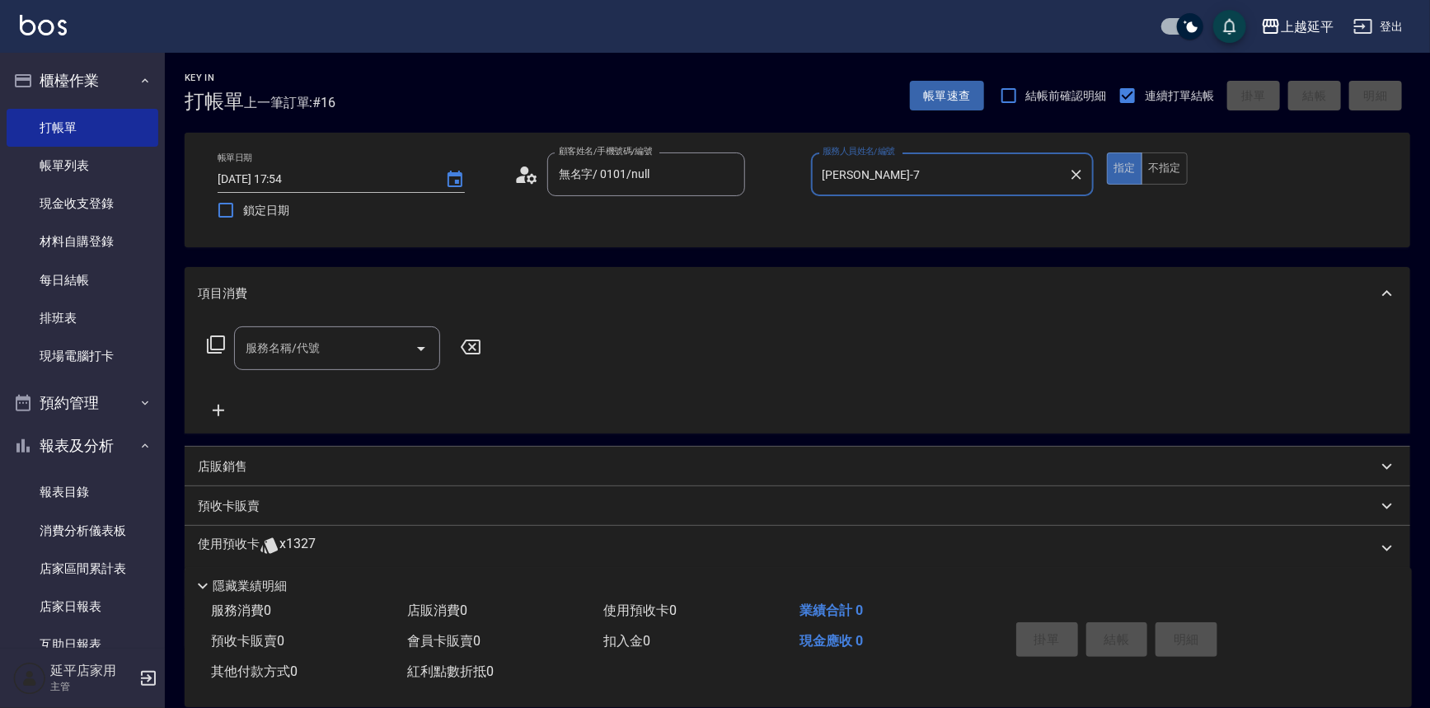
type input "[PERSON_NAME]-7"
click at [374, 350] on input "服務名稱/代號" at bounding box center [325, 348] width 167 height 29
click at [384, 387] on span "A級洗+剪 - 599" at bounding box center [337, 390] width 206 height 27
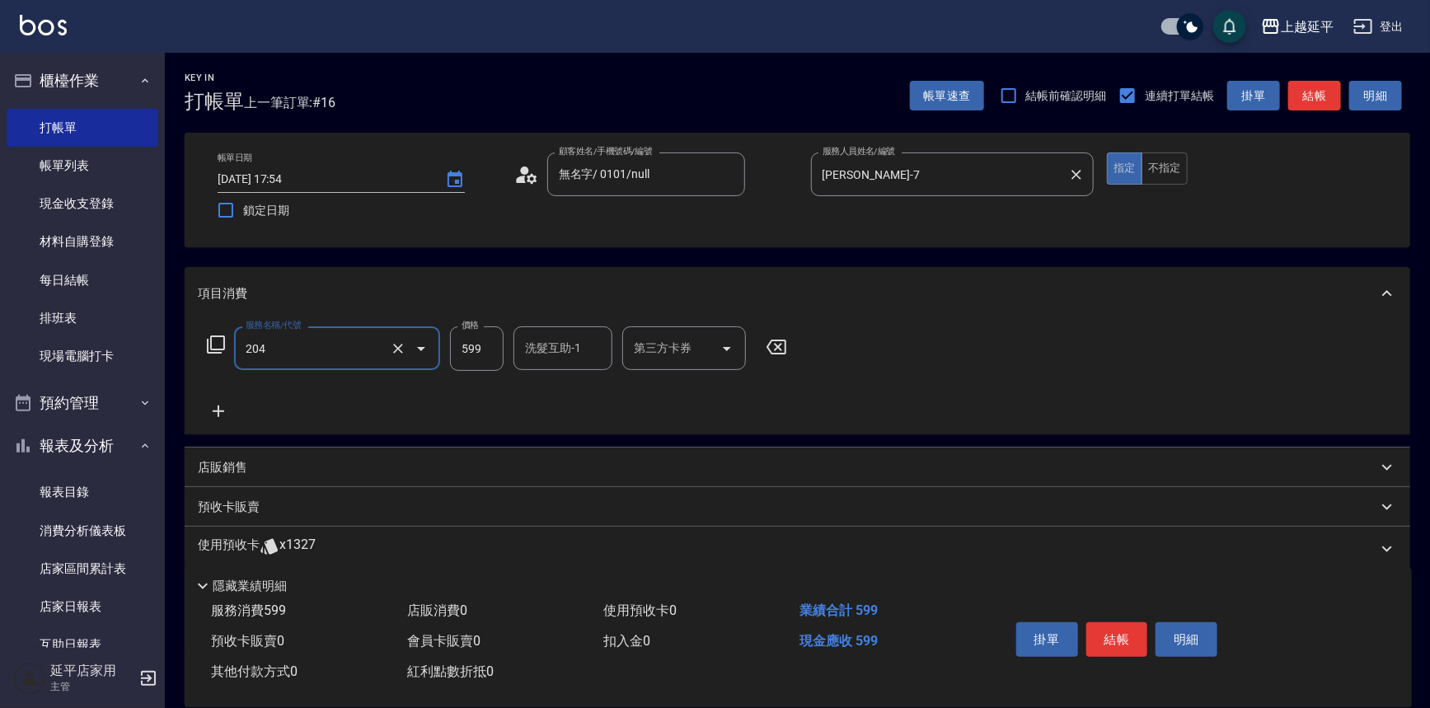
type input "A級洗+剪(204)"
click at [528, 346] on input "洗髮互助-1" at bounding box center [563, 348] width 84 height 29
click at [528, 383] on span "丞宗 -29" at bounding box center [579, 390] width 104 height 17
type input "丞宗-29"
click at [1112, 622] on button "結帳" at bounding box center [1118, 639] width 62 height 35
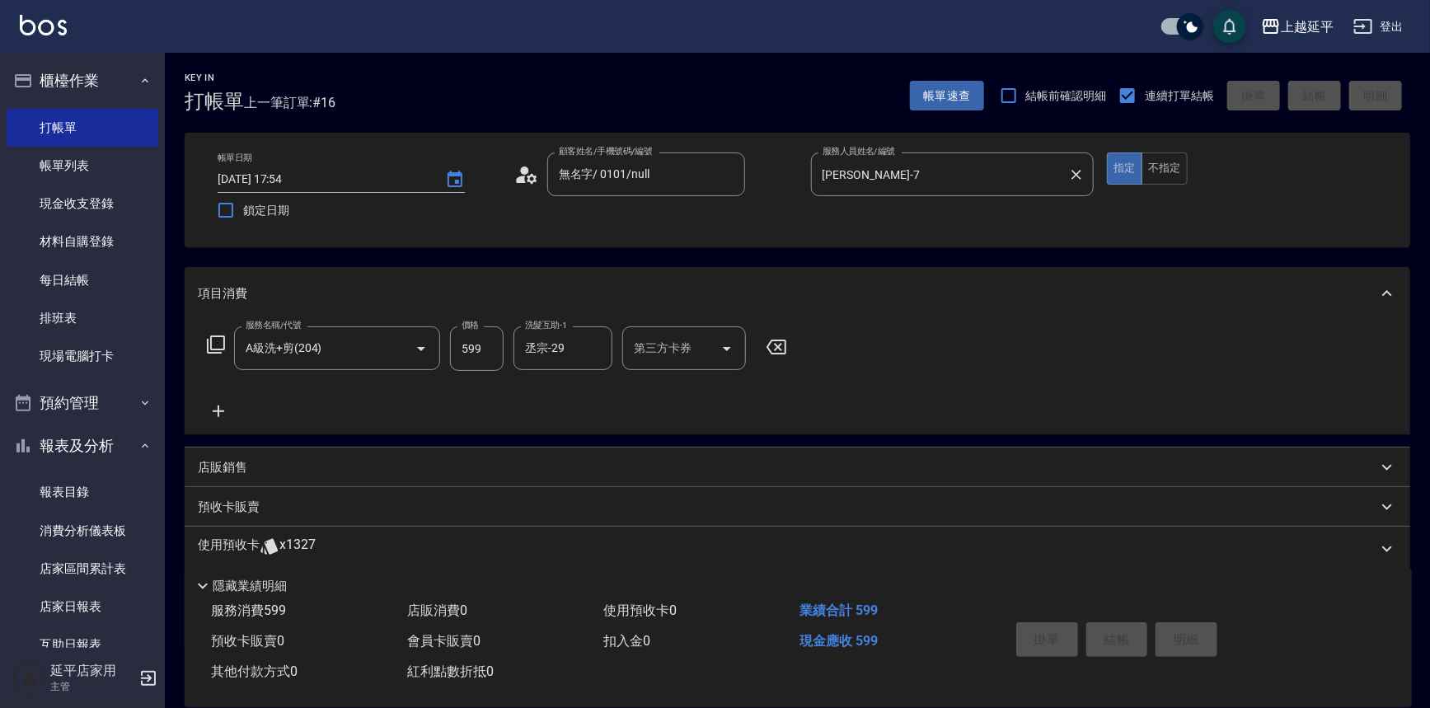
type input "[DATE] 17:55"
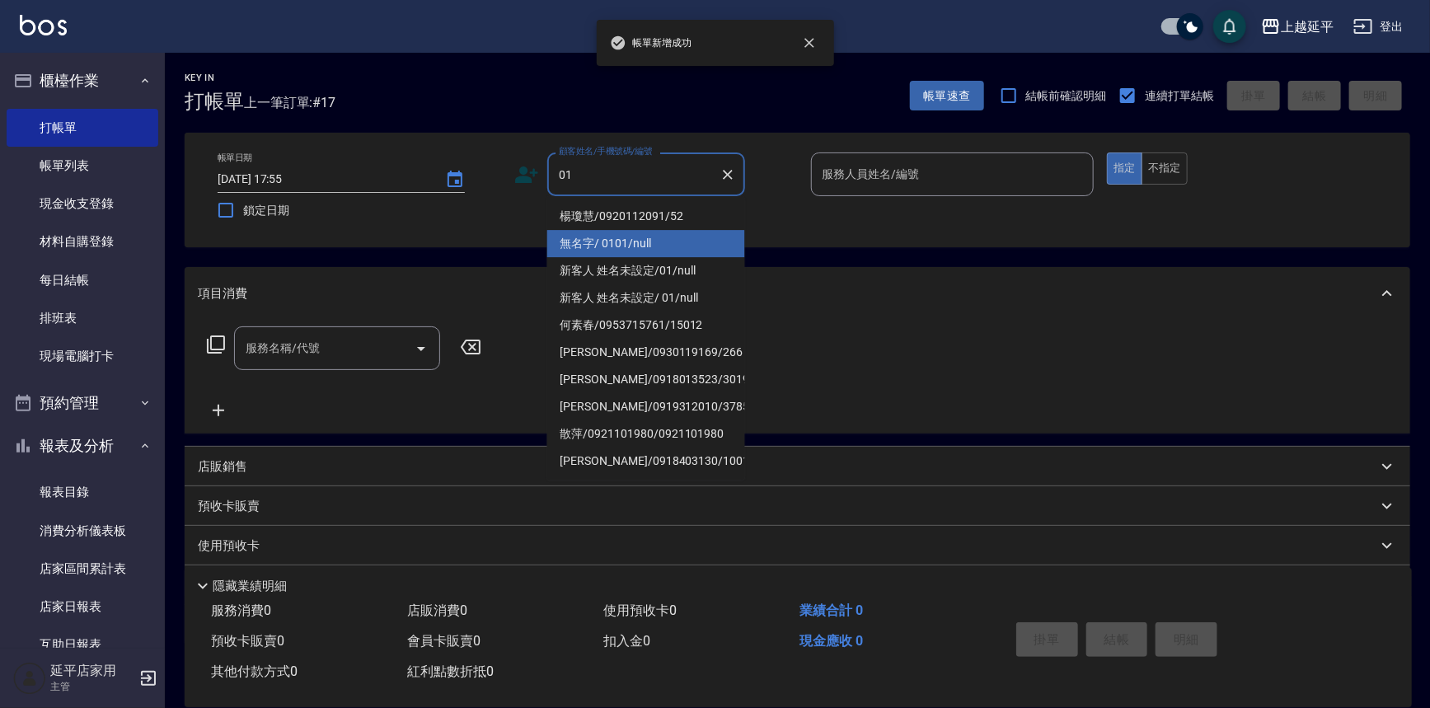
click at [624, 237] on li "無名字/ 0101/null" at bounding box center [646, 243] width 198 height 27
type input "無名字/ 0101/null"
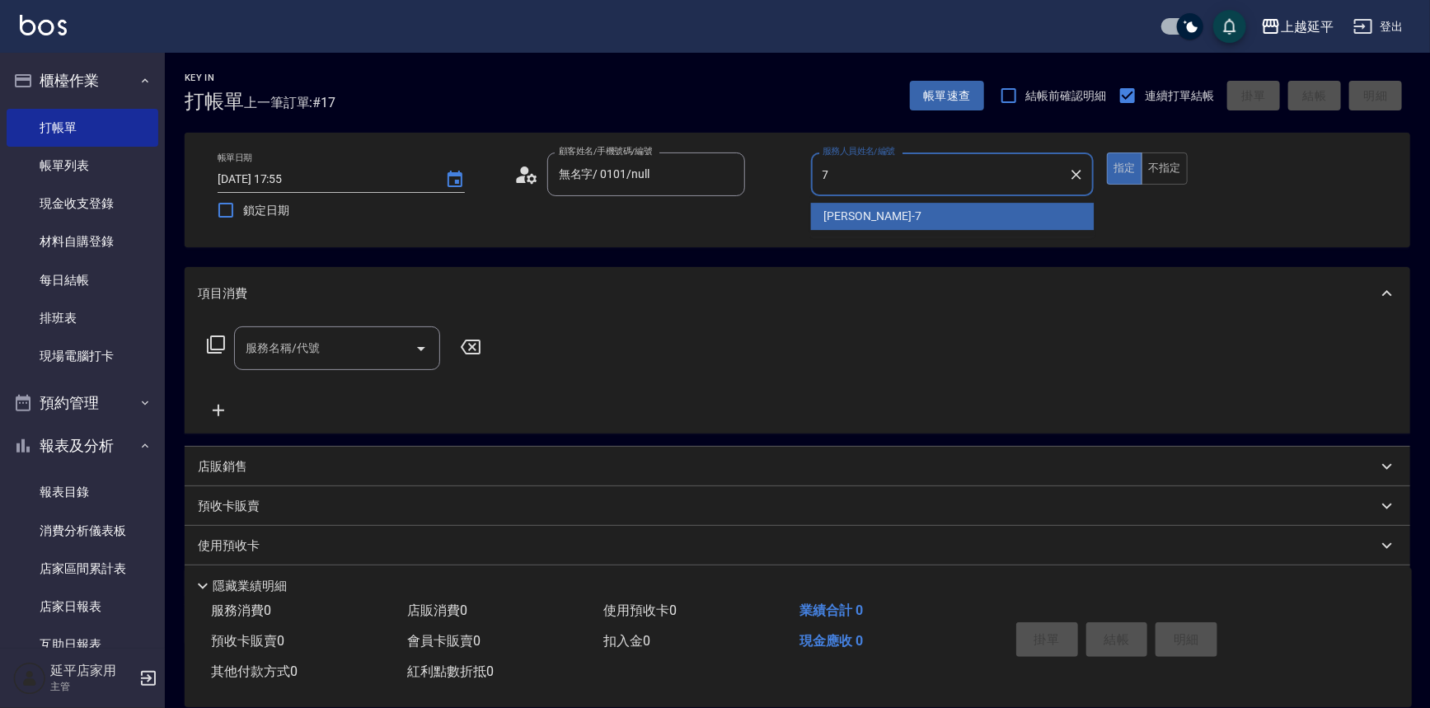
drag, startPoint x: 843, startPoint y: 209, endPoint x: 827, endPoint y: 211, distance: 16.7
click at [840, 209] on span "[PERSON_NAME] -7" at bounding box center [872, 216] width 97 height 17
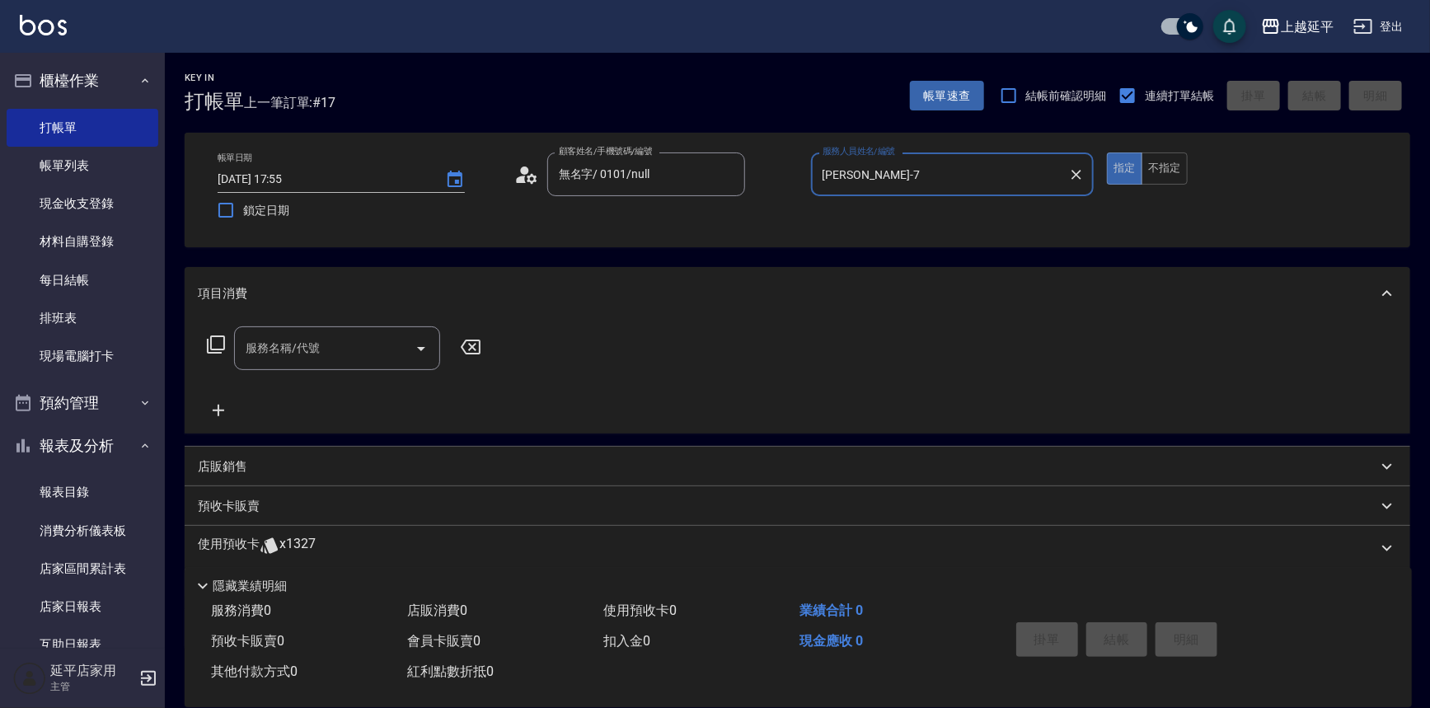
type input "[PERSON_NAME]-7"
click at [338, 349] on input "服務名稱/代號" at bounding box center [325, 348] width 167 height 29
click at [400, 397] on span "A級洗+剪 - 599" at bounding box center [337, 390] width 206 height 27
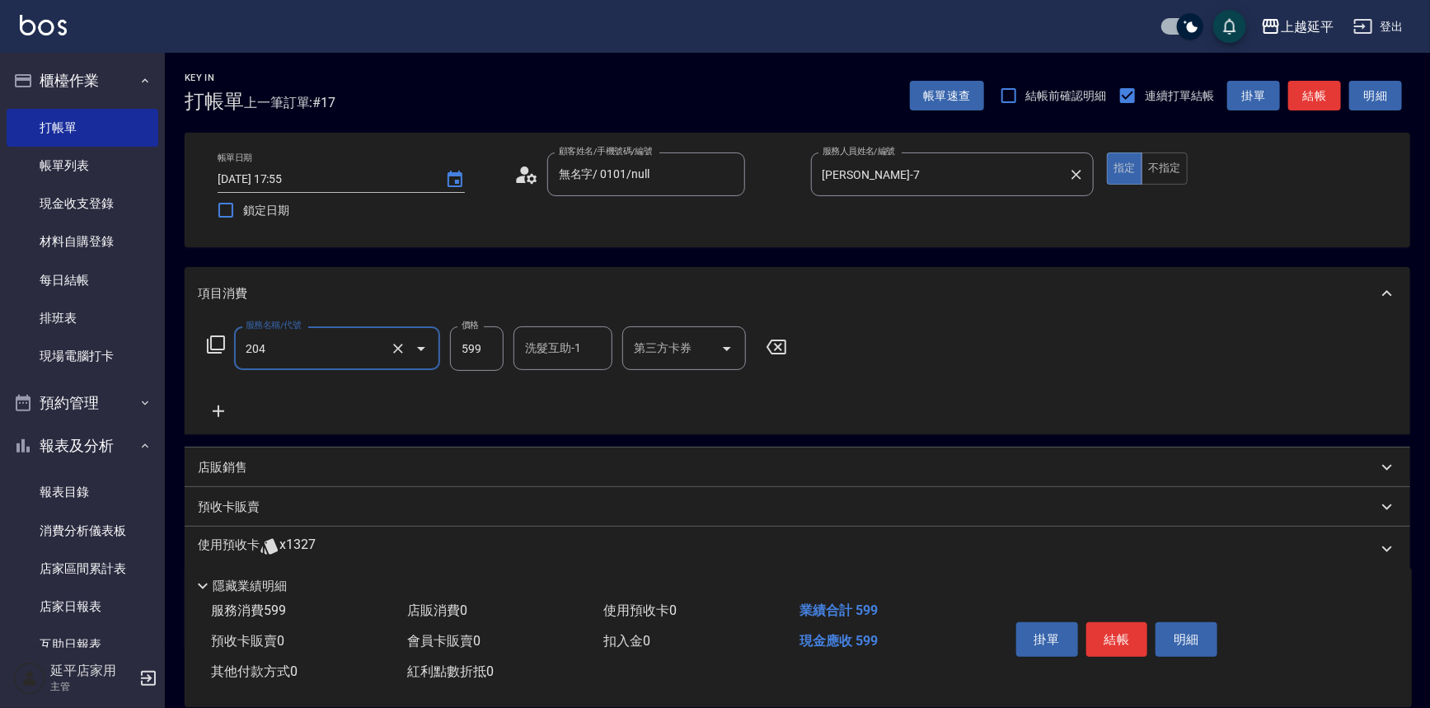
type input "A級洗+剪(204)"
click at [561, 345] on div "洗髮互助-1 洗髮互助-1" at bounding box center [563, 348] width 99 height 44
click at [547, 380] on div "丞宗 -29" at bounding box center [563, 390] width 99 height 27
type input "丞宗-29"
click at [1102, 635] on button "結帳" at bounding box center [1118, 639] width 62 height 35
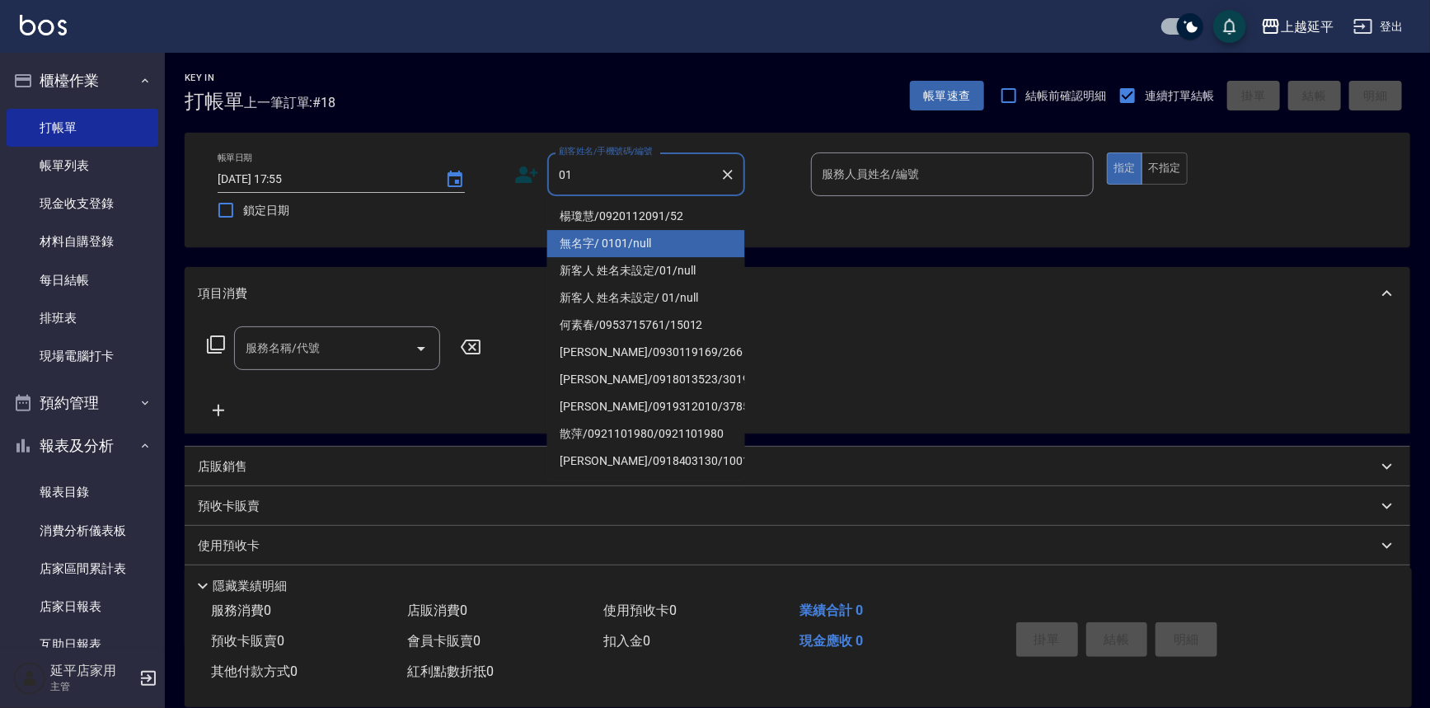
click at [597, 239] on li "無名字/ 0101/null" at bounding box center [646, 243] width 198 height 27
type input "無名字/ 0101/null"
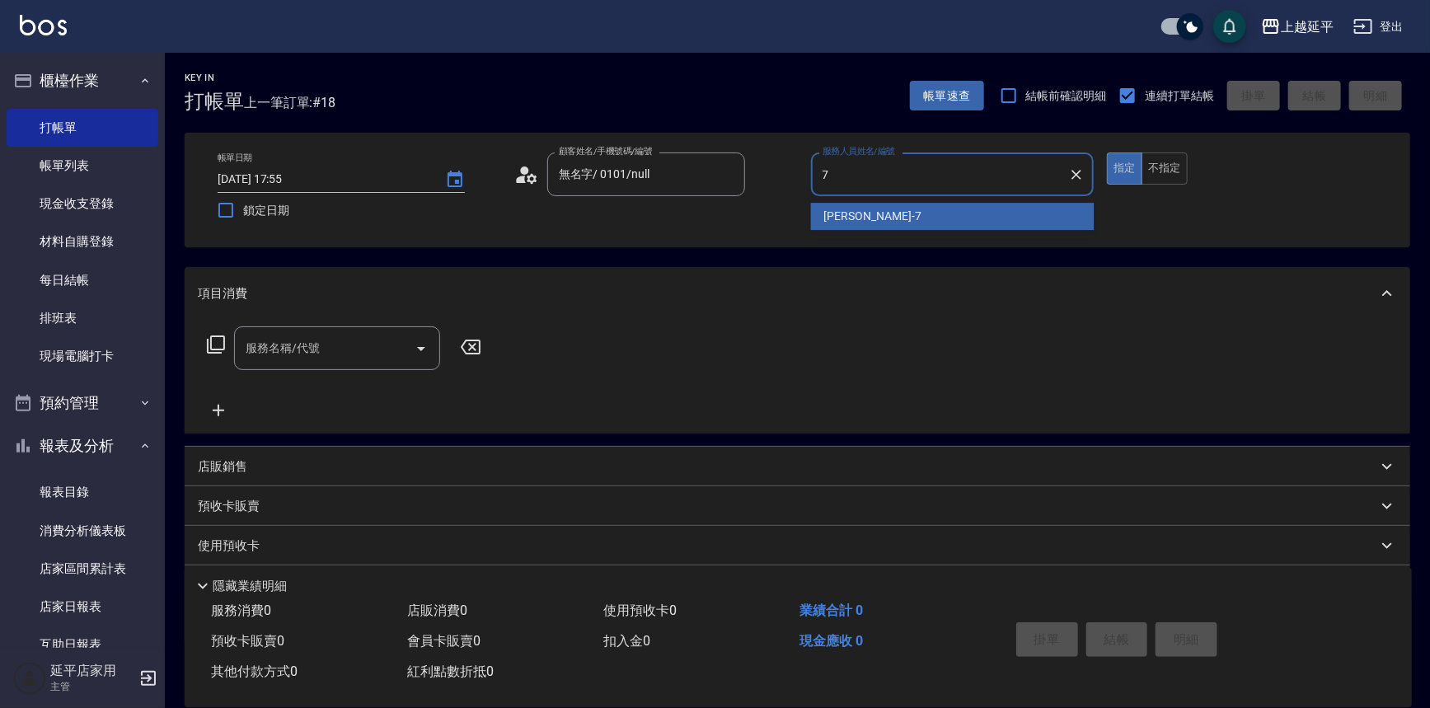
click at [829, 221] on span "[PERSON_NAME] -7" at bounding box center [872, 216] width 97 height 17
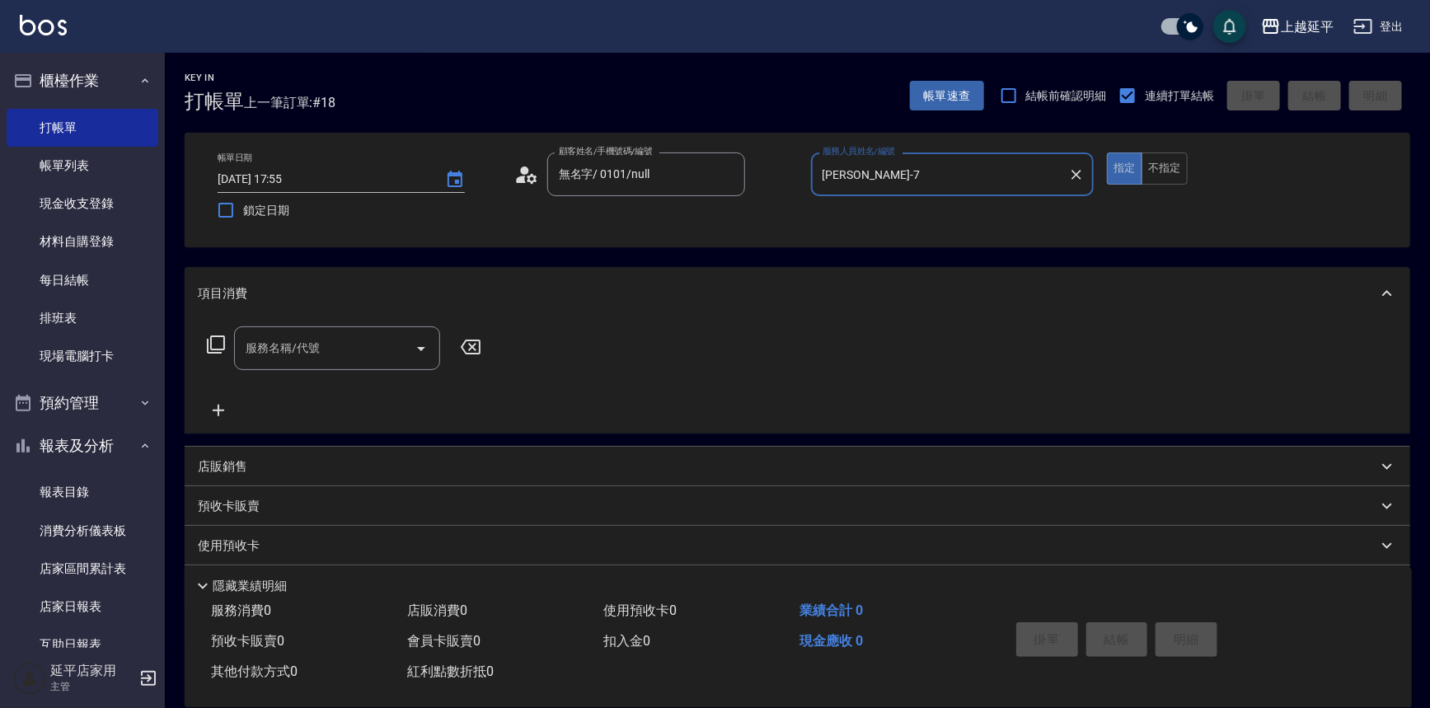
type input "[PERSON_NAME]-7"
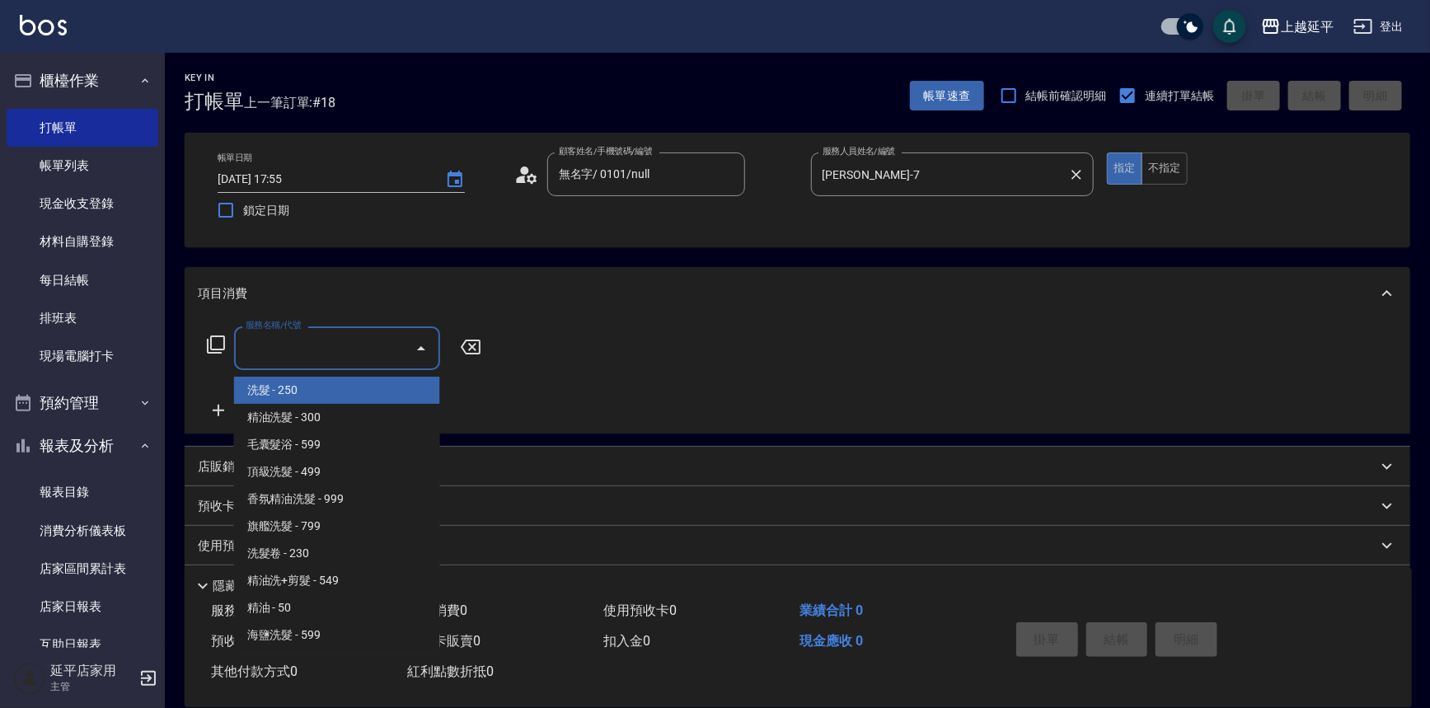
click at [318, 355] on input "服務名稱/代號" at bounding box center [325, 348] width 167 height 29
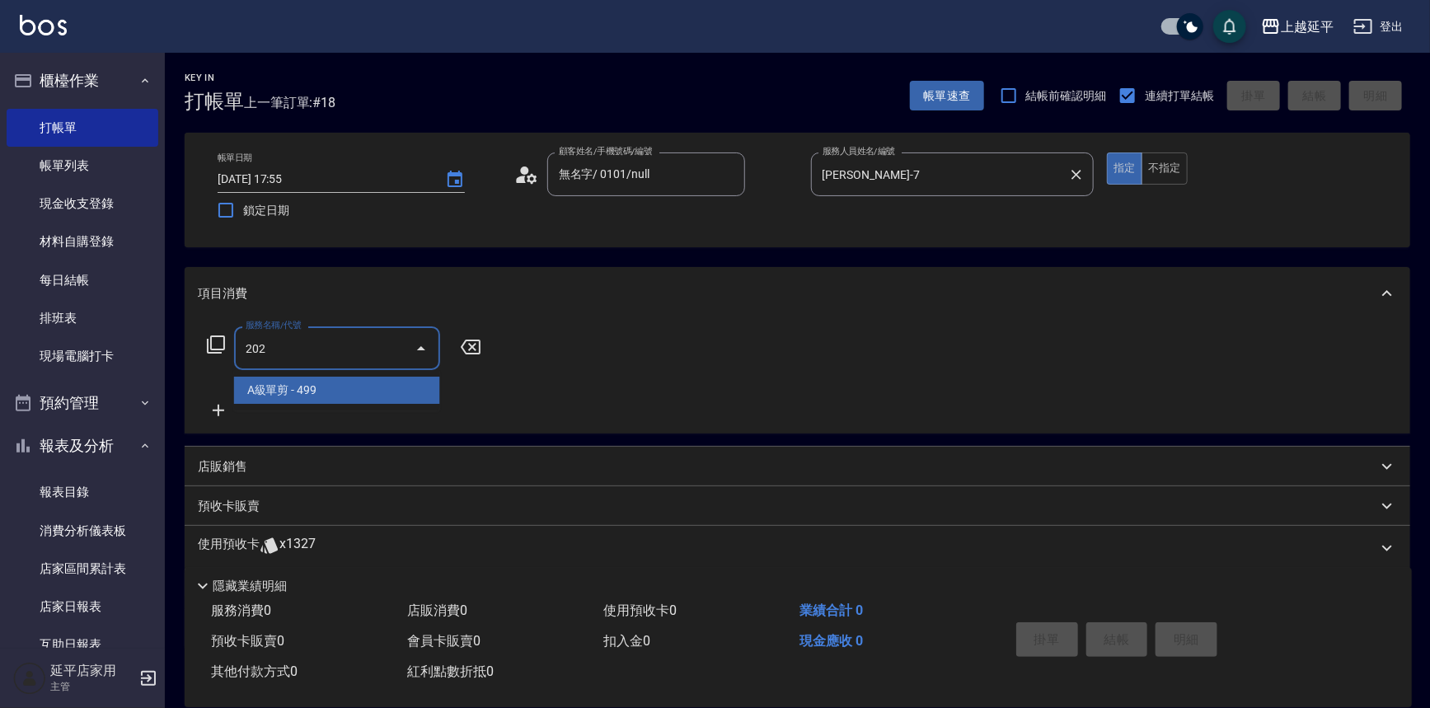
click at [335, 396] on span "A級單剪 - 499" at bounding box center [337, 390] width 206 height 27
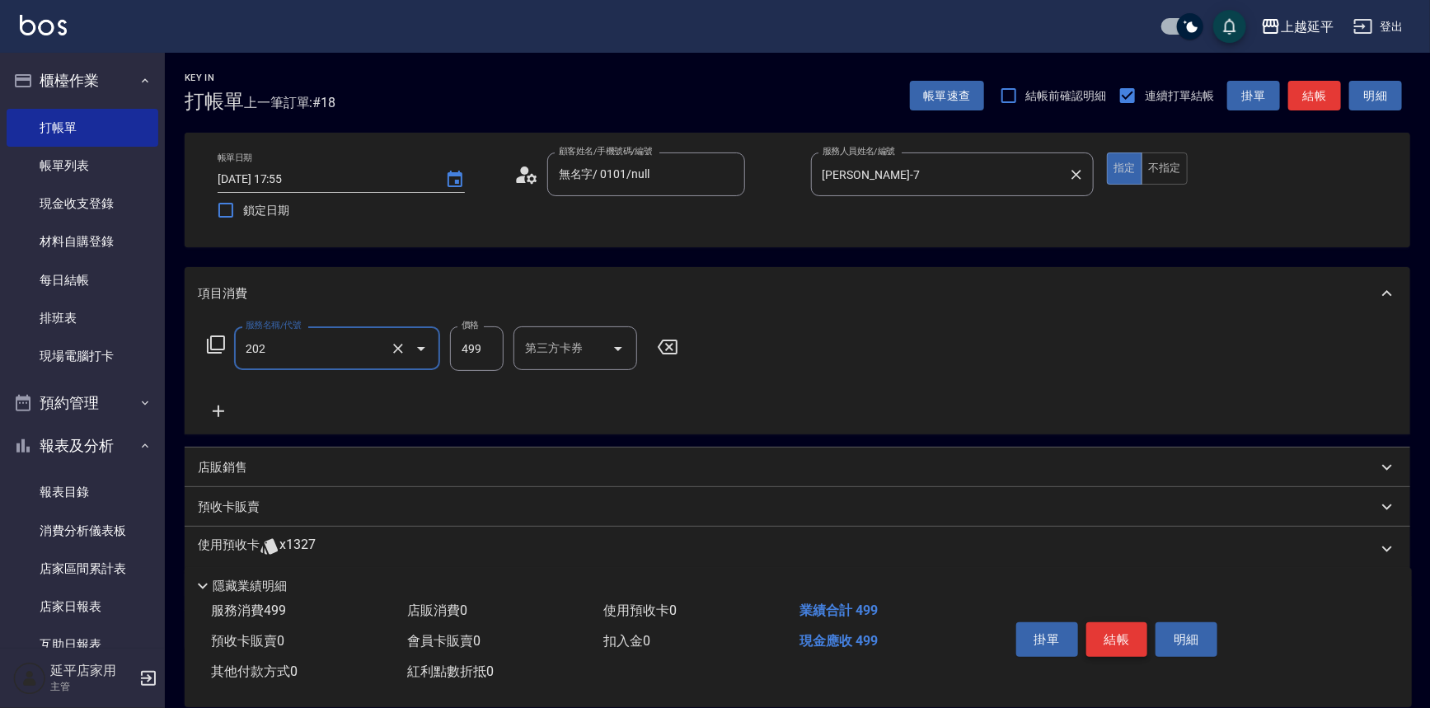
type input "A級單剪(202)"
click at [1113, 622] on button "結帳" at bounding box center [1118, 639] width 62 height 35
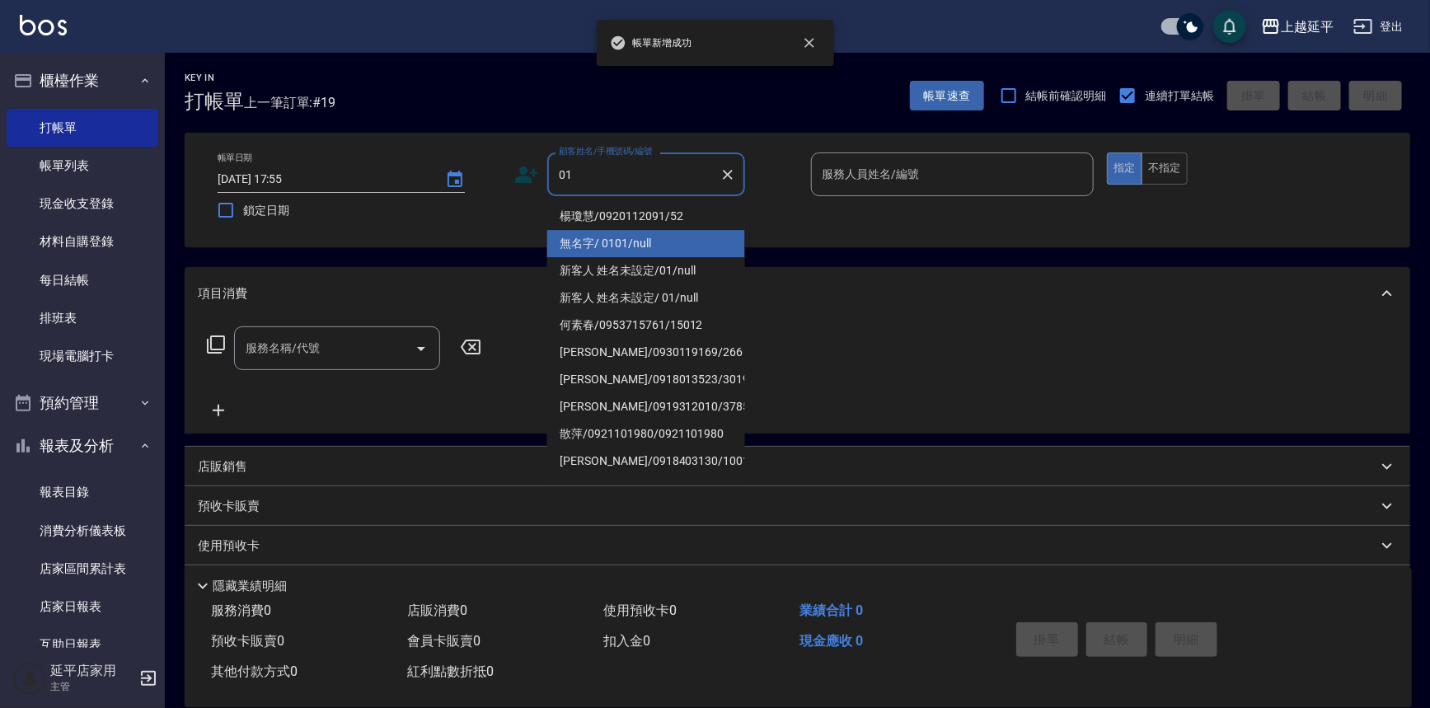
click at [622, 247] on li "無名字/ 0101/null" at bounding box center [646, 243] width 198 height 27
type input "無名字/ 0101/null"
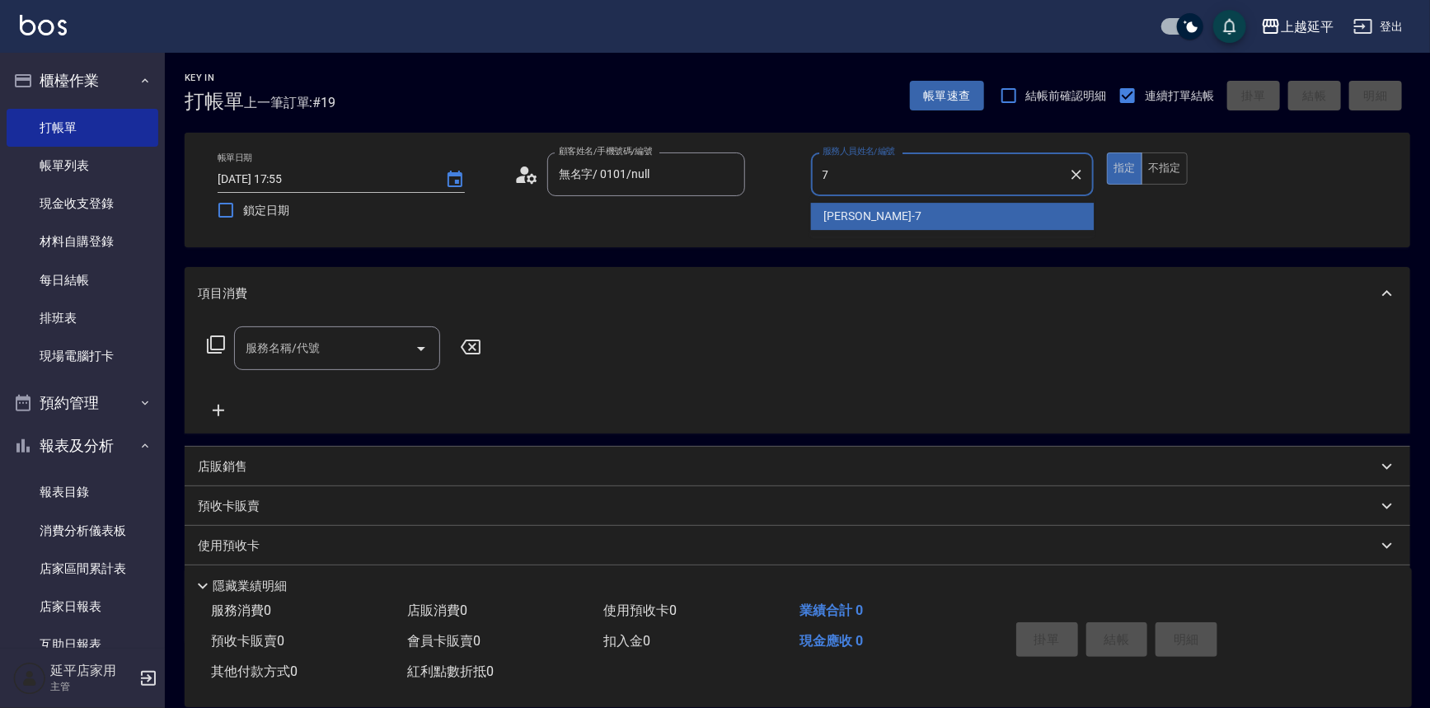
click at [831, 223] on span "[PERSON_NAME] -7" at bounding box center [872, 216] width 97 height 17
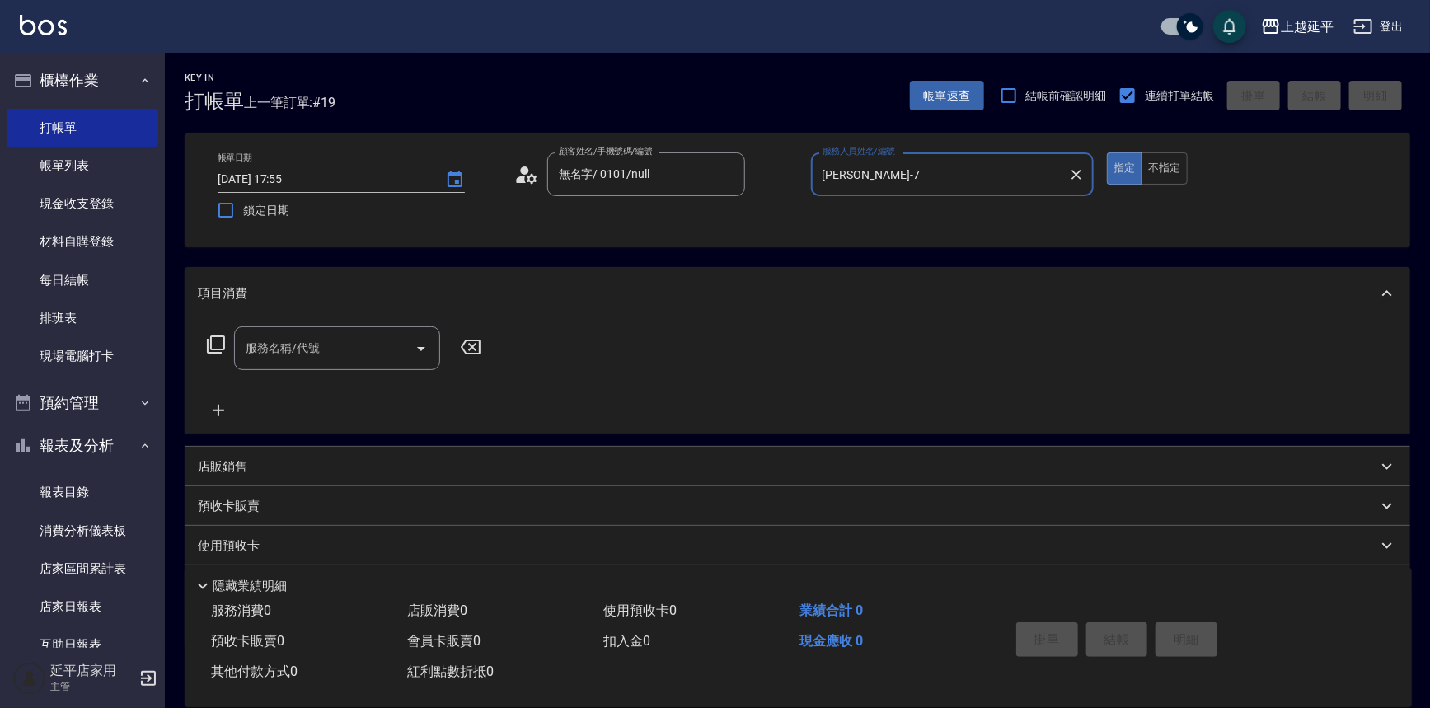
type input "[PERSON_NAME]-7"
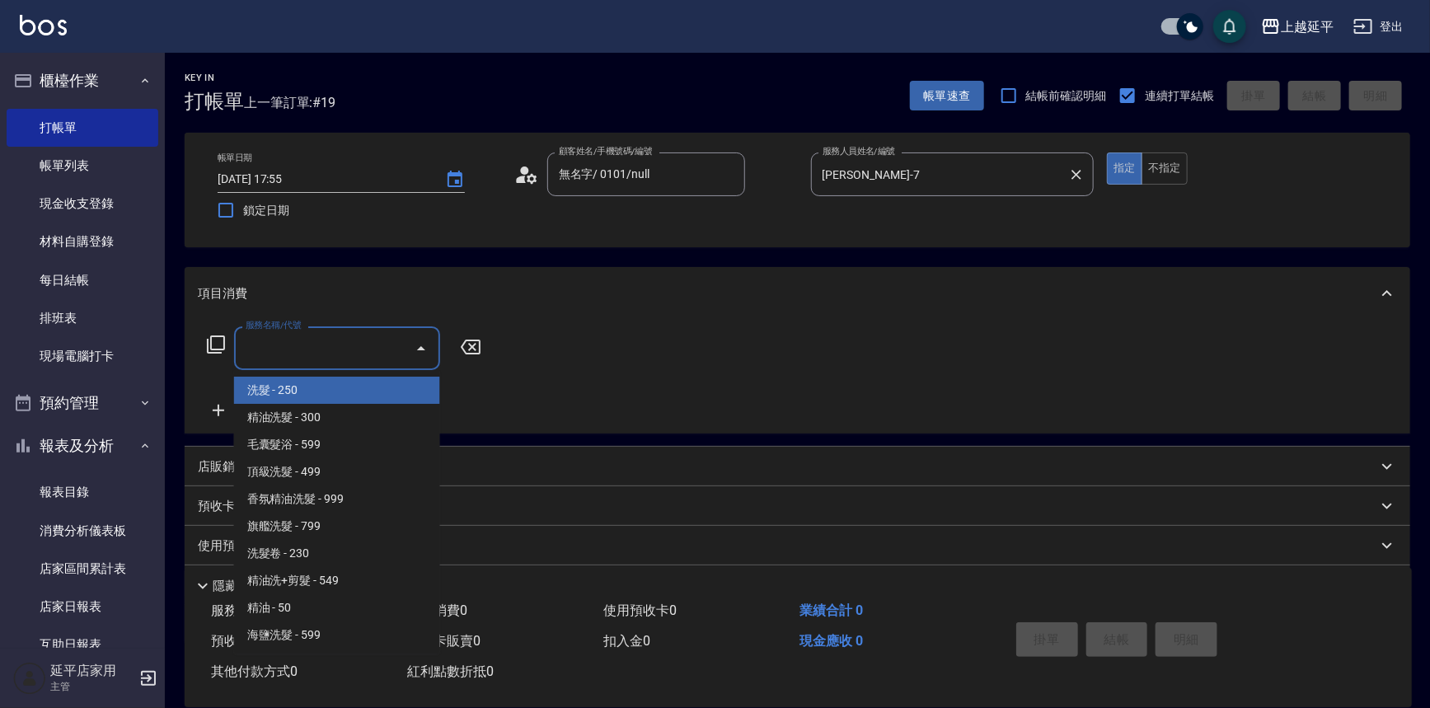
click at [350, 334] on input "服務名稱/代號" at bounding box center [325, 348] width 167 height 29
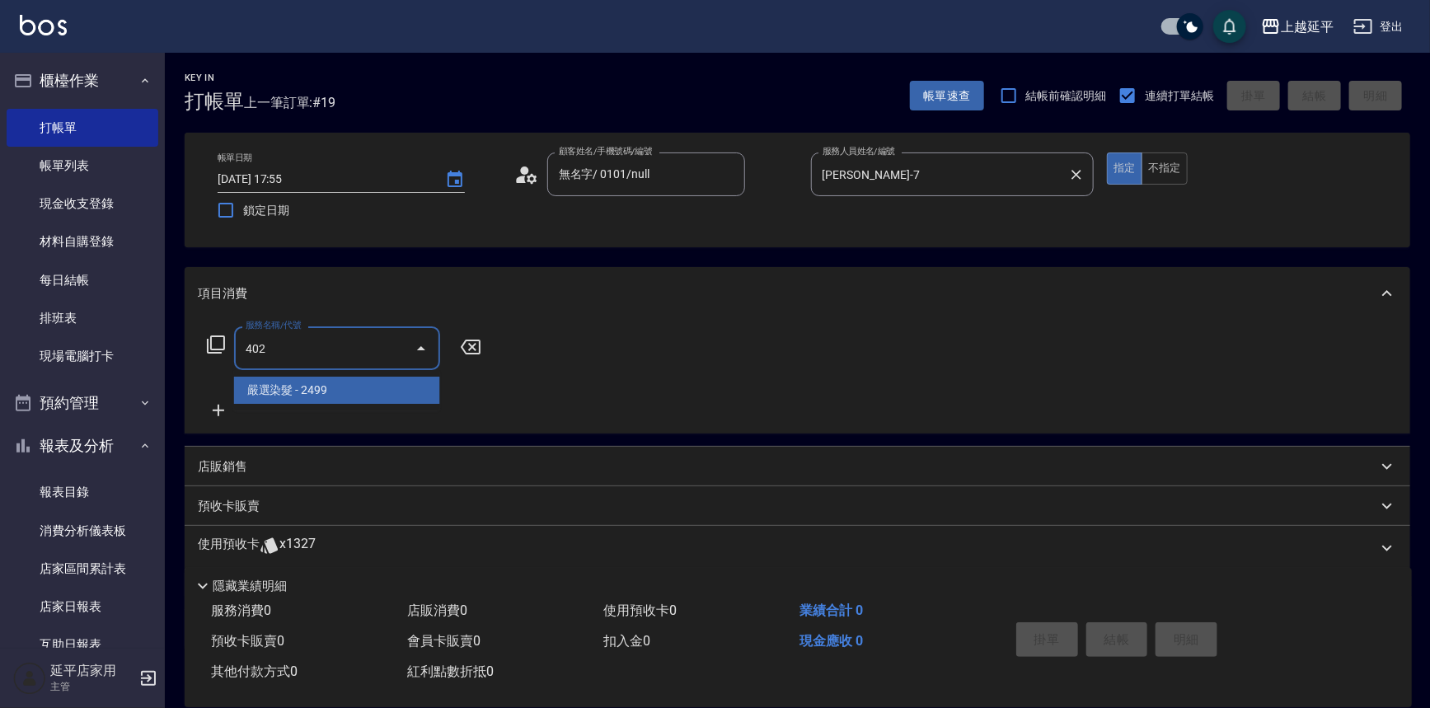
click at [361, 387] on span "嚴選染髮 - 2499" at bounding box center [337, 390] width 206 height 27
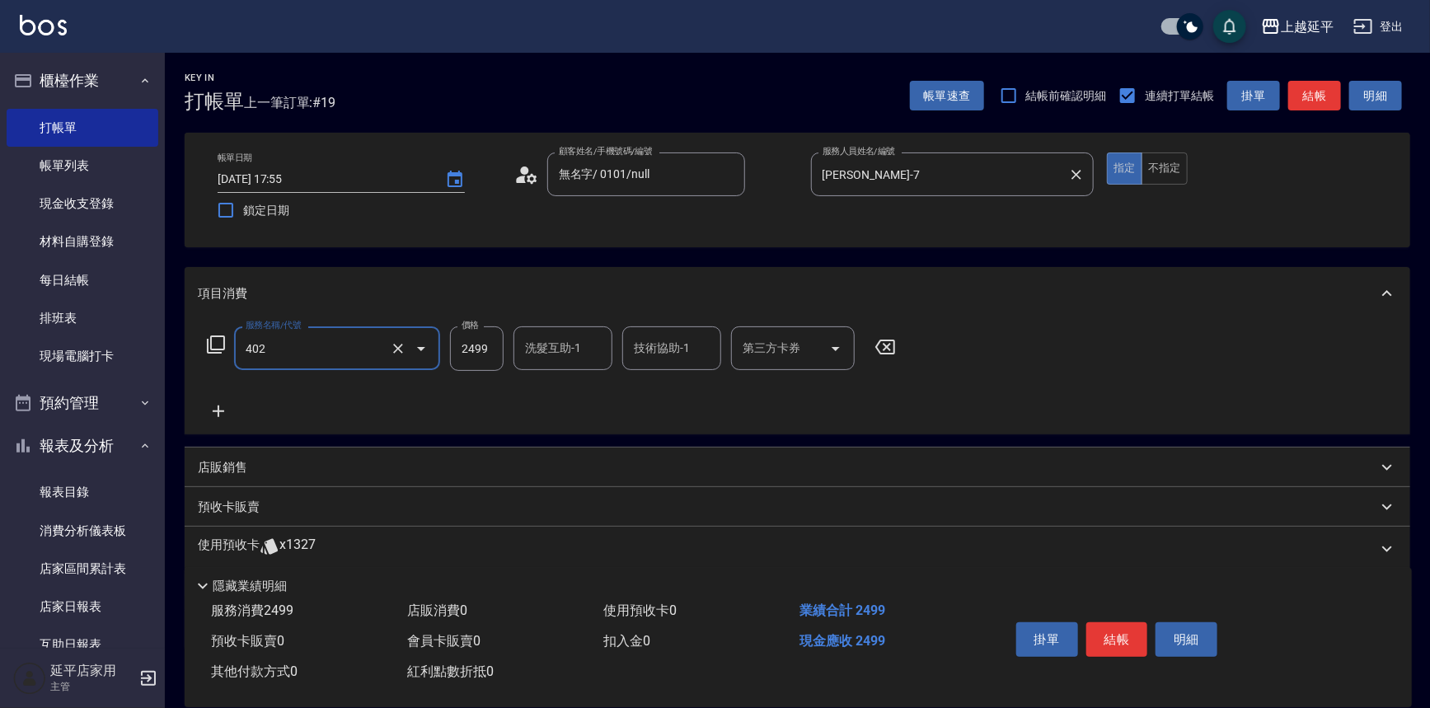
type input "嚴選染髮(402)"
click at [484, 351] on input "2499" at bounding box center [477, 348] width 54 height 45
type input "33199"
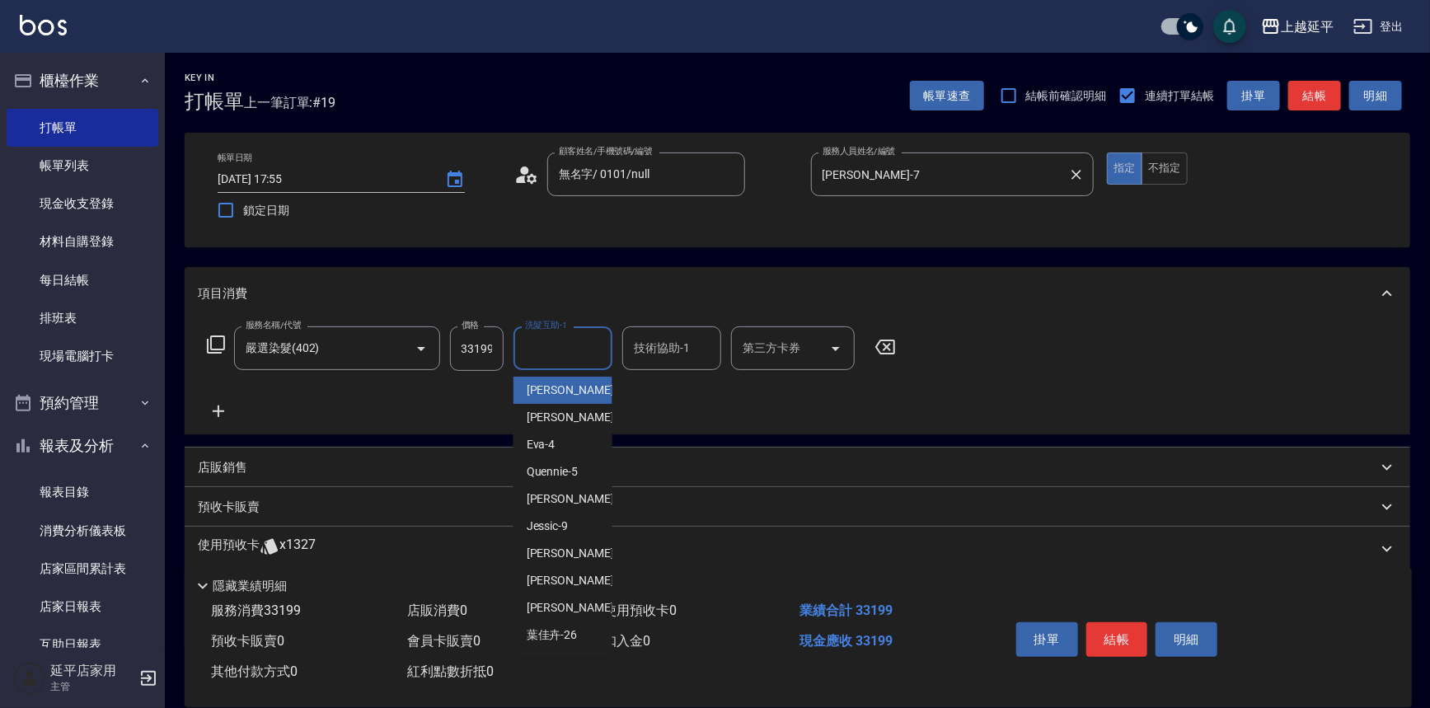
click at [576, 344] on input "洗髮互助-1" at bounding box center [563, 348] width 84 height 29
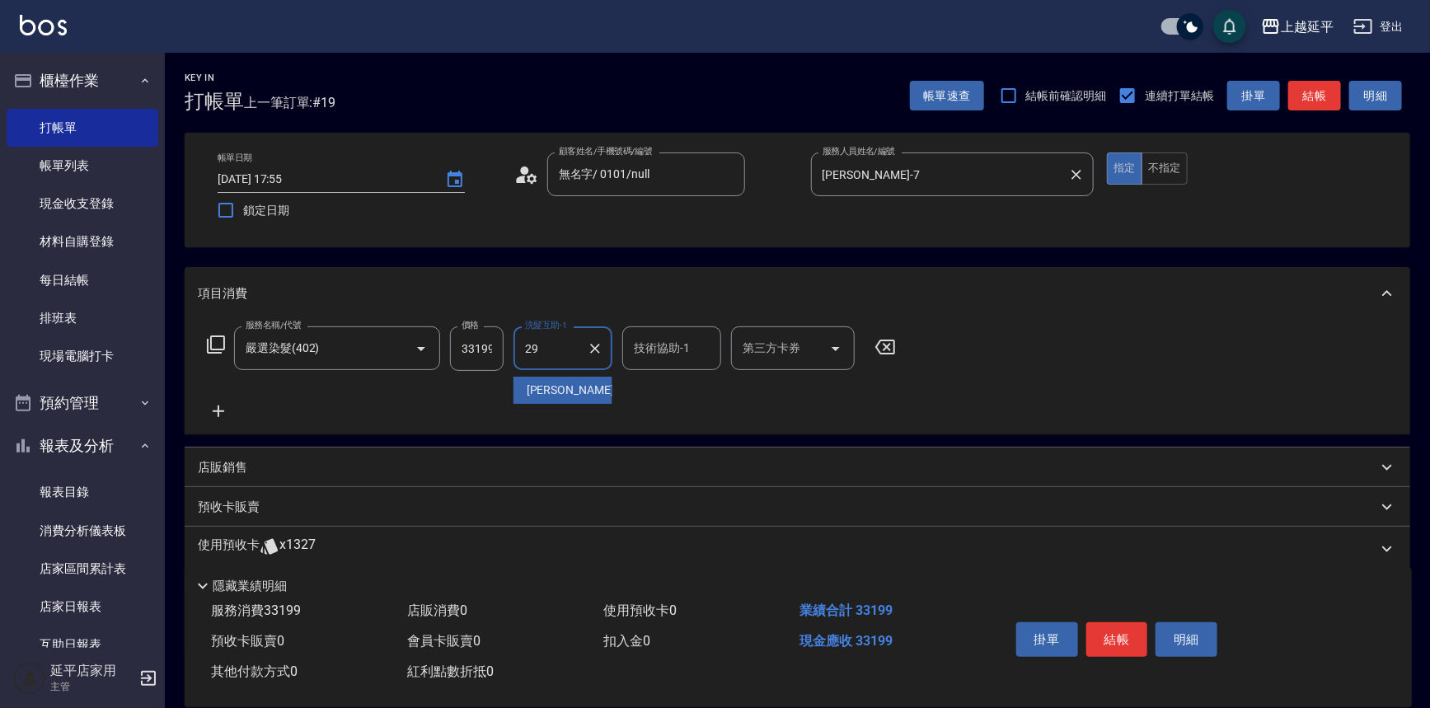
click at [577, 403] on div "丞宗 -29" at bounding box center [563, 390] width 99 height 27
type input "丞宗-29"
click at [648, 350] on div "技術協助-1 技術協助-1" at bounding box center [671, 348] width 99 height 44
click at [641, 378] on div "丞宗 -29" at bounding box center [671, 390] width 99 height 27
type input "丞宗-29"
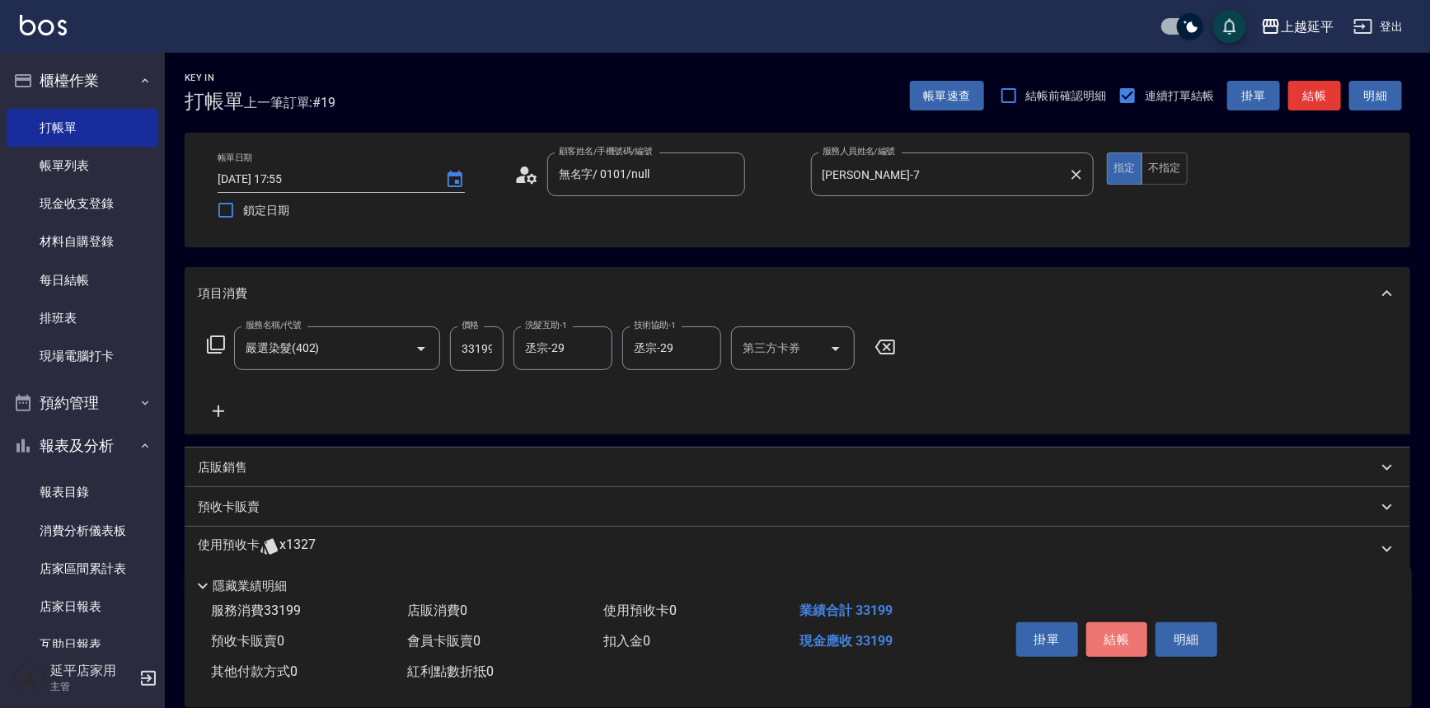
click at [1096, 630] on button "結帳" at bounding box center [1118, 639] width 62 height 35
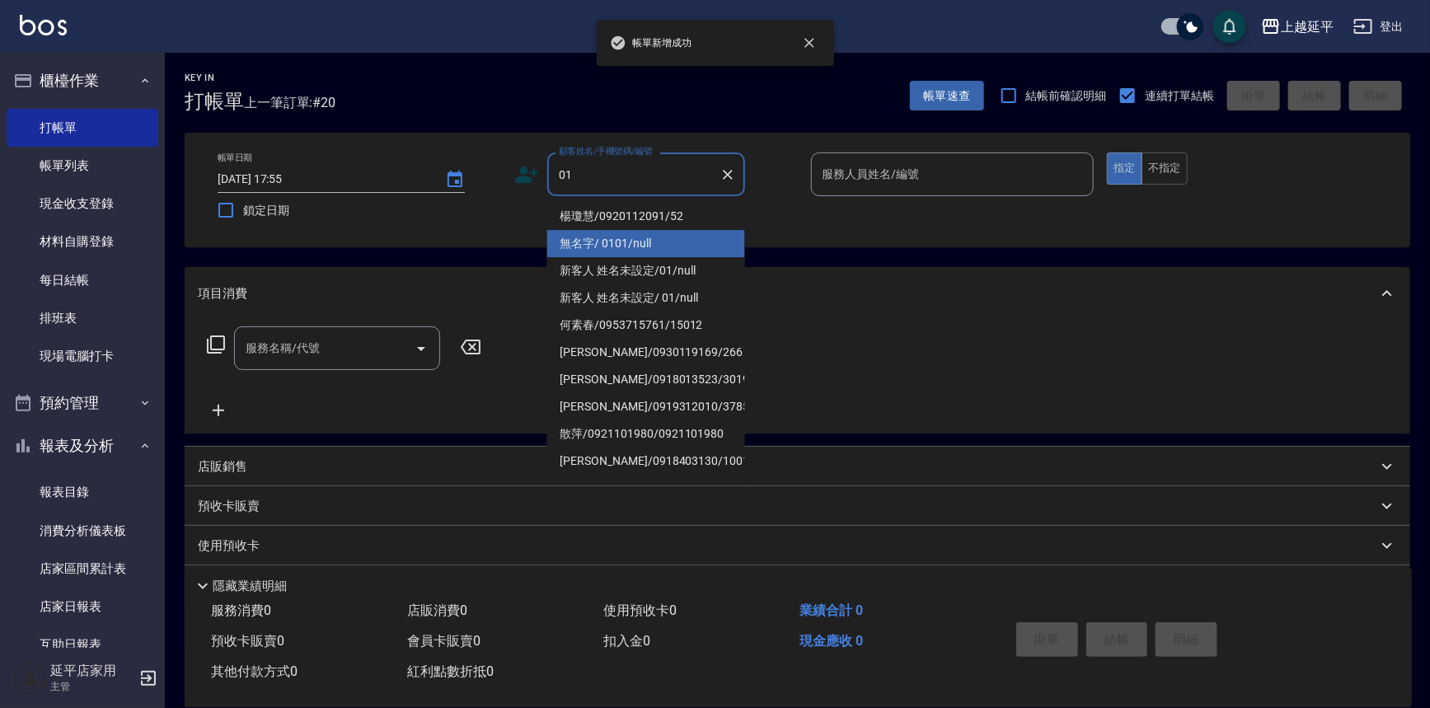
click at [606, 239] on li "無名字/ 0101/null" at bounding box center [646, 243] width 198 height 27
type input "無名字/ 0101/null"
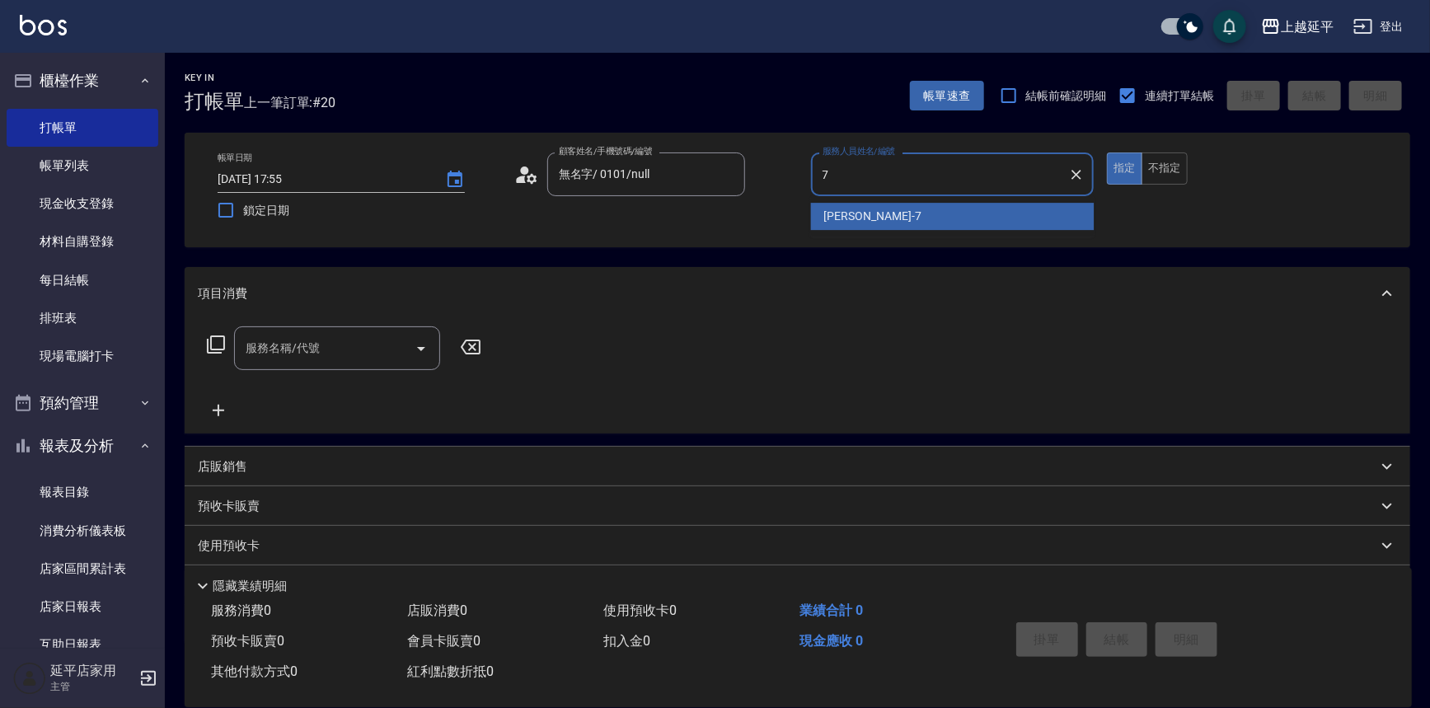
click at [853, 217] on span "[PERSON_NAME] -7" at bounding box center [872, 216] width 97 height 17
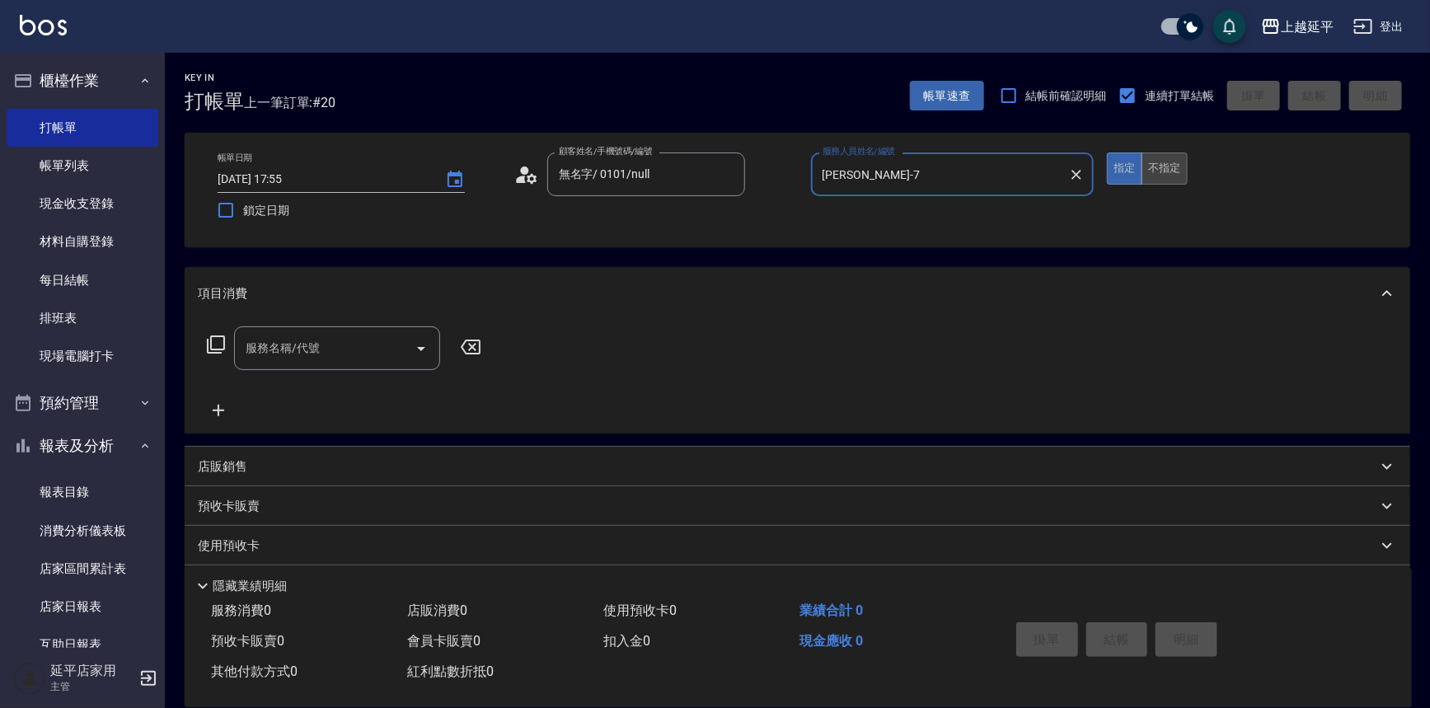
type input "[PERSON_NAME]-7"
click at [1158, 165] on button "不指定" at bounding box center [1165, 169] width 46 height 32
click at [339, 342] on input "服務名稱/代號" at bounding box center [325, 348] width 167 height 29
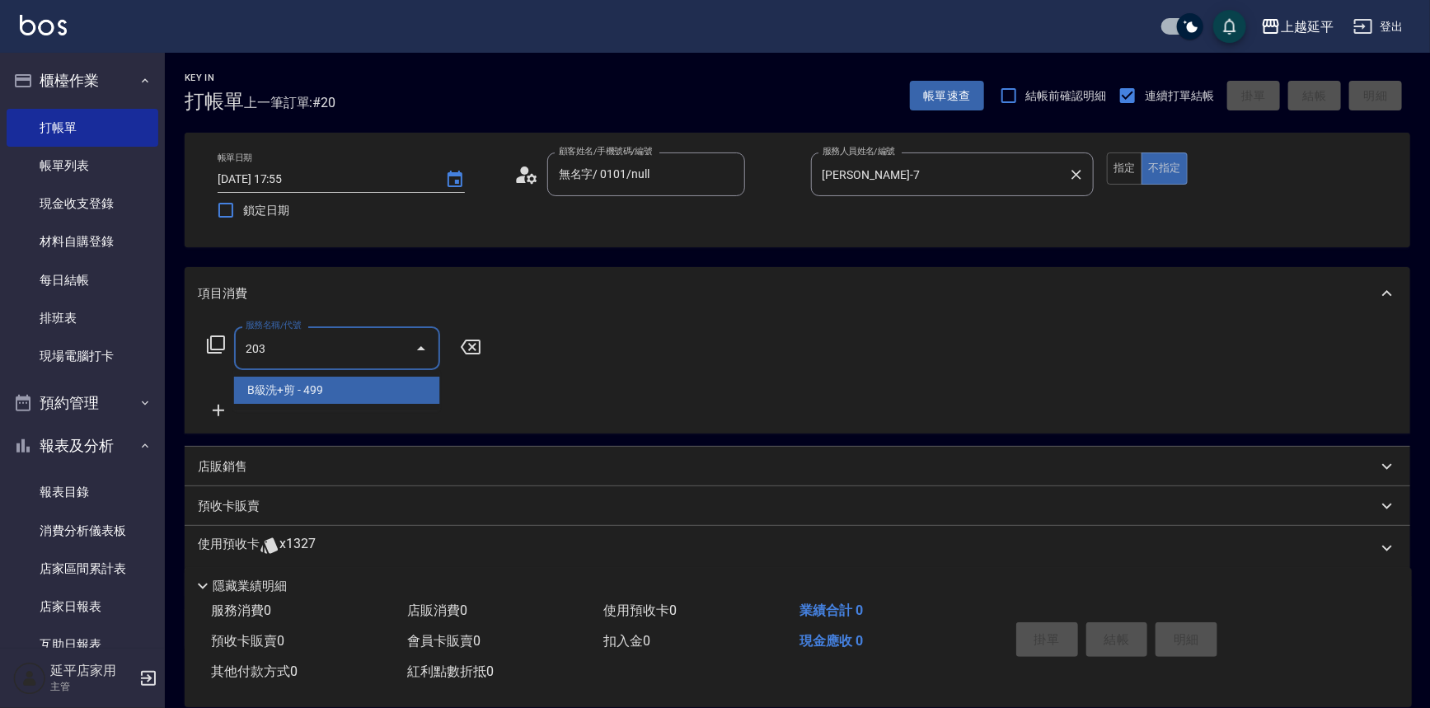
click at [372, 394] on span "B級洗+剪 - 499" at bounding box center [337, 390] width 206 height 27
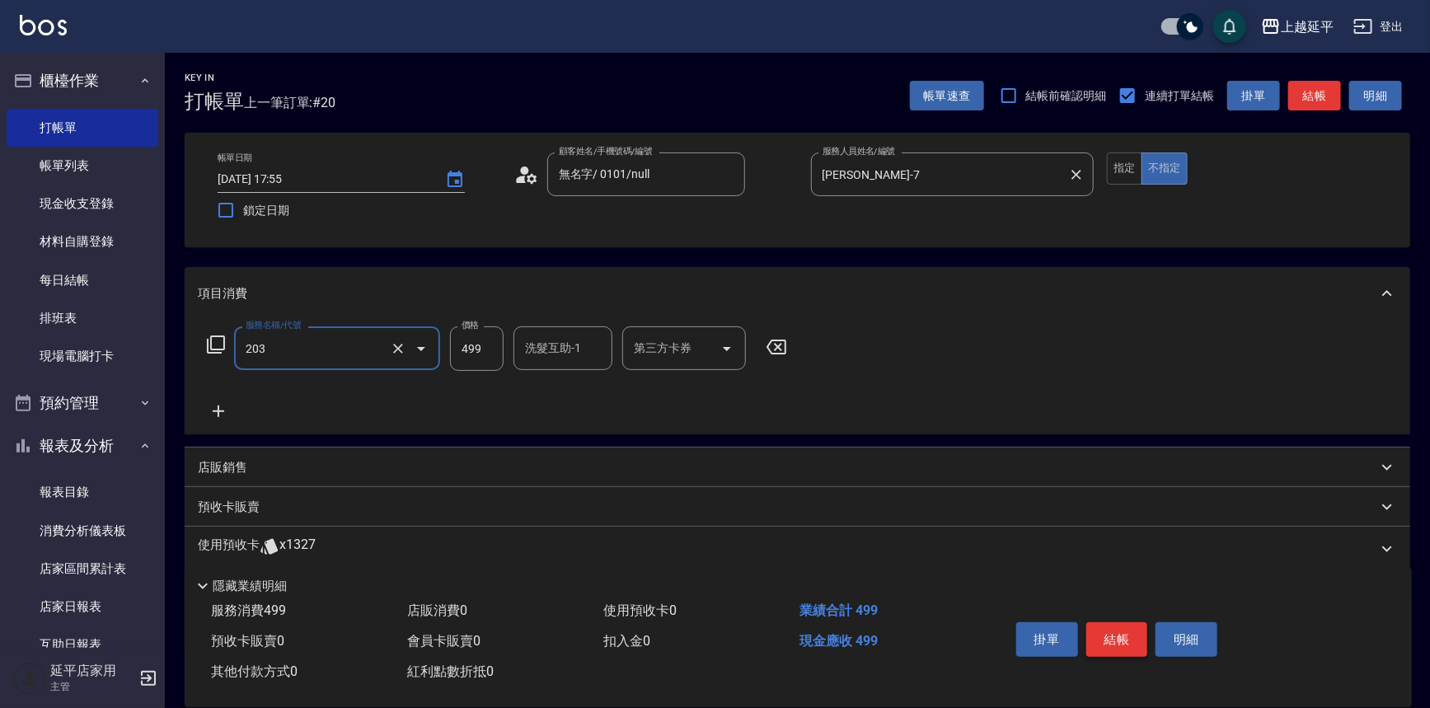
type input "B級洗+剪(203)"
click at [1095, 635] on button "結帳" at bounding box center [1118, 639] width 62 height 35
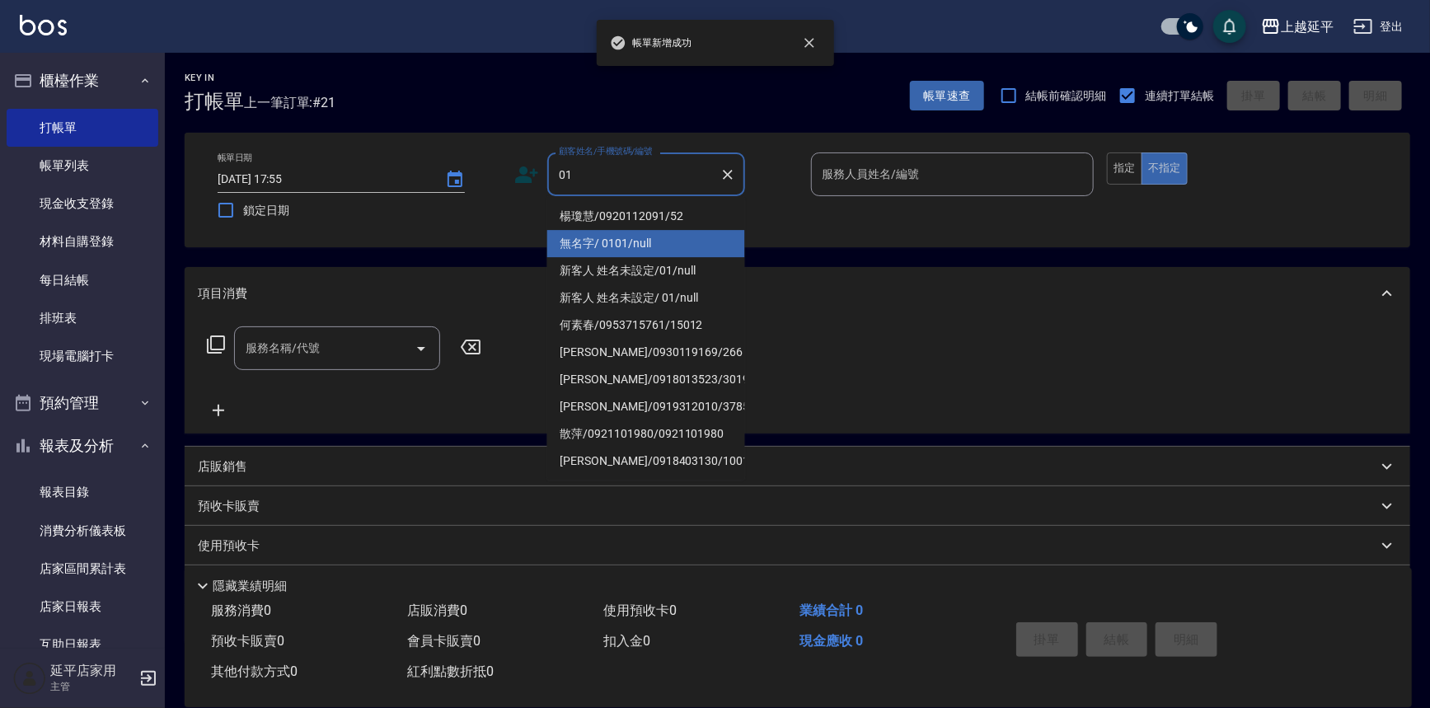
click at [627, 237] on li "無名字/ 0101/null" at bounding box center [646, 243] width 198 height 27
type input "無名字/ 0101/null"
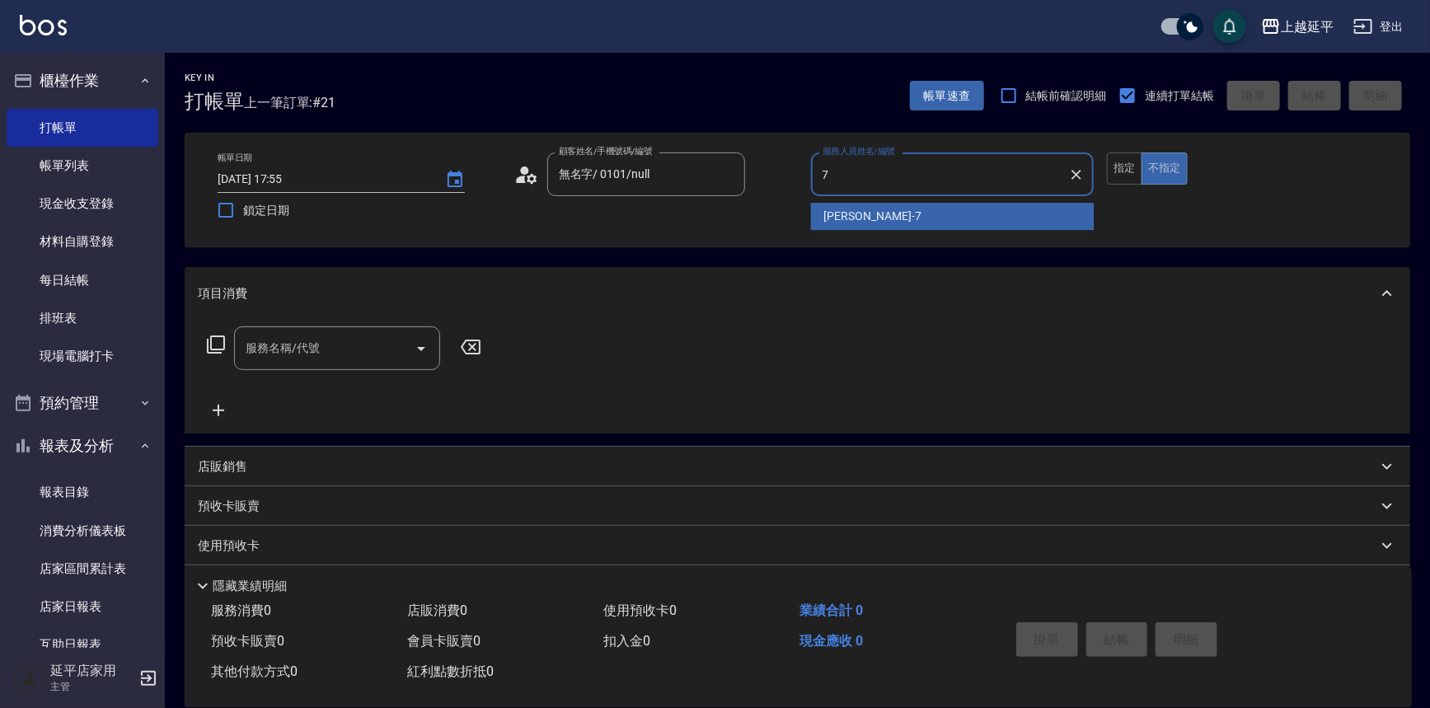
click at [898, 221] on div "[PERSON_NAME] -7" at bounding box center [953, 216] width 284 height 27
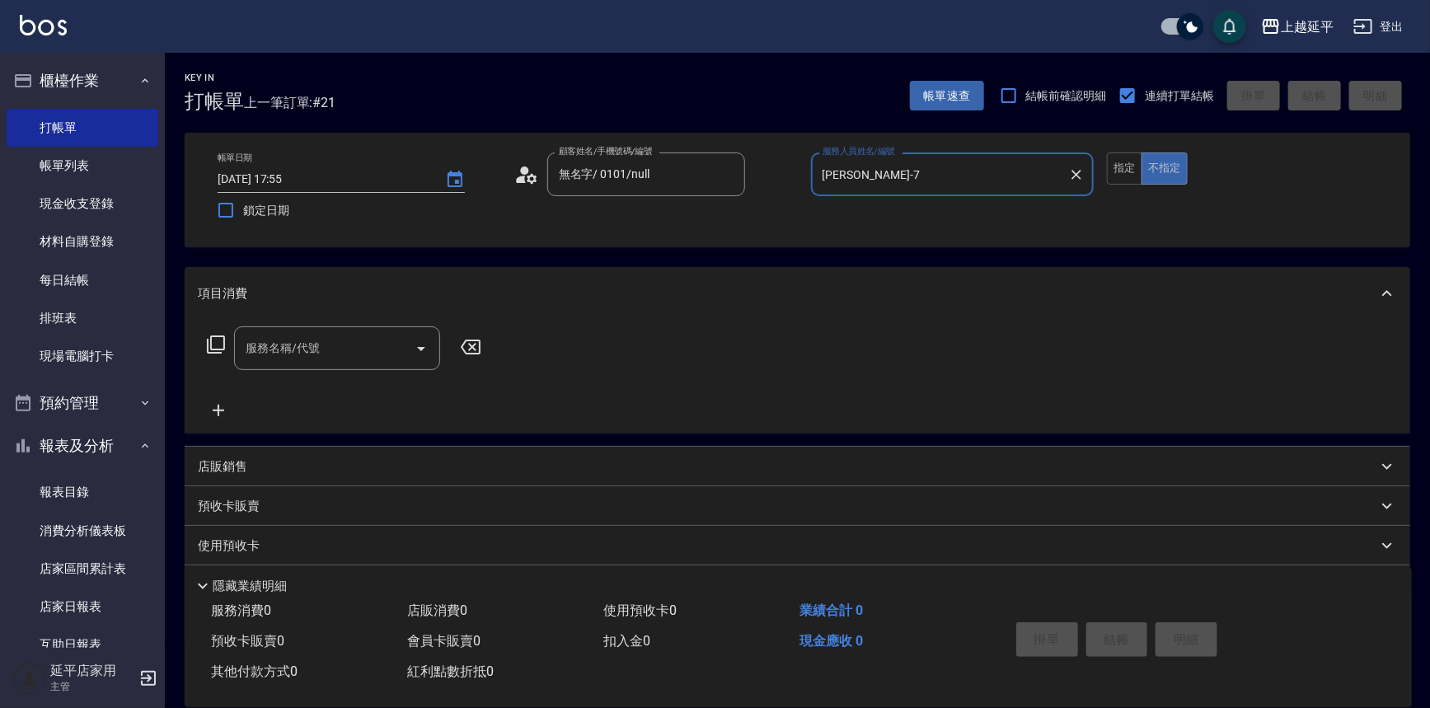
type input "[PERSON_NAME]-7"
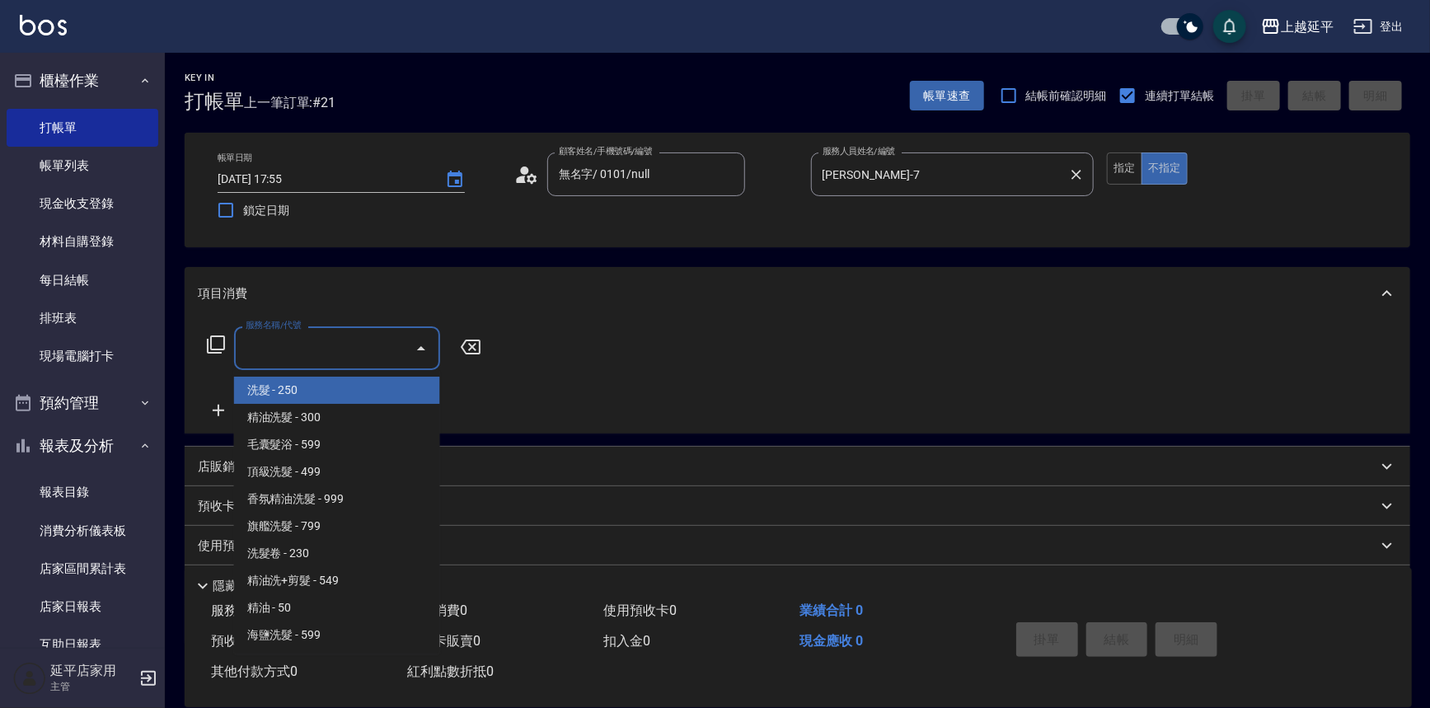
click at [328, 340] on input "服務名稱/代號" at bounding box center [325, 348] width 167 height 29
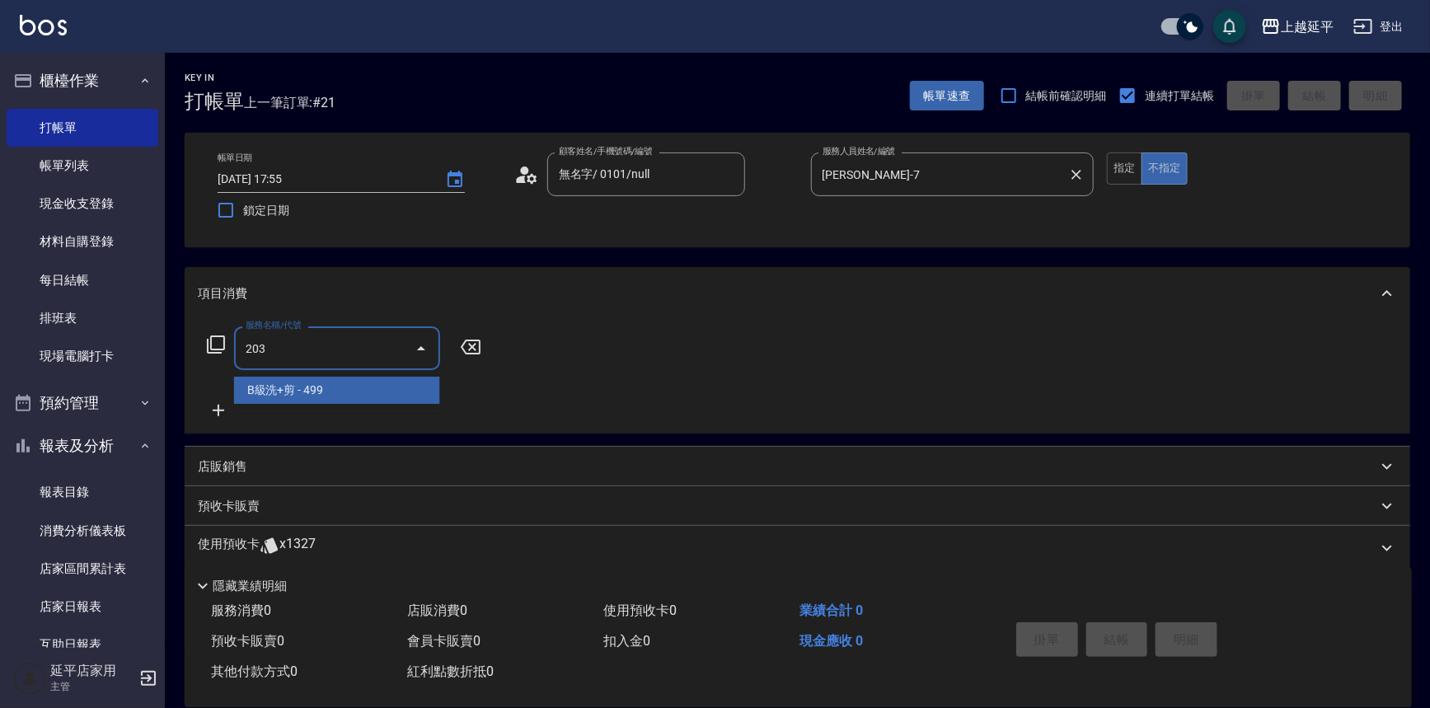
click at [392, 403] on span "B級洗+剪 - 499" at bounding box center [337, 390] width 206 height 27
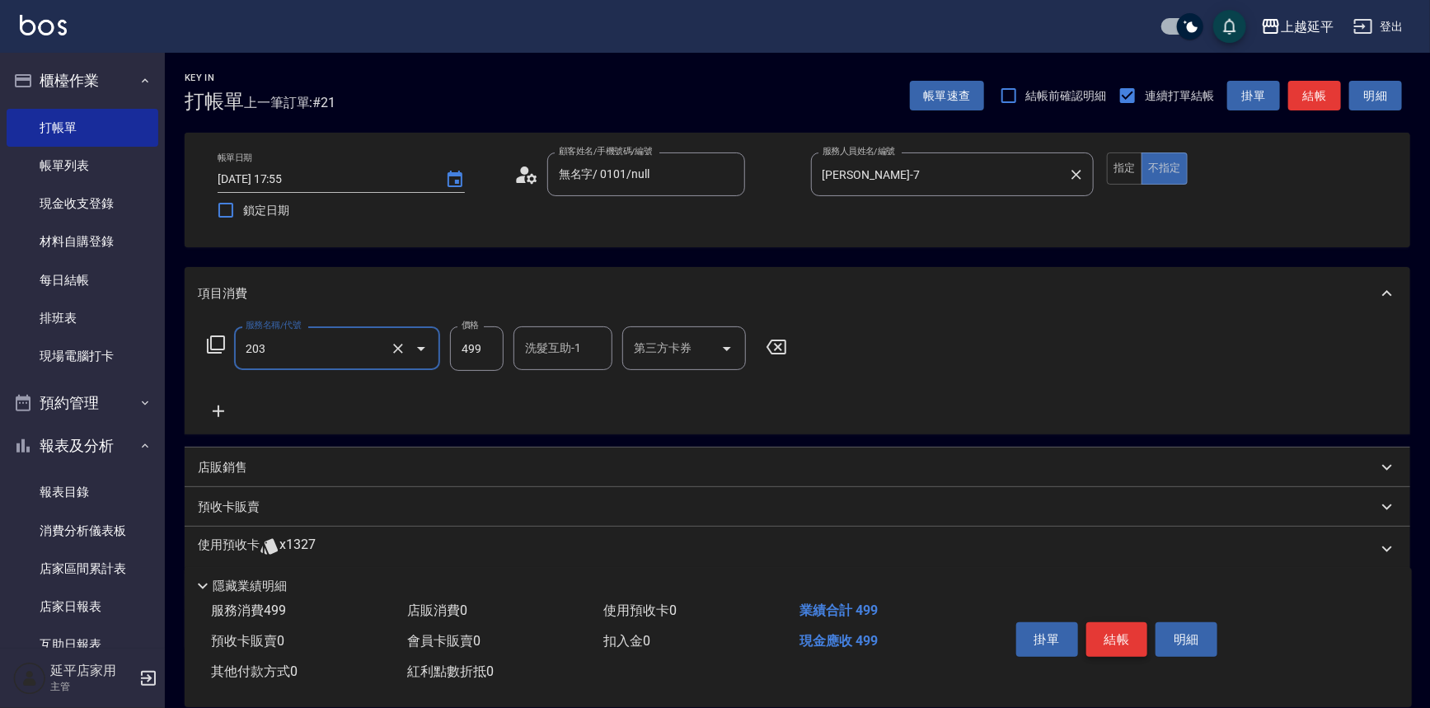
type input "B級洗+剪(203)"
click at [1104, 642] on button "結帳" at bounding box center [1118, 639] width 62 height 35
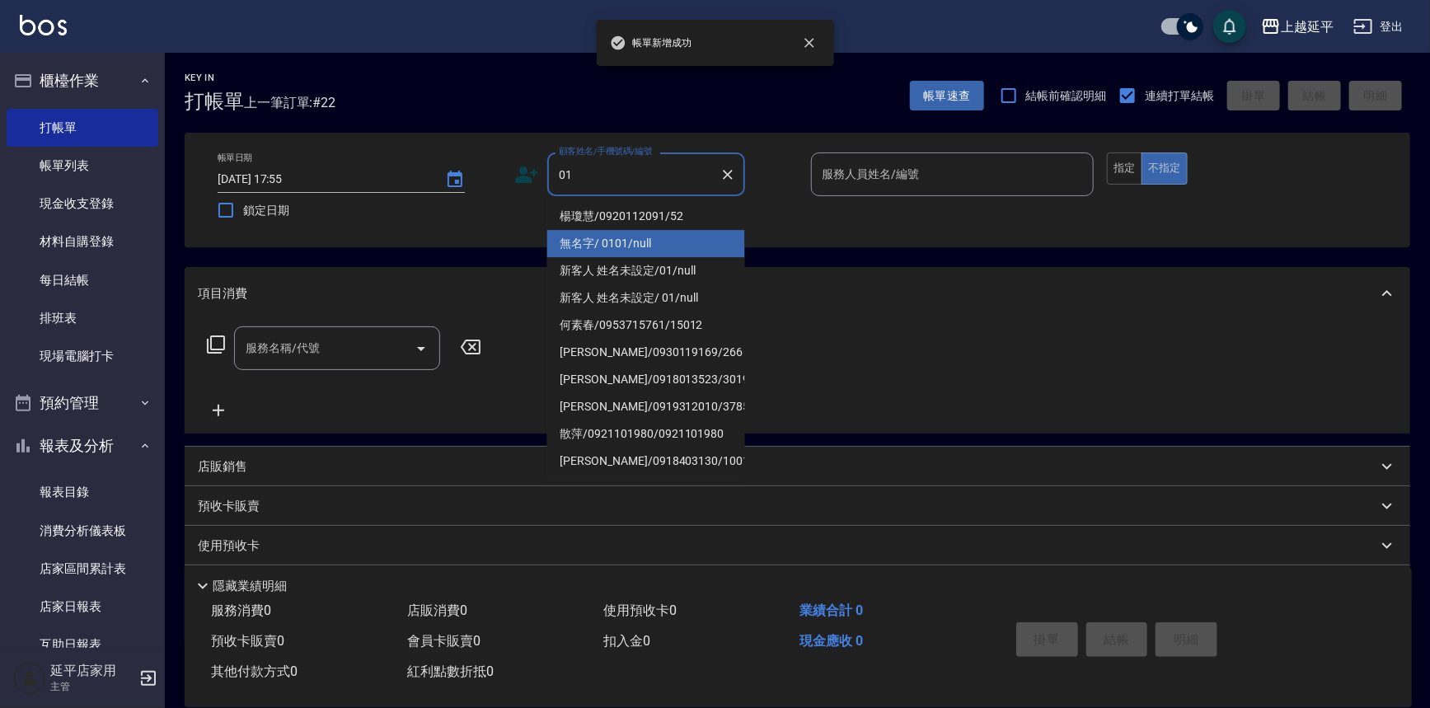
click at [606, 242] on li "無名字/ 0101/null" at bounding box center [646, 243] width 198 height 27
type input "無名字/ 0101/null"
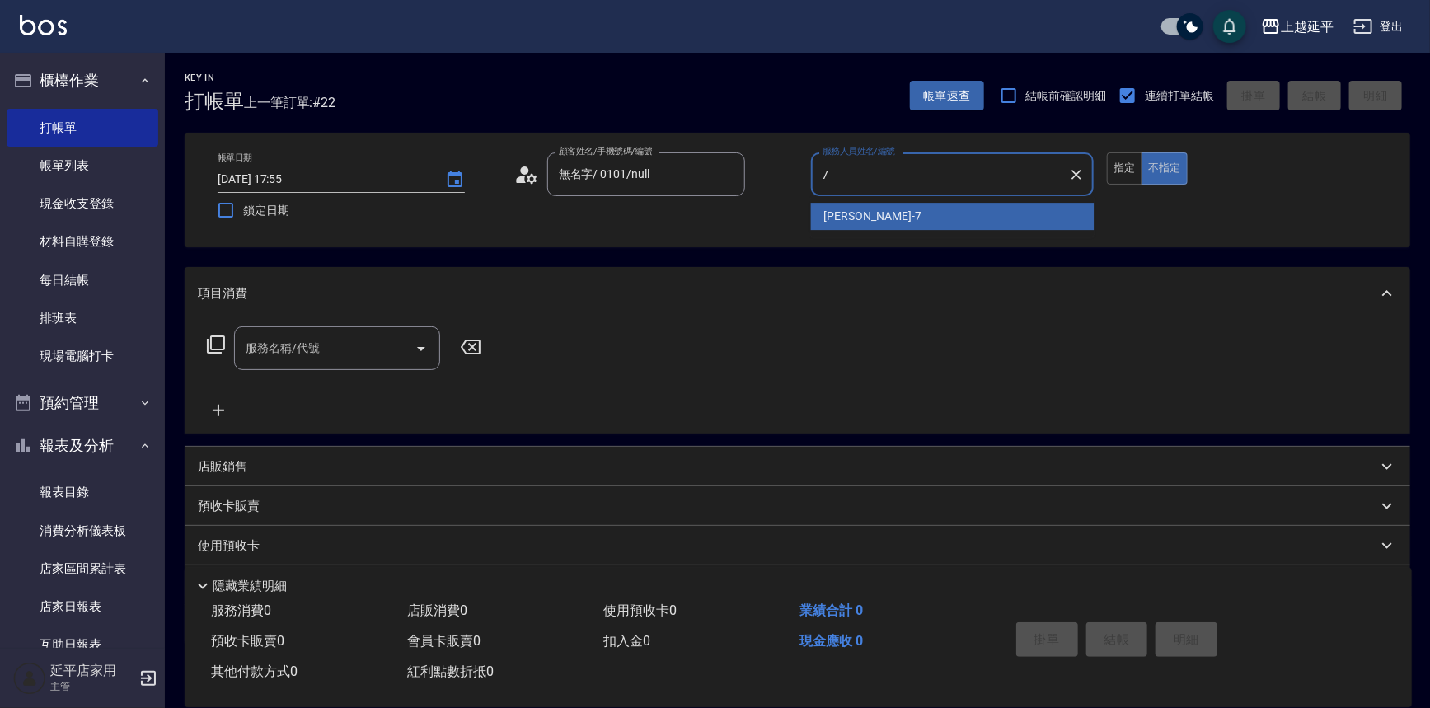
click at [885, 222] on div "[PERSON_NAME] -7" at bounding box center [953, 216] width 284 height 27
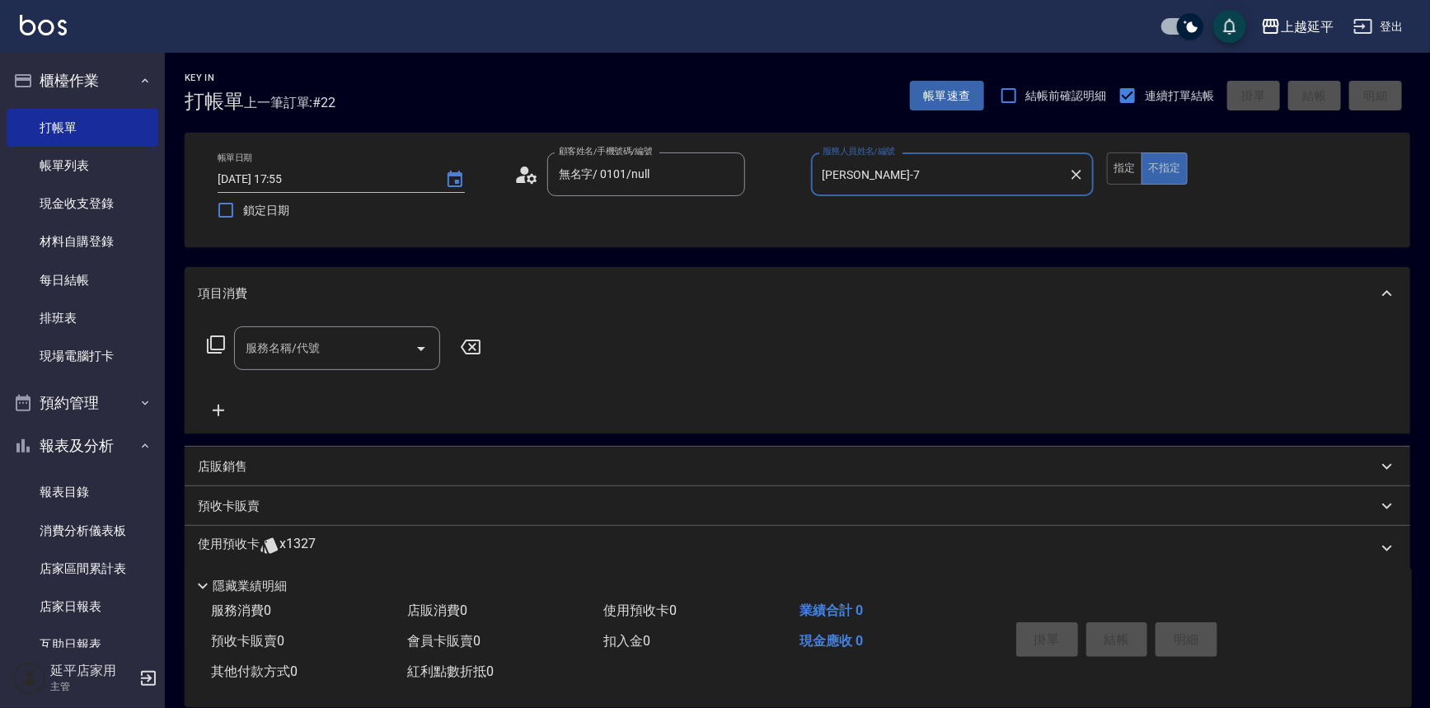
type input "[PERSON_NAME]-7"
click at [311, 346] on div "服務名稱/代號 服務名稱/代號" at bounding box center [337, 348] width 206 height 44
click at [382, 388] on span "B級洗+剪 - 499" at bounding box center [337, 390] width 206 height 27
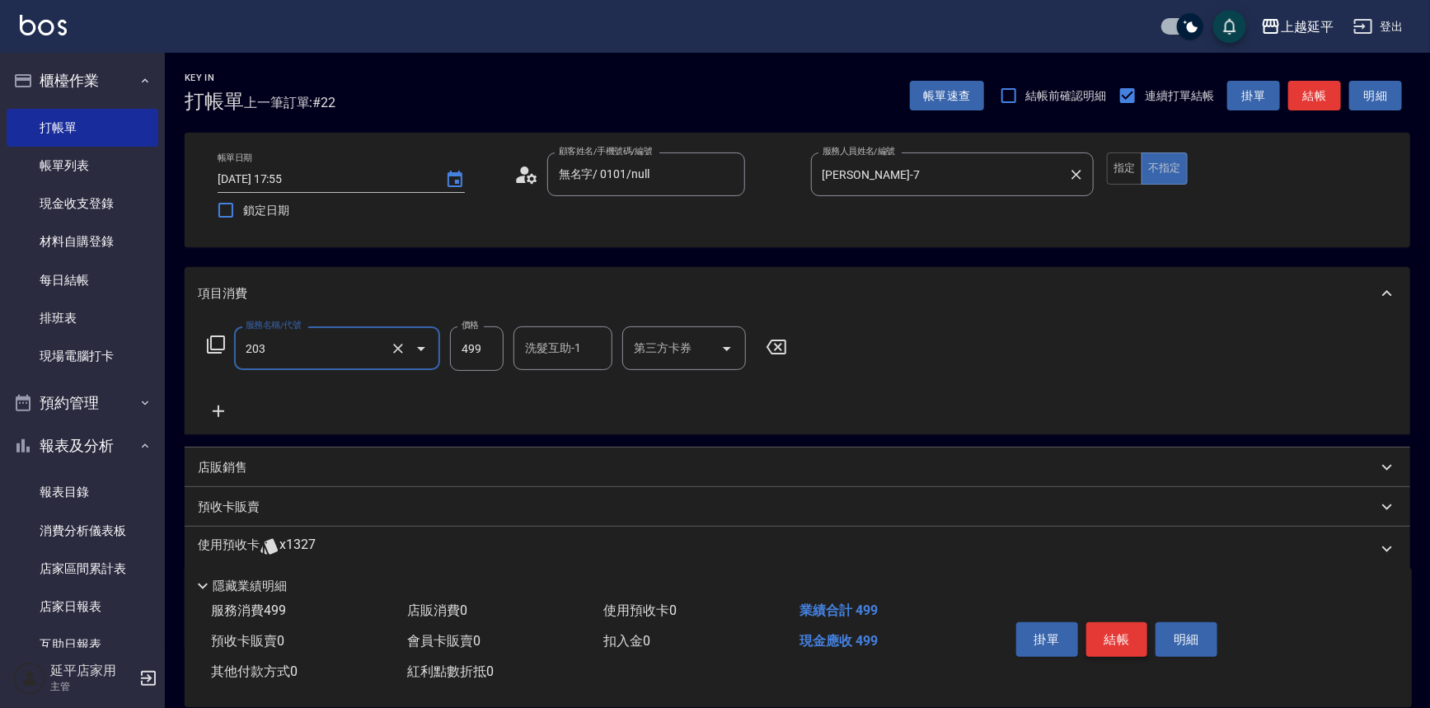
type input "B級洗+剪(203)"
click at [1100, 632] on button "結帳" at bounding box center [1118, 639] width 62 height 35
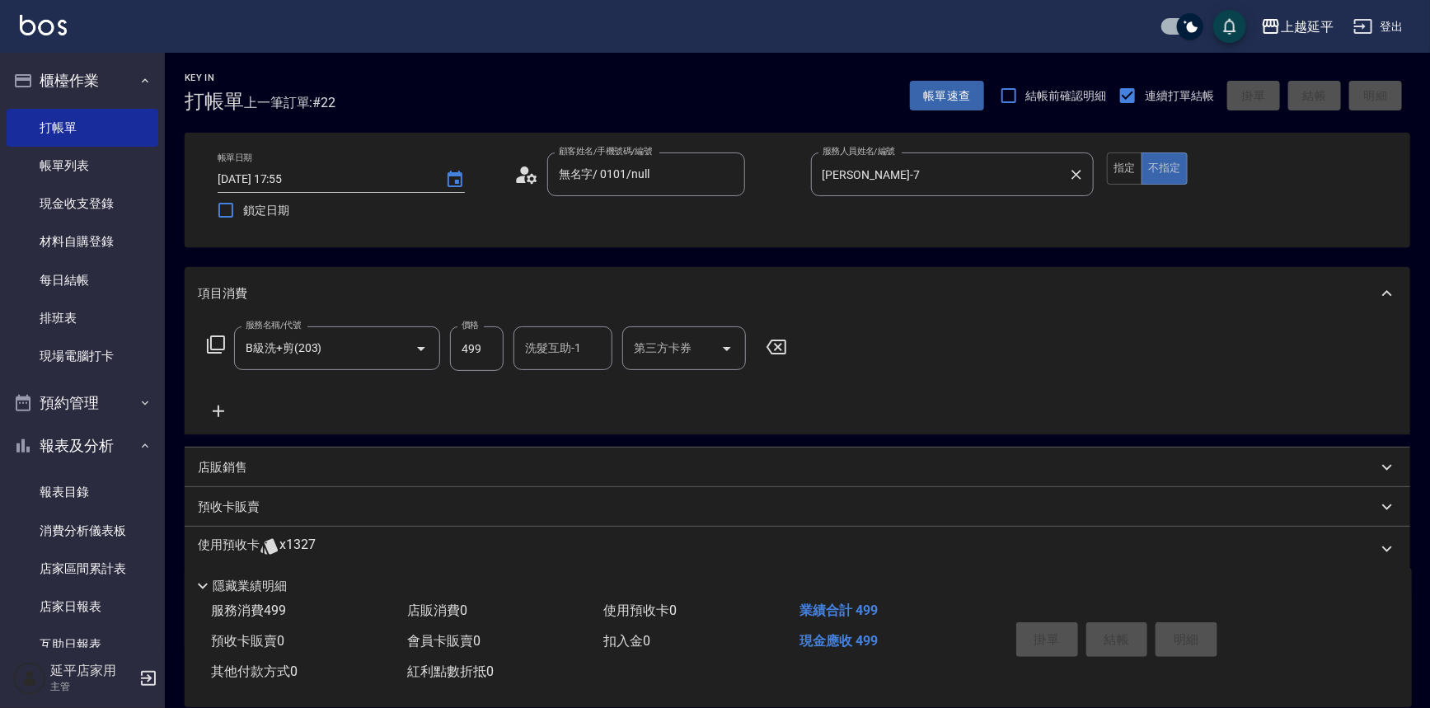
type input "[DATE] 17:56"
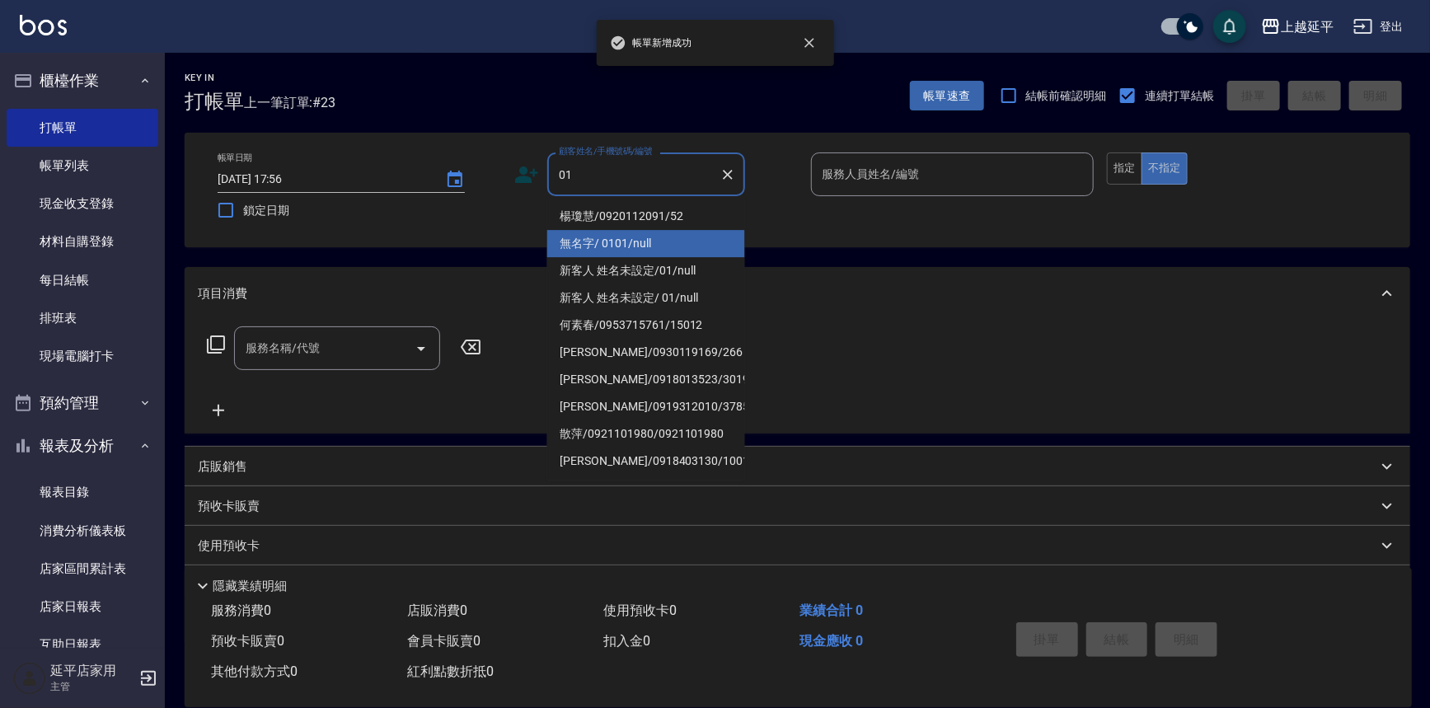
click at [678, 237] on li "無名字/ 0101/null" at bounding box center [646, 243] width 198 height 27
type input "無名字/ 0101/null"
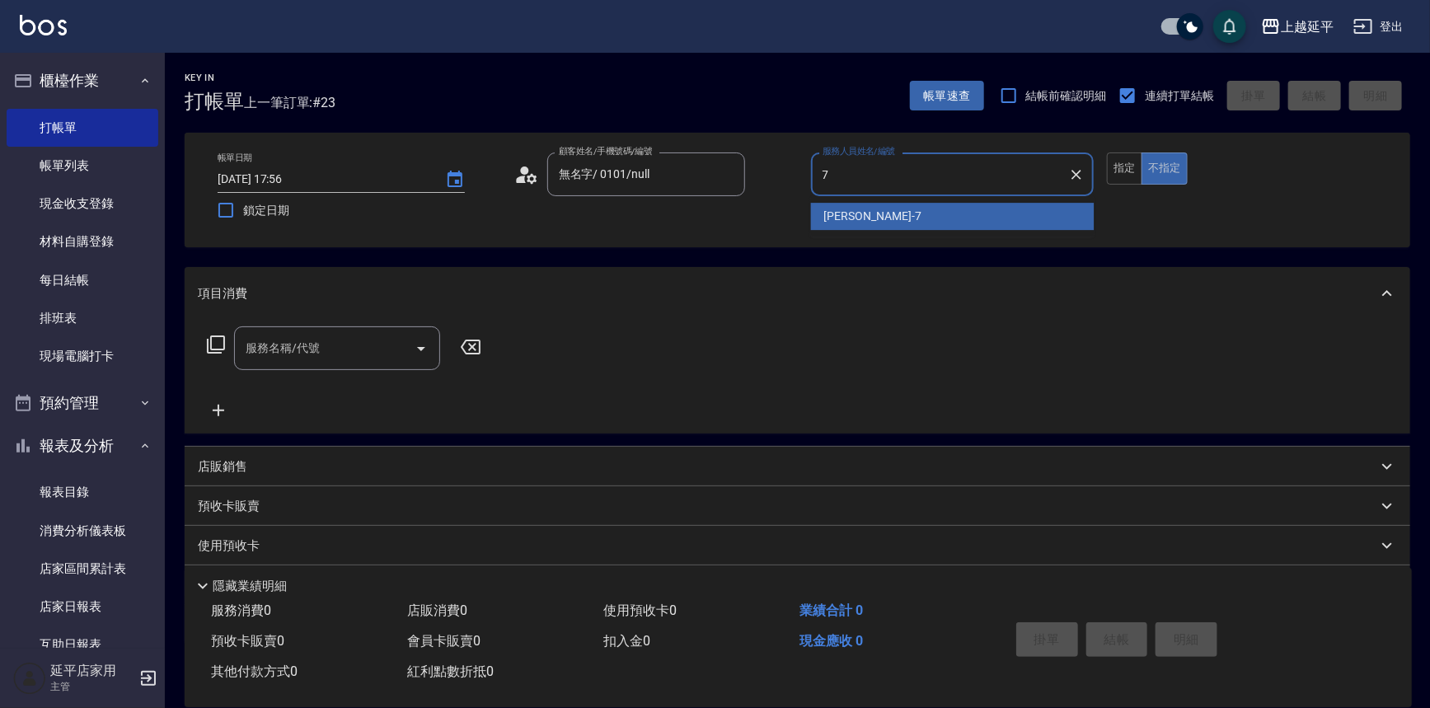
click at [929, 223] on div "[PERSON_NAME] -7" at bounding box center [953, 216] width 284 height 27
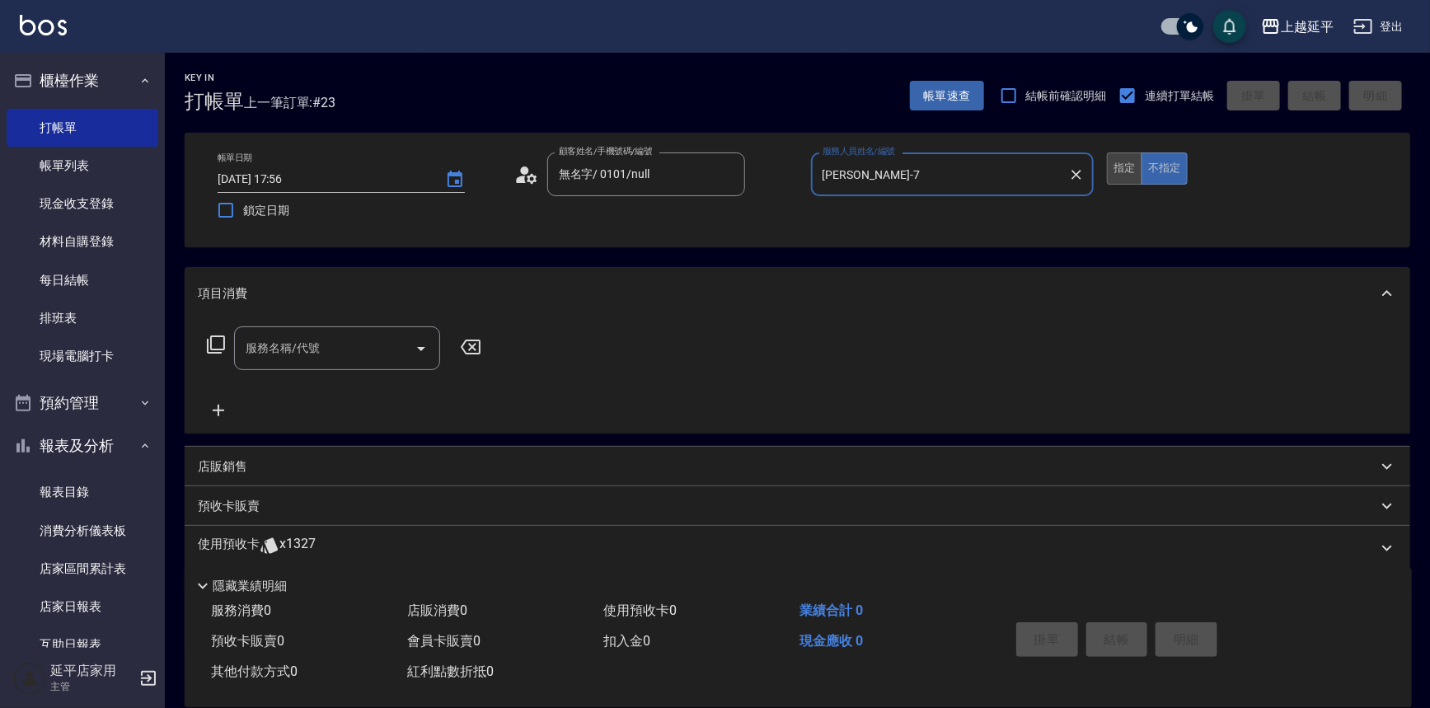
type input "[PERSON_NAME]-7"
click at [1121, 165] on button "指定" at bounding box center [1124, 169] width 35 height 32
click at [315, 368] on div "服務名稱/代號" at bounding box center [337, 348] width 206 height 44
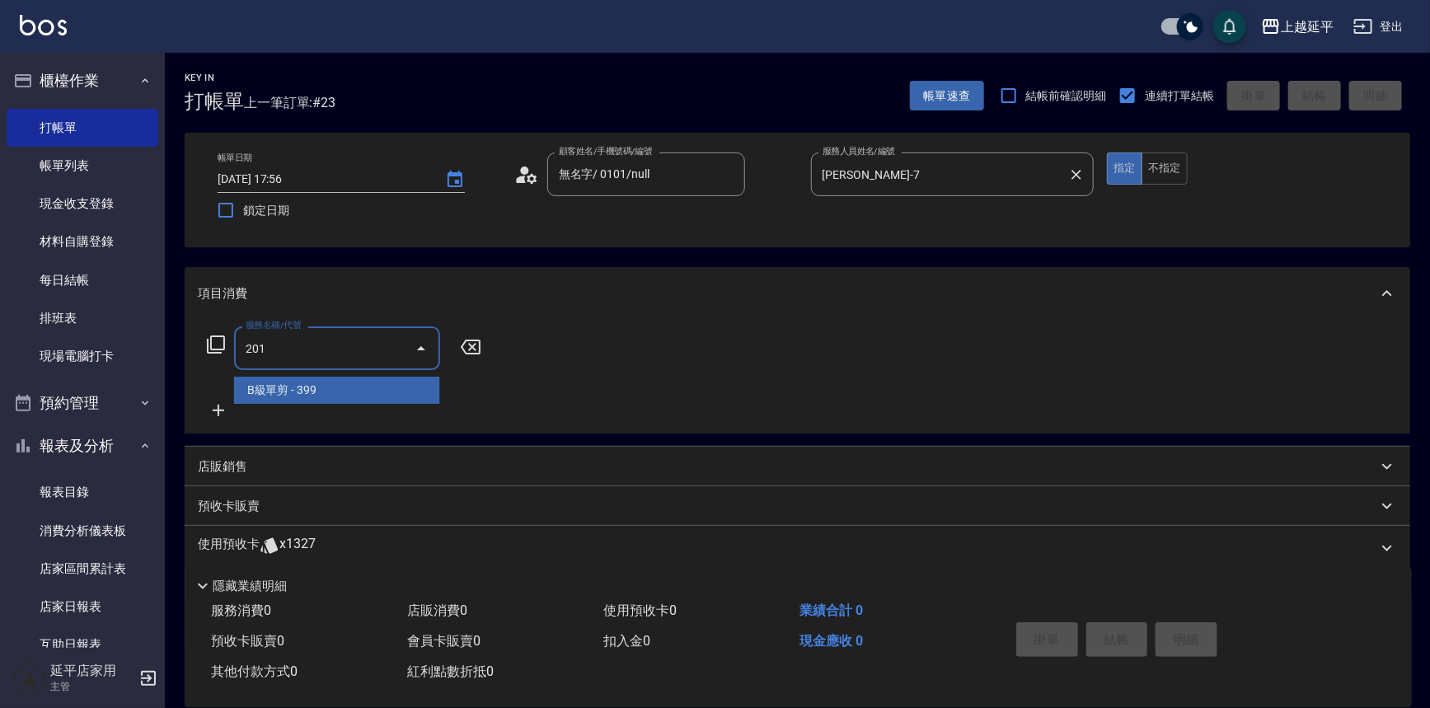
click at [339, 397] on span "B級單剪 - 399" at bounding box center [337, 390] width 206 height 27
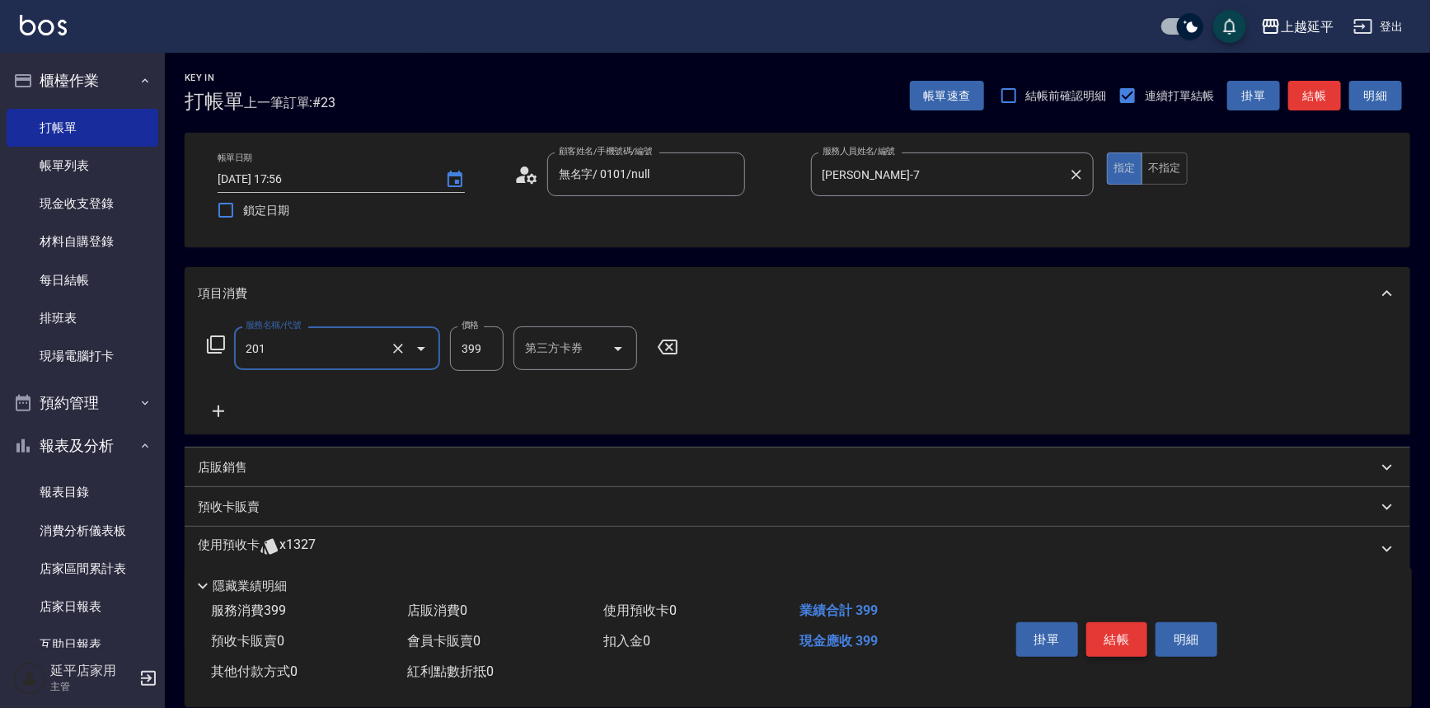
type input "B級單剪(201)"
click at [1096, 630] on button "結帳" at bounding box center [1118, 639] width 62 height 35
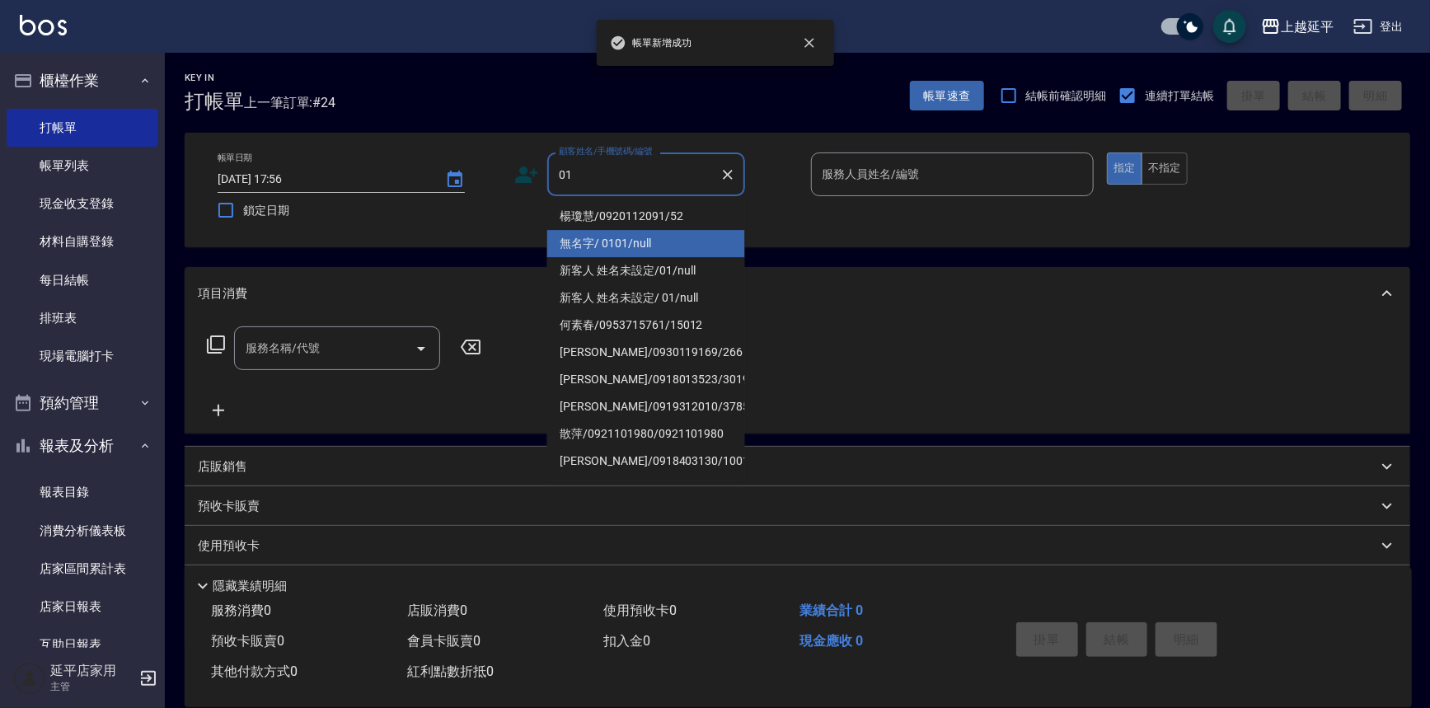
click at [615, 240] on li "無名字/ 0101/null" at bounding box center [646, 243] width 198 height 27
type input "無名字/ 0101/null"
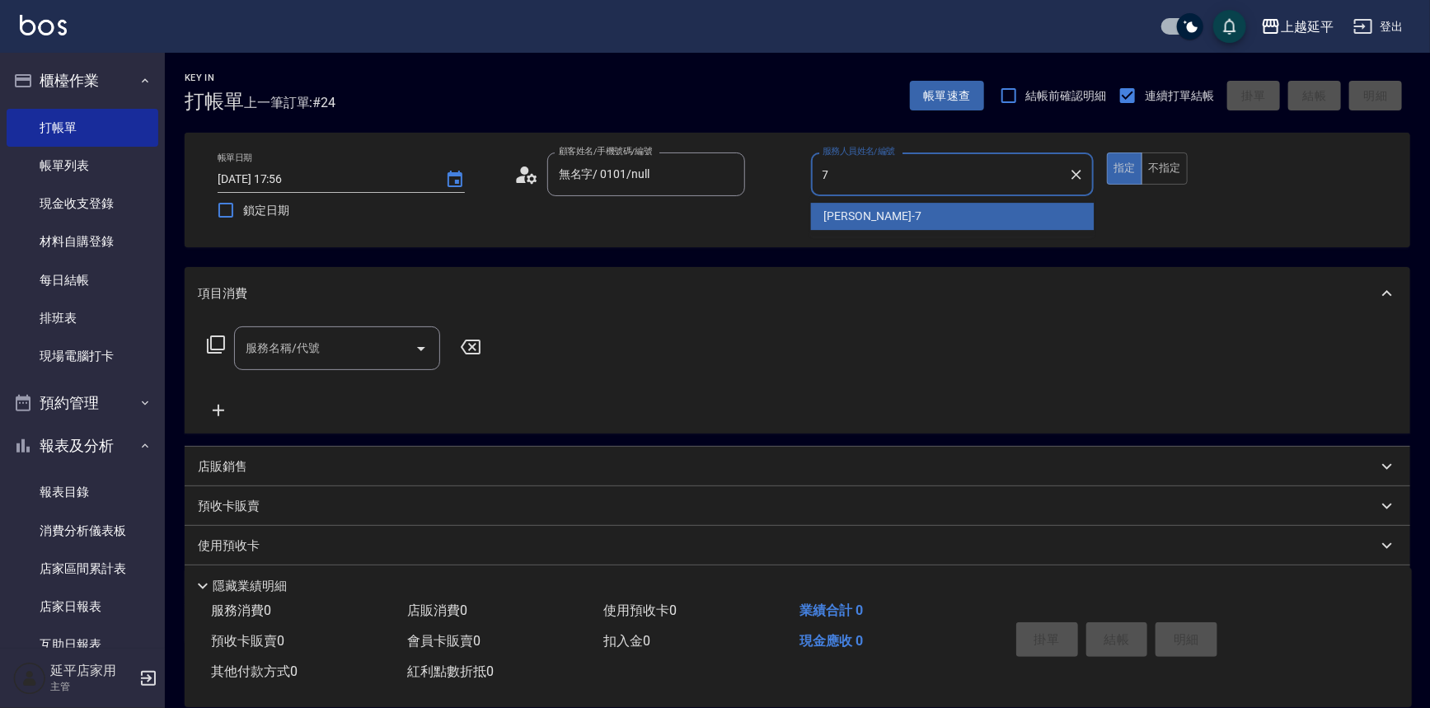
click at [854, 218] on span "[PERSON_NAME] -7" at bounding box center [872, 216] width 97 height 17
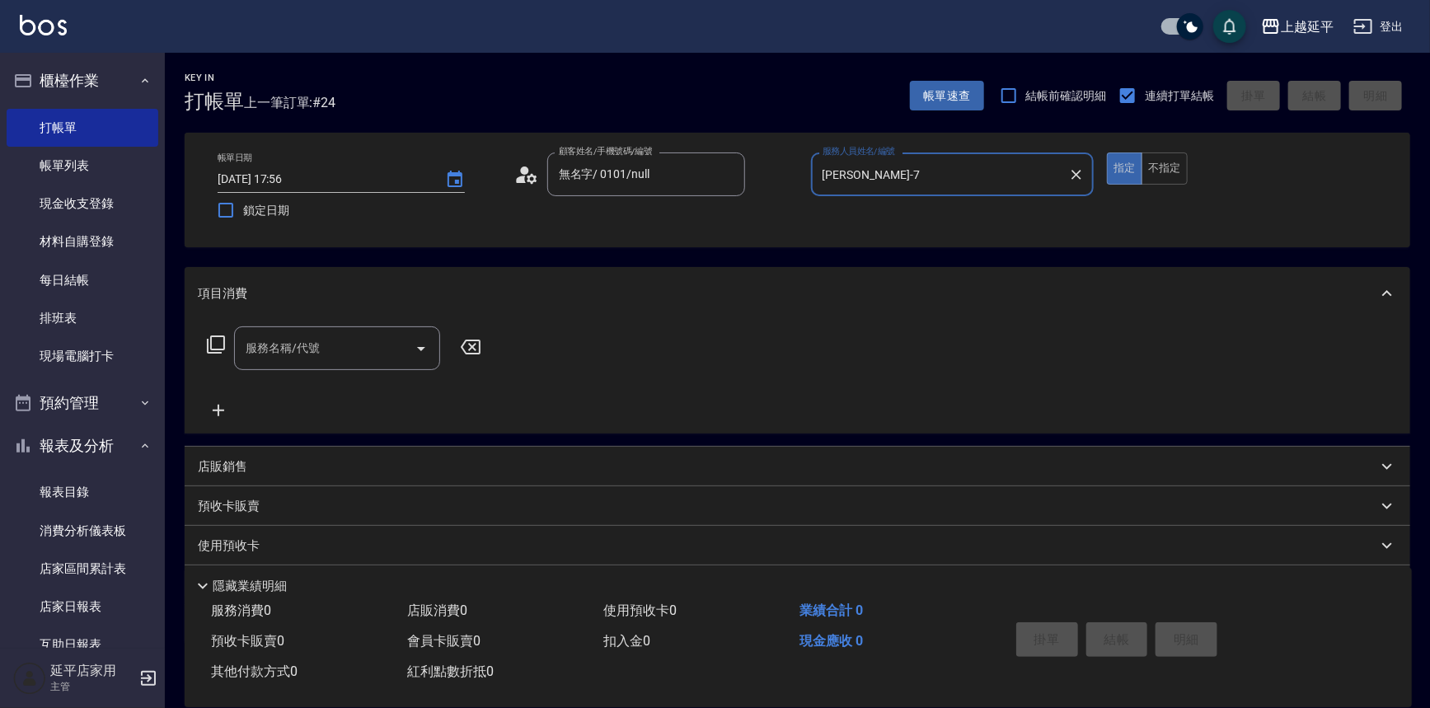
click at [418, 349] on icon "Open" at bounding box center [421, 349] width 20 height 20
type input "[PERSON_NAME]-7"
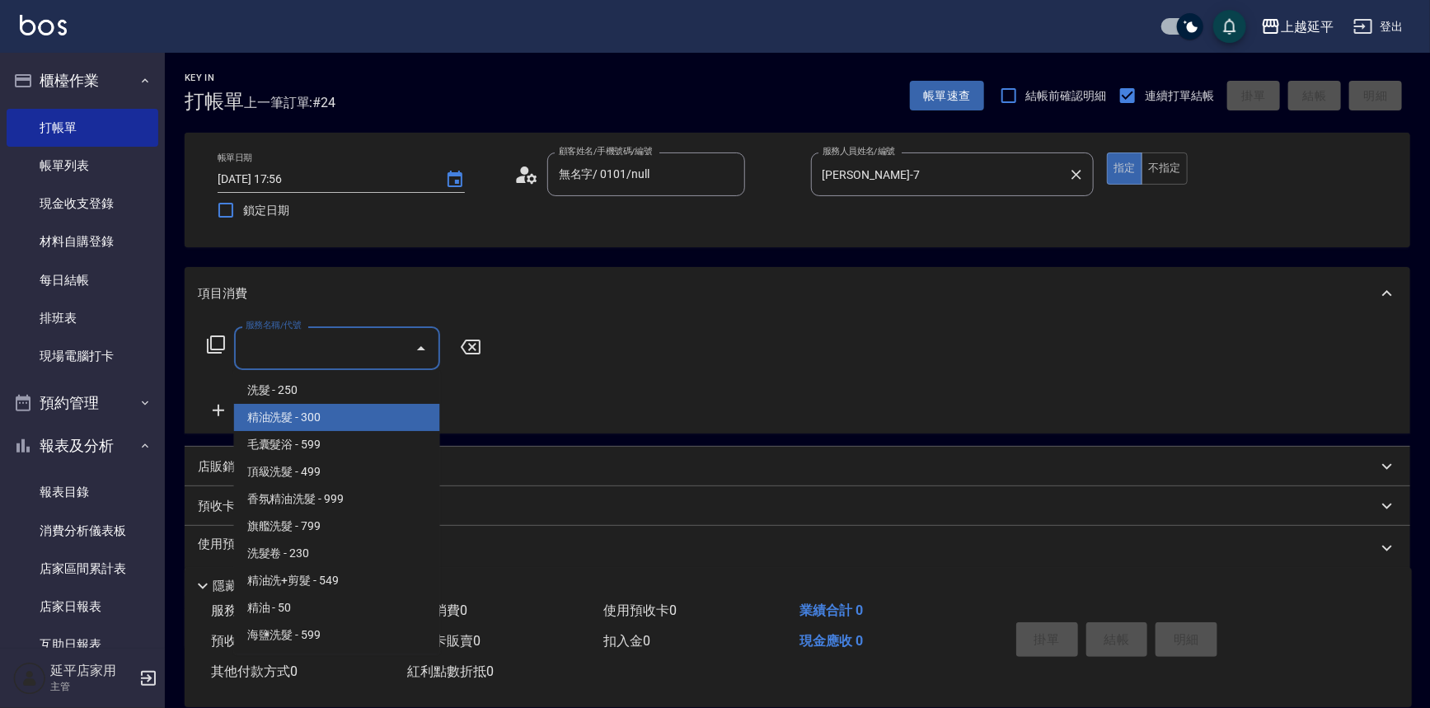
click at [360, 417] on span "精油洗髮 - 300" at bounding box center [337, 417] width 206 height 27
type input "精油洗髮(102)"
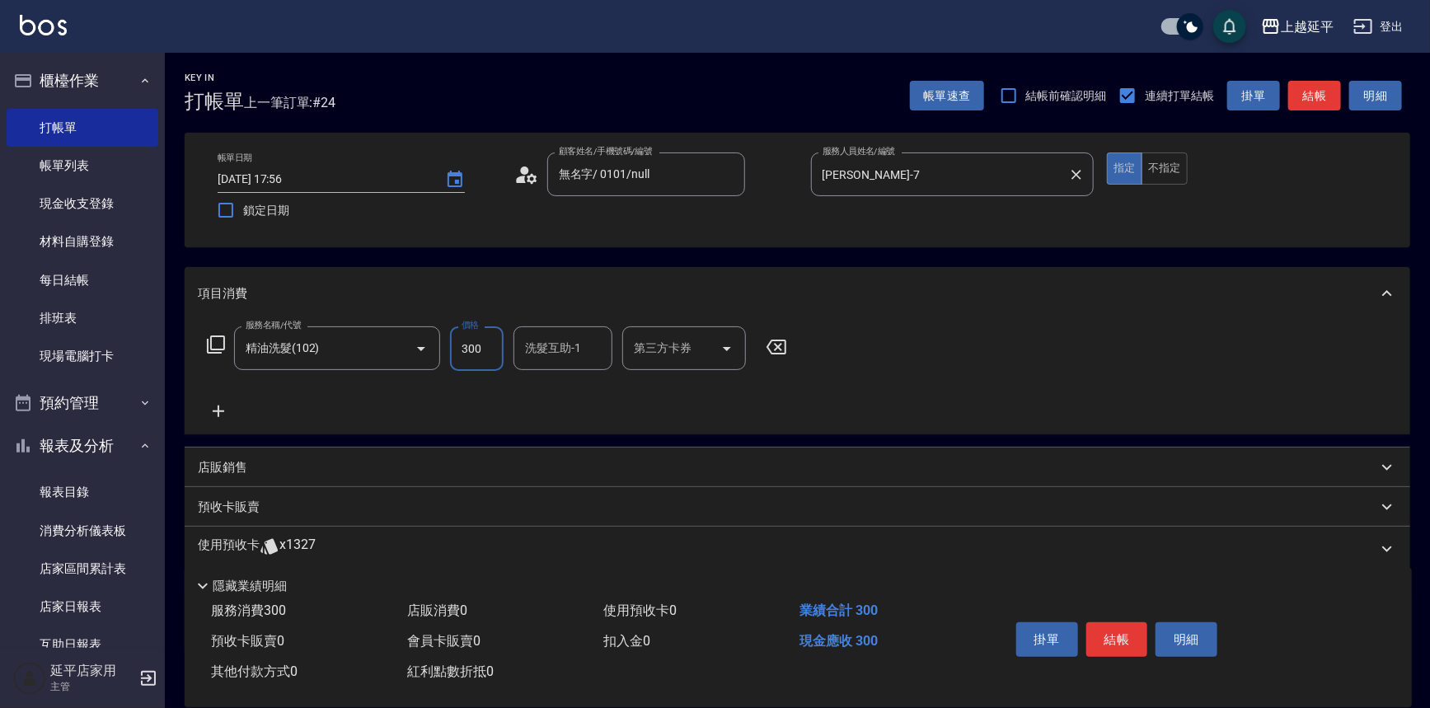
click at [485, 354] on input "300" at bounding box center [477, 348] width 54 height 45
type input "799"
click at [1095, 631] on button "結帳" at bounding box center [1118, 639] width 62 height 35
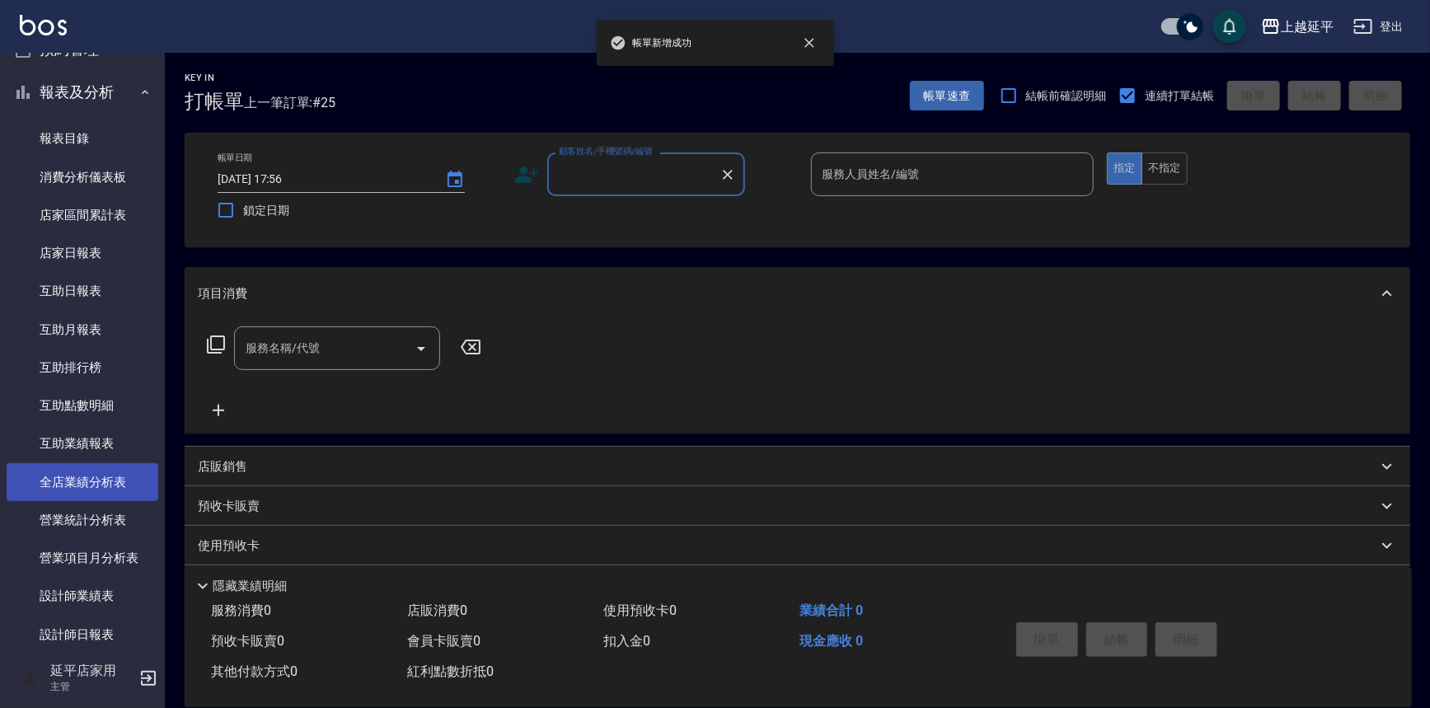
scroll to position [374, 0]
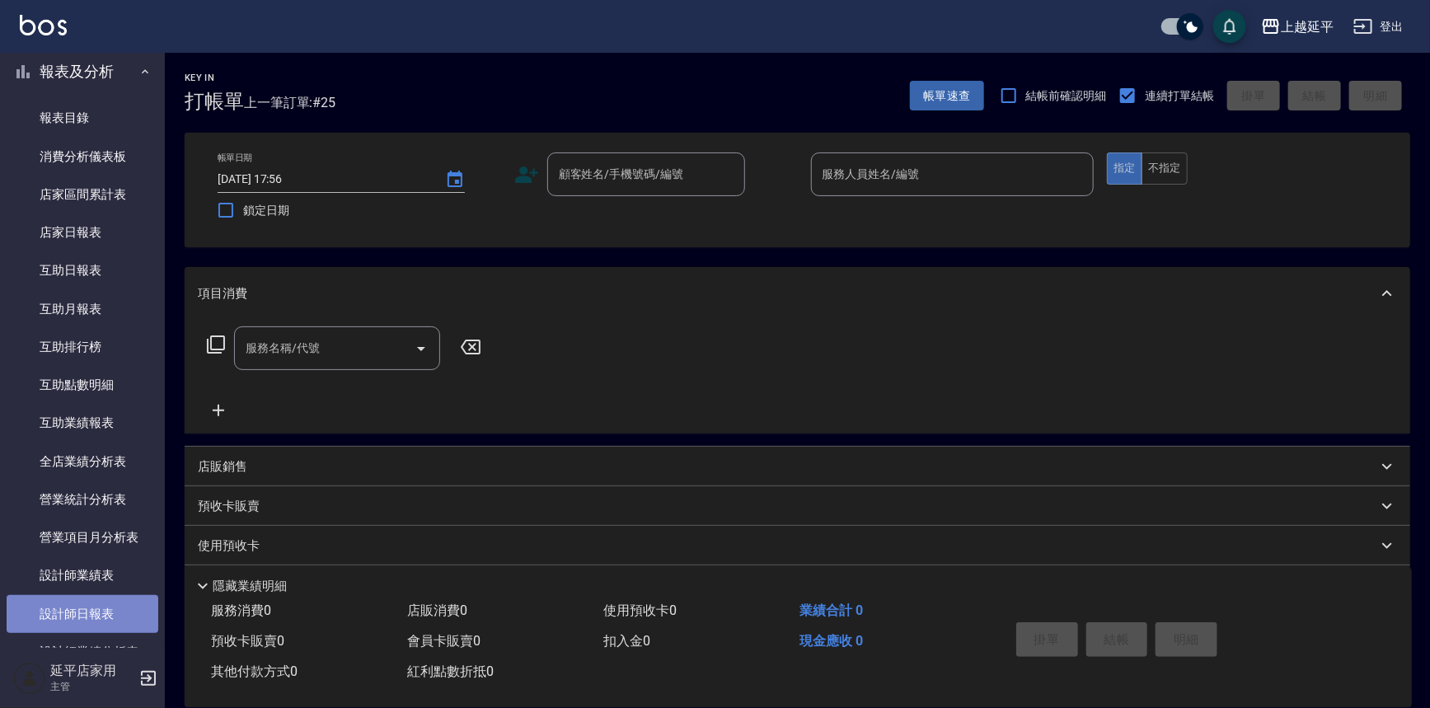
click at [127, 603] on link "設計師日報表" at bounding box center [83, 614] width 152 height 38
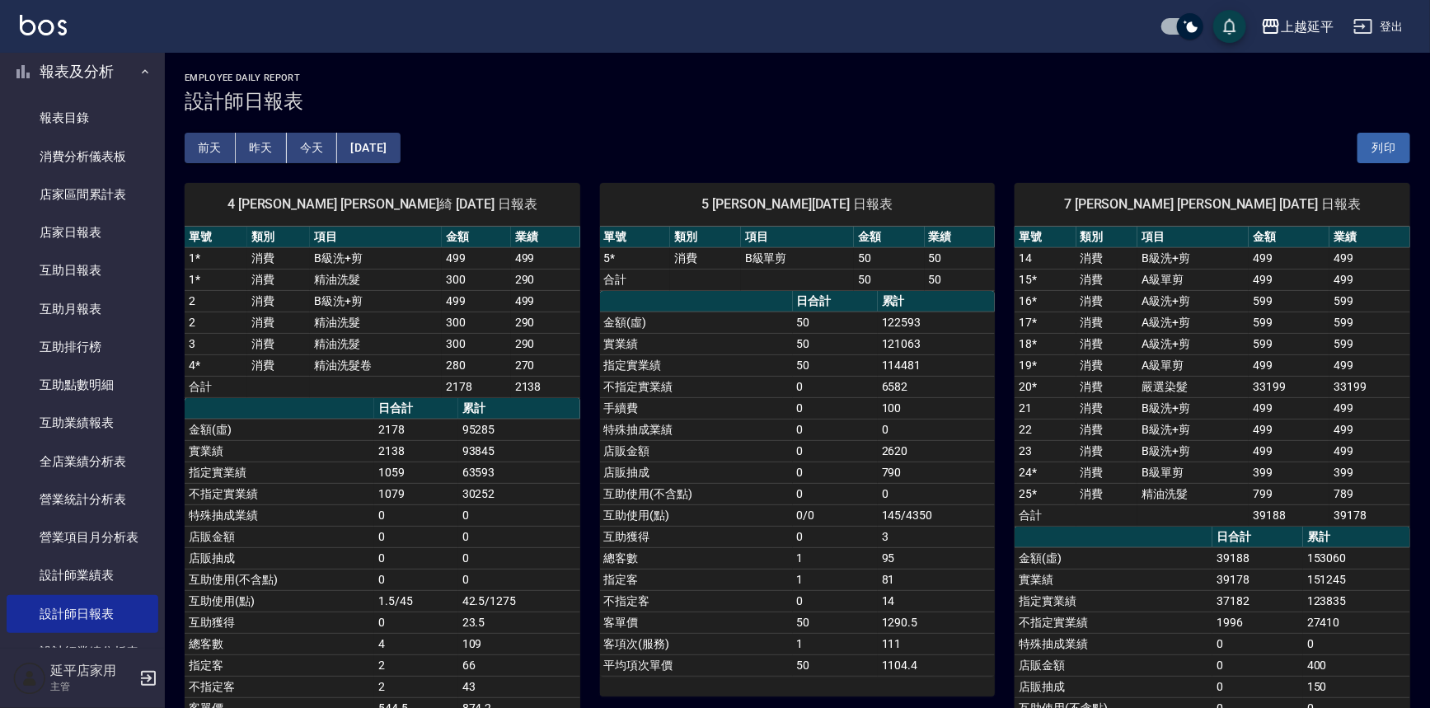
click at [1157, 389] on td "嚴選染髮" at bounding box center [1193, 386] width 111 height 21
click at [1090, 387] on td "消費" at bounding box center [1107, 386] width 61 height 21
click at [1090, 386] on td "消費" at bounding box center [1107, 386] width 61 height 21
click at [1265, 386] on td "33199" at bounding box center [1289, 386] width 81 height 21
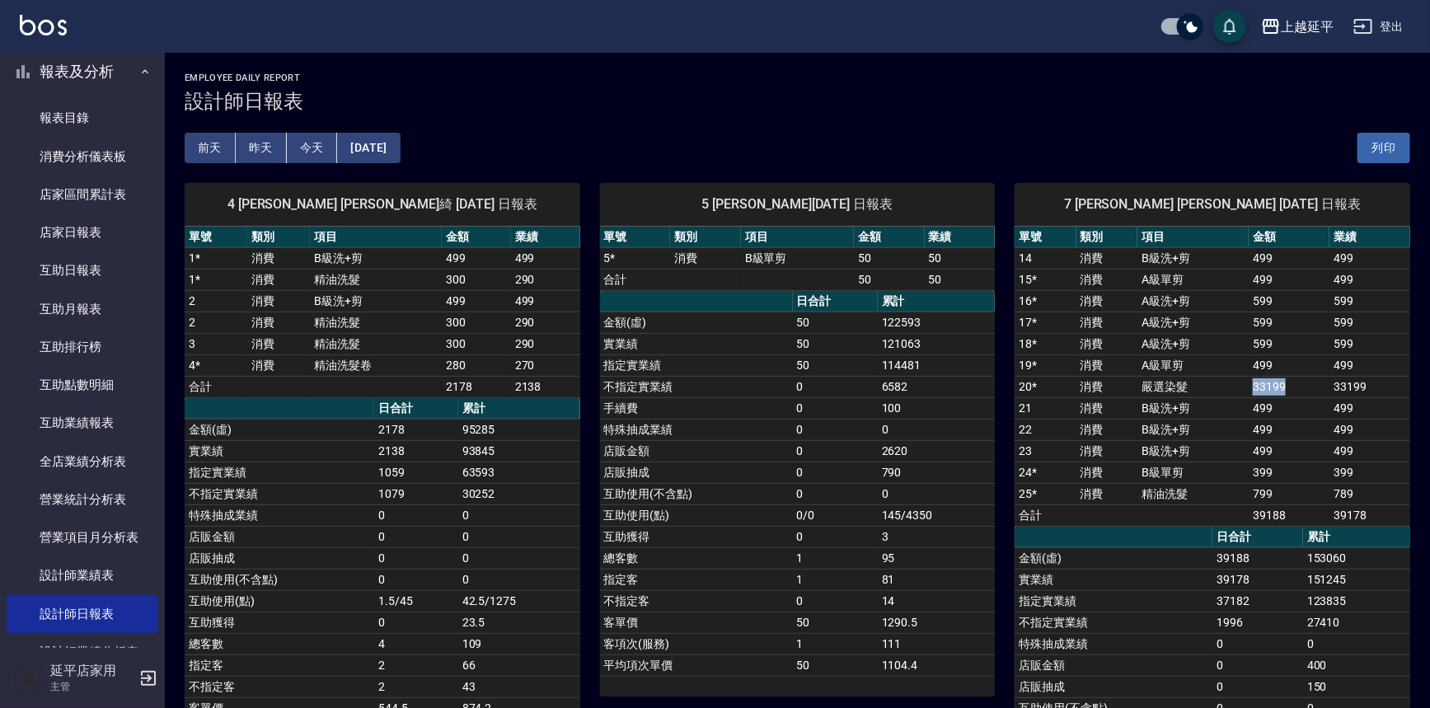
click at [1265, 386] on td "33199" at bounding box center [1289, 386] width 81 height 21
click at [1182, 385] on td "嚴選染髮" at bounding box center [1193, 386] width 111 height 21
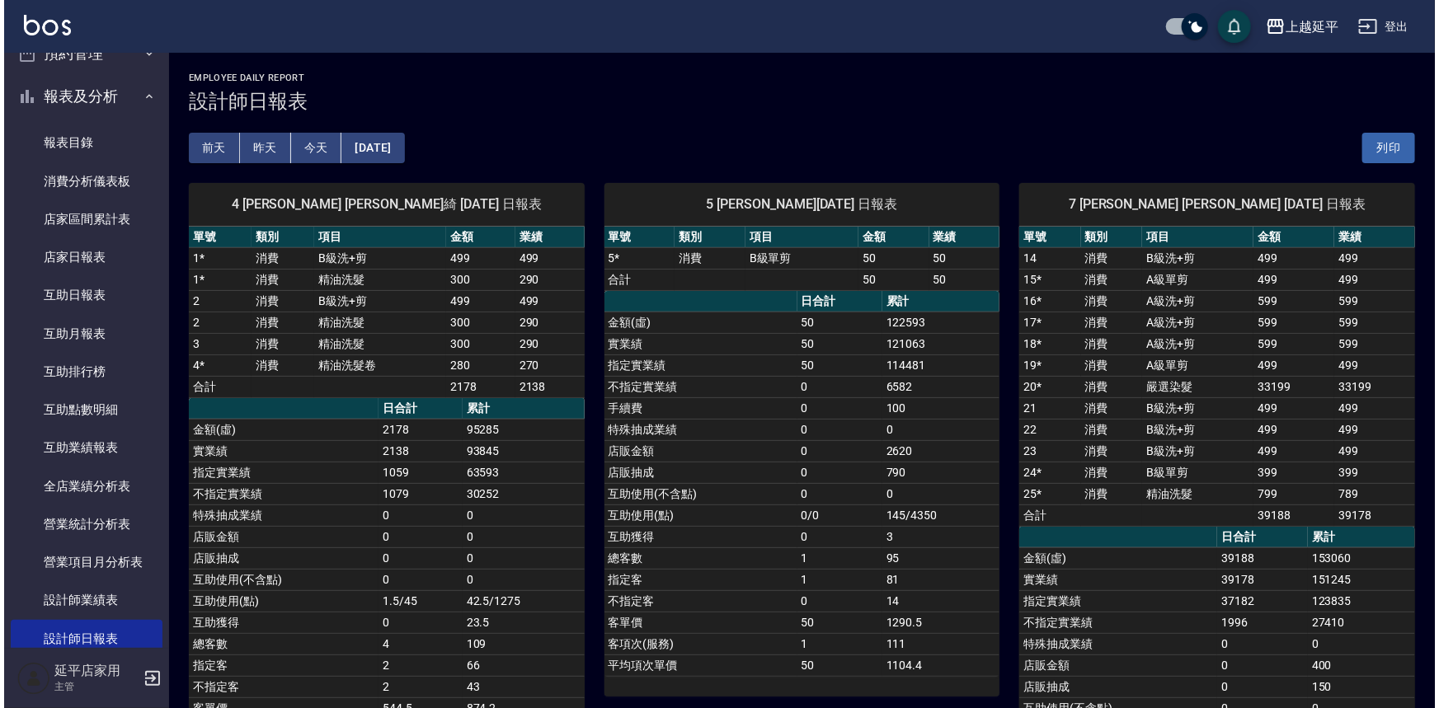
scroll to position [350, 0]
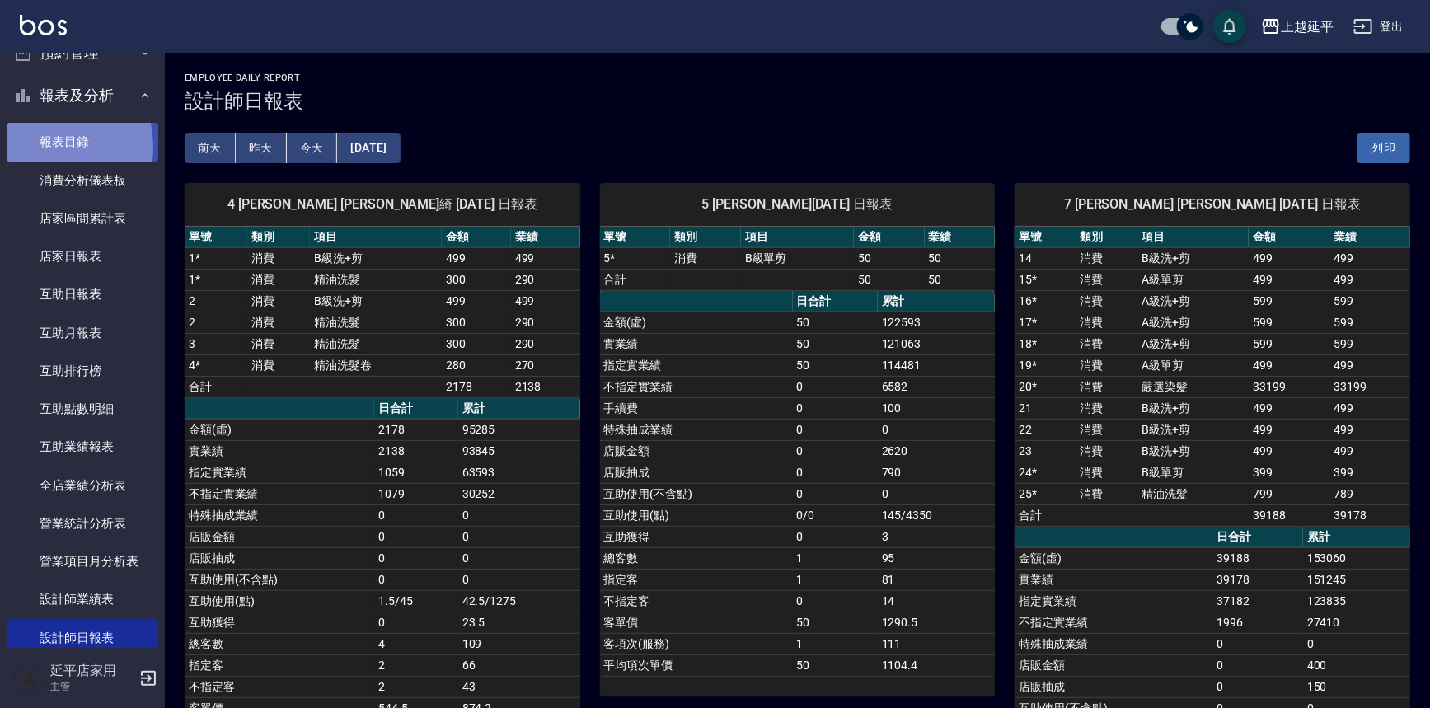
click at [40, 147] on link "報表目錄" at bounding box center [83, 142] width 152 height 38
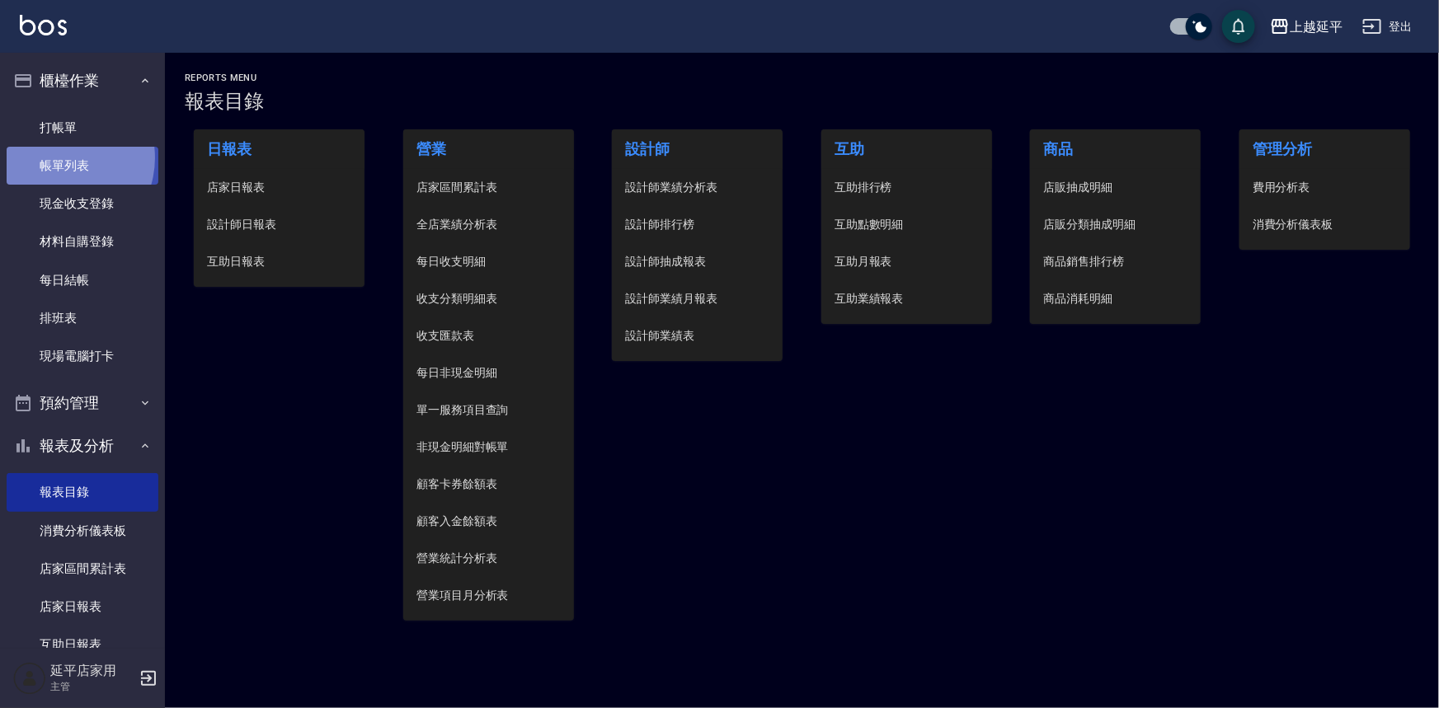
click at [58, 158] on link "帳單列表" at bounding box center [83, 166] width 152 height 38
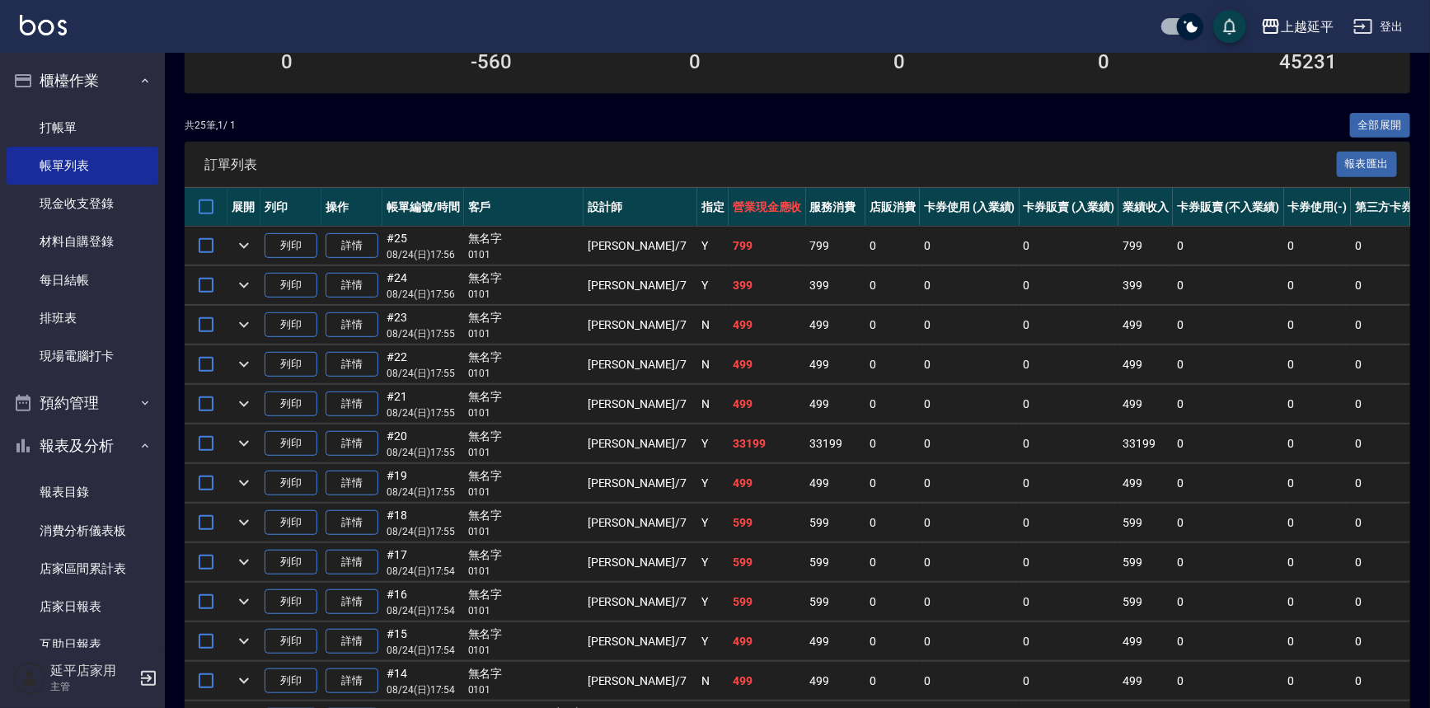
scroll to position [299, 0]
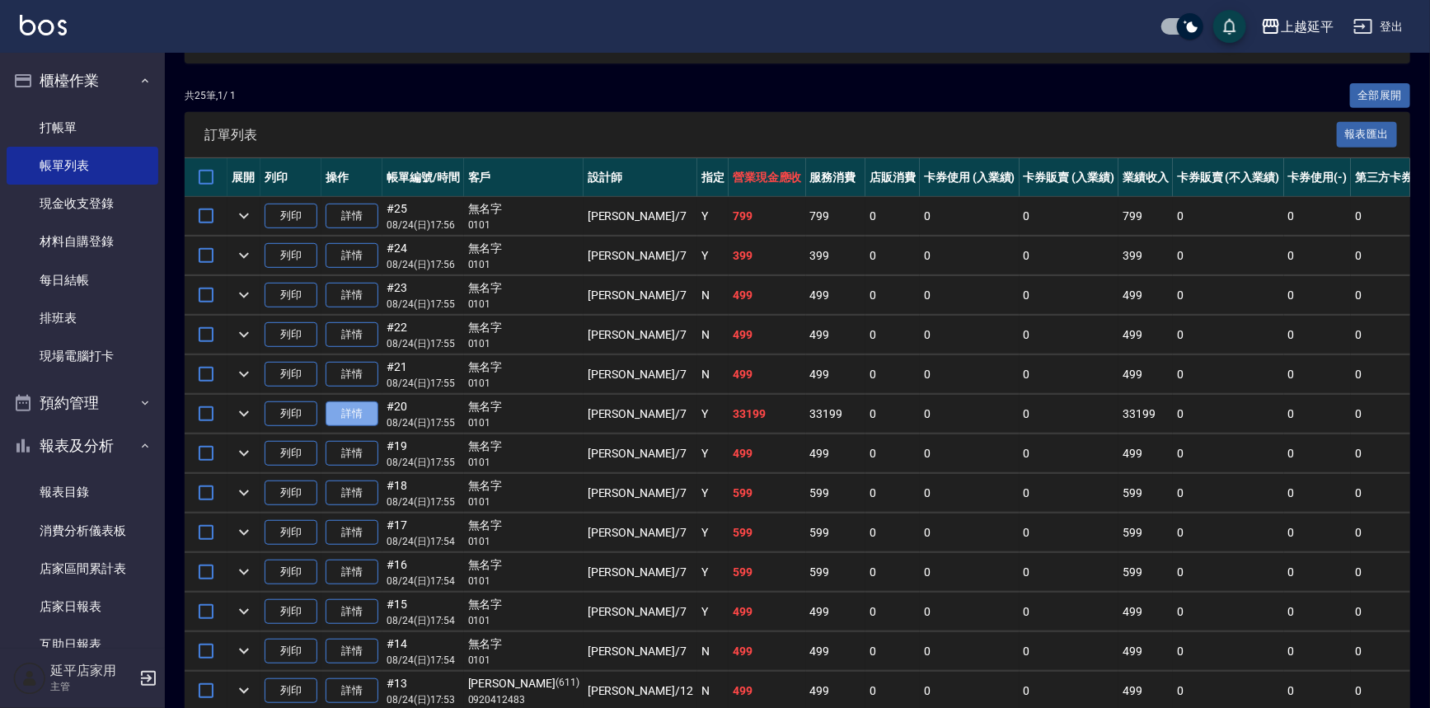
click at [364, 411] on link "詳情" at bounding box center [352, 414] width 53 height 26
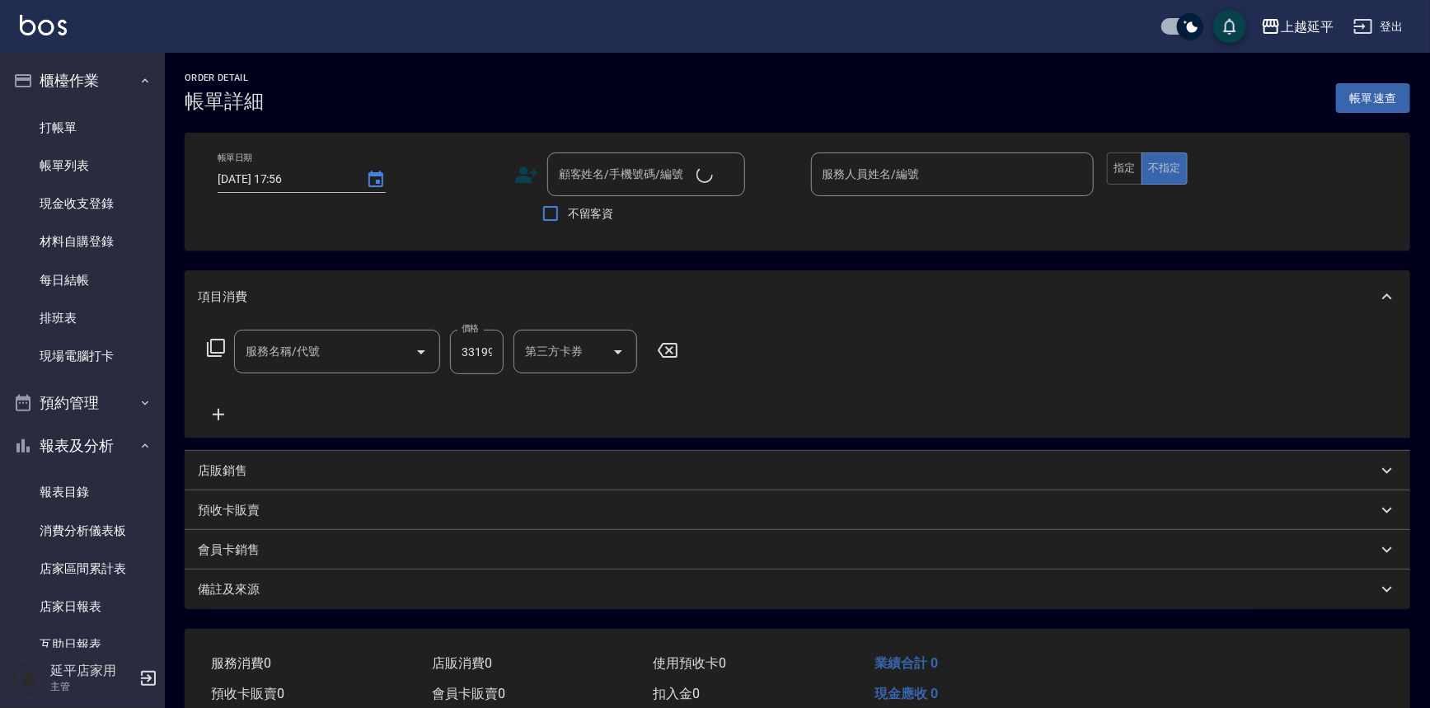
type input "[DATE] 17:55"
type input "[PERSON_NAME]-7"
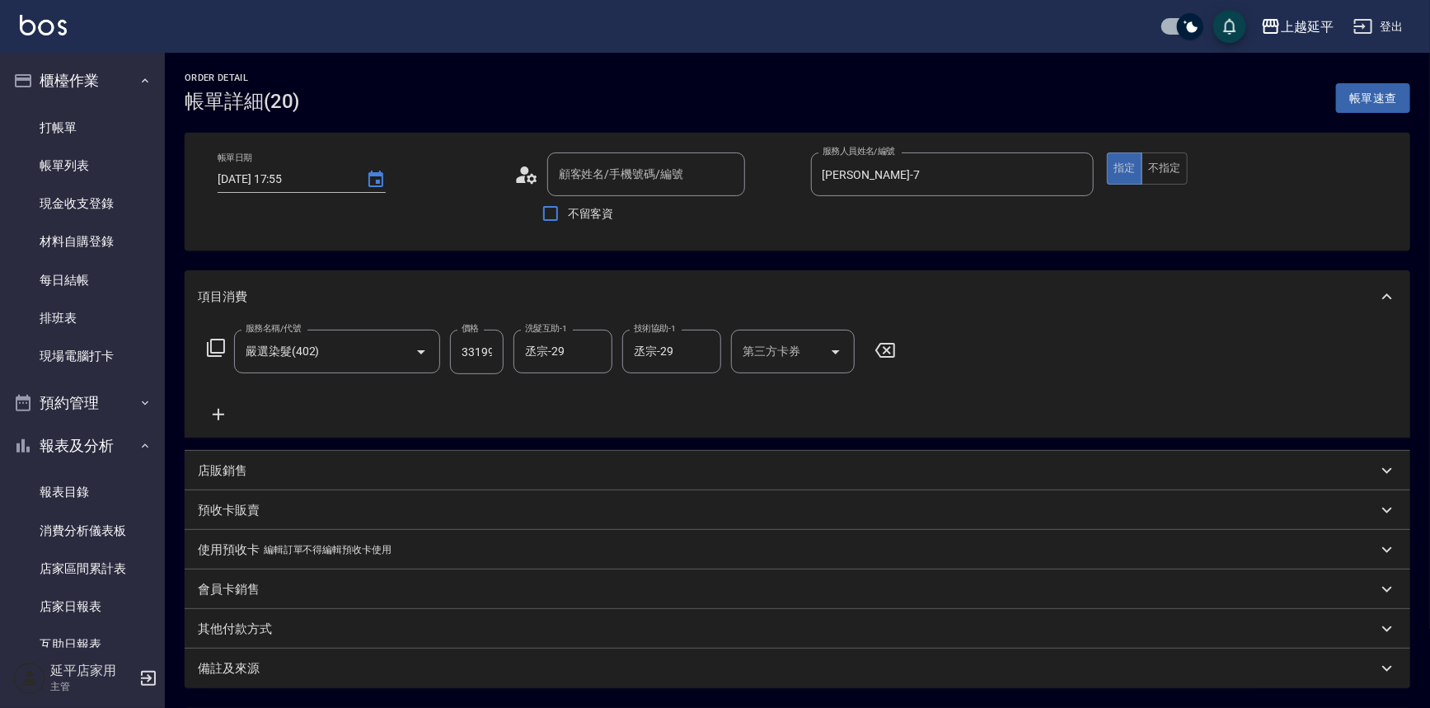
type input "無名字/ 0101/null"
type input "嚴選染髮(402)"
click at [482, 350] on input "33199" at bounding box center [477, 352] width 54 height 45
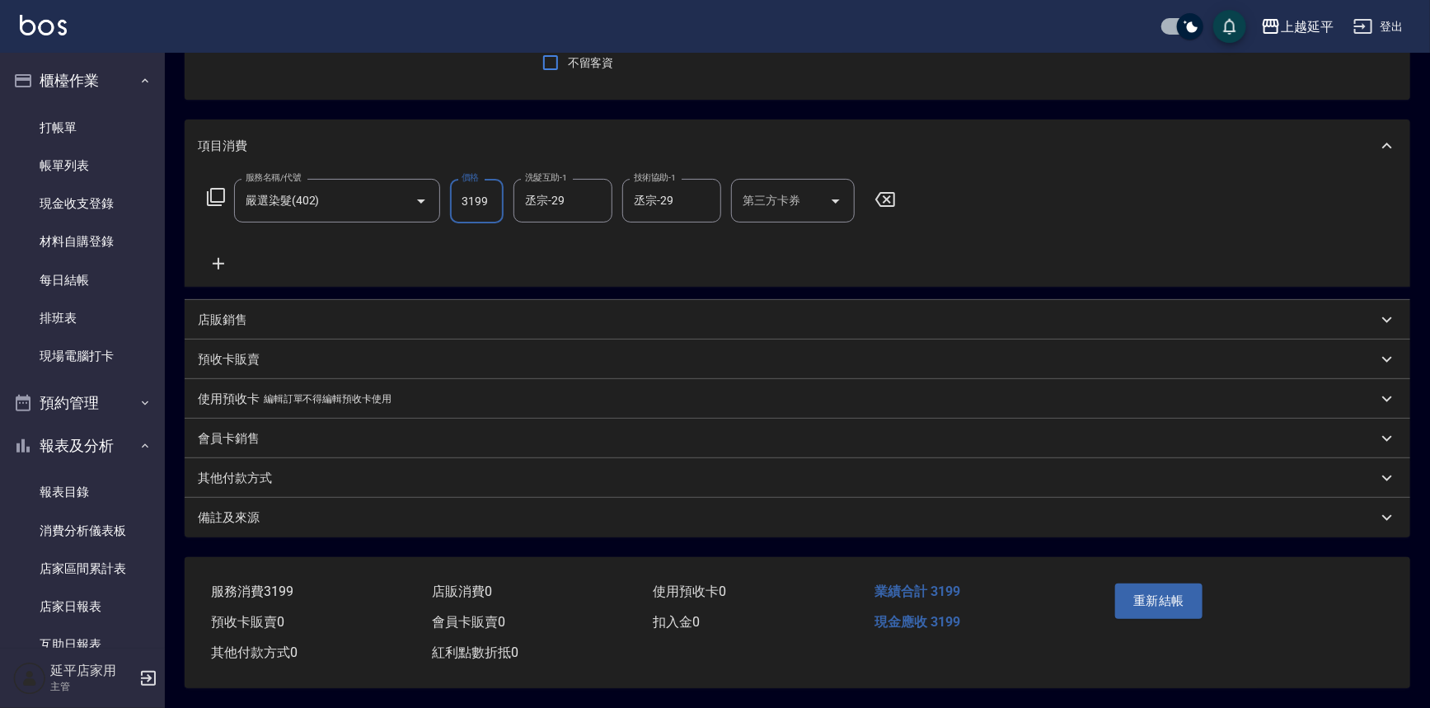
scroll to position [155, 0]
type input "3199"
click at [1162, 594] on button "重新結帳" at bounding box center [1158, 601] width 87 height 35
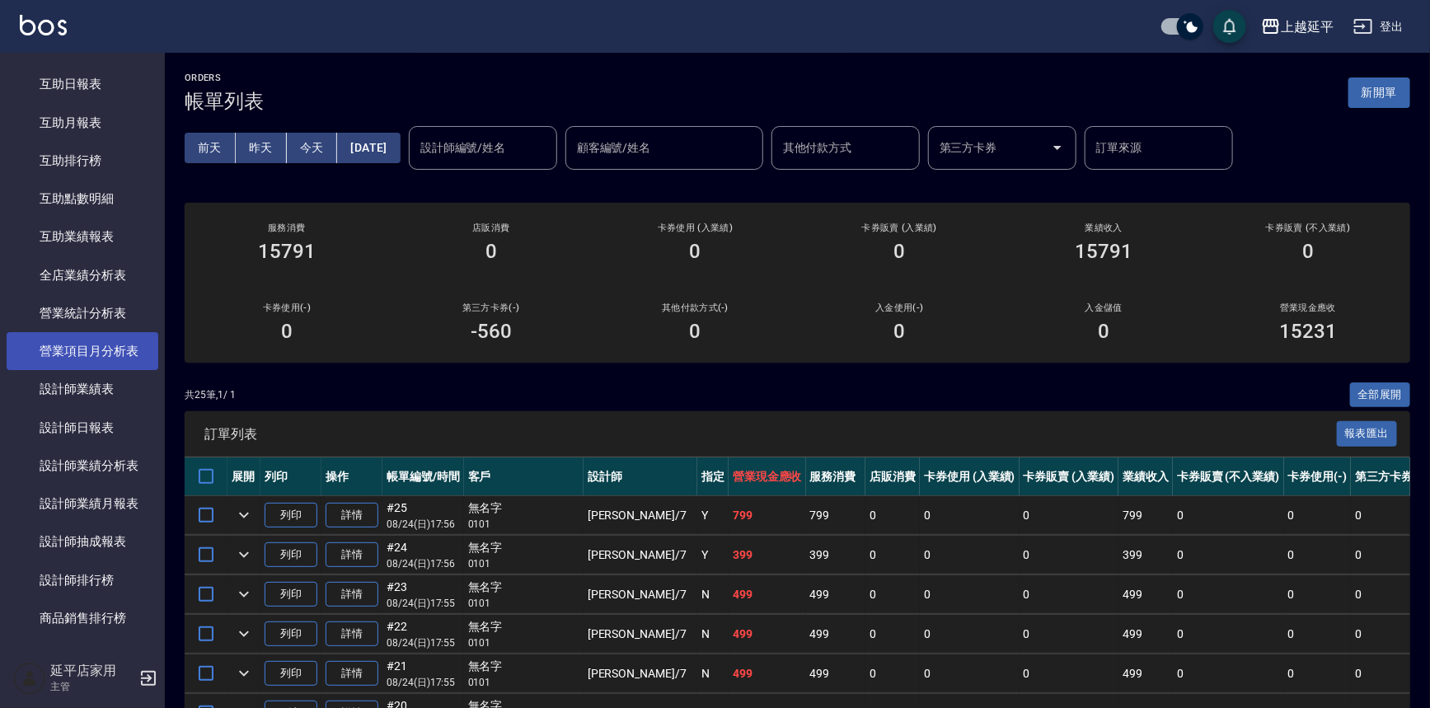
scroll to position [599, 0]
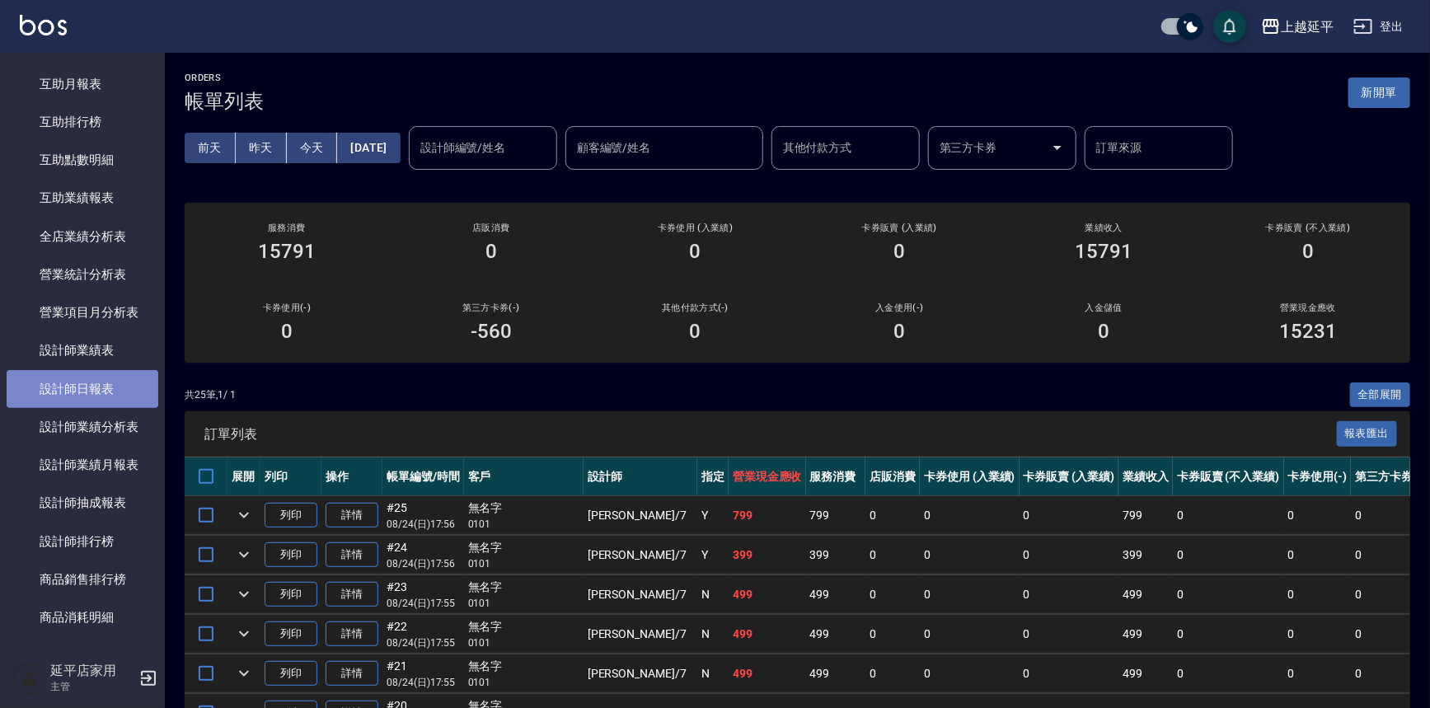
click at [110, 397] on link "設計師日報表" at bounding box center [83, 389] width 152 height 38
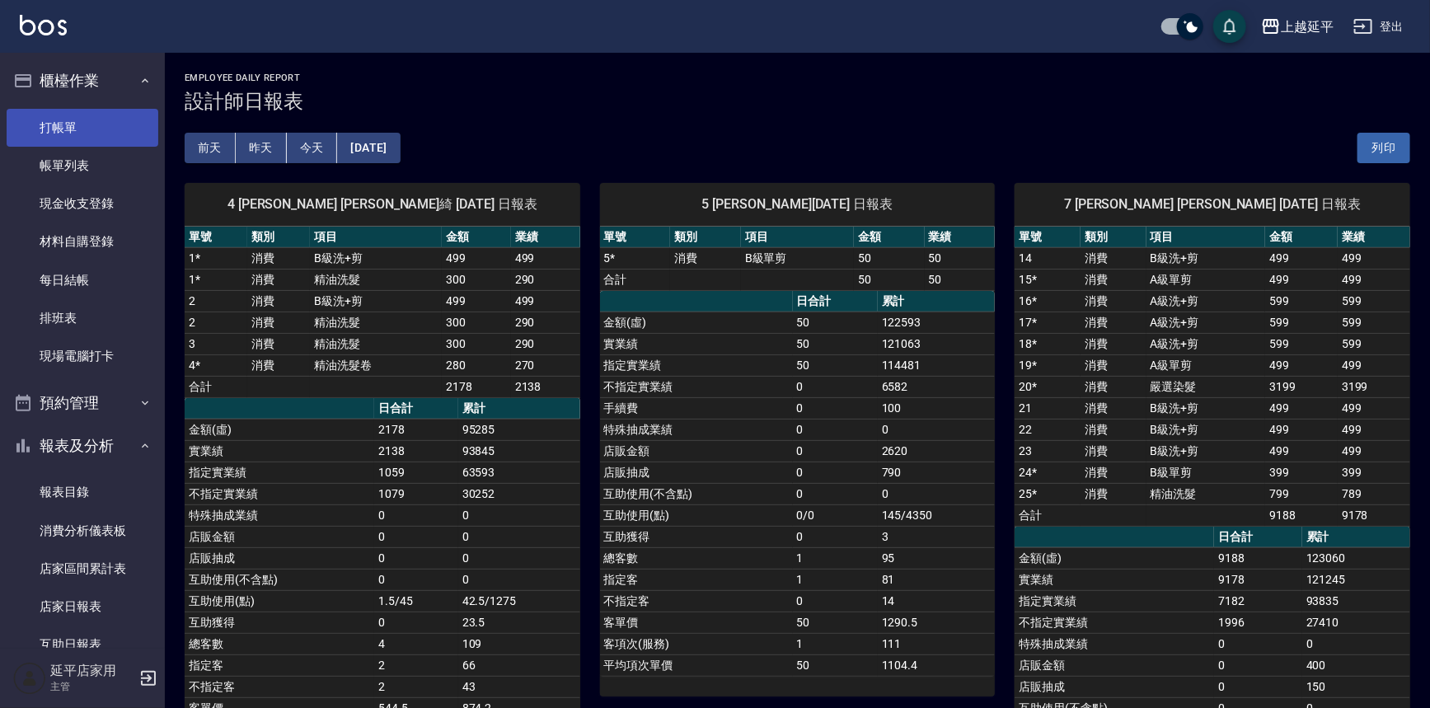
click at [120, 122] on link "打帳單" at bounding box center [83, 128] width 152 height 38
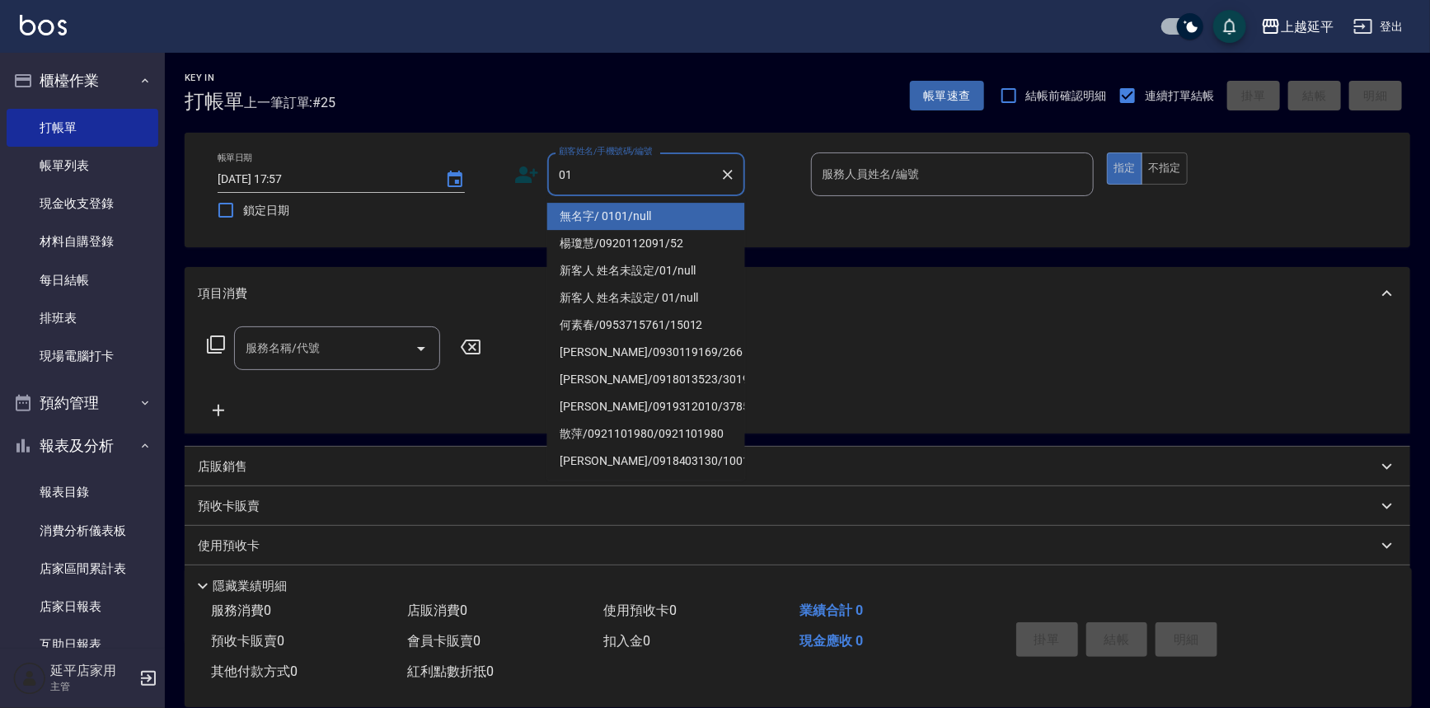
click at [668, 223] on li "無名字/ 0101/null" at bounding box center [646, 216] width 198 height 27
type input "無名字/ 0101/null"
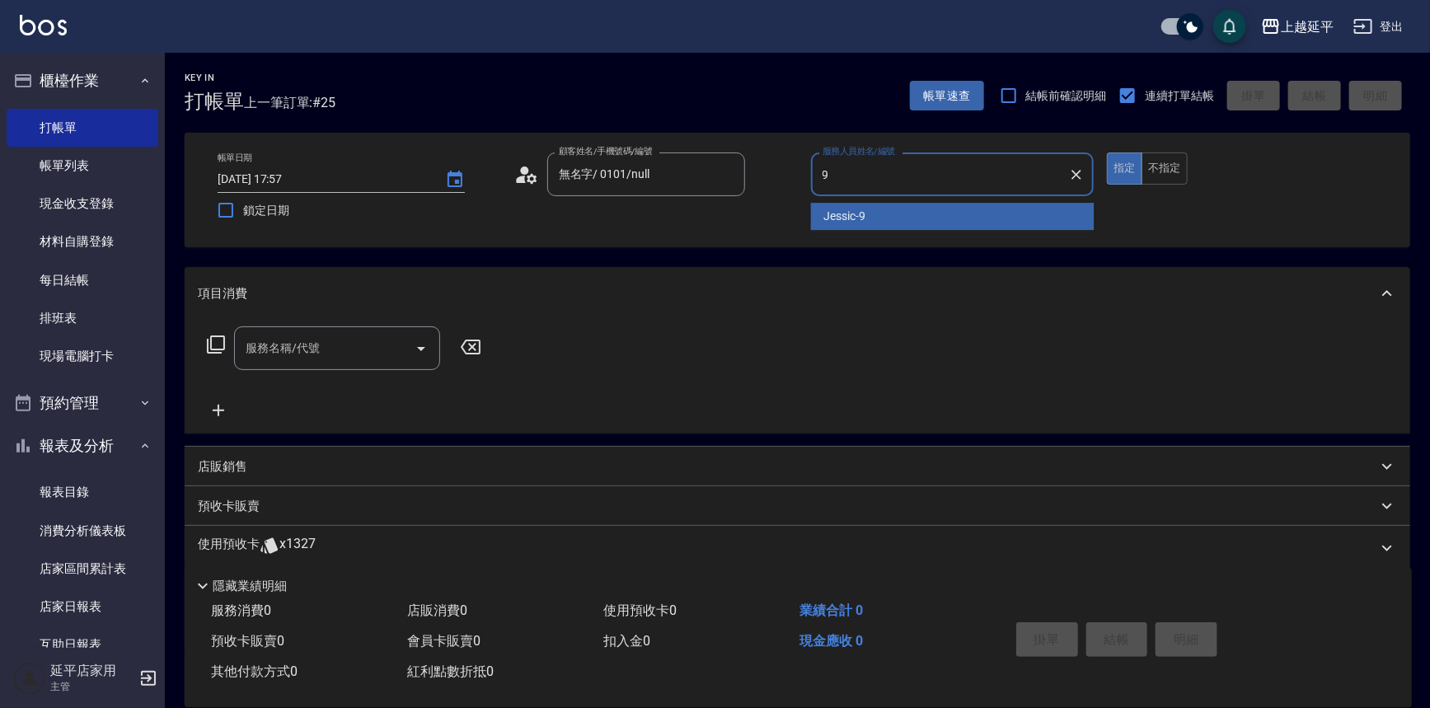
click at [896, 214] on div "Jessic -9" at bounding box center [953, 216] width 284 height 27
type input "Jessic-9"
click at [354, 347] on input "服務名稱/代號" at bounding box center [325, 348] width 167 height 29
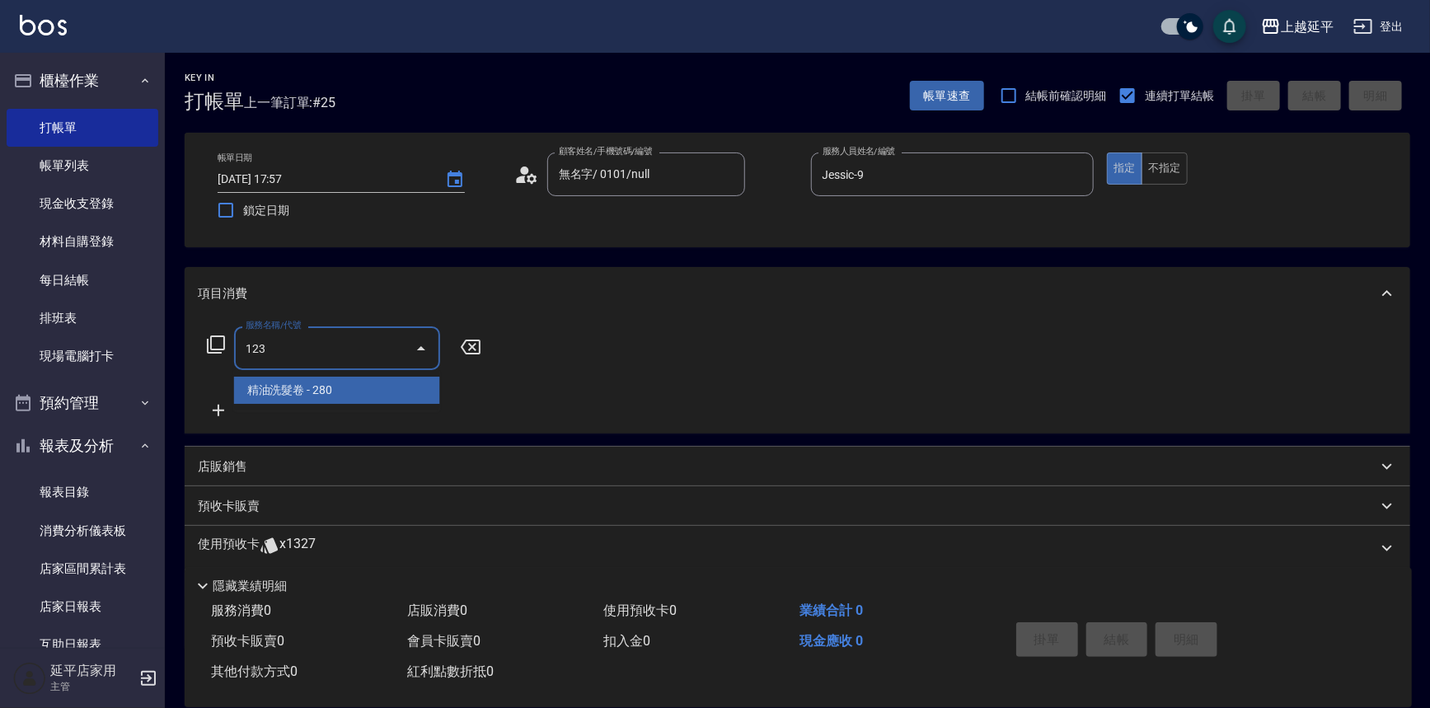
click at [354, 391] on span "精油洗髮卷 - 280" at bounding box center [337, 390] width 206 height 27
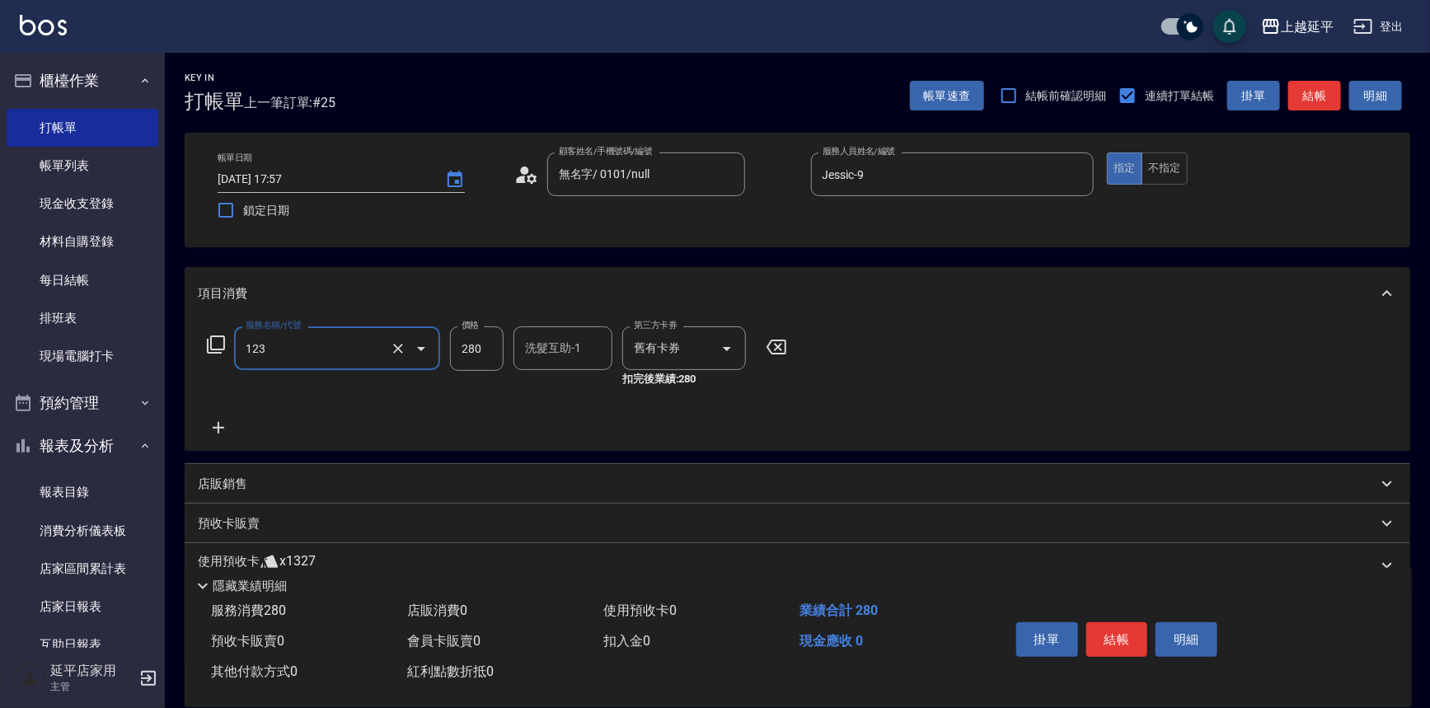
click at [532, 340] on div "洗髮互助-1 洗髮互助-1" at bounding box center [563, 348] width 99 height 44
type input "精油洗髮卷(123)"
click at [575, 395] on span "[PERSON_NAME]-34" at bounding box center [552, 390] width 51 height 17
type input "方彩姿-34"
click at [1103, 632] on button "結帳" at bounding box center [1118, 639] width 62 height 35
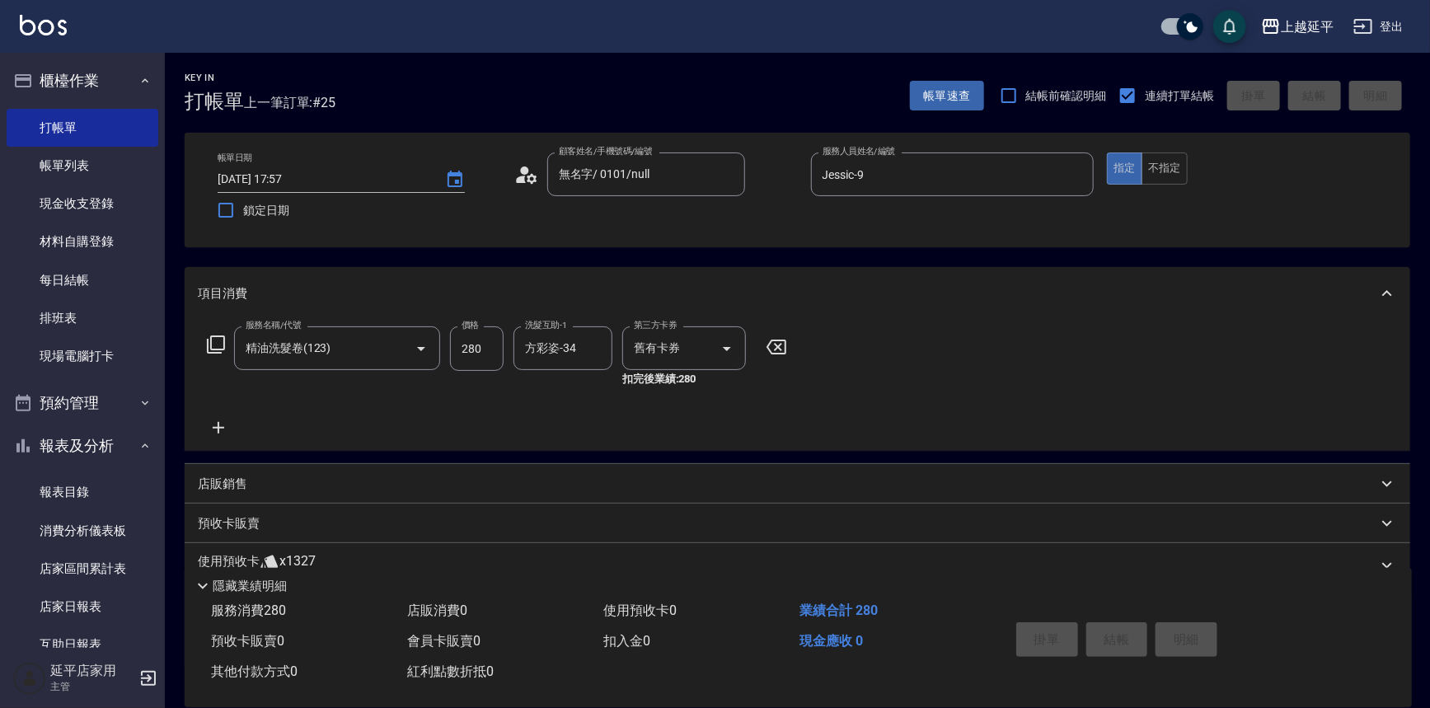
type input "[DATE] 17:59"
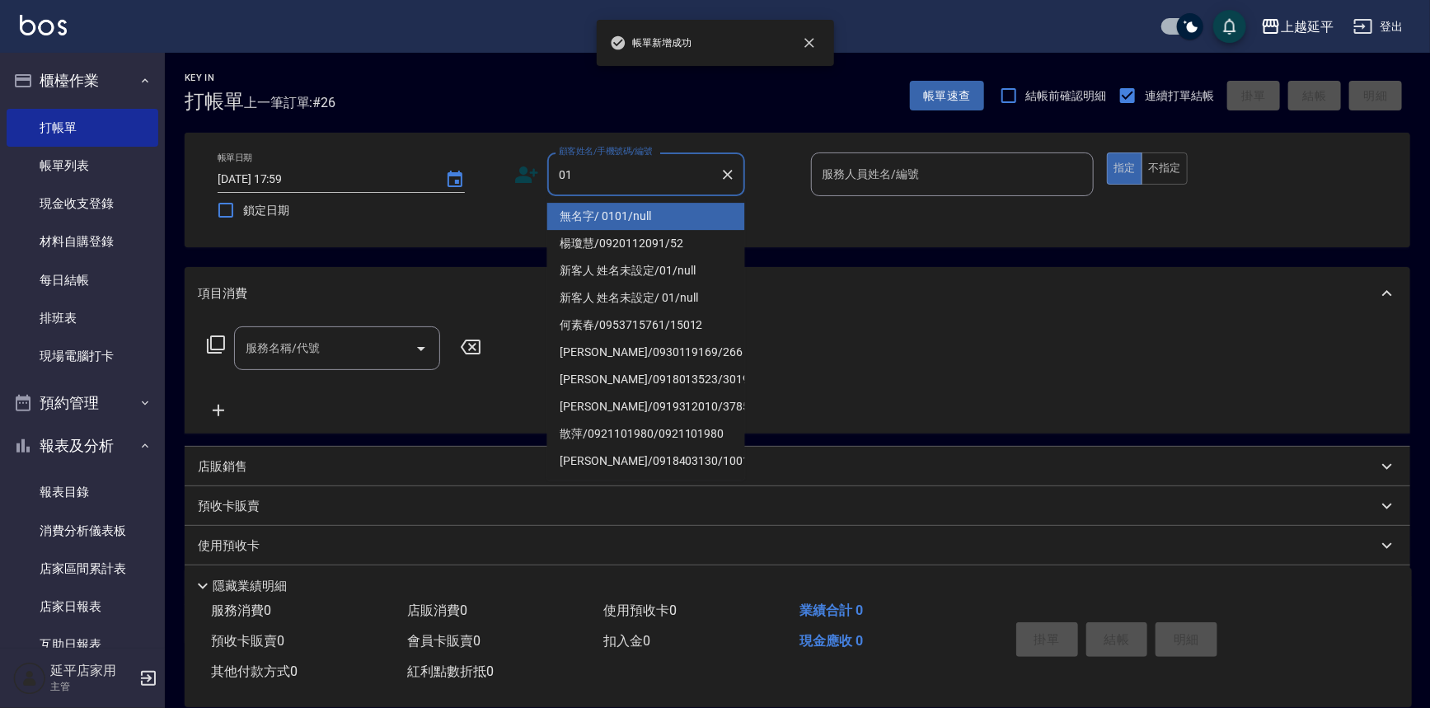
click at [630, 211] on li "無名字/ 0101/null" at bounding box center [646, 216] width 198 height 27
type input "無名字/ 0101/null"
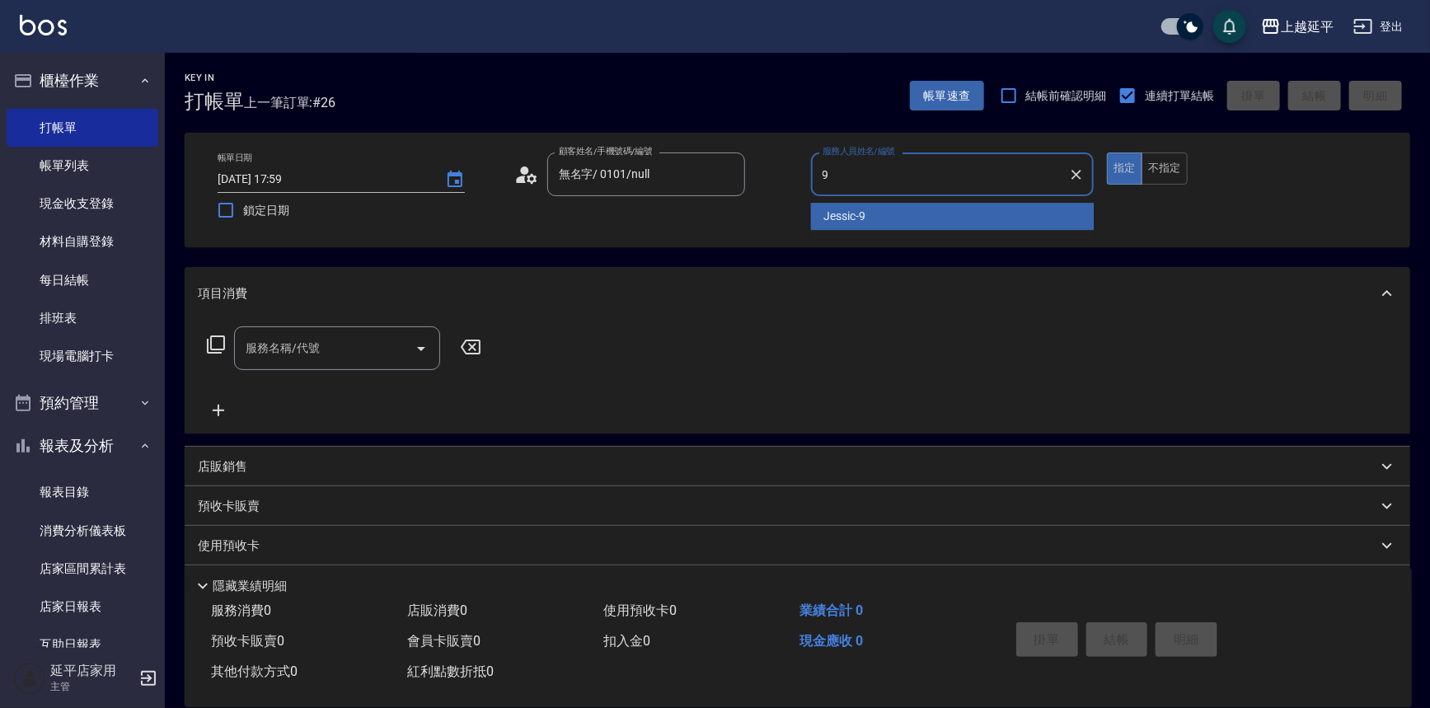
click at [889, 225] on div "Jessic -9" at bounding box center [953, 216] width 284 height 27
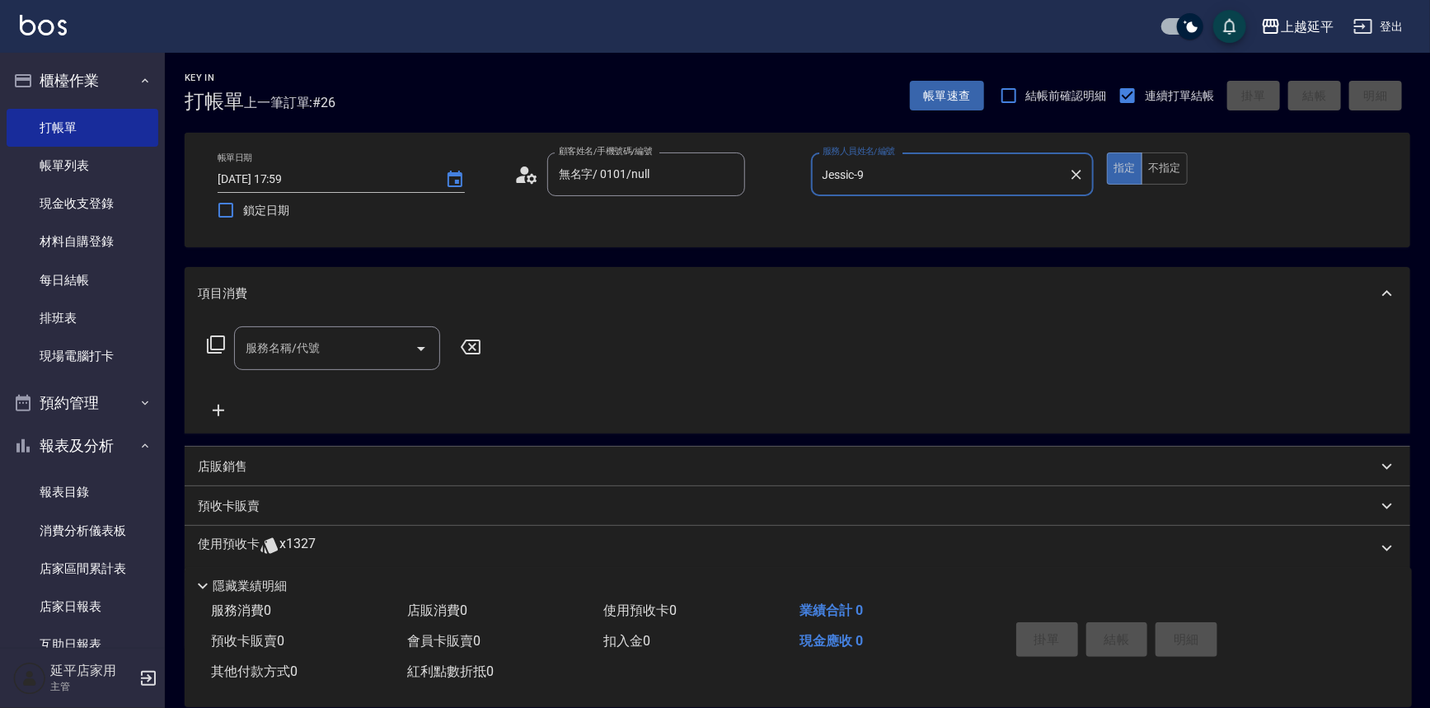
type input "Jessic-9"
click at [368, 348] on input "服務名稱/代號" at bounding box center [325, 348] width 167 height 29
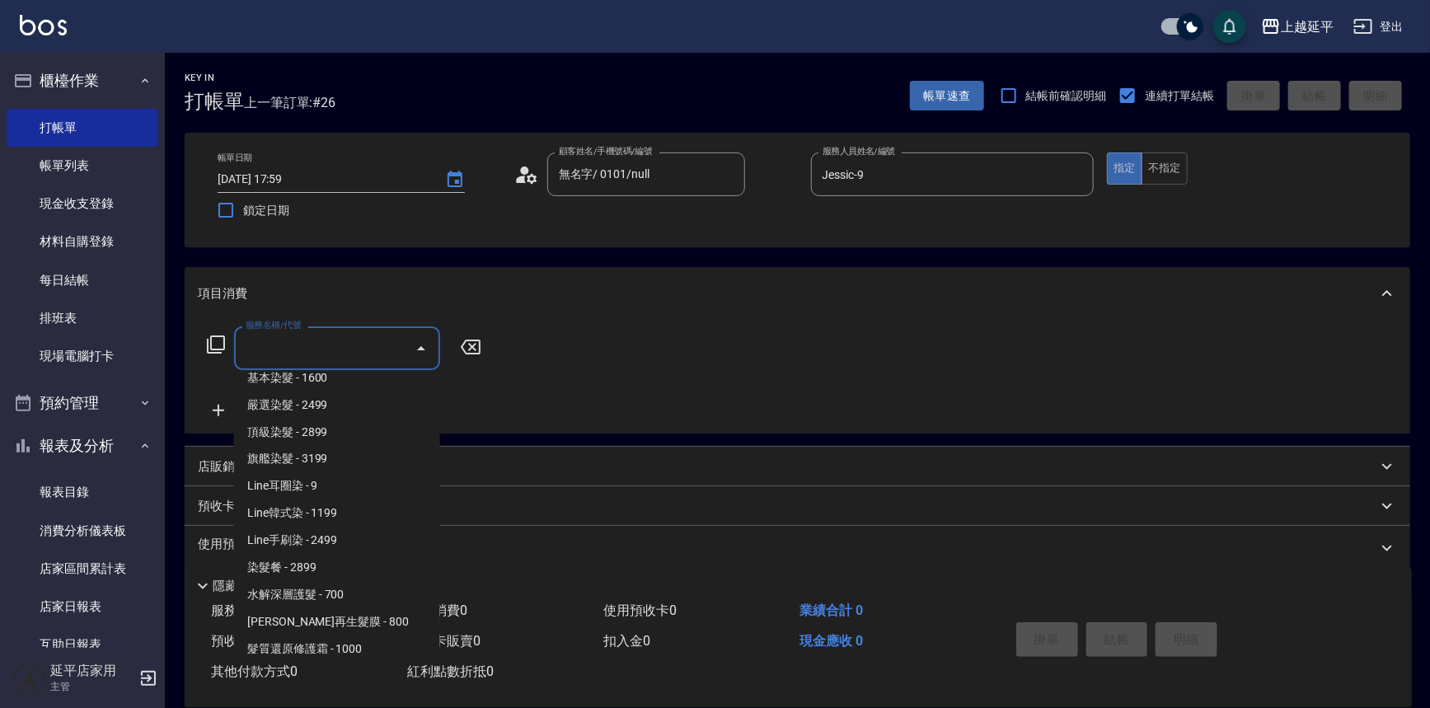
scroll to position [1574, 0]
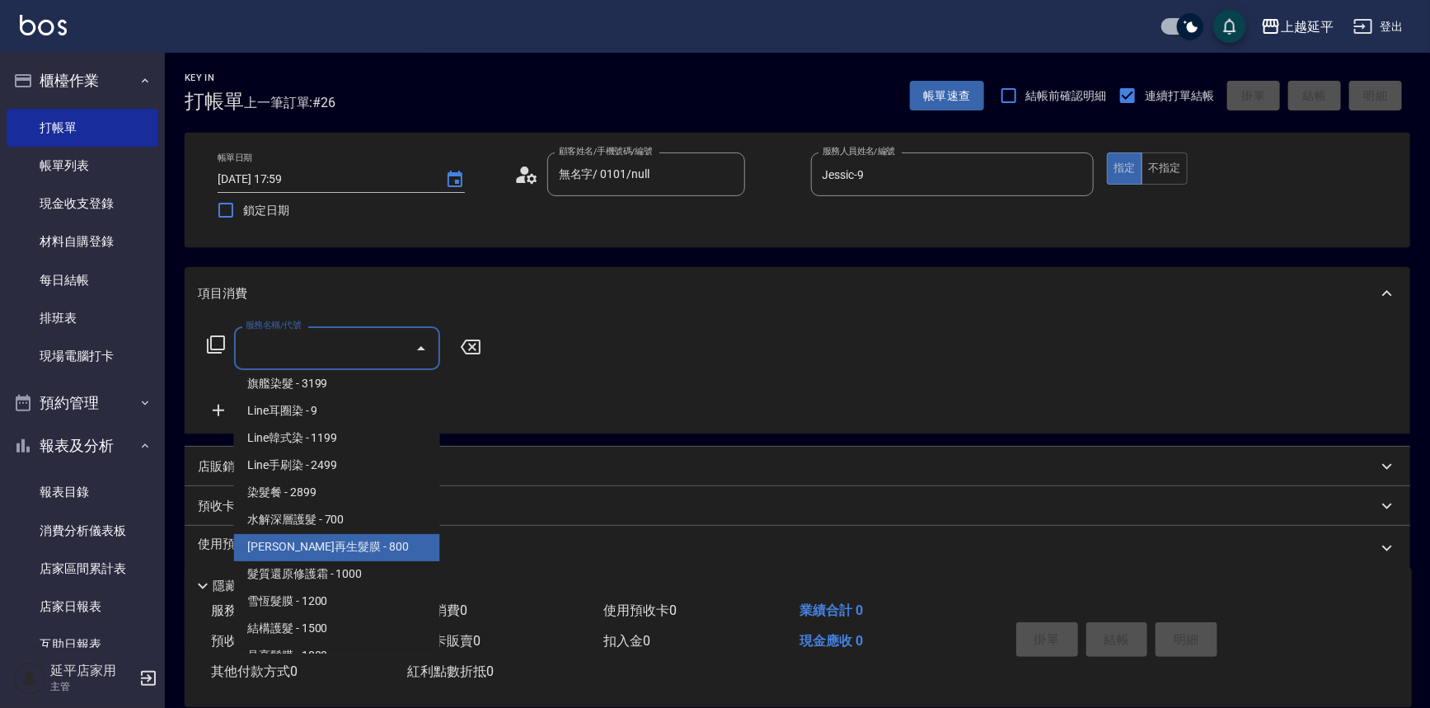
click at [369, 550] on span "[PERSON_NAME]再生髮膜 - 800" at bounding box center [337, 547] width 206 height 27
type input "[PERSON_NAME]再生髮膜(502)"
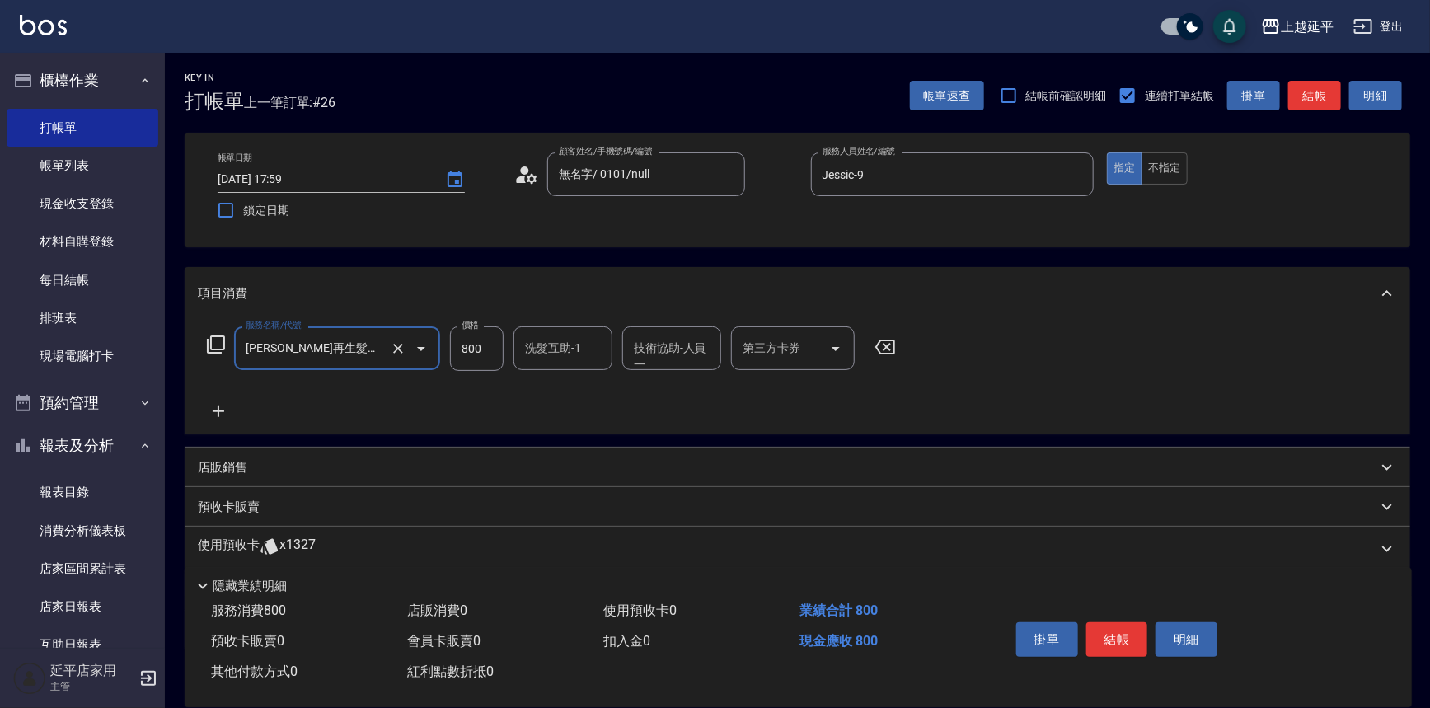
click at [481, 347] on input "800" at bounding box center [477, 348] width 54 height 45
type input "1499"
click at [1115, 631] on button "結帳" at bounding box center [1118, 639] width 62 height 35
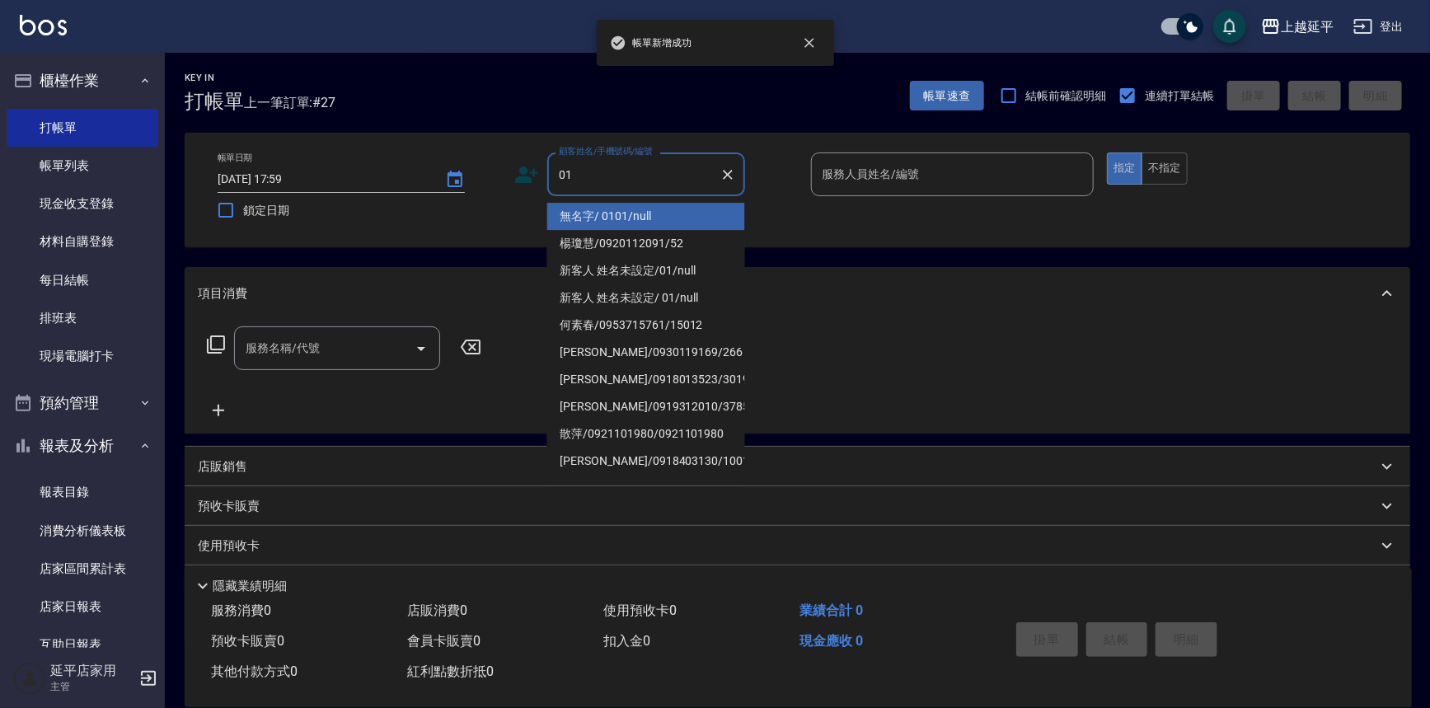
click at [617, 203] on li "無名字/ 0101/null" at bounding box center [646, 216] width 198 height 27
type input "無名字/ 0101/null"
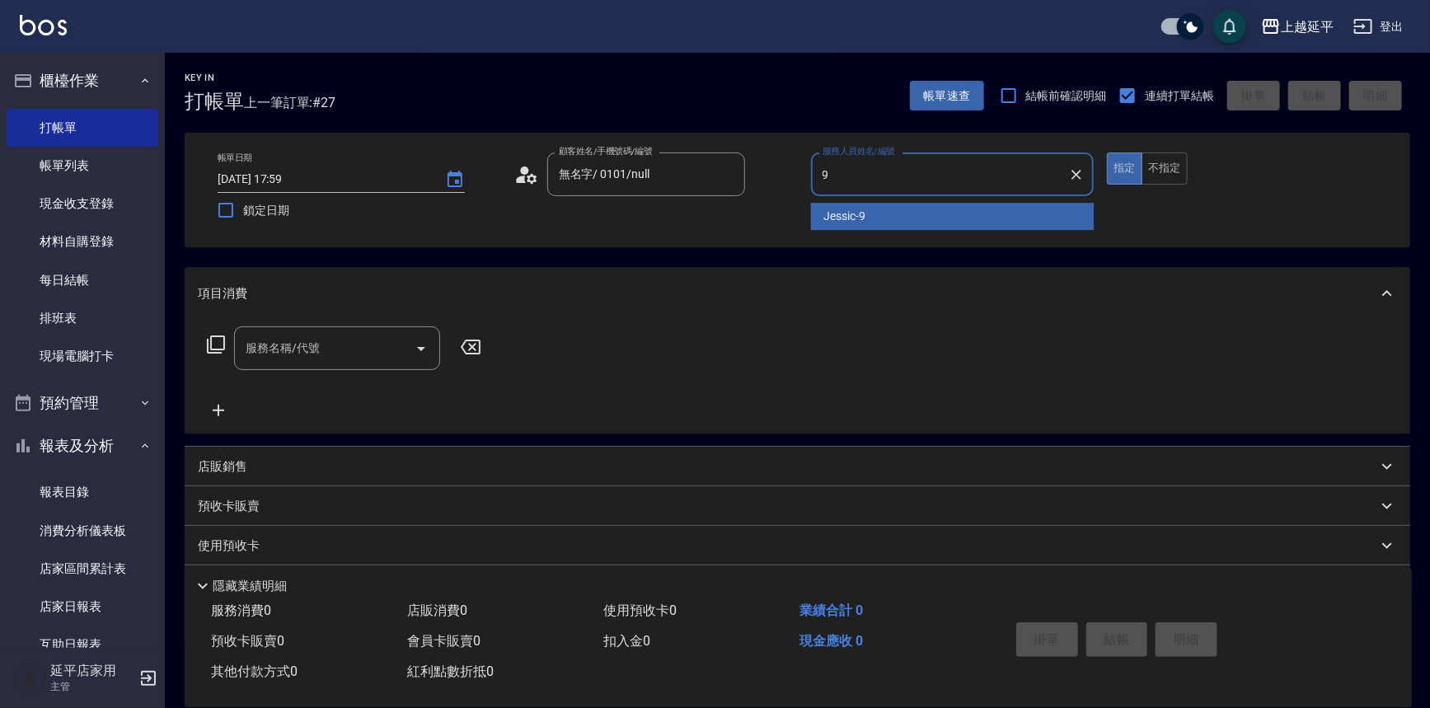
click at [866, 216] on span "Jessic -9" at bounding box center [845, 216] width 42 height 17
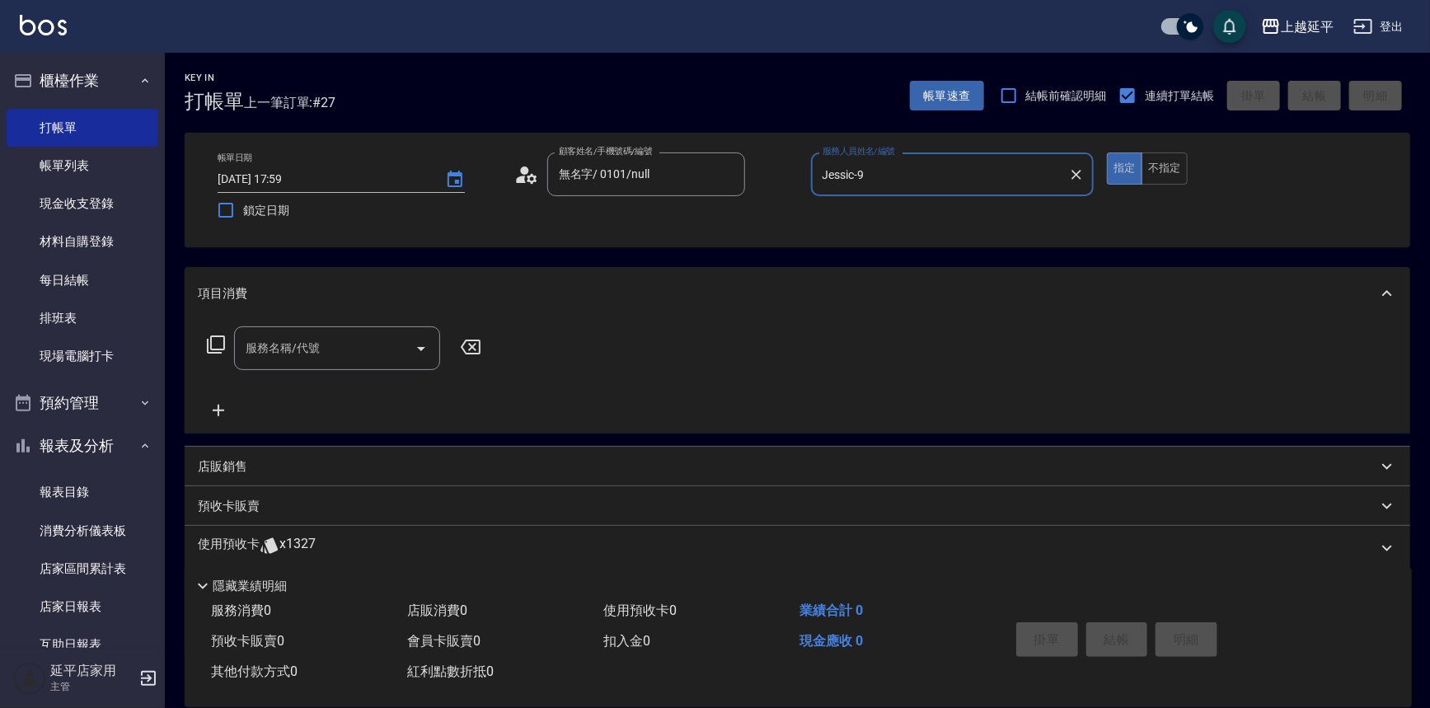
click at [366, 357] on input "服務名稱/代號" at bounding box center [325, 348] width 167 height 29
click at [411, 386] on span "精油洗髮卷 - 280" at bounding box center [337, 390] width 206 height 27
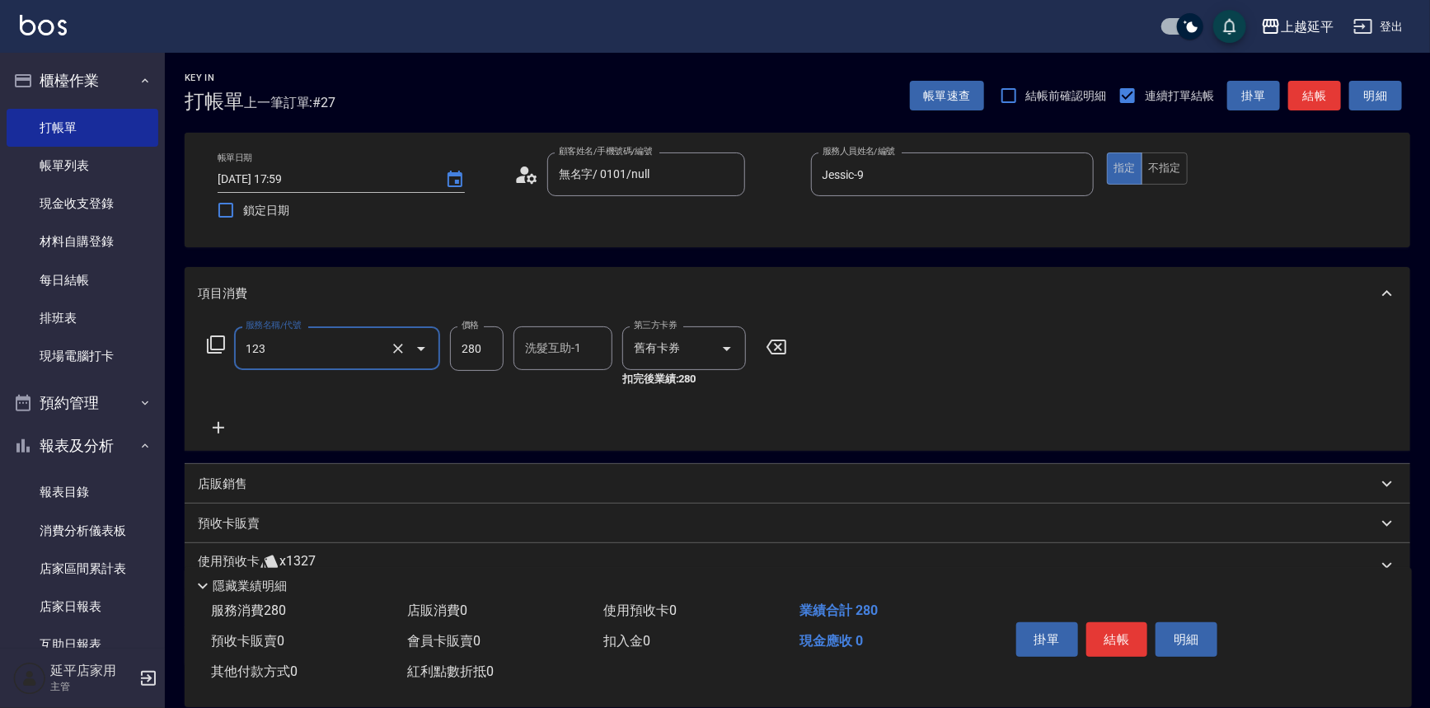
click at [533, 351] on div "洗髮互助-1 洗髮互助-1" at bounding box center [563, 348] width 99 height 44
click at [566, 387] on span "[PERSON_NAME]-34" at bounding box center [552, 390] width 51 height 17
click at [1102, 635] on button "結帳" at bounding box center [1118, 639] width 62 height 35
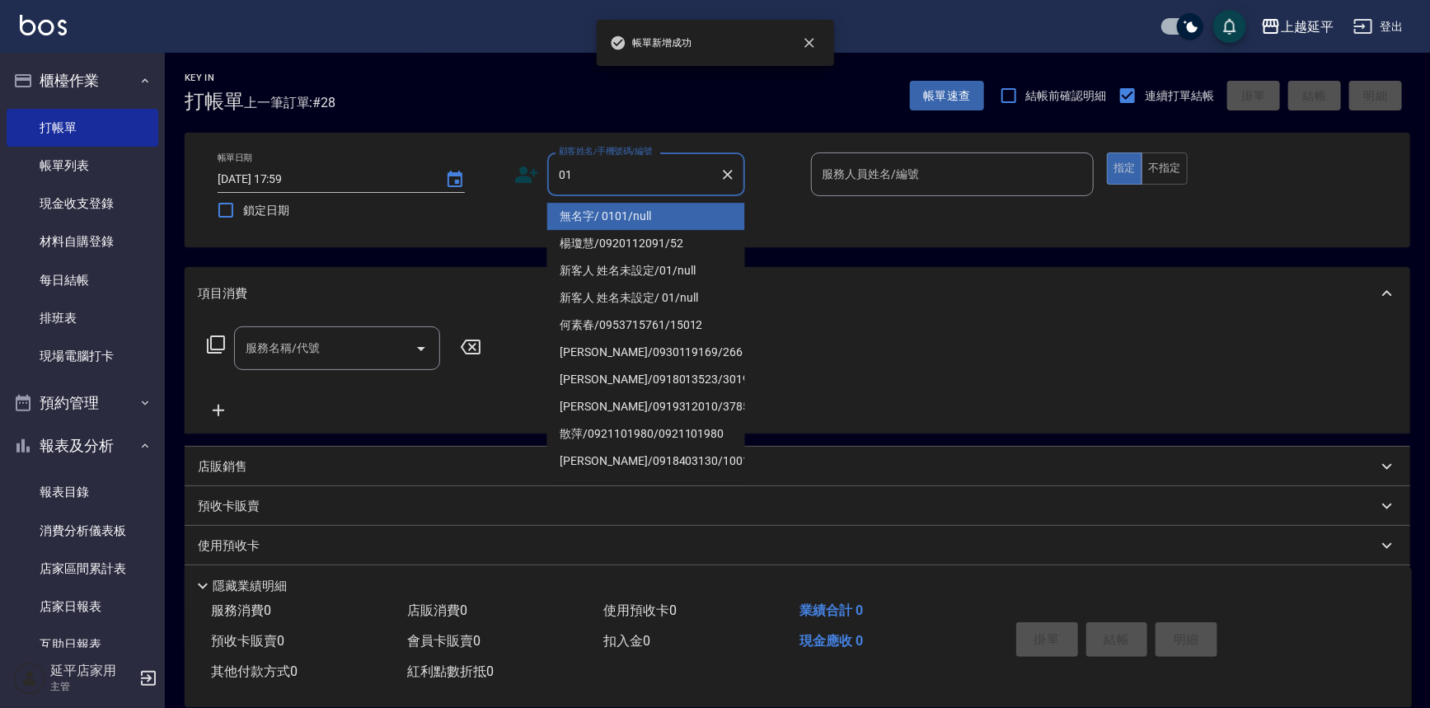
click at [618, 218] on li "無名字/ 0101/null" at bounding box center [646, 216] width 198 height 27
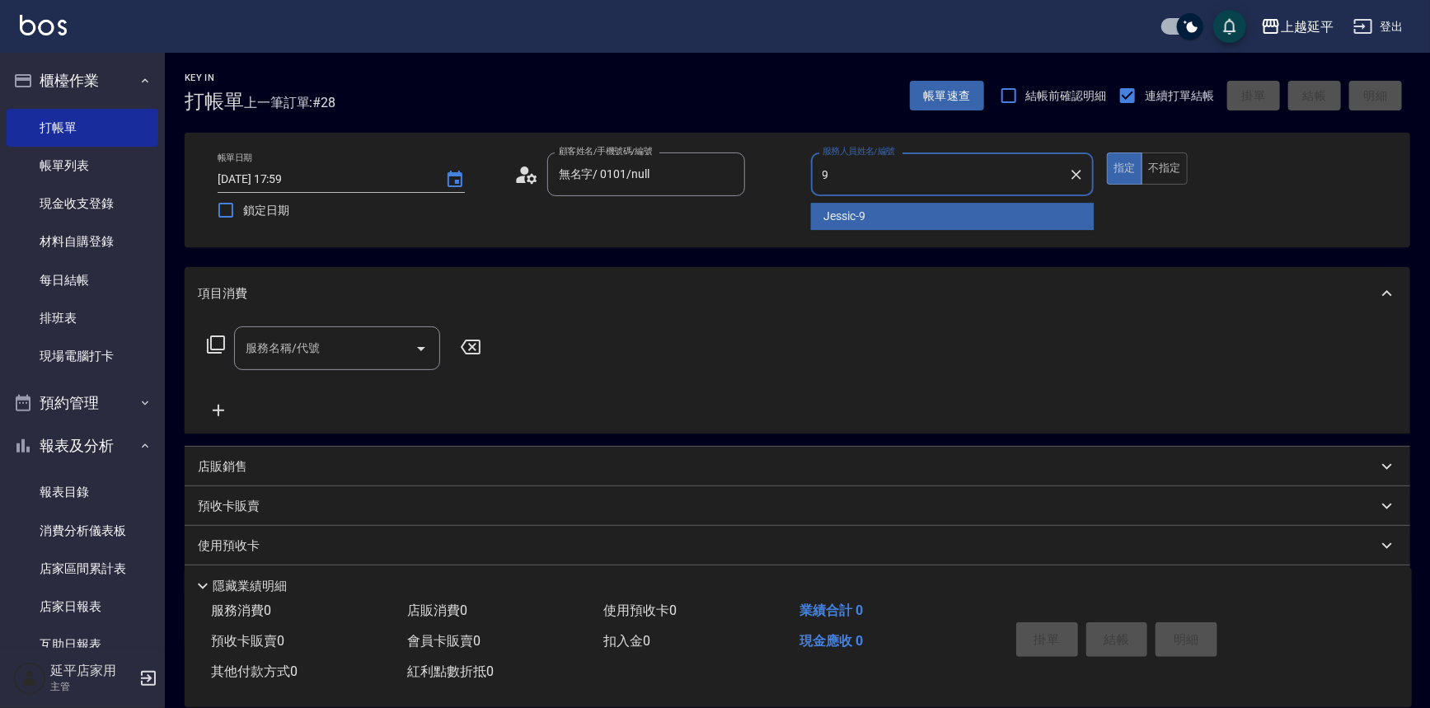
click at [833, 215] on span "Jessic -9" at bounding box center [845, 216] width 42 height 17
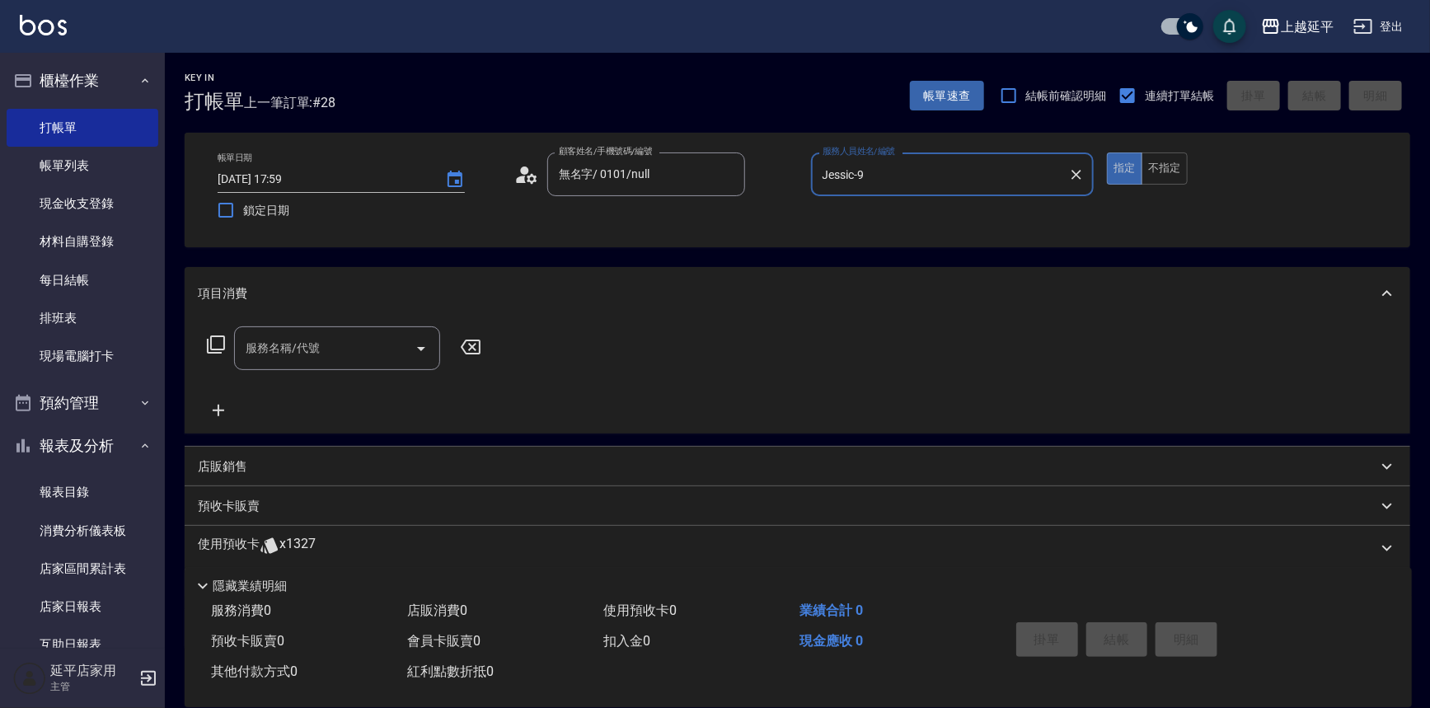
click at [337, 354] on input "服務名稱/代號" at bounding box center [325, 348] width 167 height 29
click at [403, 397] on span "基本染髮 - 1600" at bounding box center [337, 390] width 206 height 27
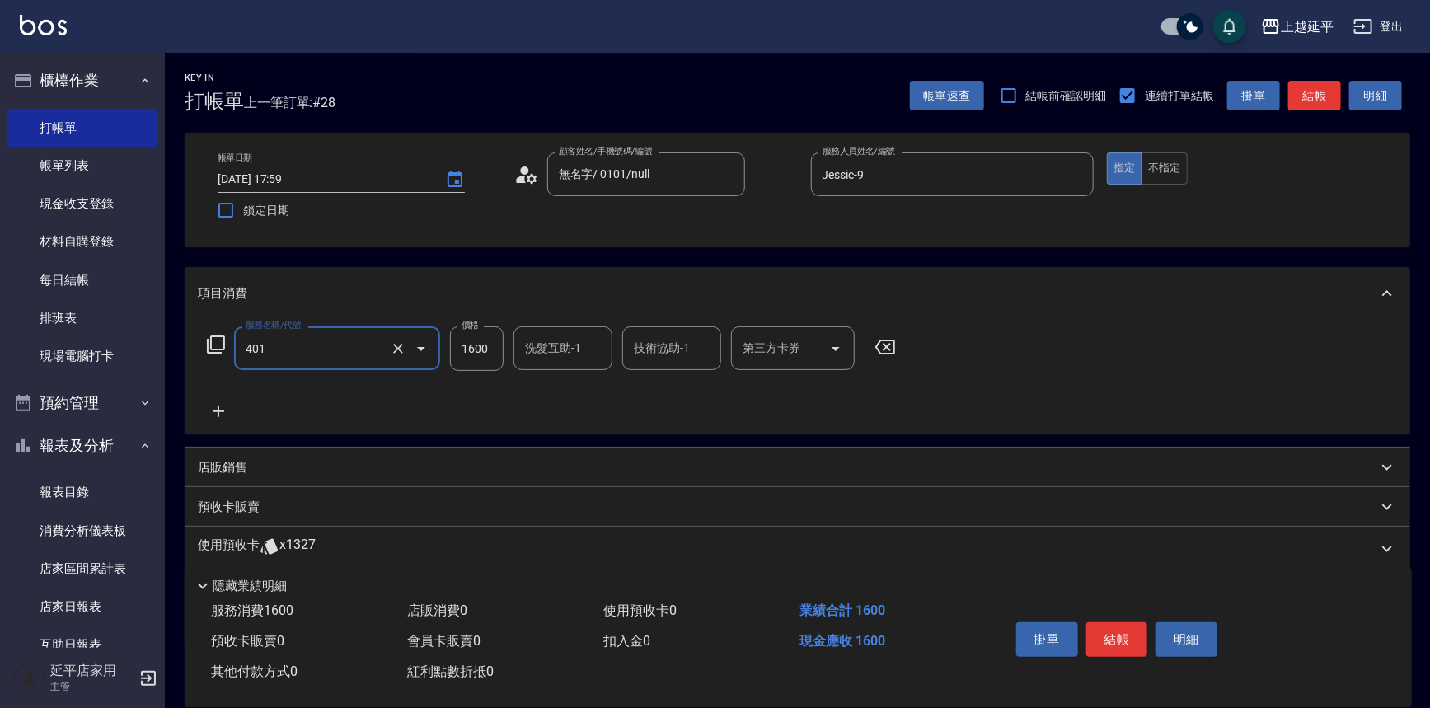
click at [486, 350] on input "1600" at bounding box center [477, 348] width 54 height 45
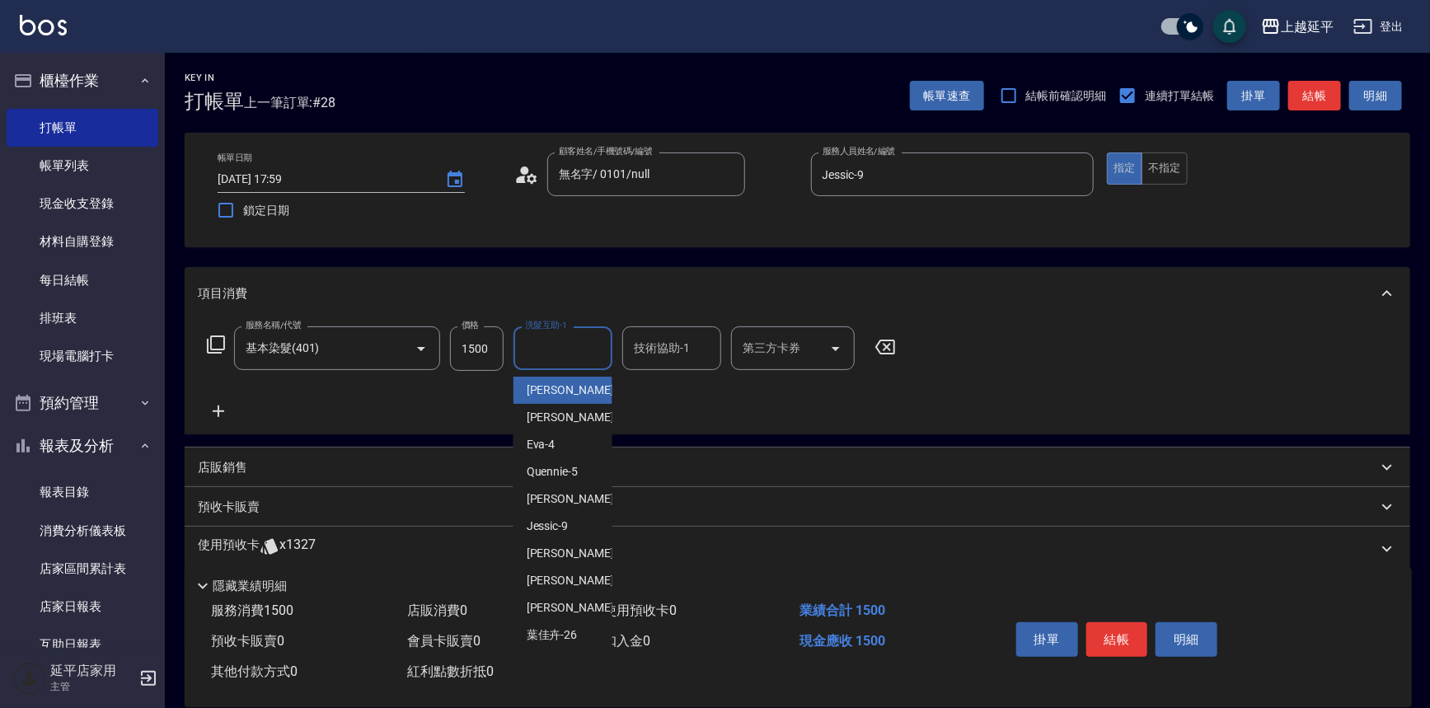
click at [529, 357] on input "洗髮互助-1" at bounding box center [563, 348] width 84 height 29
click at [648, 349] on div "技術協助-1 技術協助-1" at bounding box center [671, 348] width 99 height 44
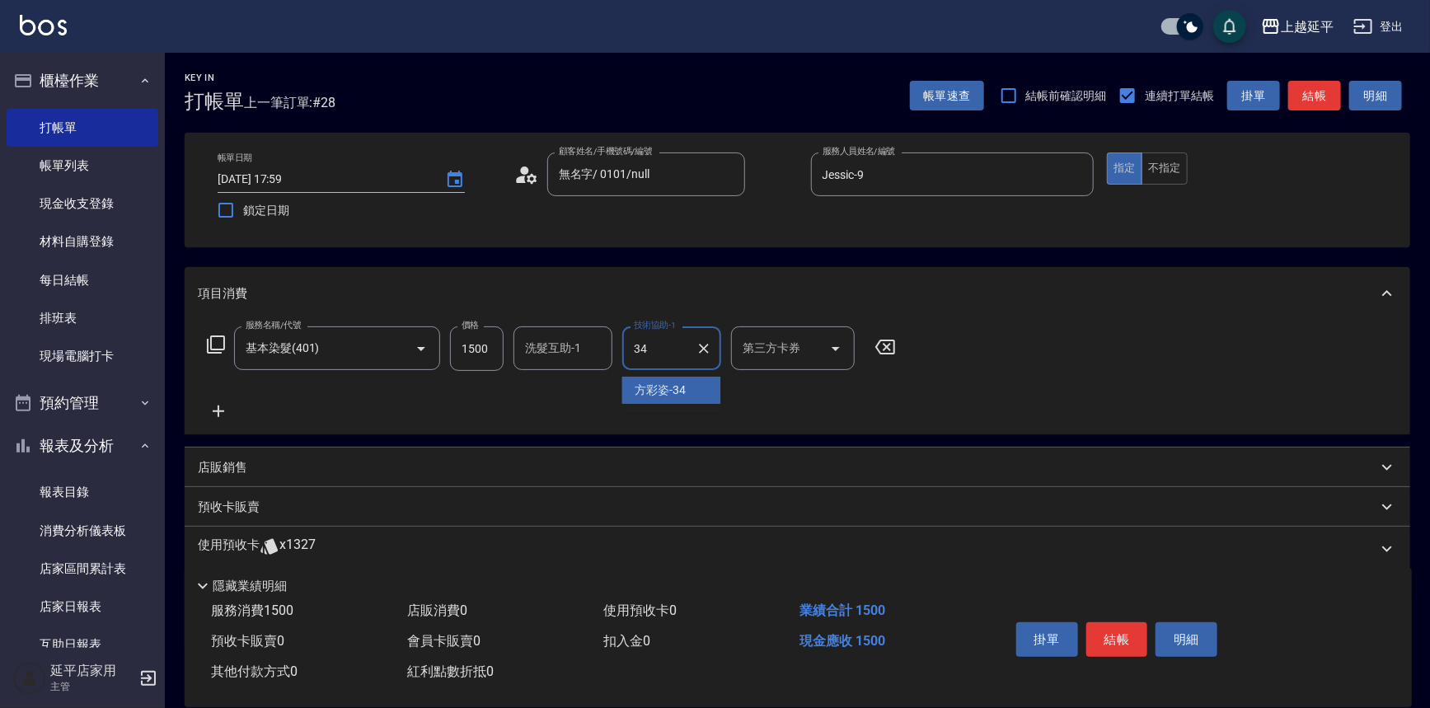
click at [657, 386] on span "[PERSON_NAME]-34" at bounding box center [661, 390] width 51 height 17
click at [229, 410] on icon at bounding box center [218, 411] width 41 height 20
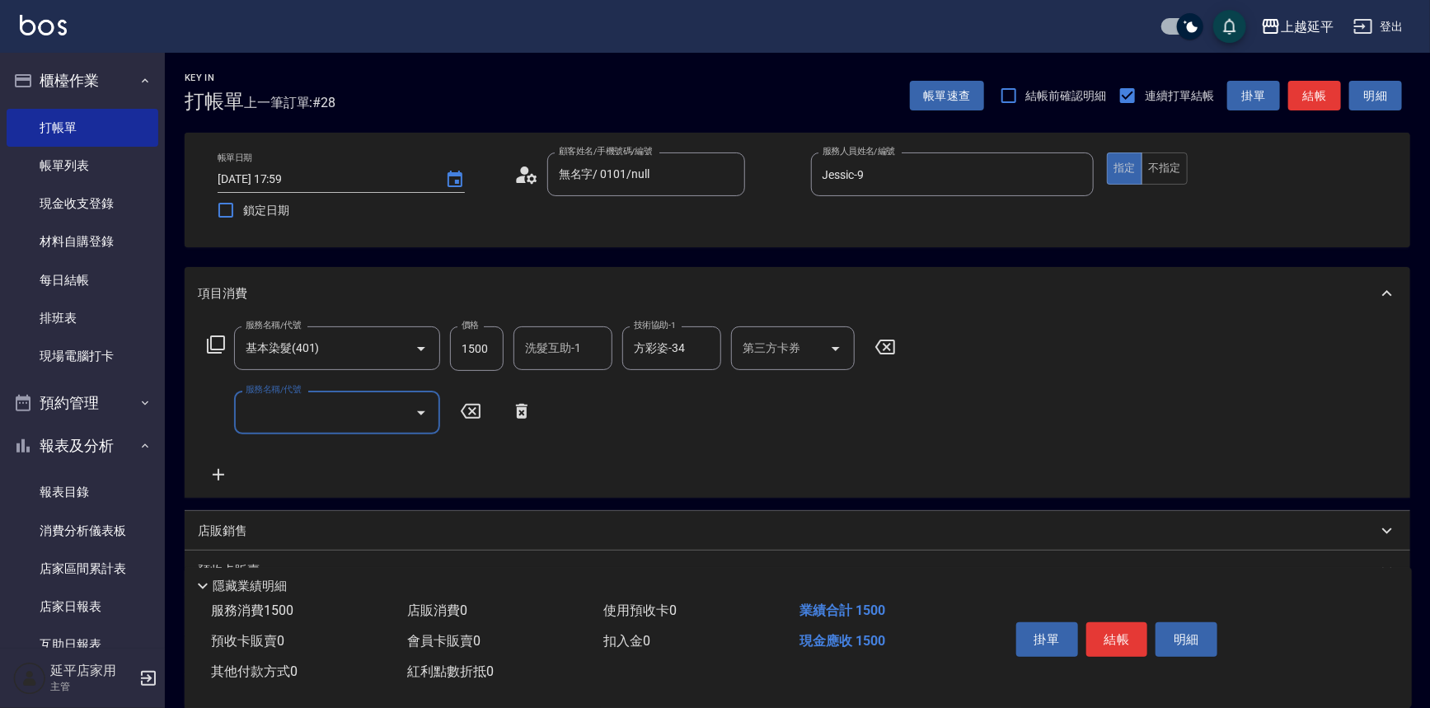
click at [297, 412] on input "服務名稱/代號" at bounding box center [325, 412] width 167 height 29
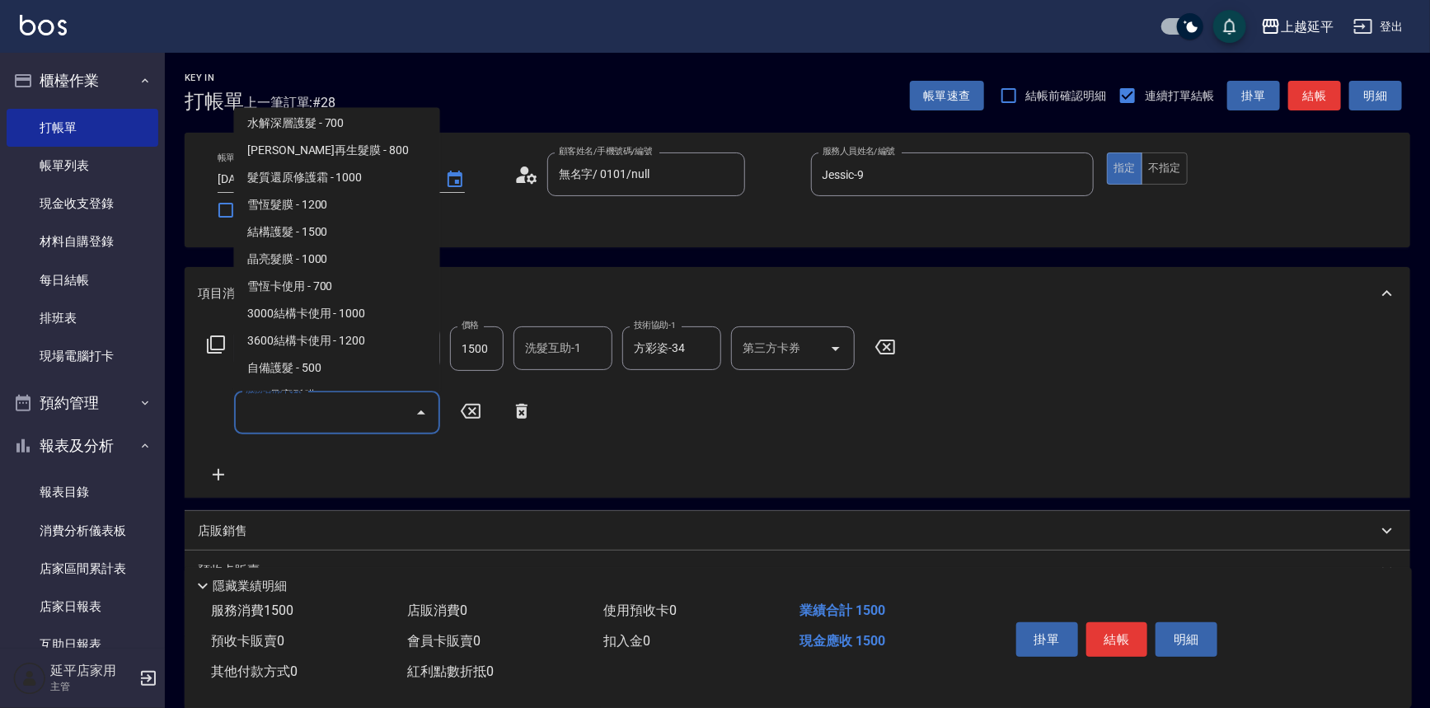
scroll to position [1723, 0]
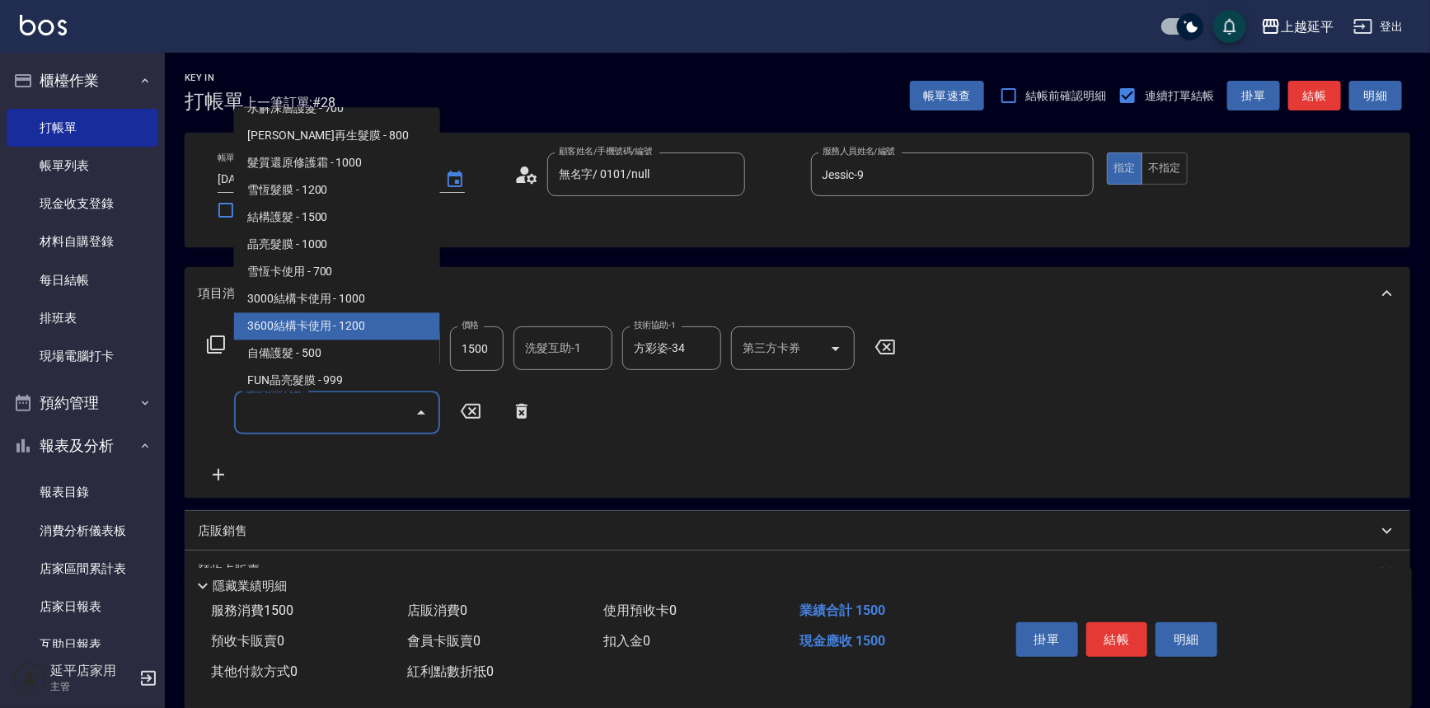
click at [345, 331] on span "3600結構卡使用 - 1200" at bounding box center [337, 326] width 206 height 27
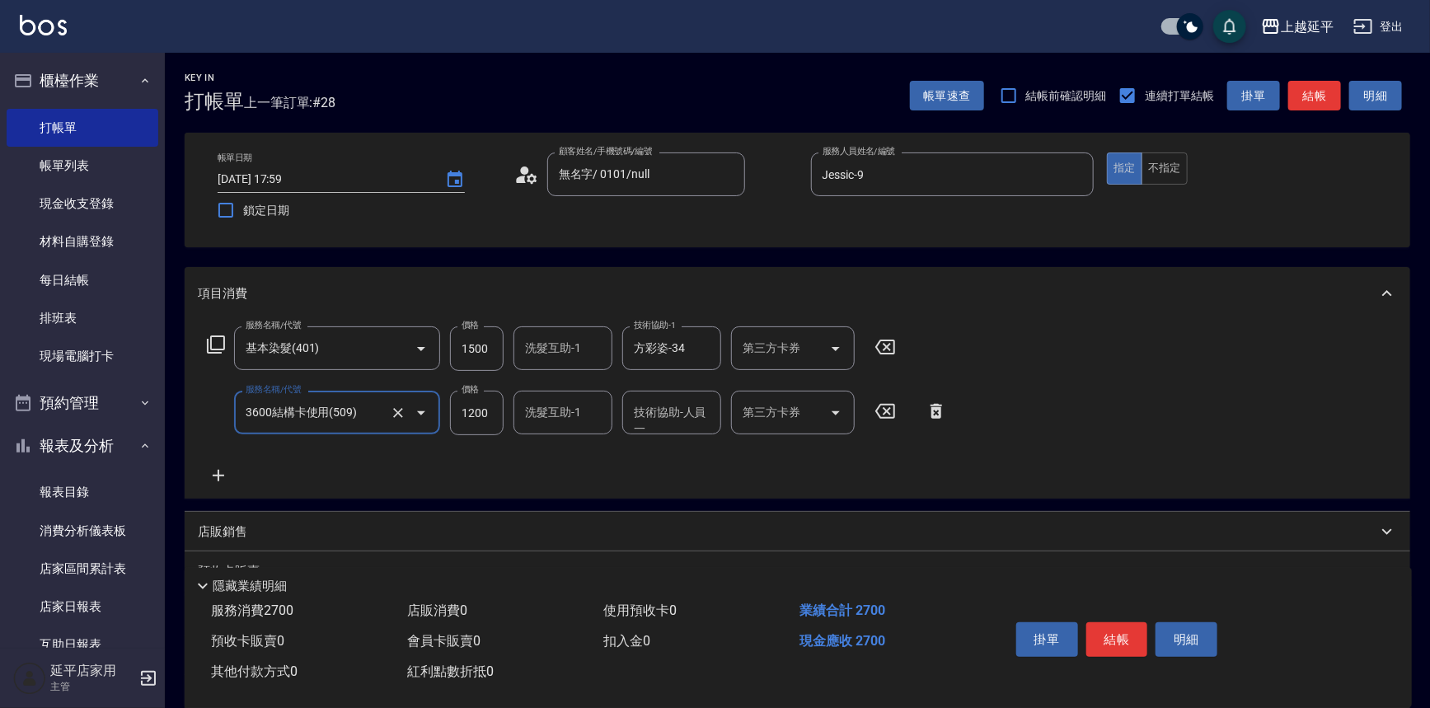
click at [758, 411] on div "第三方卡券 第三方卡券" at bounding box center [793, 413] width 124 height 44
click at [767, 453] on span "舊有卡券" at bounding box center [793, 454] width 124 height 27
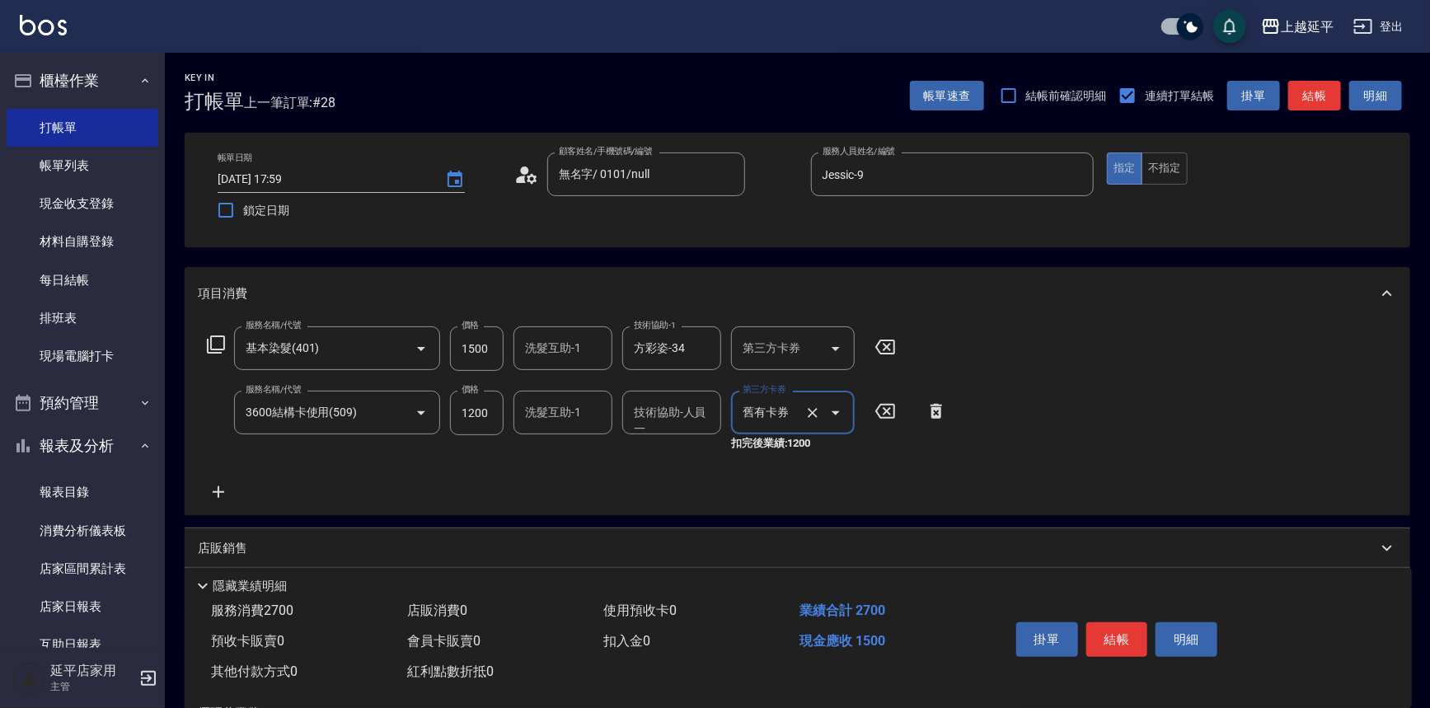
click at [669, 408] on div "技術協助-人員一 技術協助-人員[PERSON_NAME]" at bounding box center [671, 413] width 99 height 44
click at [672, 455] on span "[PERSON_NAME]-34" at bounding box center [661, 454] width 51 height 17
click at [218, 493] on icon at bounding box center [219, 492] width 12 height 12
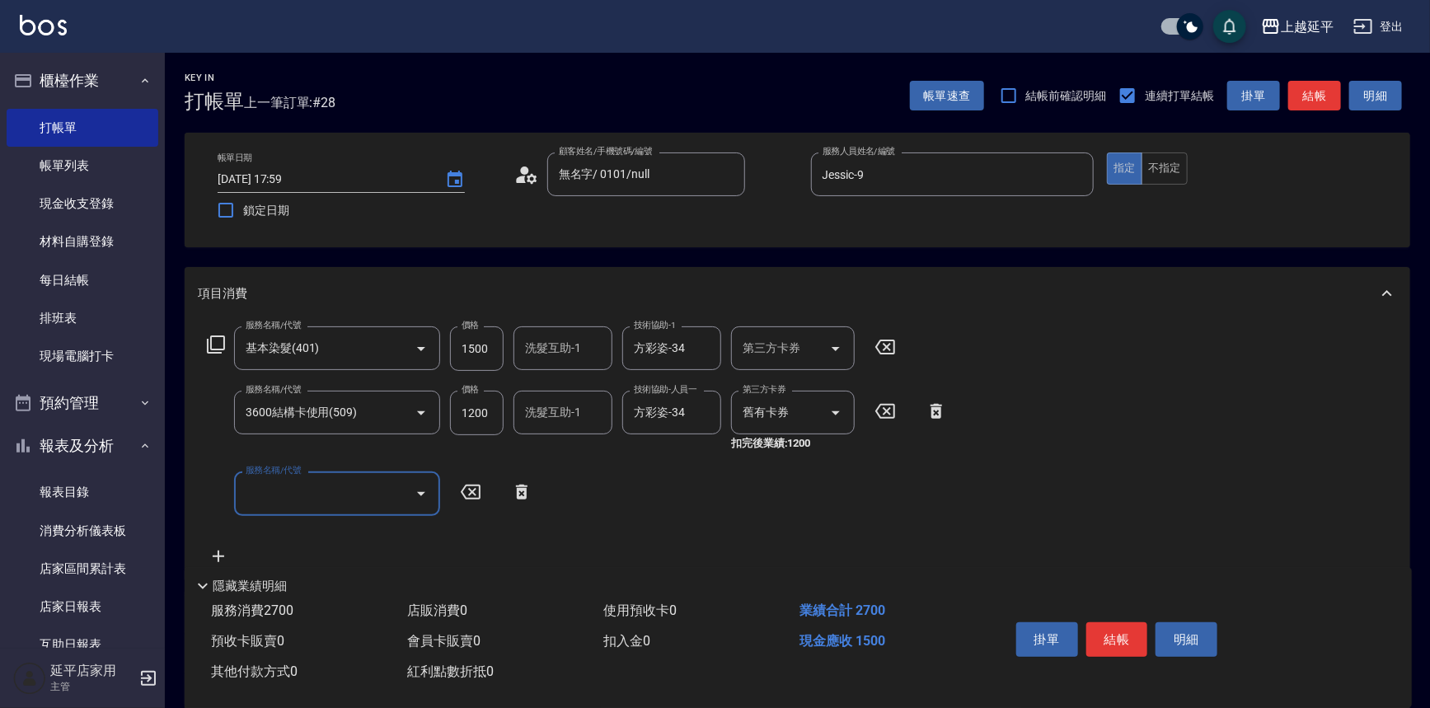
click at [283, 483] on input "服務名稱/代號" at bounding box center [325, 493] width 167 height 29
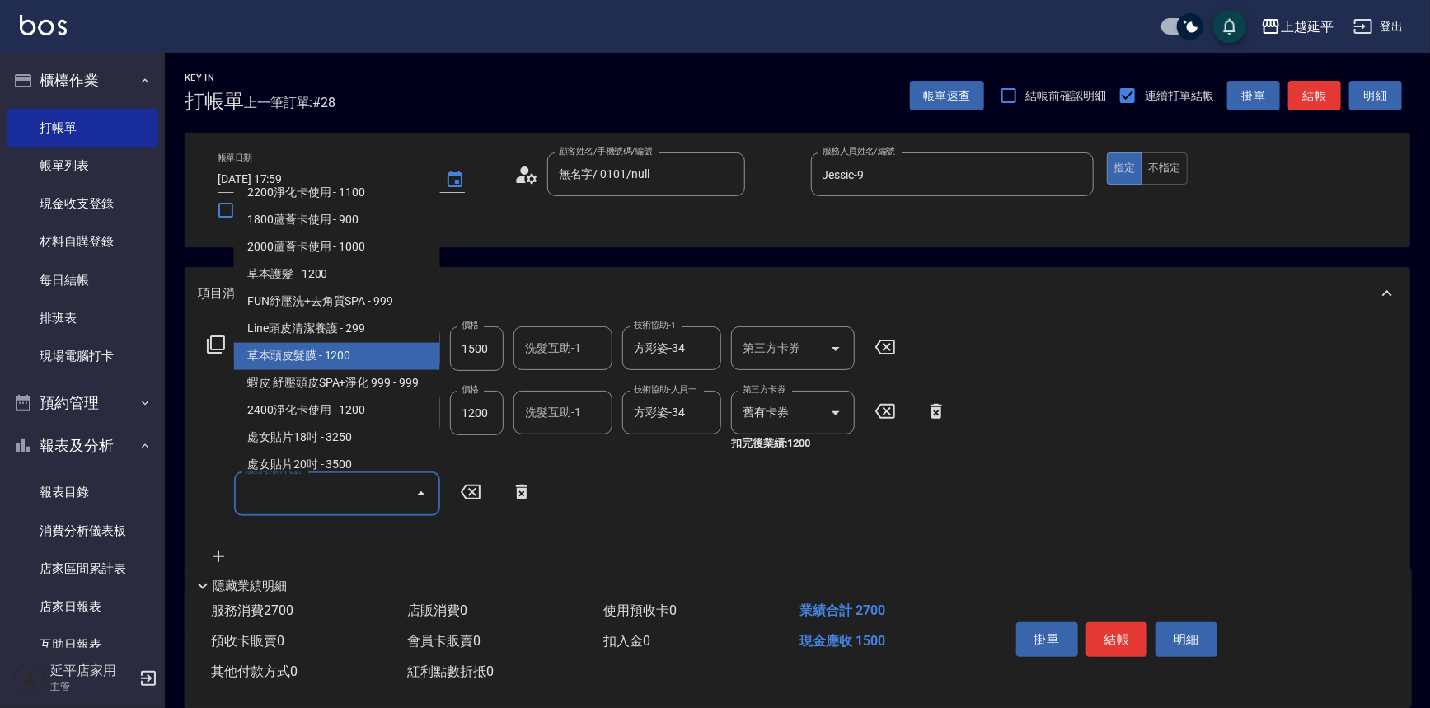
scroll to position [2398, 0]
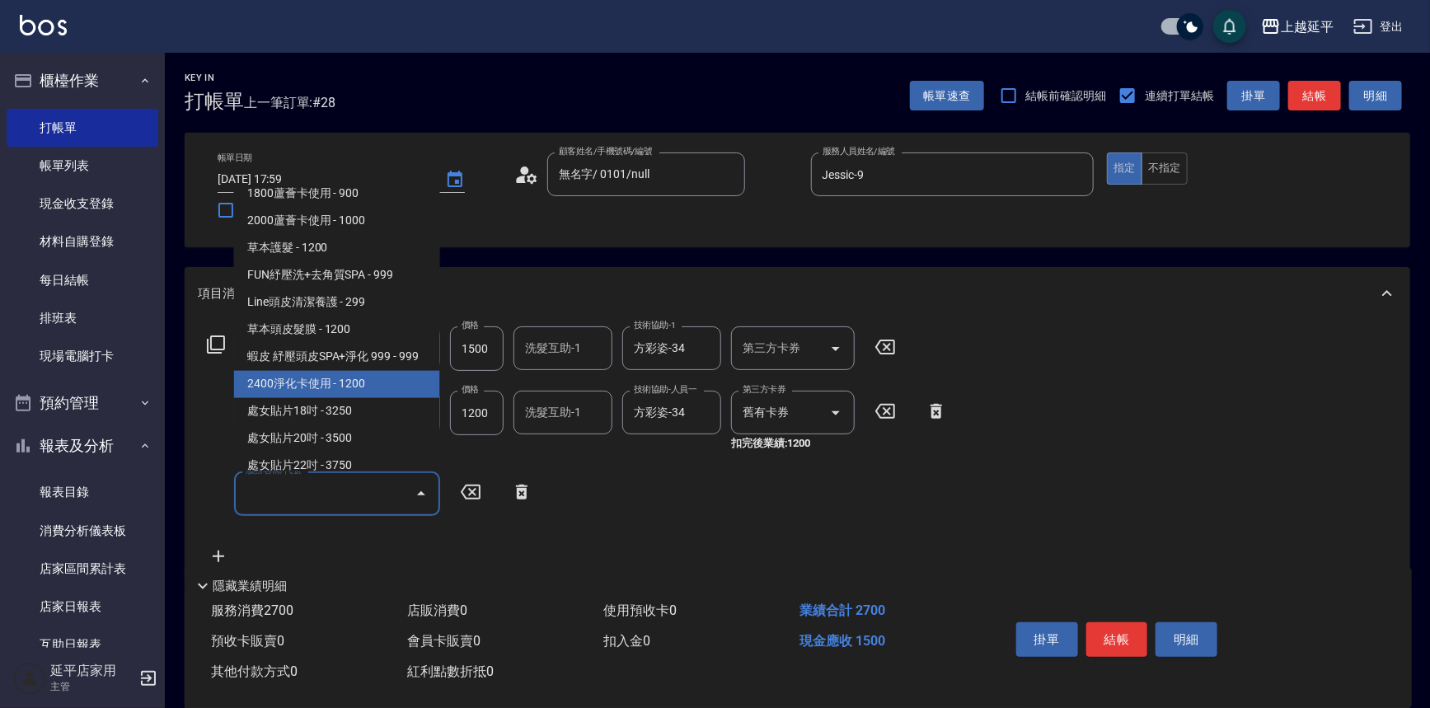
click at [339, 398] on span "2400淨化卡使用 - 1200" at bounding box center [337, 384] width 206 height 27
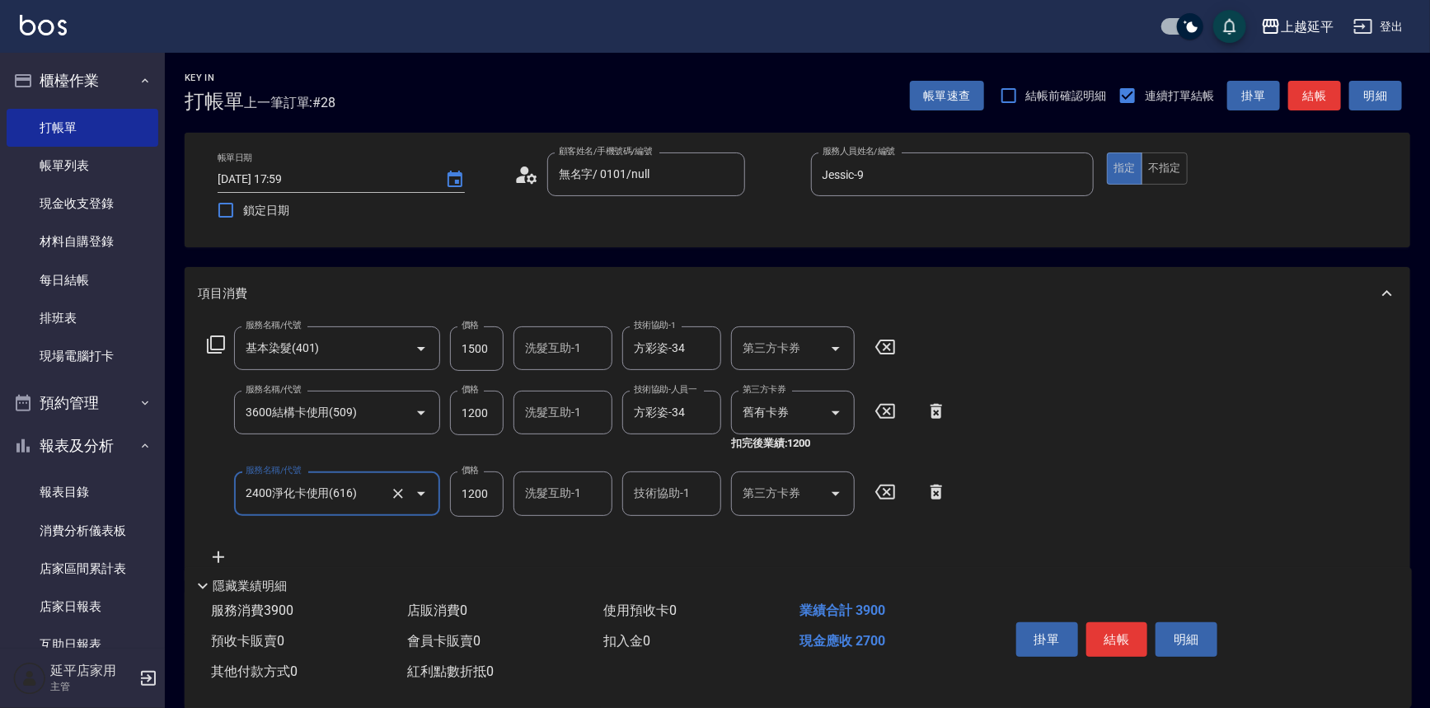
click at [750, 490] on div "第三方卡券 第三方卡券" at bounding box center [793, 494] width 124 height 44
click at [768, 540] on span "舊有卡券" at bounding box center [793, 535] width 124 height 27
click at [1115, 631] on button "結帳" at bounding box center [1118, 639] width 62 height 35
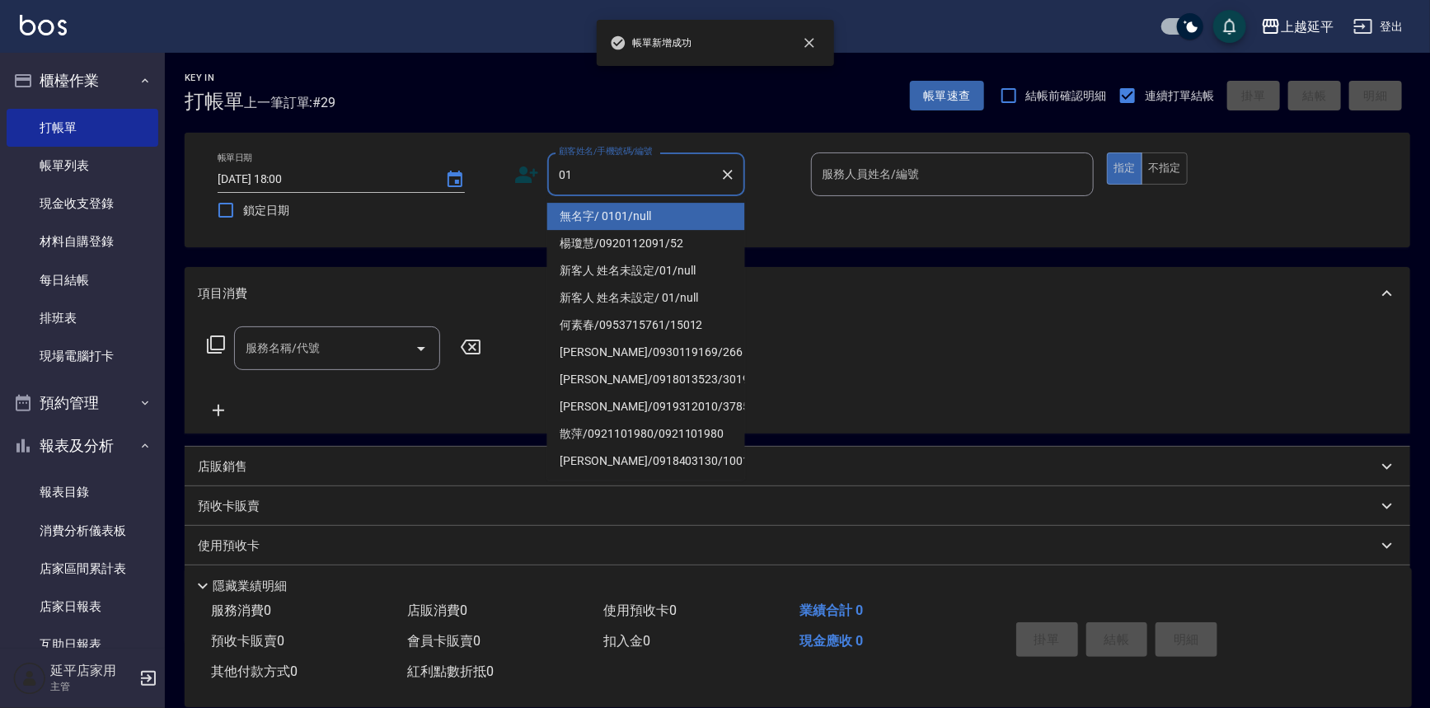
click at [621, 217] on li "無名字/ 0101/null" at bounding box center [646, 216] width 198 height 27
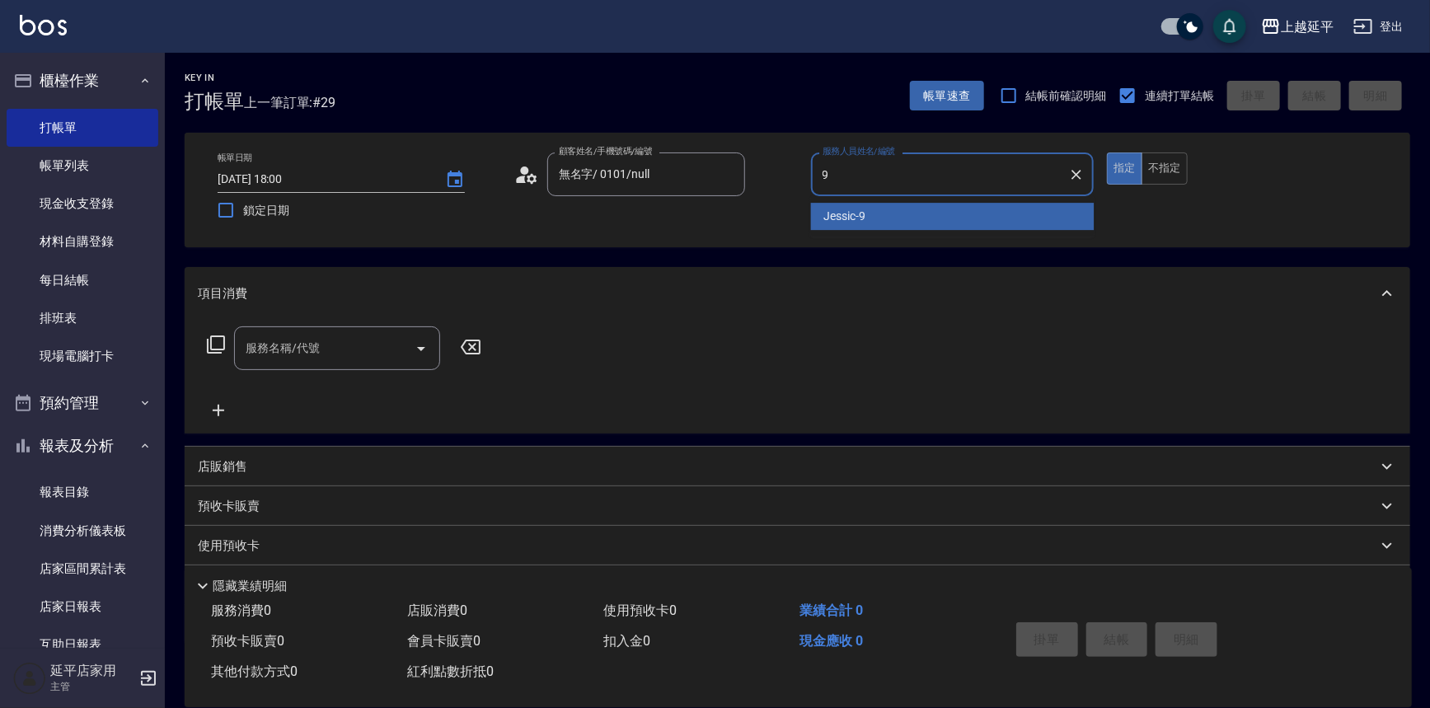
click at [828, 210] on span "Jessic -9" at bounding box center [845, 216] width 42 height 17
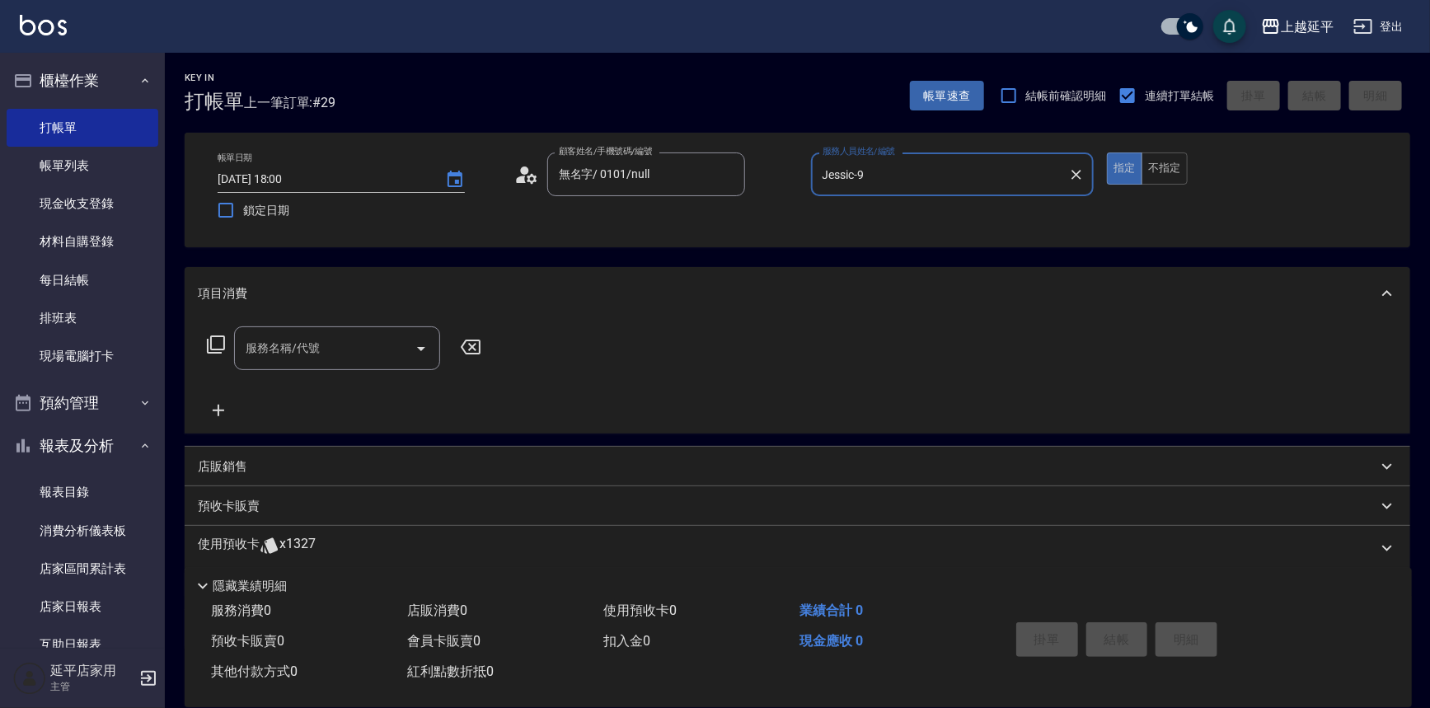
click at [298, 352] on div "服務名稱/代號 服務名稱/代號" at bounding box center [337, 348] width 206 height 44
click at [343, 387] on span "B級洗+剪 - 499" at bounding box center [337, 390] width 206 height 27
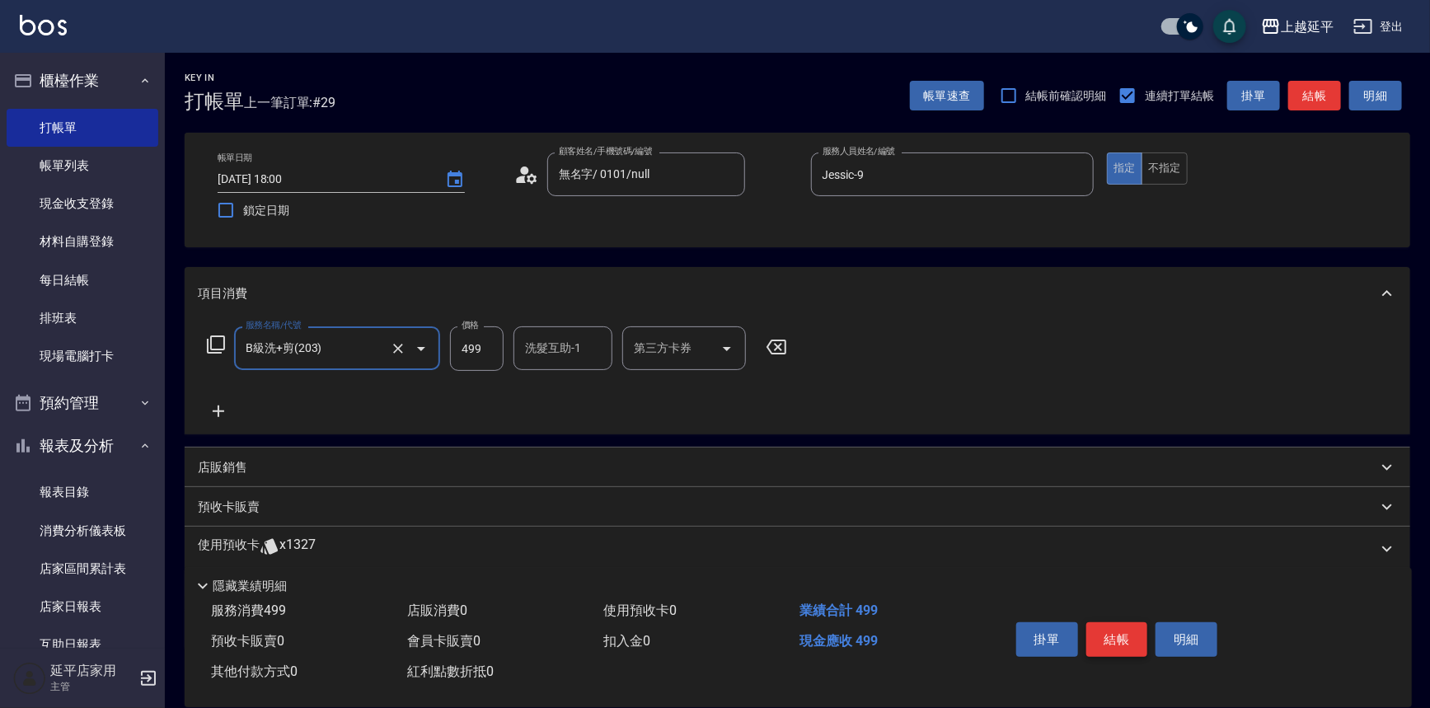
click at [1115, 622] on button "結帳" at bounding box center [1118, 639] width 62 height 35
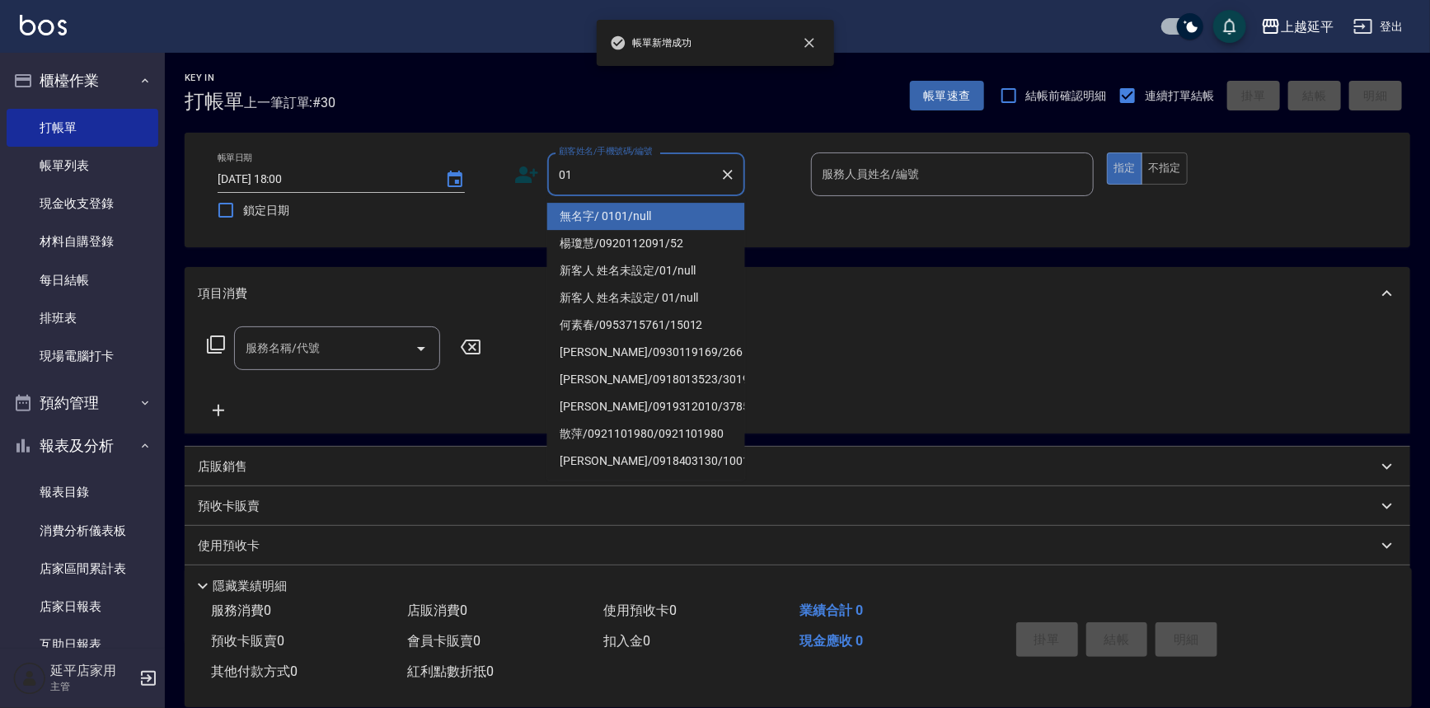
click at [610, 218] on li "無名字/ 0101/null" at bounding box center [646, 216] width 198 height 27
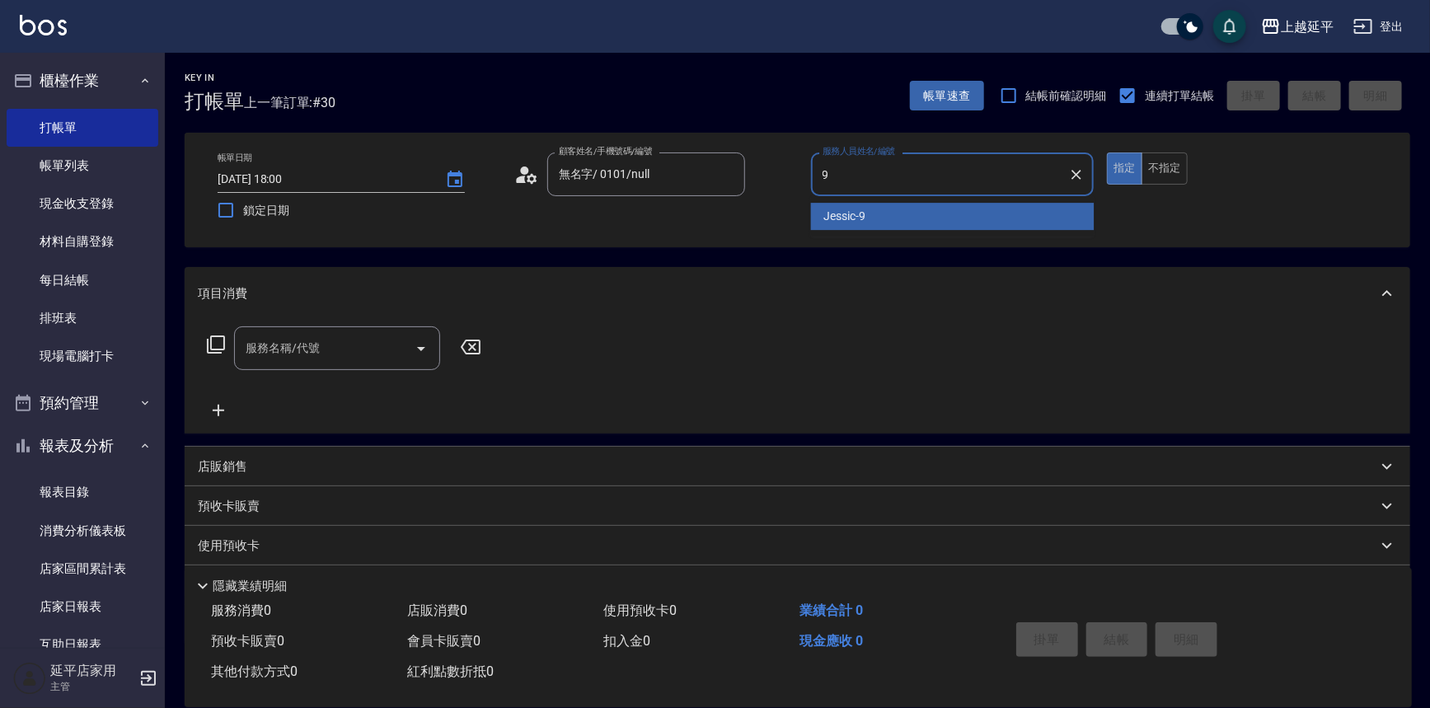
click at [835, 211] on span "Jessic -9" at bounding box center [845, 216] width 42 height 17
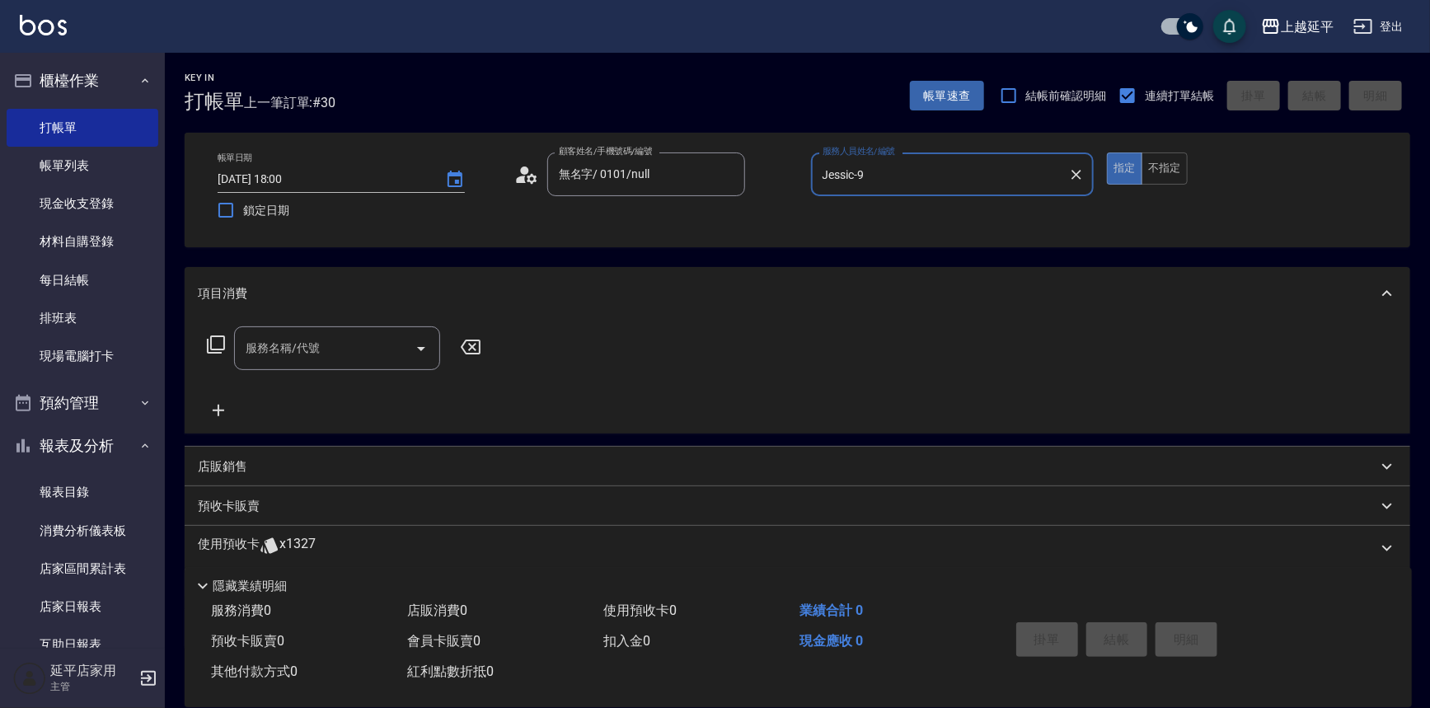
click at [315, 352] on div "服務名稱/代號 服務名稱/代號" at bounding box center [337, 348] width 206 height 44
click at [359, 394] on span "A級洗+剪 - 599" at bounding box center [337, 390] width 206 height 27
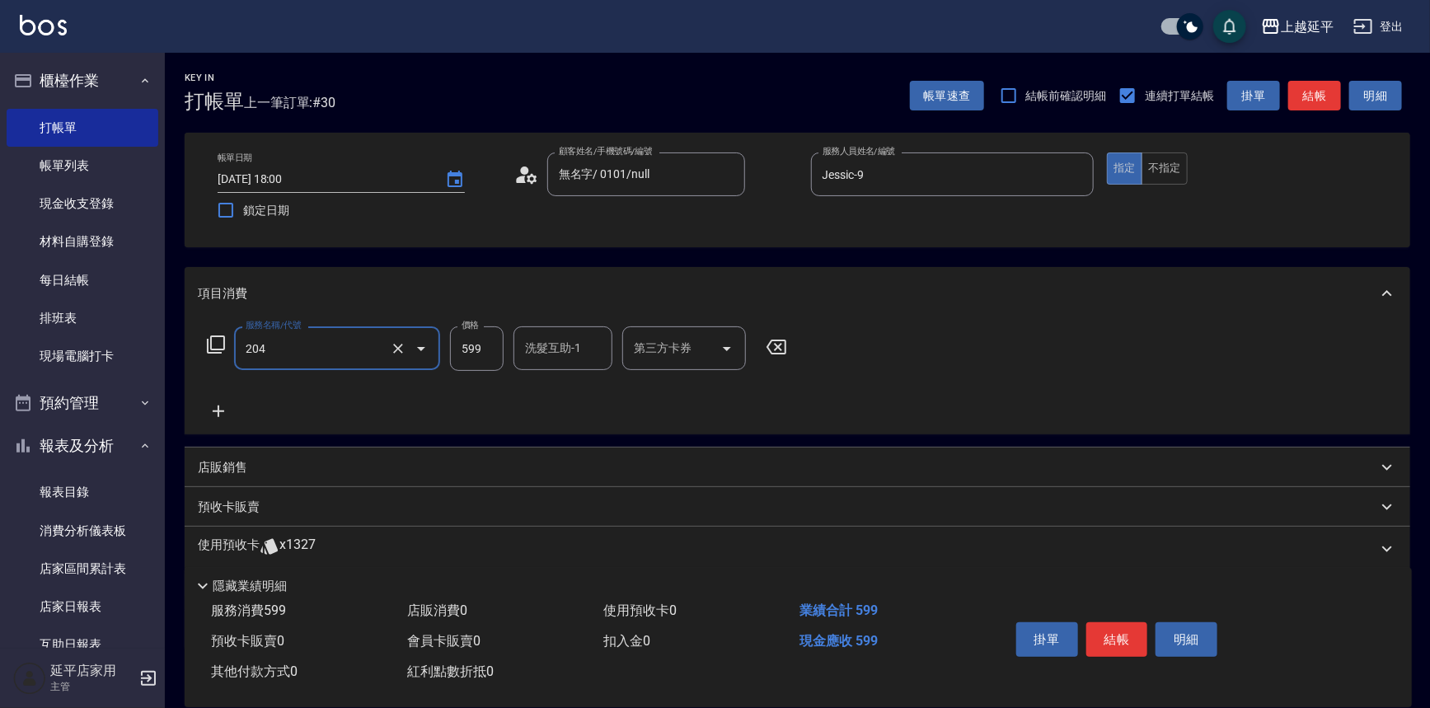
click at [544, 340] on div "洗髮互助-1 洗髮互助-1" at bounding box center [563, 348] width 99 height 44
click at [558, 386] on span "丞宗 -29" at bounding box center [579, 390] width 104 height 17
click at [1103, 631] on button "結帳" at bounding box center [1118, 639] width 62 height 35
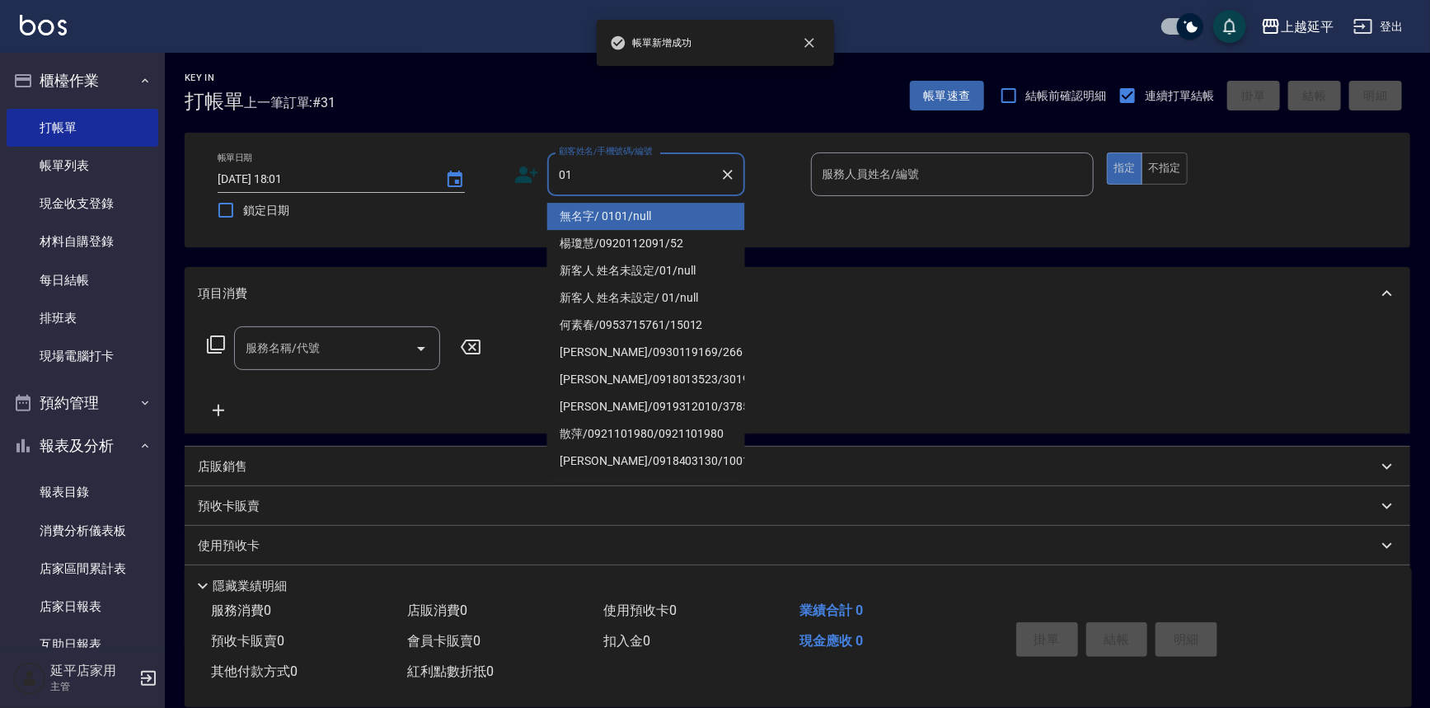
click at [622, 221] on li "無名字/ 0101/null" at bounding box center [646, 216] width 198 height 27
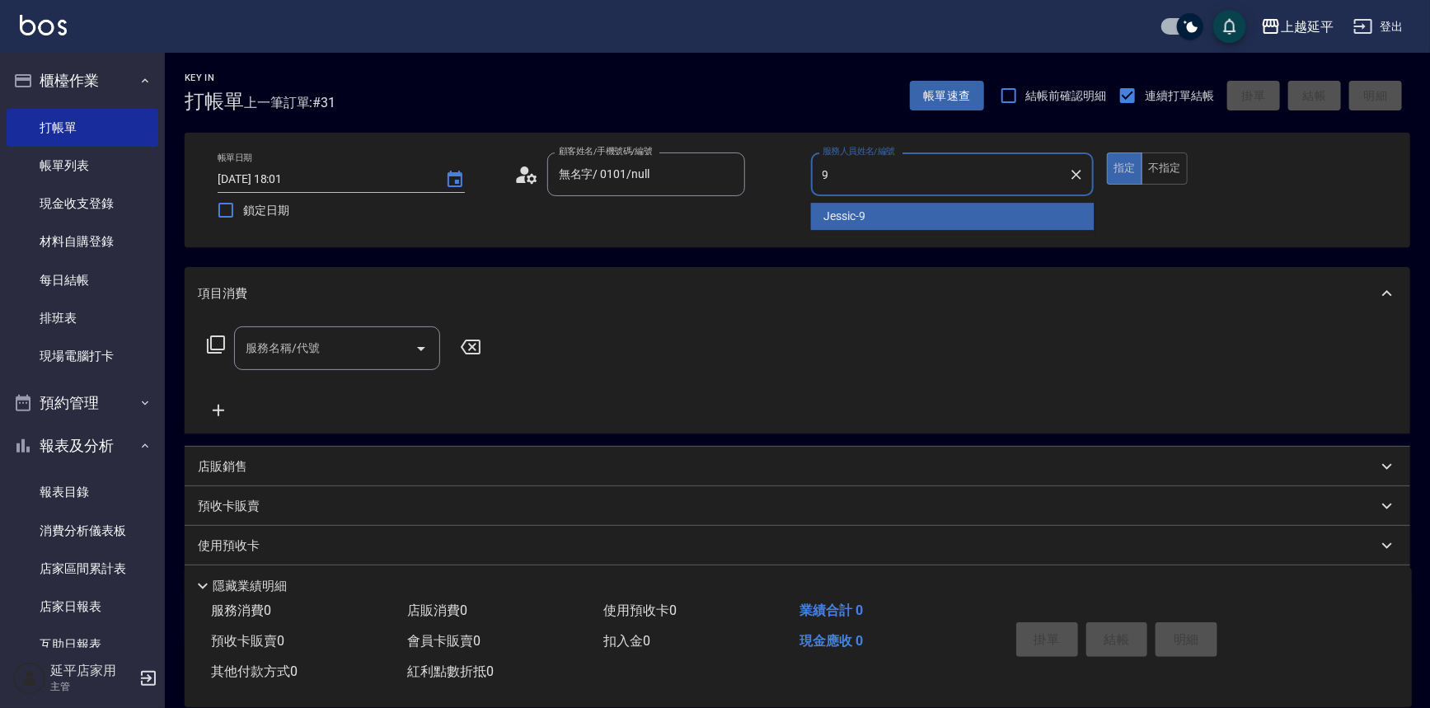
click at [836, 218] on span "Jessic -9" at bounding box center [845, 216] width 42 height 17
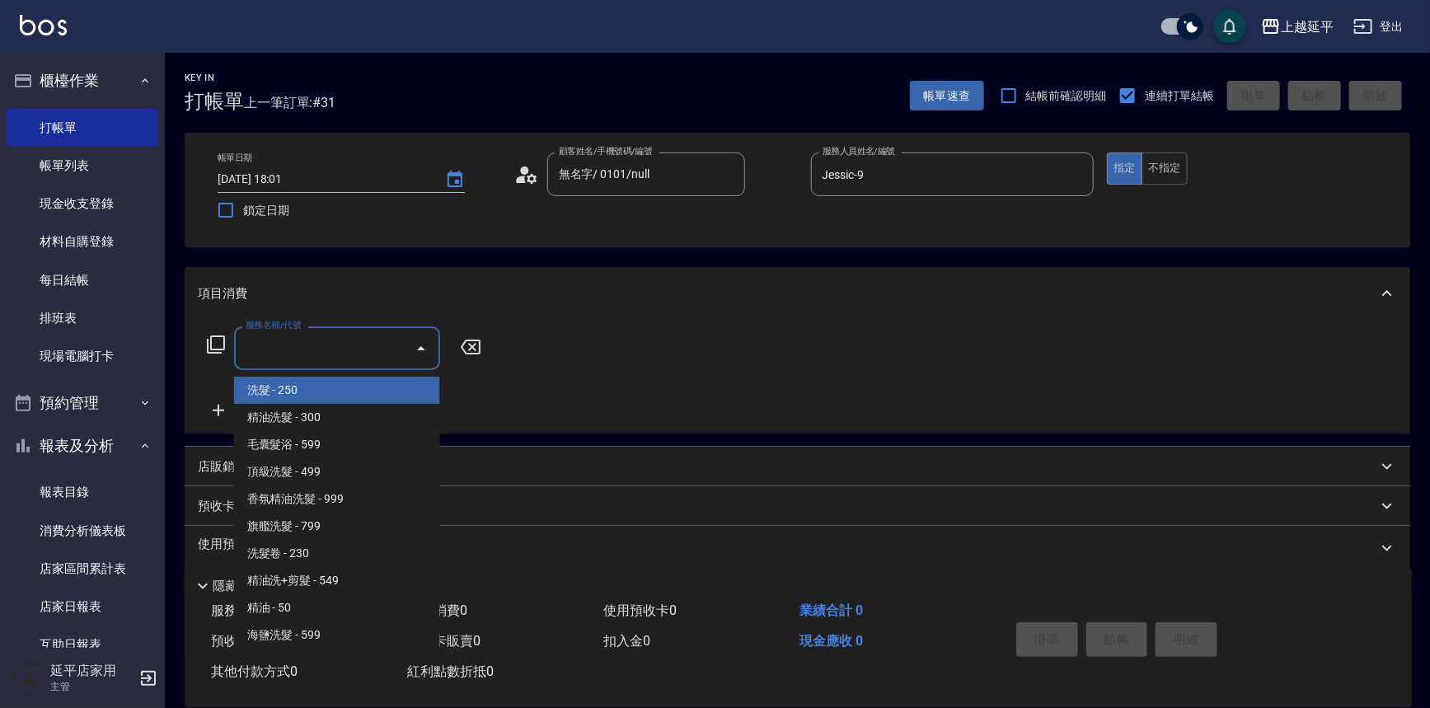
click at [367, 356] on input "服務名稱/代號" at bounding box center [325, 348] width 167 height 29
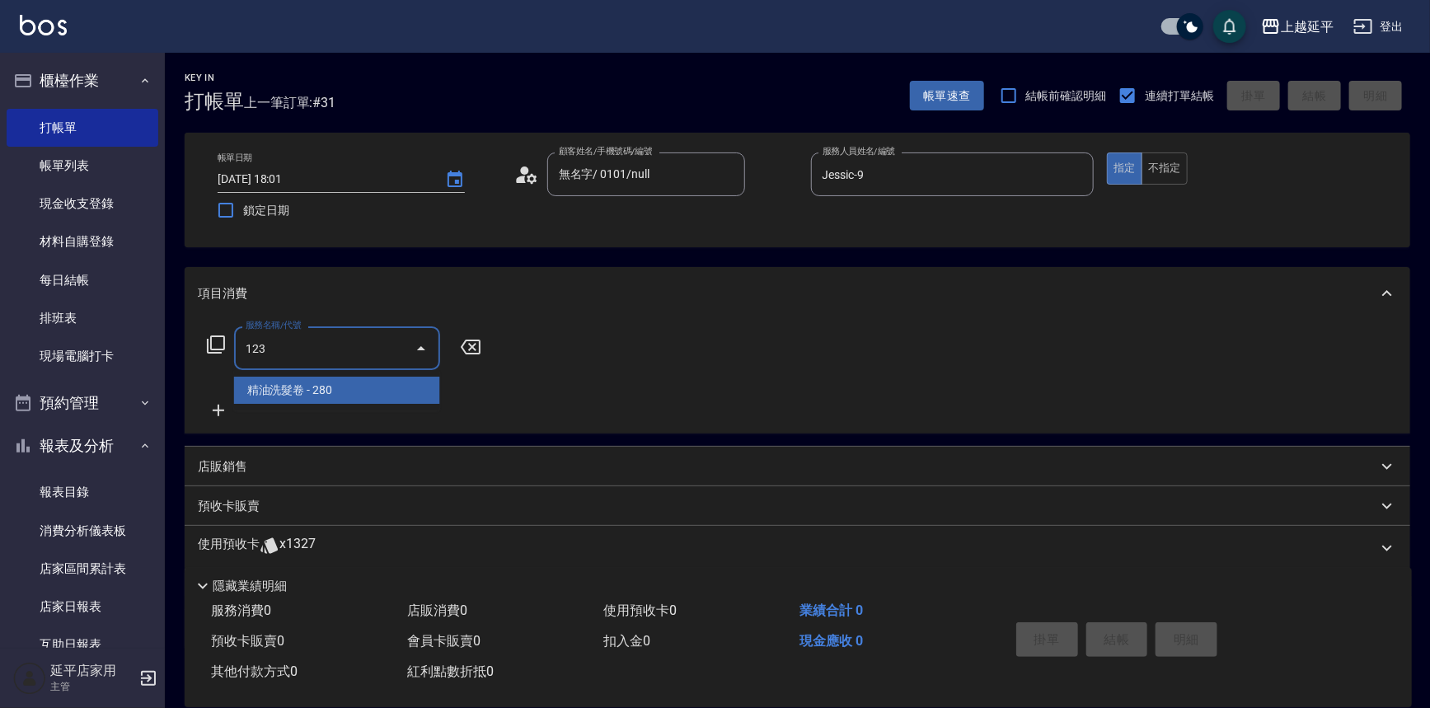
click at [395, 388] on span "精油洗髮卷 - 280" at bounding box center [337, 390] width 206 height 27
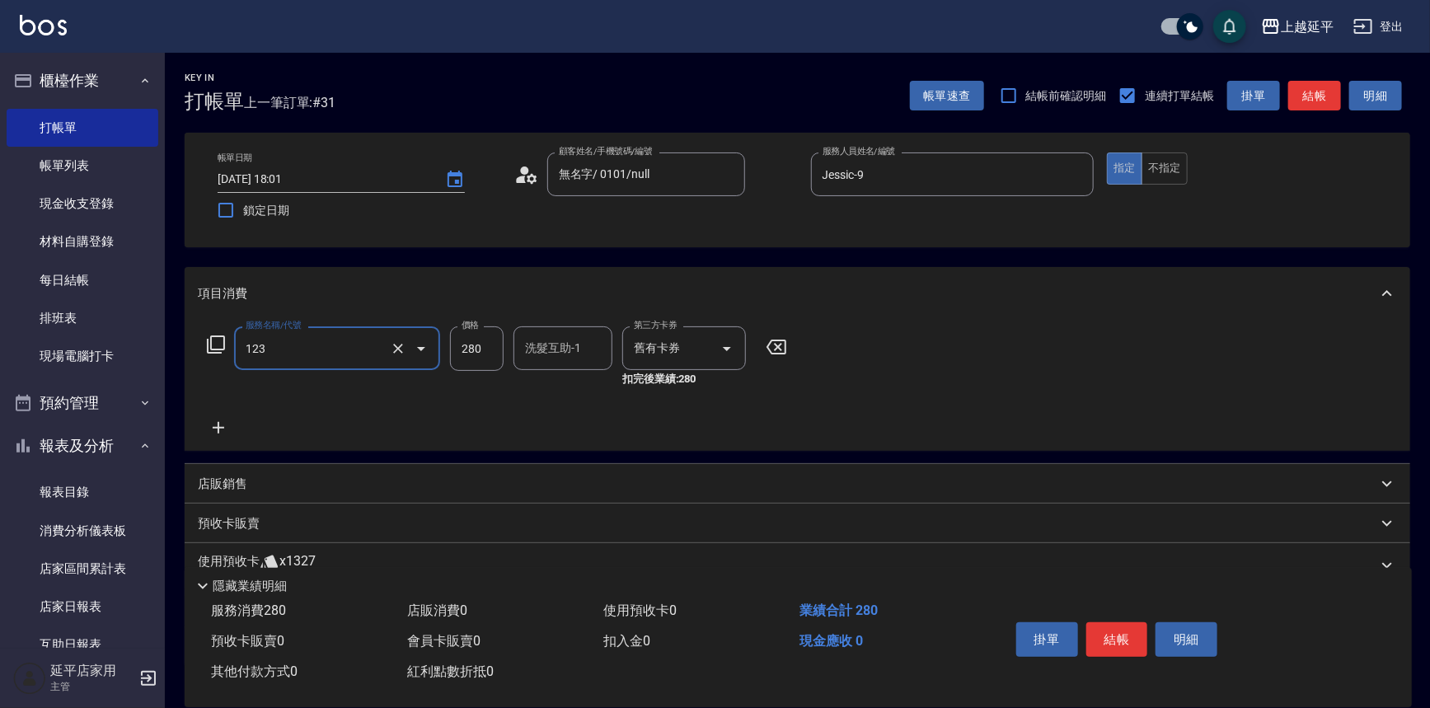
click at [539, 352] on div "洗髮互助-1 洗髮互助-1" at bounding box center [563, 348] width 99 height 44
click at [550, 383] on span "[PERSON_NAME]-34" at bounding box center [552, 390] width 51 height 17
click at [1119, 635] on button "結帳" at bounding box center [1118, 639] width 62 height 35
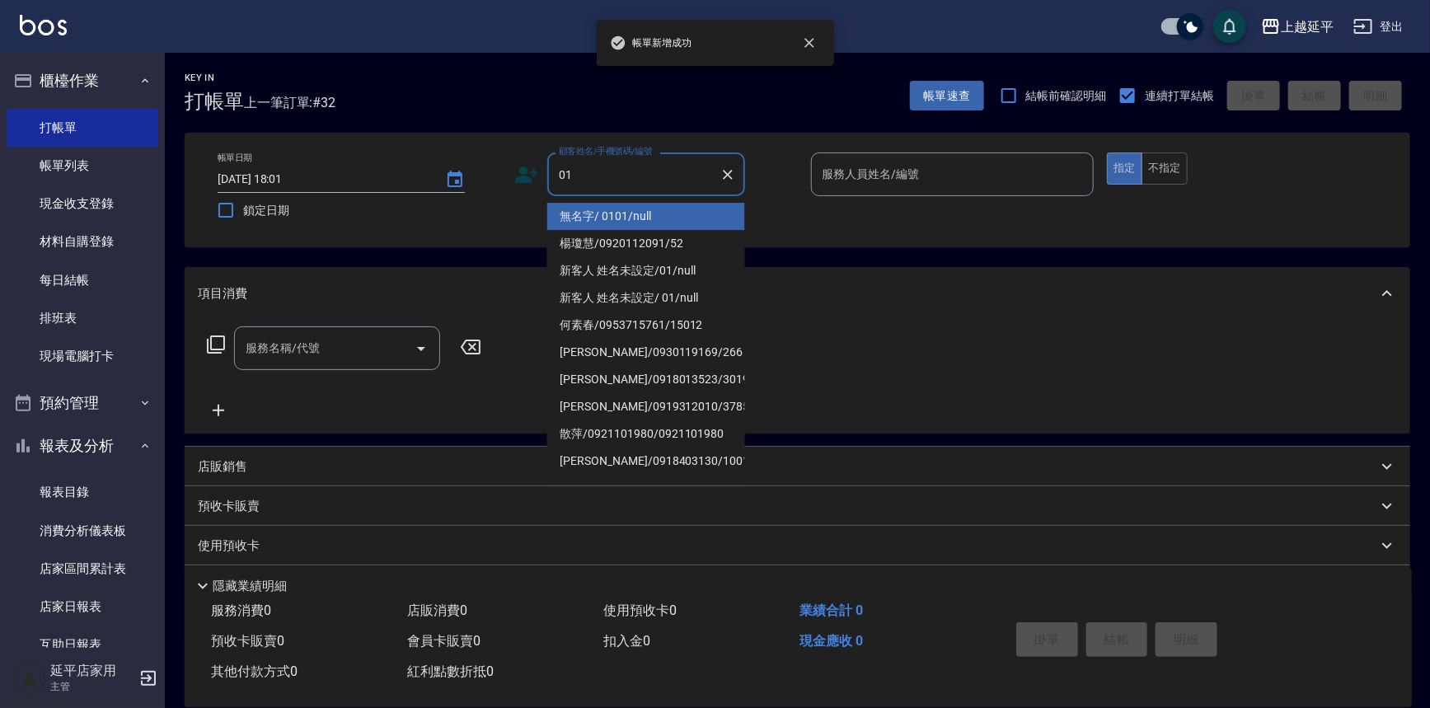
click at [623, 214] on li "無名字/ 0101/null" at bounding box center [646, 216] width 198 height 27
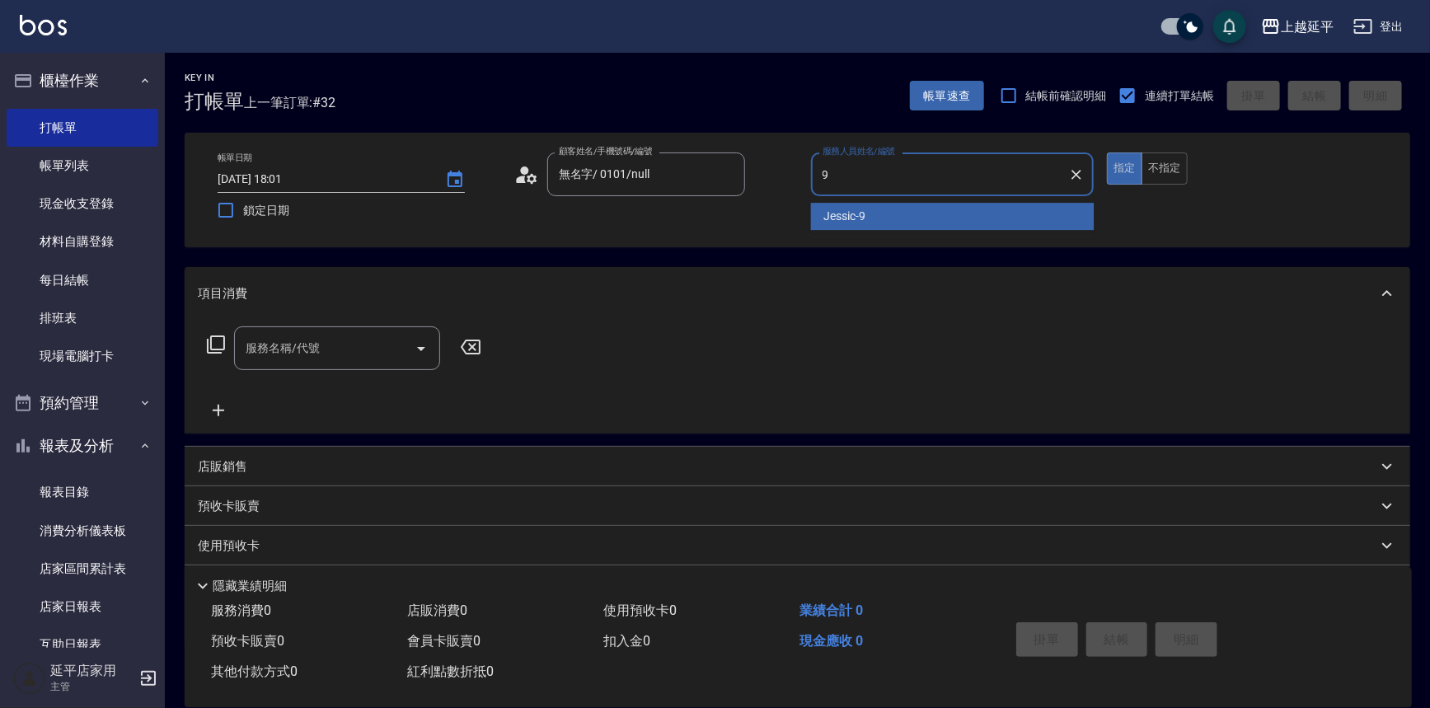
click at [842, 218] on span "Jessic -9" at bounding box center [845, 216] width 42 height 17
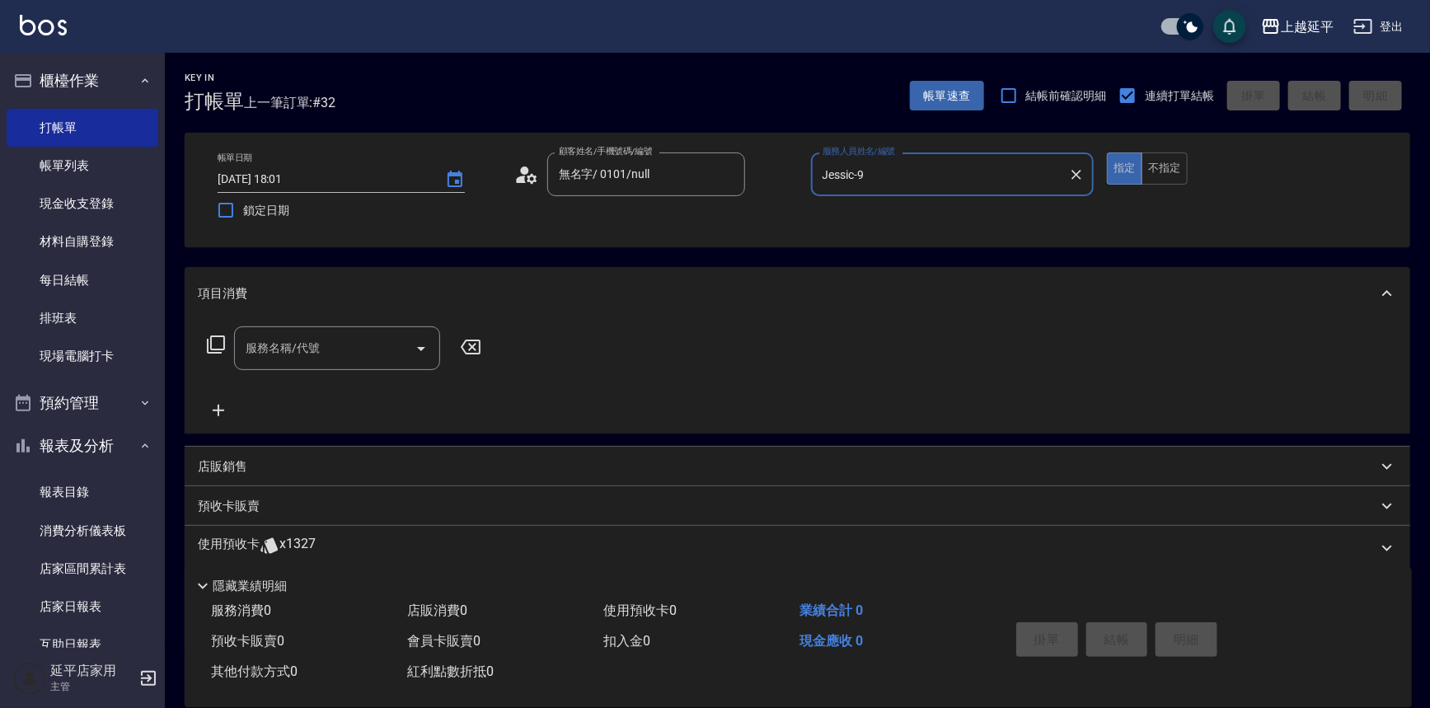
click at [356, 345] on input "服務名稱/代號" at bounding box center [325, 348] width 167 height 29
click at [383, 384] on span "精油洗髮卷 - 280" at bounding box center [337, 390] width 206 height 27
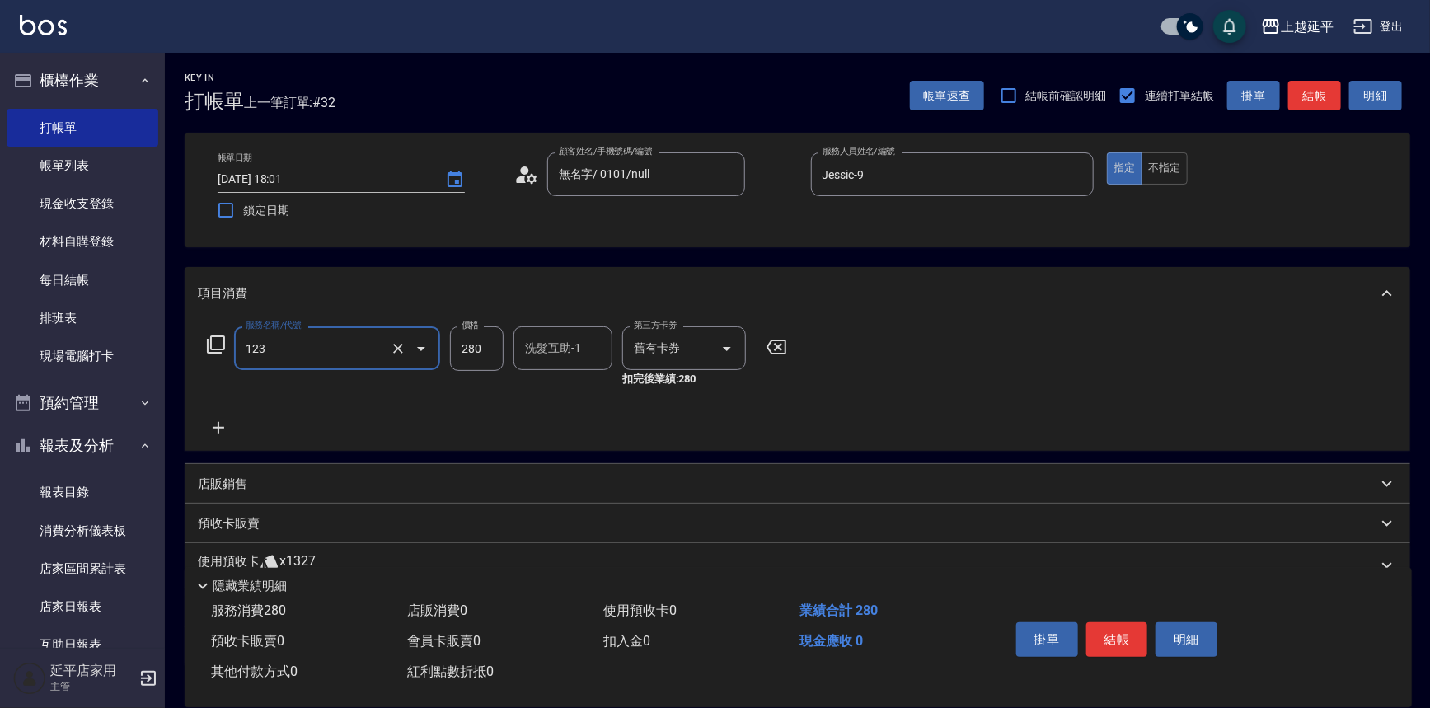
click at [559, 351] on div "洗髮互助-1 洗髮互助-1" at bounding box center [563, 348] width 99 height 44
click at [558, 395] on div "[PERSON_NAME] -4" at bounding box center [563, 390] width 99 height 27
click at [1110, 631] on button "結帳" at bounding box center [1118, 639] width 62 height 35
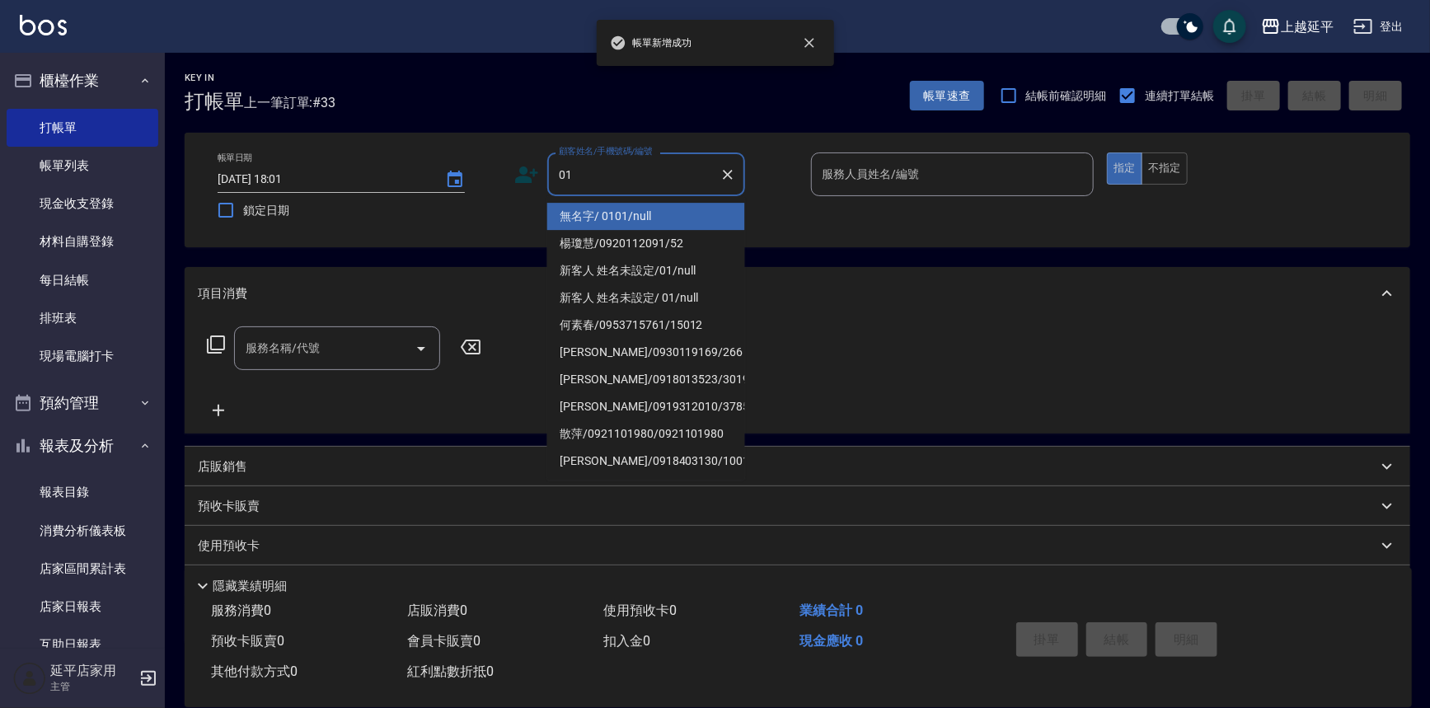
click at [616, 214] on li "無名字/ 0101/null" at bounding box center [646, 216] width 198 height 27
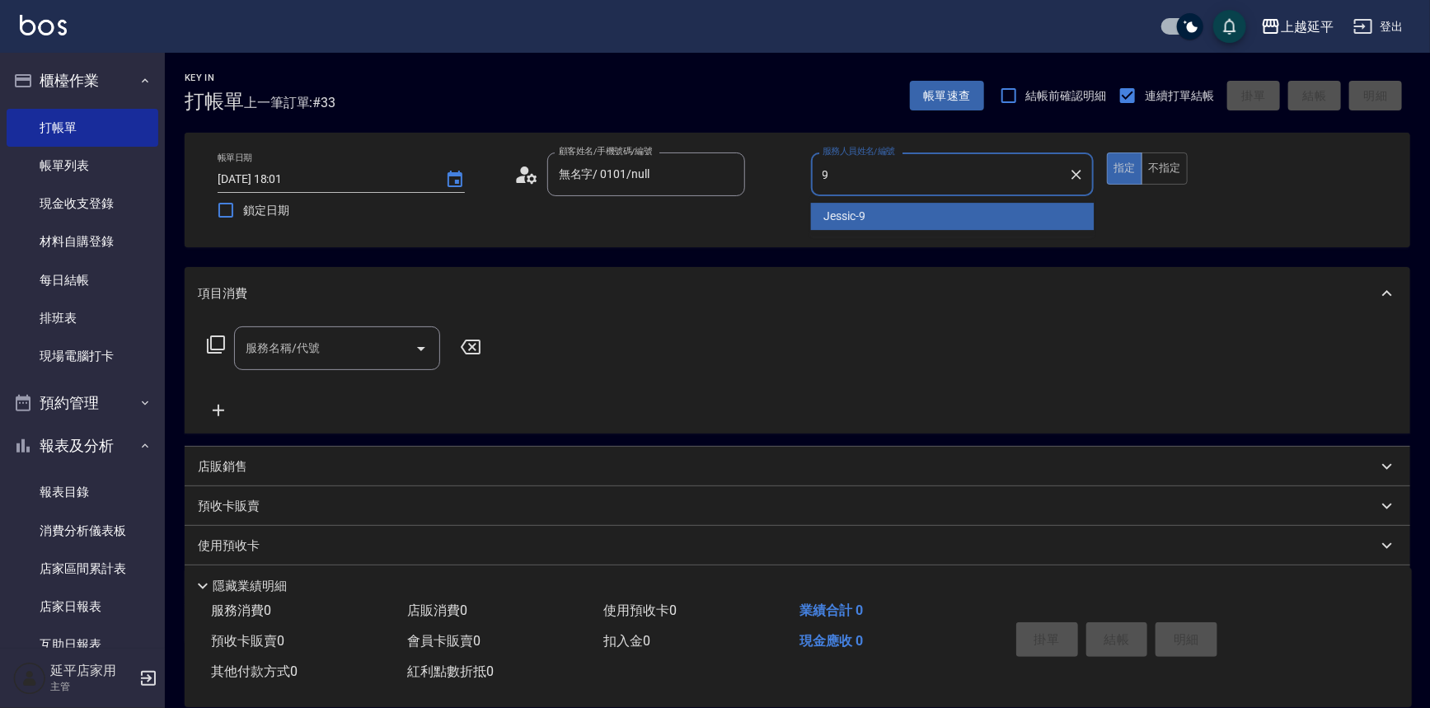
click at [835, 217] on span "Jessic -9" at bounding box center [845, 216] width 42 height 17
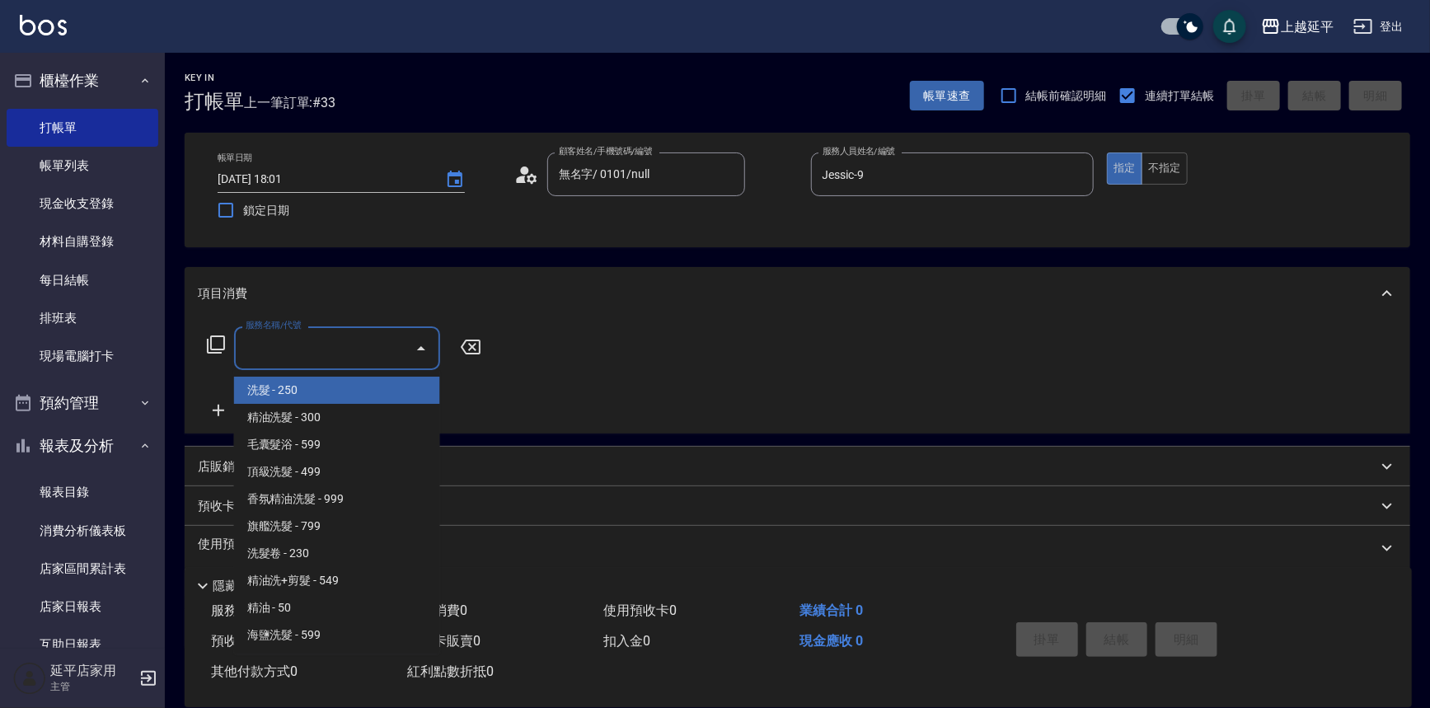
click at [360, 353] on input "服務名稱/代號" at bounding box center [325, 348] width 167 height 29
click at [1160, 169] on button "不指定" at bounding box center [1165, 169] width 46 height 32
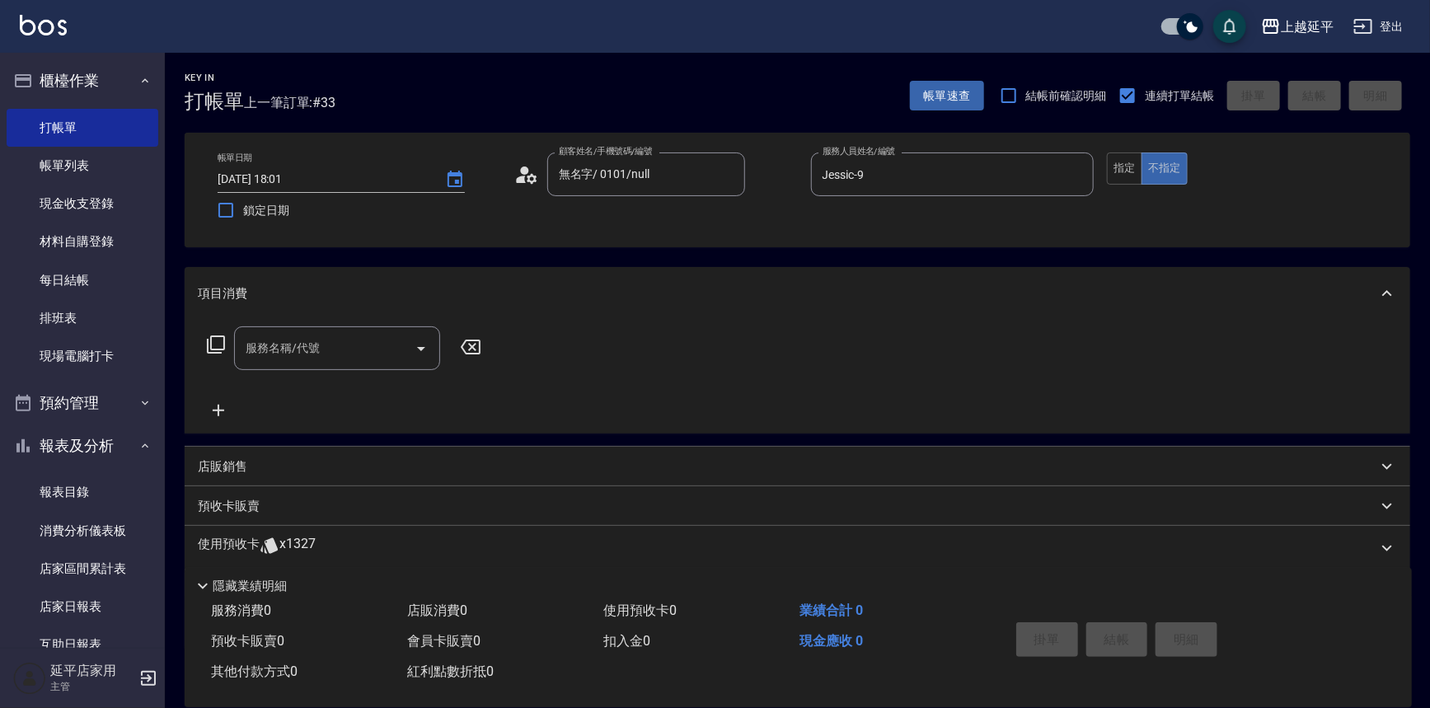
click at [336, 351] on input "服務名稱/代號" at bounding box center [325, 348] width 167 height 29
click at [378, 402] on span "B級洗+剪 - 499" at bounding box center [337, 390] width 206 height 27
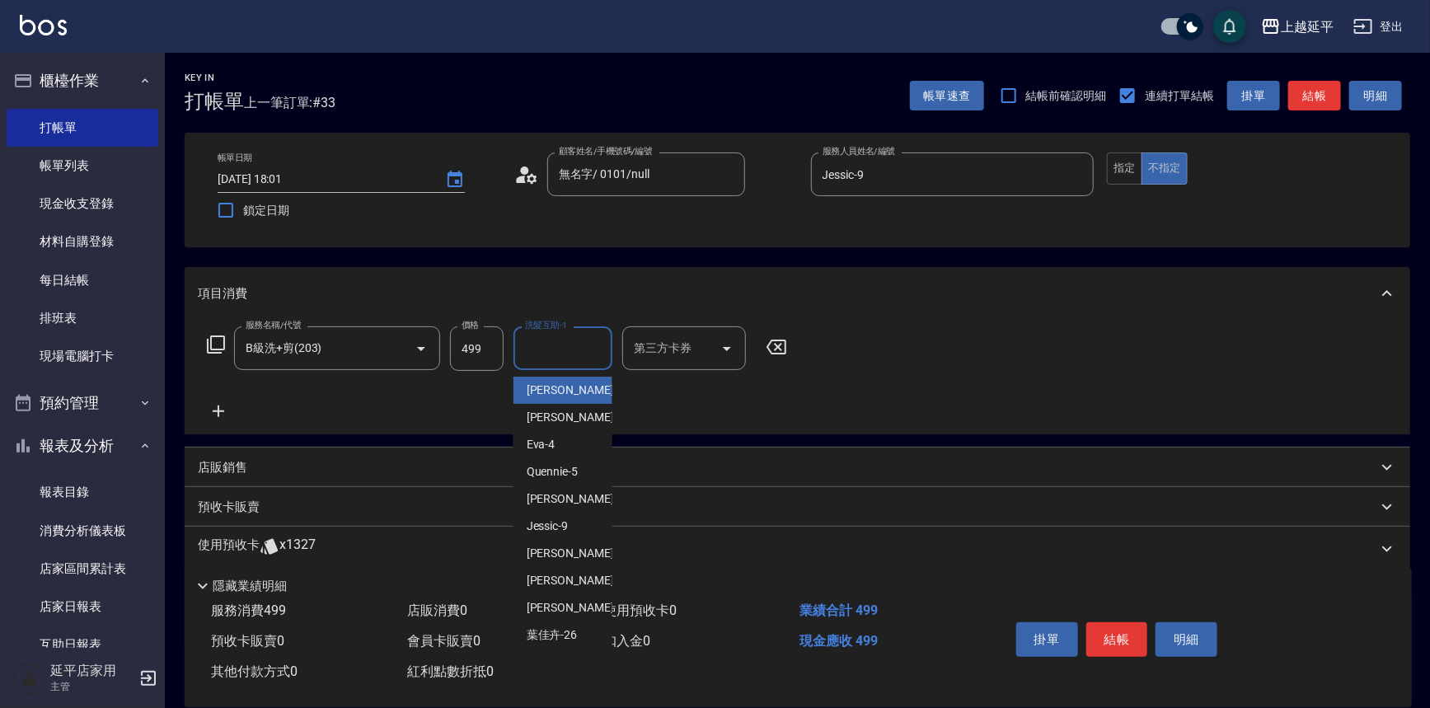
click at [555, 350] on div "洗髮互助-1 洗髮互助-1" at bounding box center [563, 348] width 99 height 44
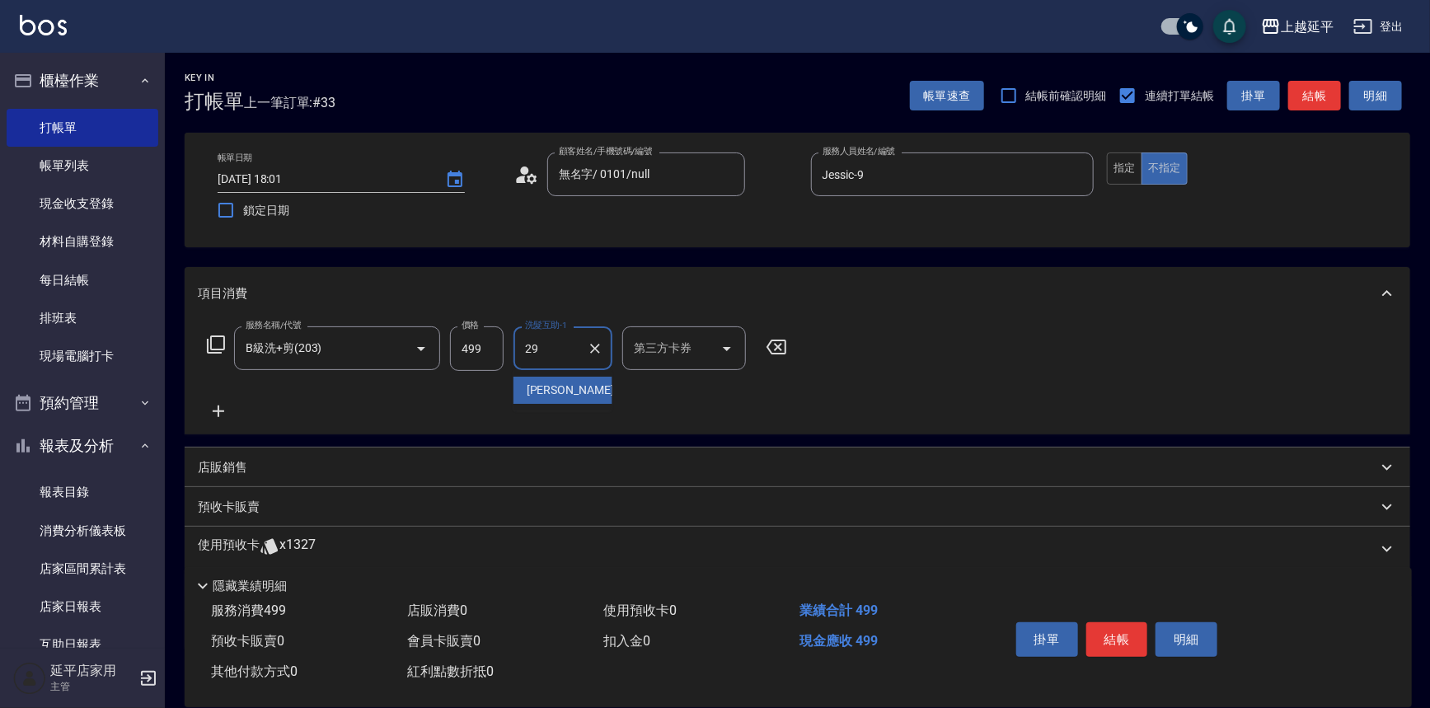
click at [577, 390] on div "丞宗 -29" at bounding box center [563, 390] width 99 height 27
click at [1128, 643] on button "結帳" at bounding box center [1118, 639] width 62 height 35
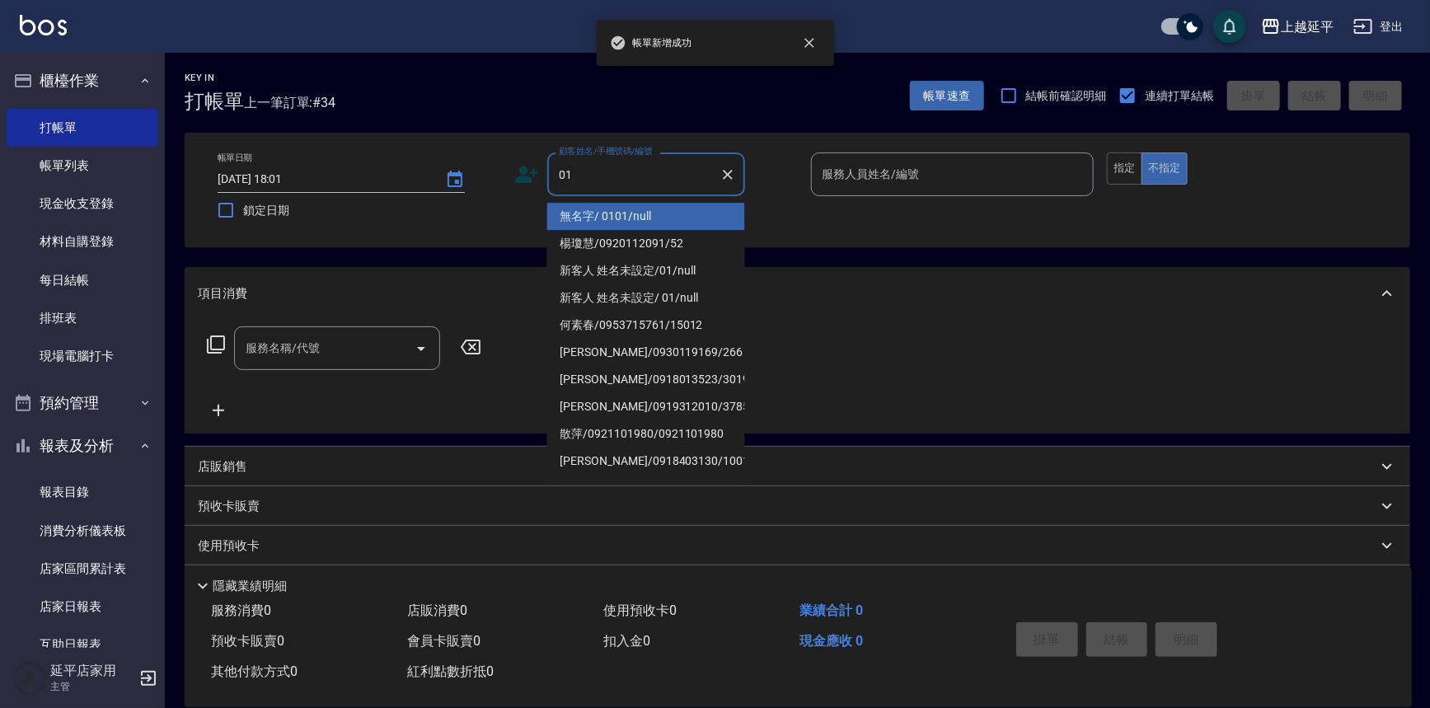
click at [593, 212] on li "無名字/ 0101/null" at bounding box center [646, 216] width 198 height 27
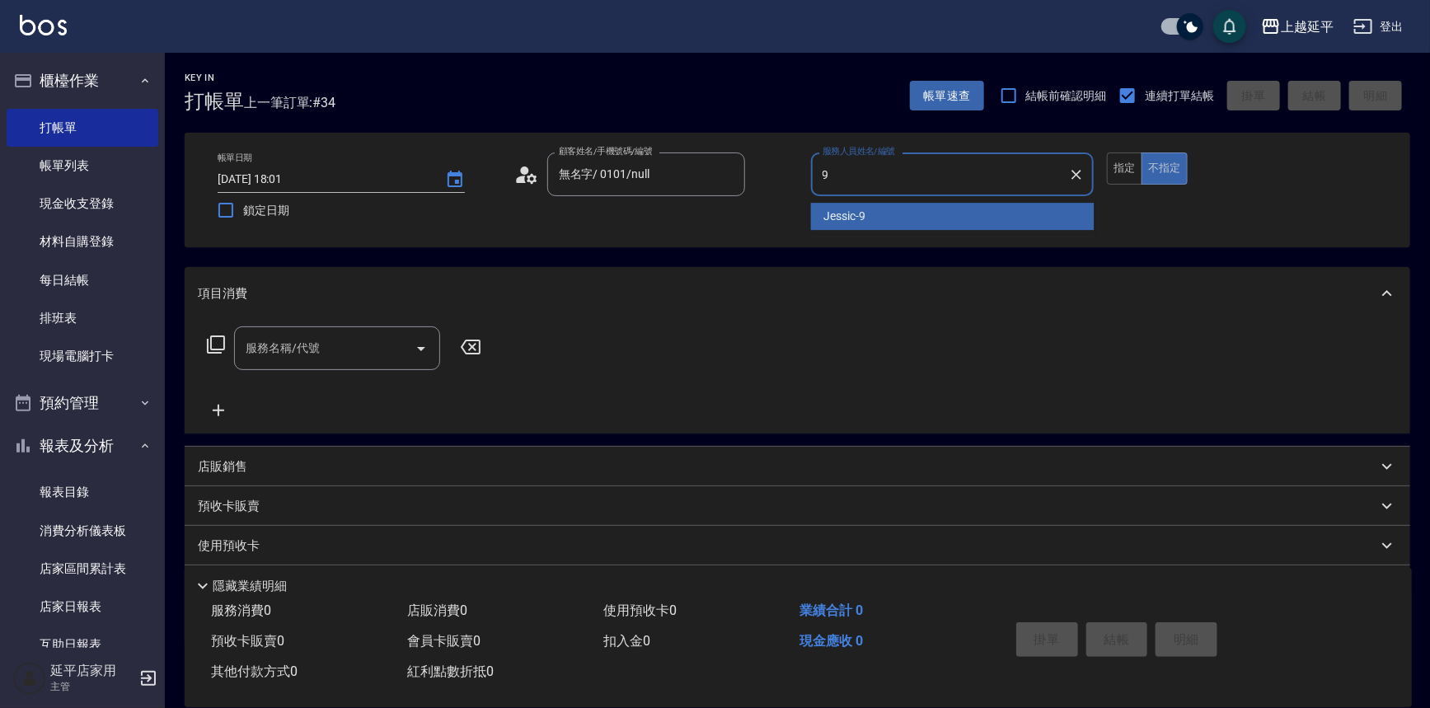
click at [849, 214] on span "Jessic -9" at bounding box center [845, 216] width 42 height 17
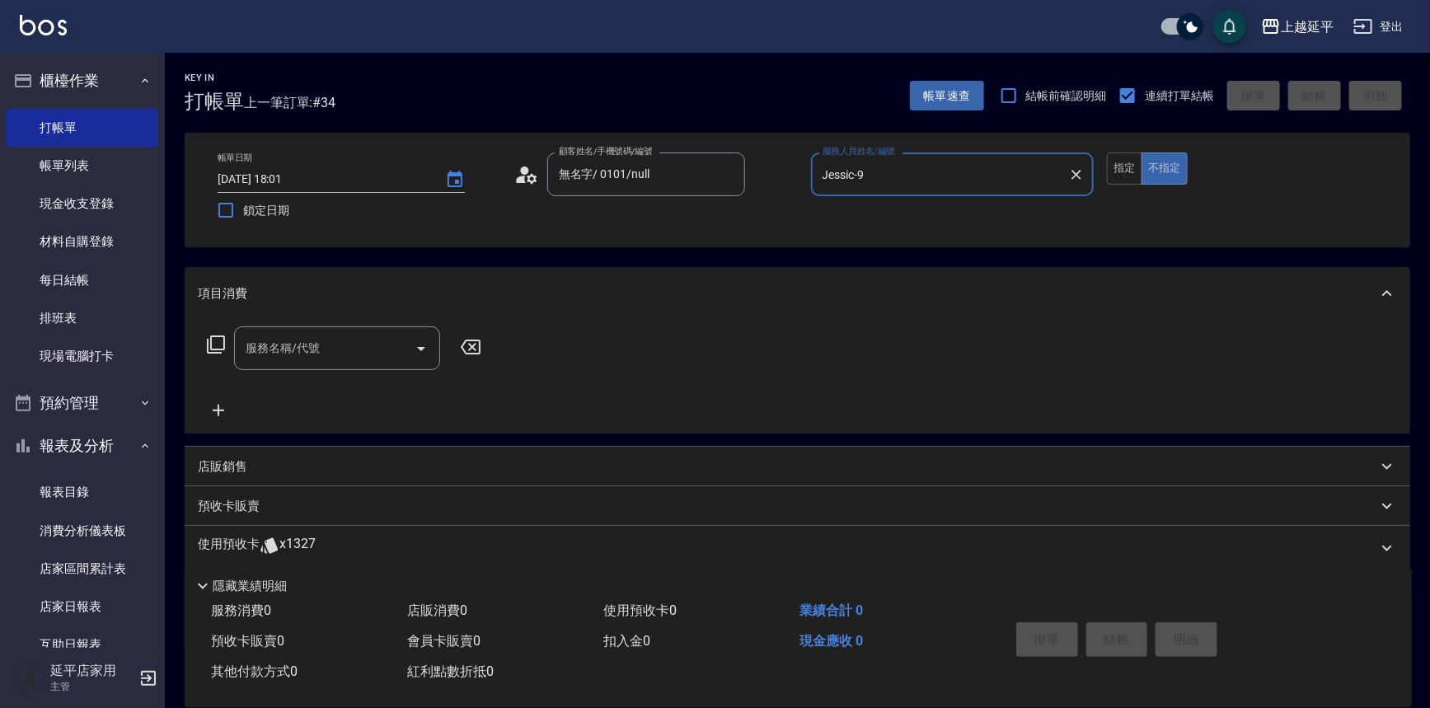
click at [360, 349] on input "服務名稱/代號" at bounding box center [325, 348] width 167 height 29
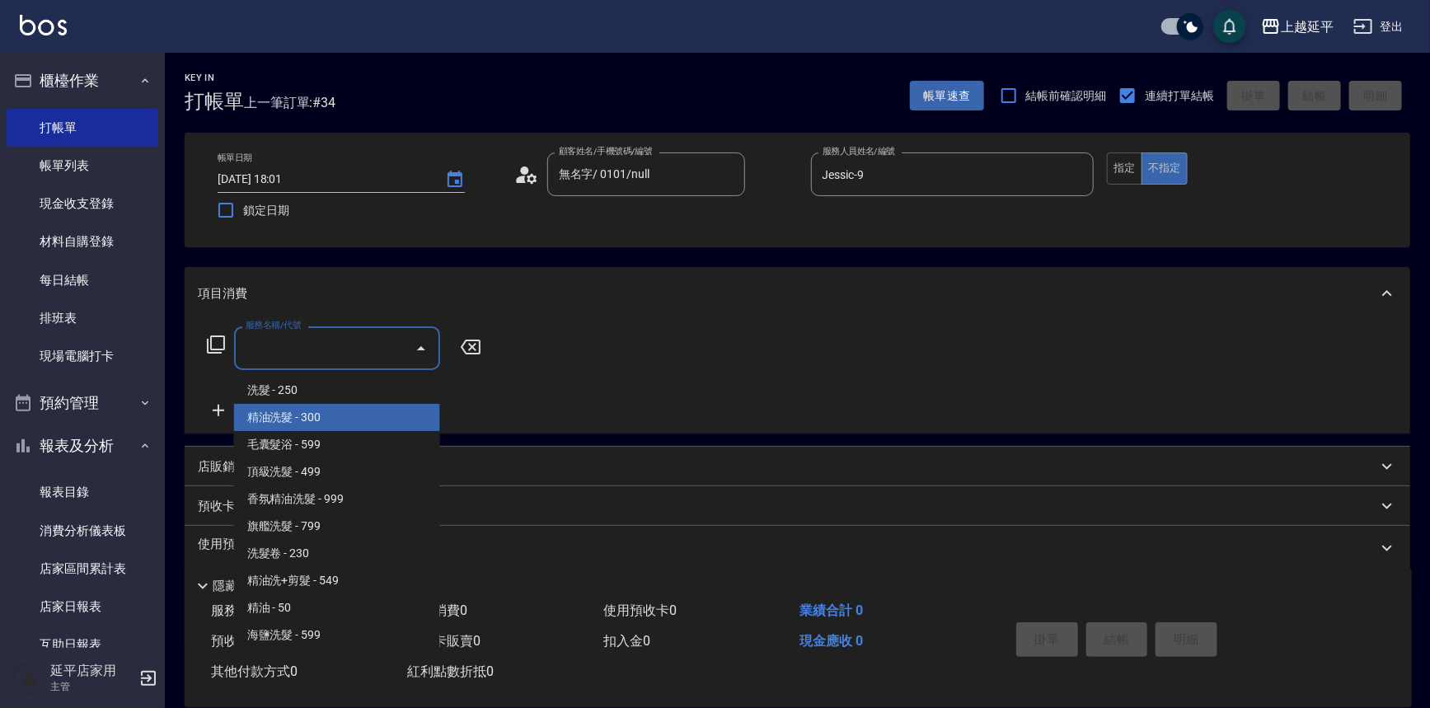
click at [350, 418] on span "精油洗髮 - 300" at bounding box center [337, 417] width 206 height 27
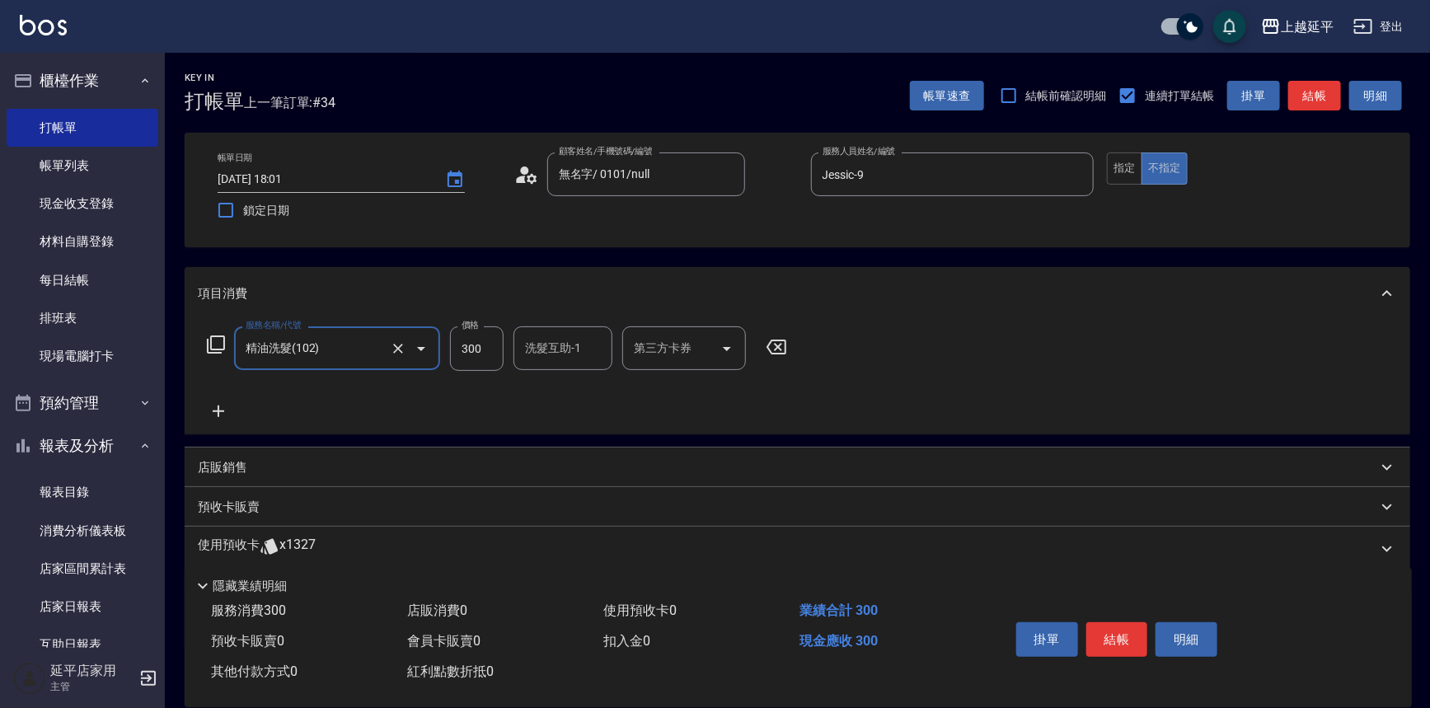
click at [486, 354] on input "300" at bounding box center [477, 348] width 54 height 45
click at [1110, 630] on button "結帳" at bounding box center [1118, 639] width 62 height 35
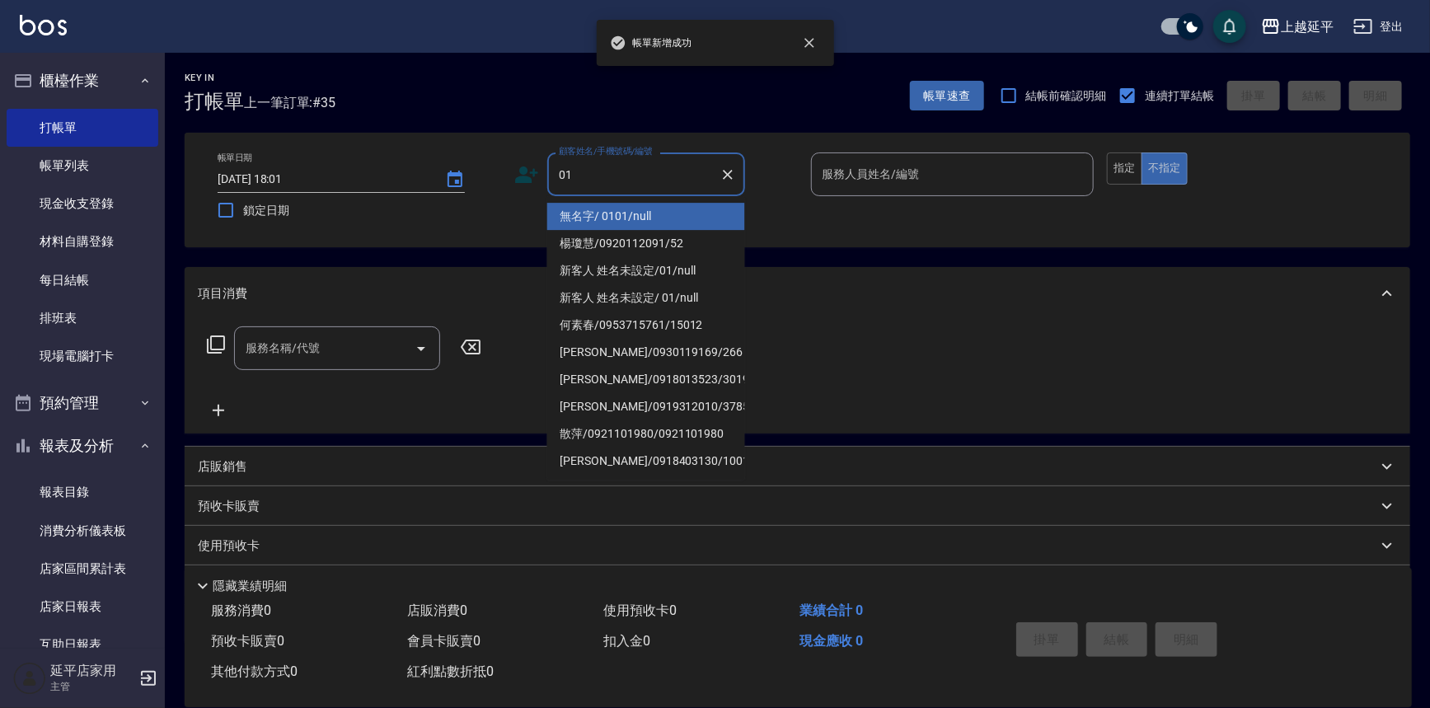
click at [603, 214] on li "無名字/ 0101/null" at bounding box center [646, 216] width 198 height 27
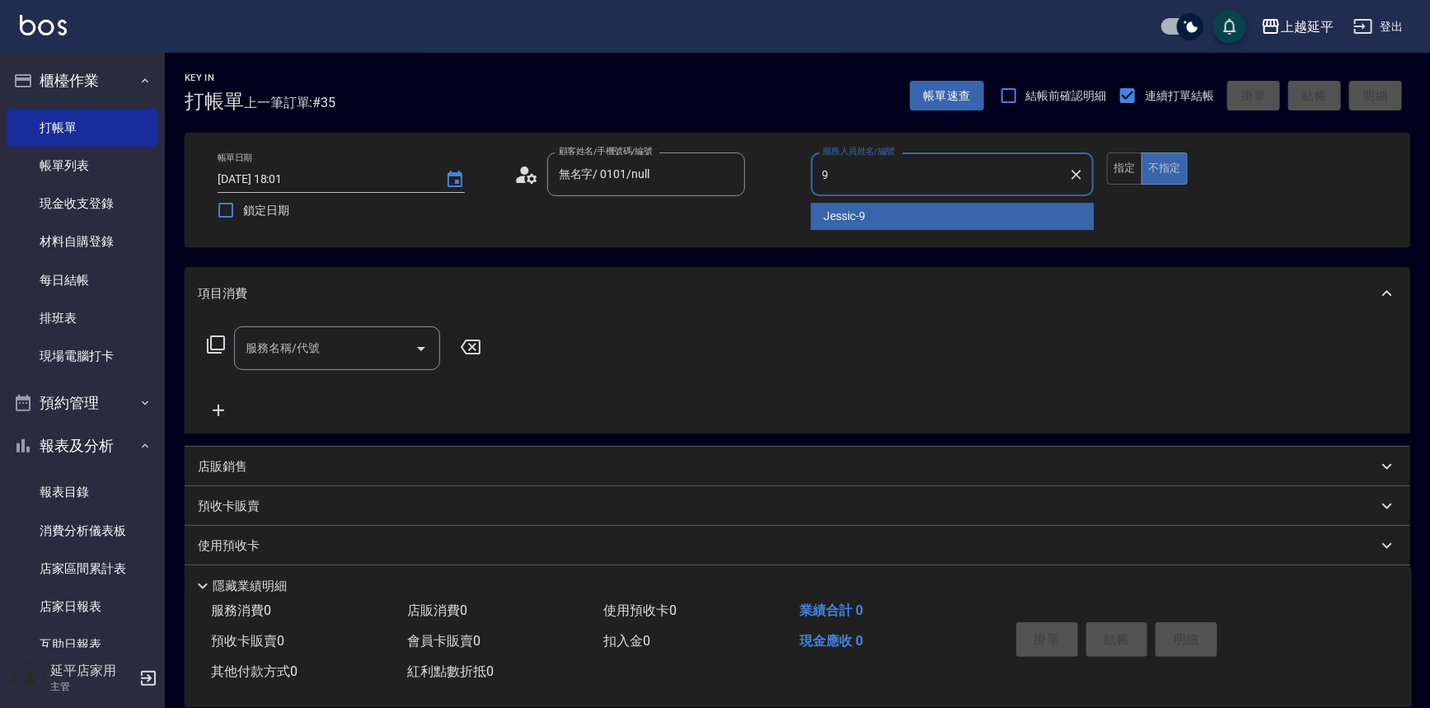
click at [829, 214] on span "Jessic -9" at bounding box center [845, 216] width 42 height 17
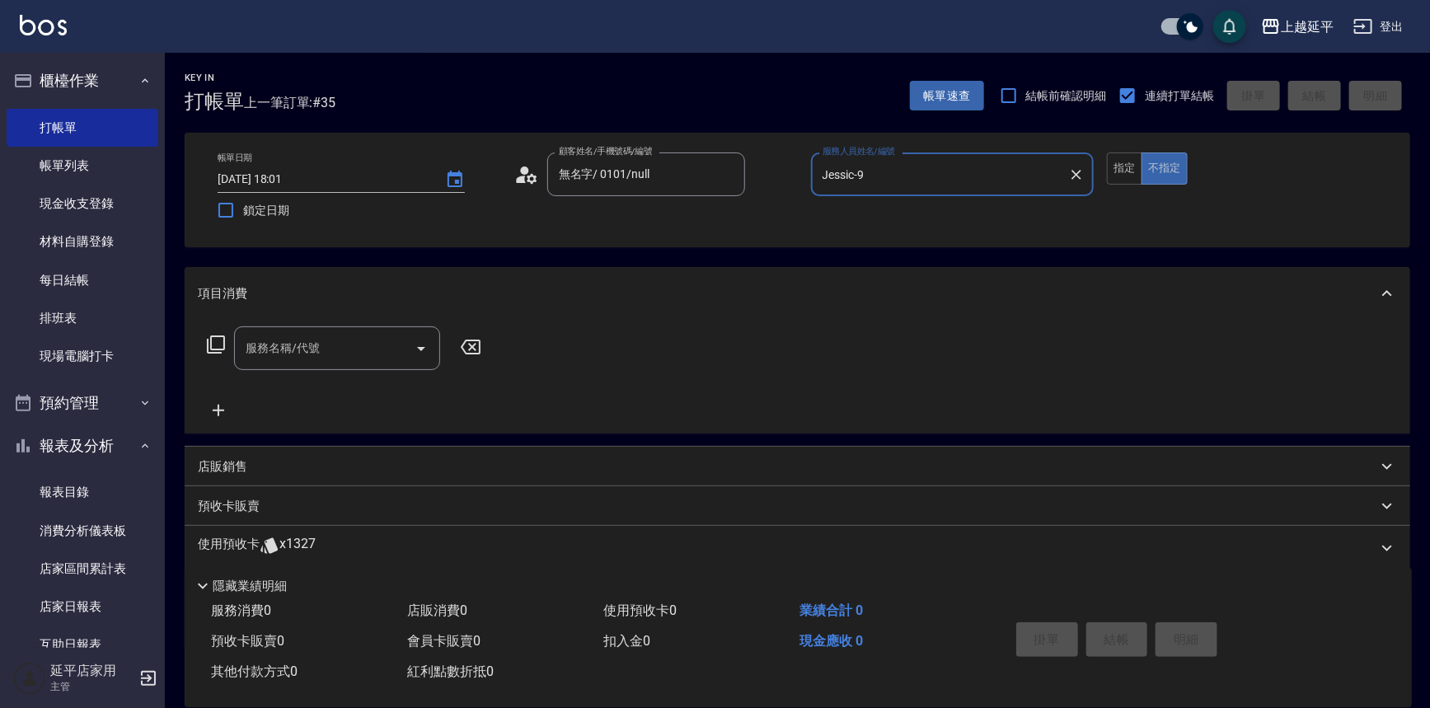
click at [334, 340] on input "服務名稱/代號" at bounding box center [325, 348] width 167 height 29
click at [336, 392] on span "B級單剪 - 399" at bounding box center [337, 390] width 206 height 27
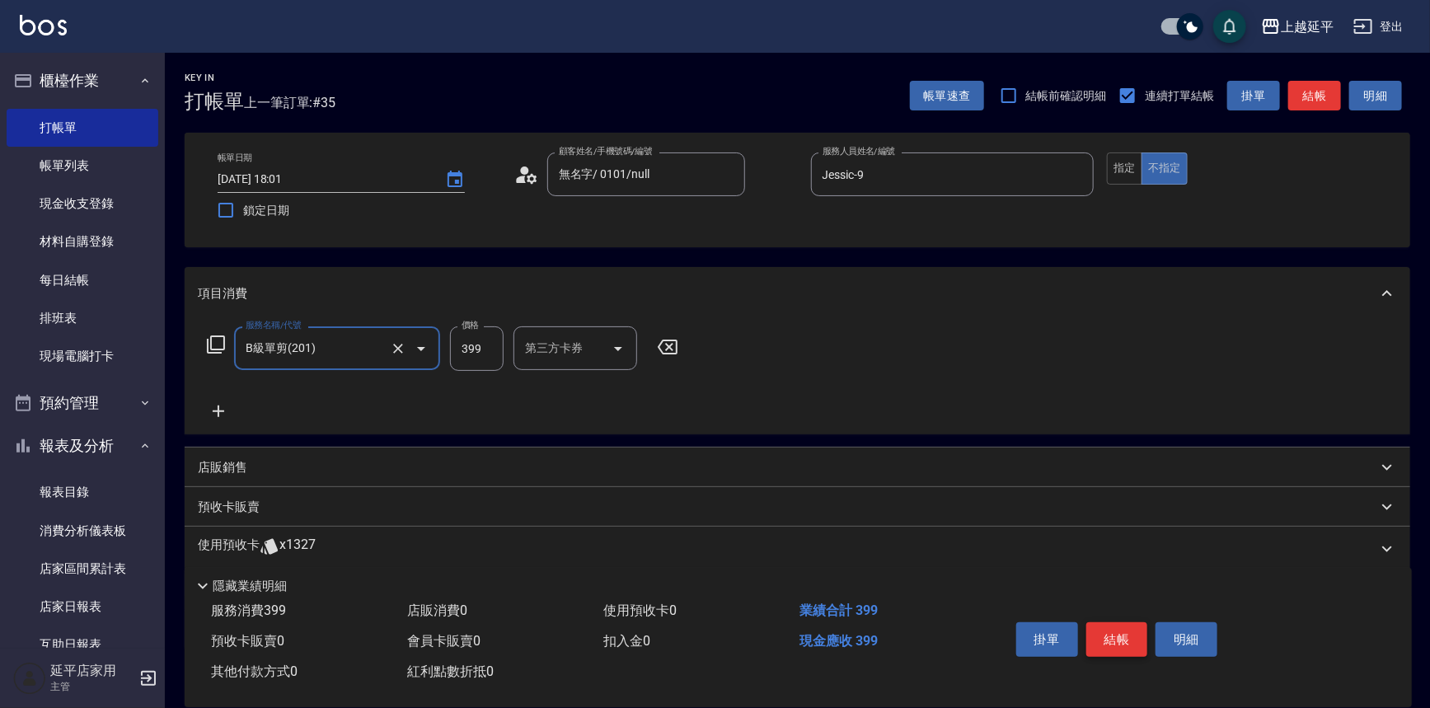
click at [1113, 645] on button "結帳" at bounding box center [1118, 639] width 62 height 35
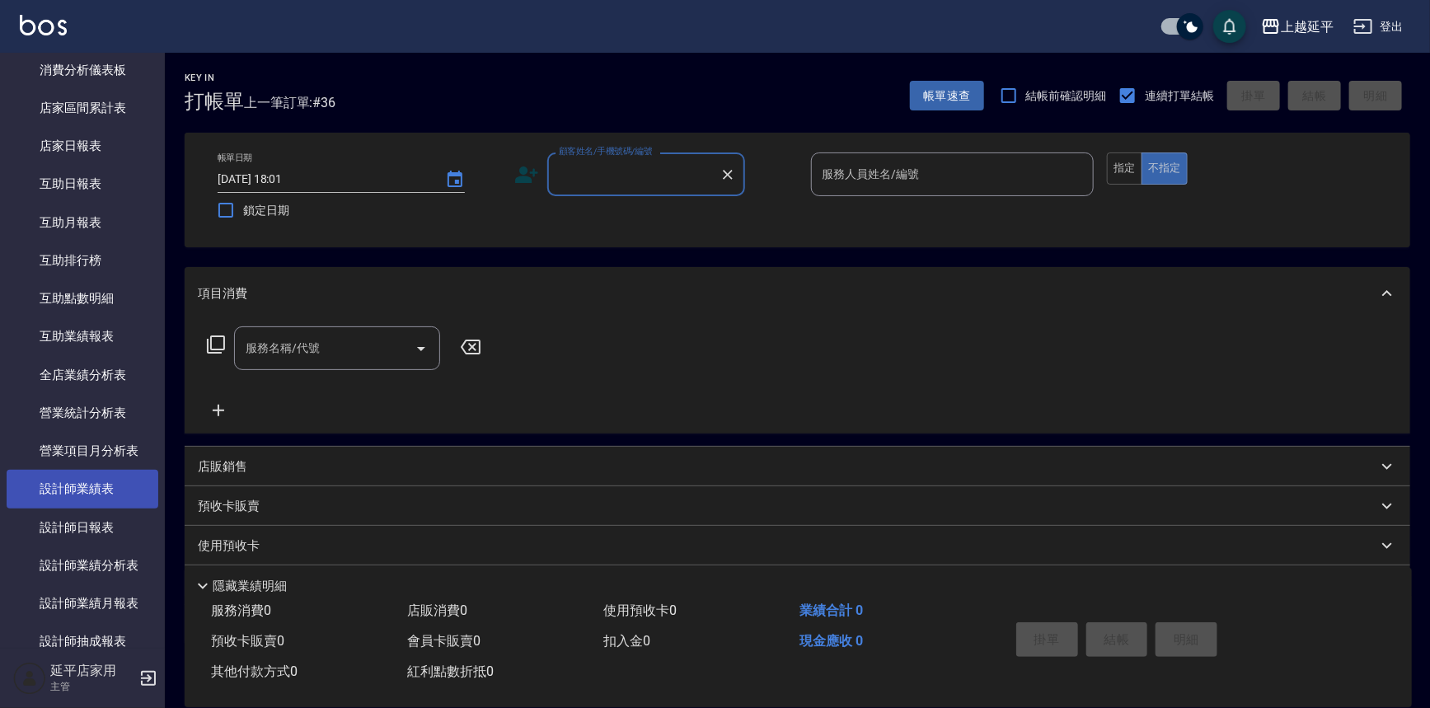
scroll to position [524, 0]
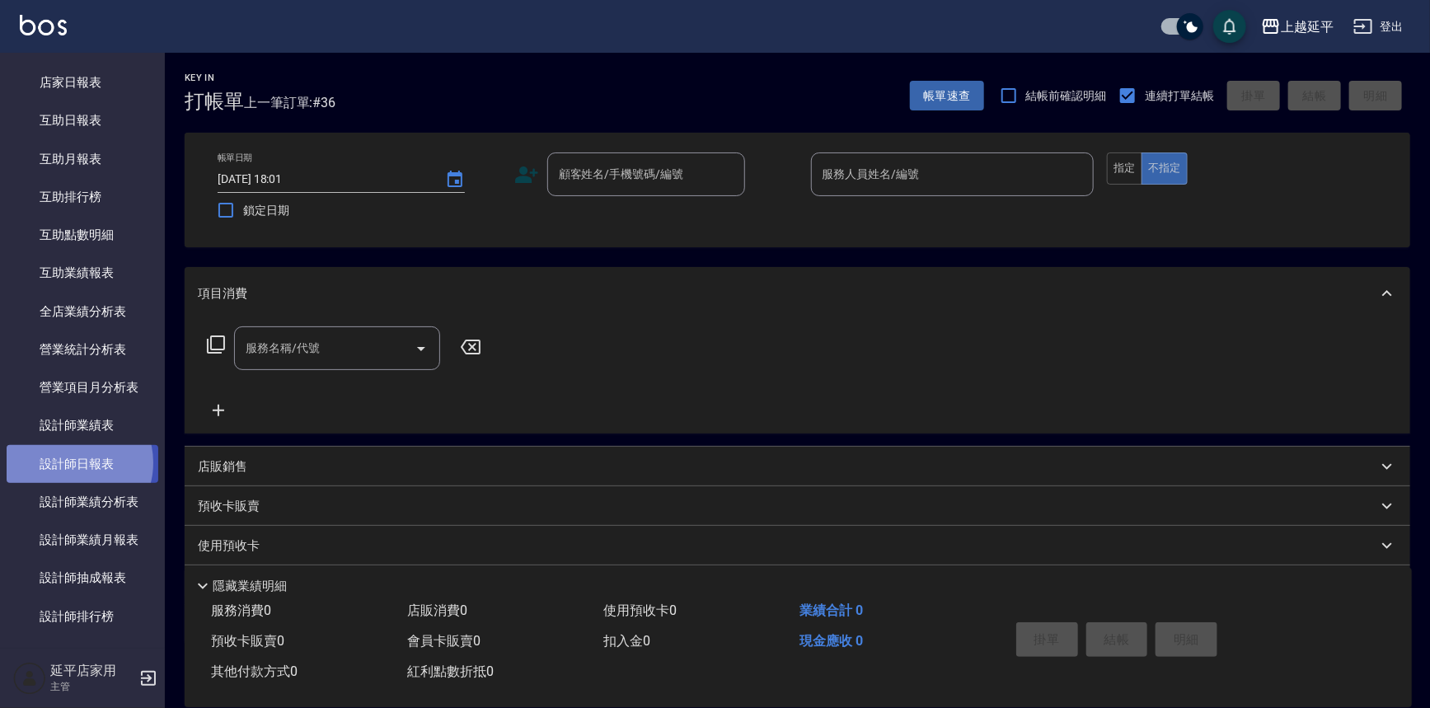
click at [73, 462] on link "設計師日報表" at bounding box center [83, 464] width 152 height 38
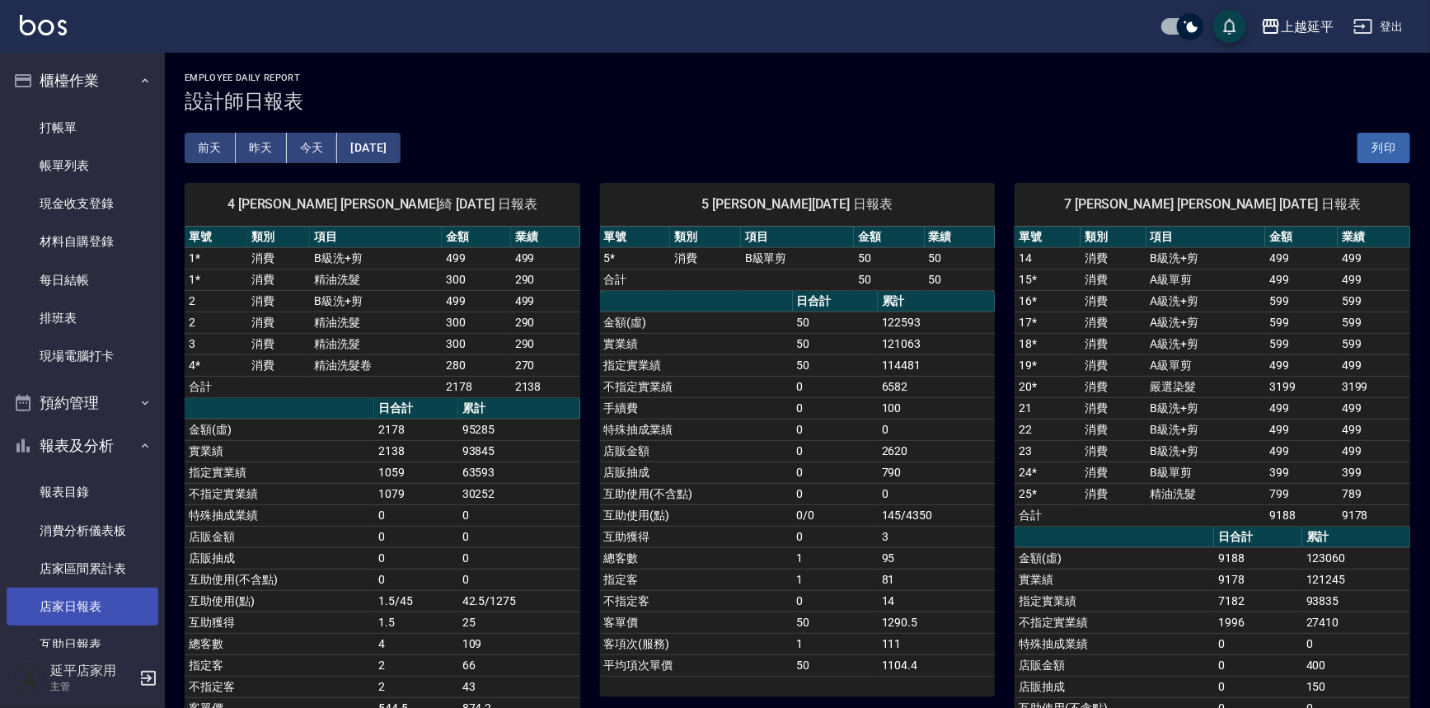
click at [87, 613] on link "店家日報表" at bounding box center [83, 607] width 152 height 38
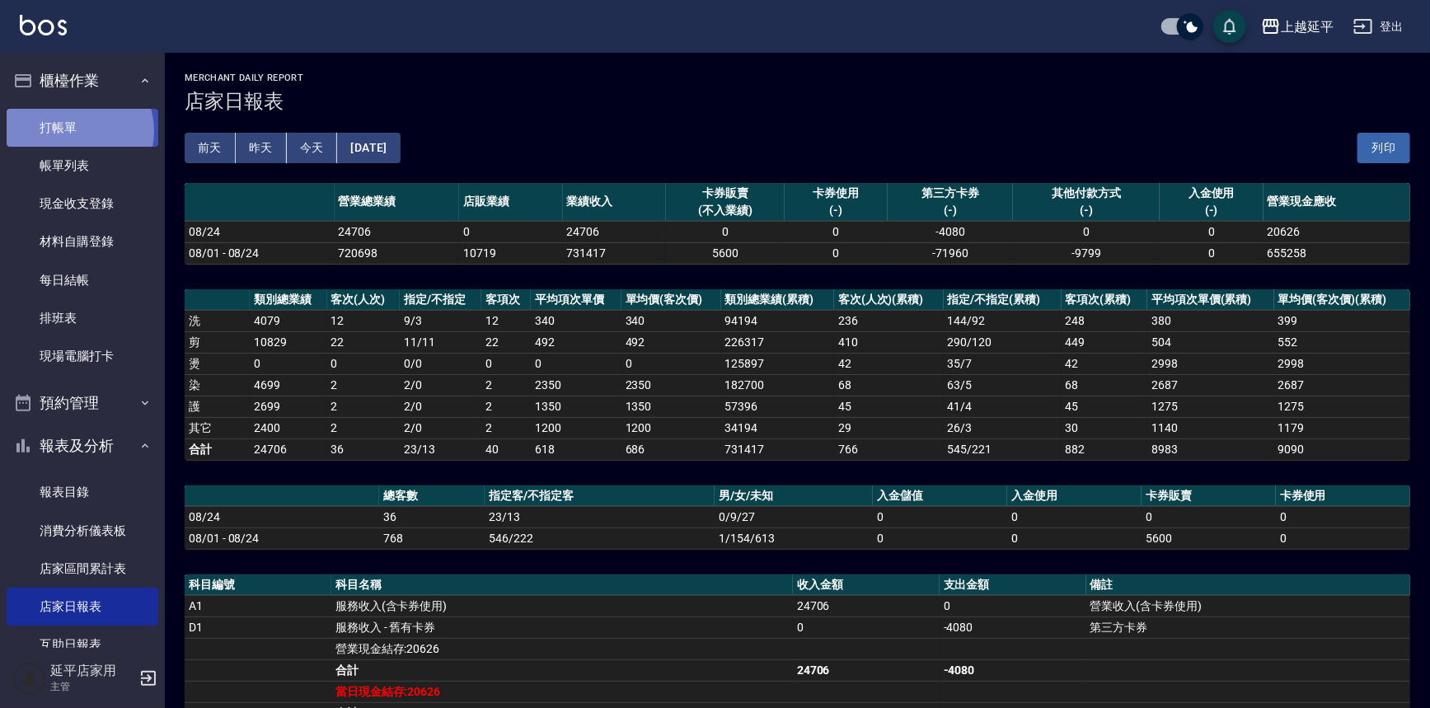
click at [72, 130] on link "打帳單" at bounding box center [83, 128] width 152 height 38
